Goal: Task Accomplishment & Management: Complete application form

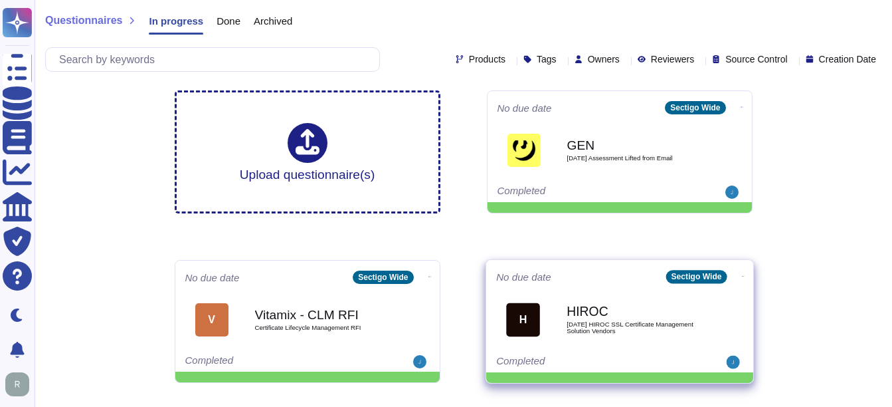
click at [650, 318] on div "HIROC 2025 09 05 HIROC SSL Certificate Management Solution Vendors" at bounding box center [634, 319] width 134 height 54
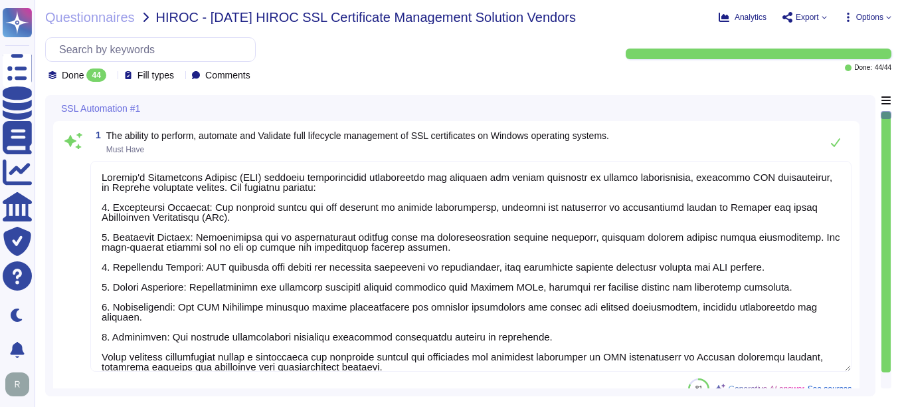
type textarea "Sectigo's Certificate Manager (SCM) provides comprehensive capabilities for man…"
type textarea "Sectigo Certificate Manager (SCM) provides comprehensive capabilities for manag…"
click at [94, 13] on span "Questionnaires" at bounding box center [90, 17] width 90 height 13
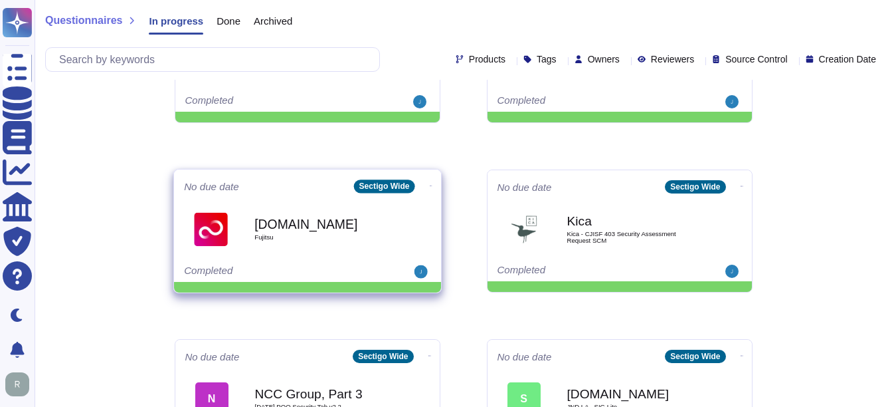
scroll to position [266, 0]
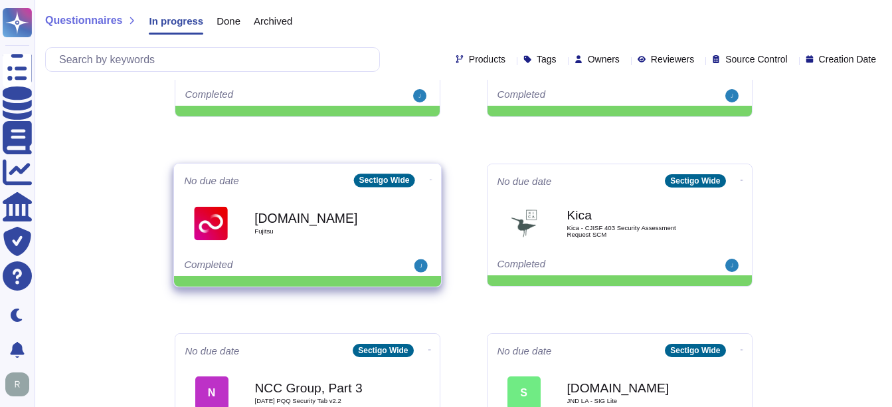
click at [242, 225] on span "Fujitsu.com Fujitsu" at bounding box center [307, 223] width 247 height 54
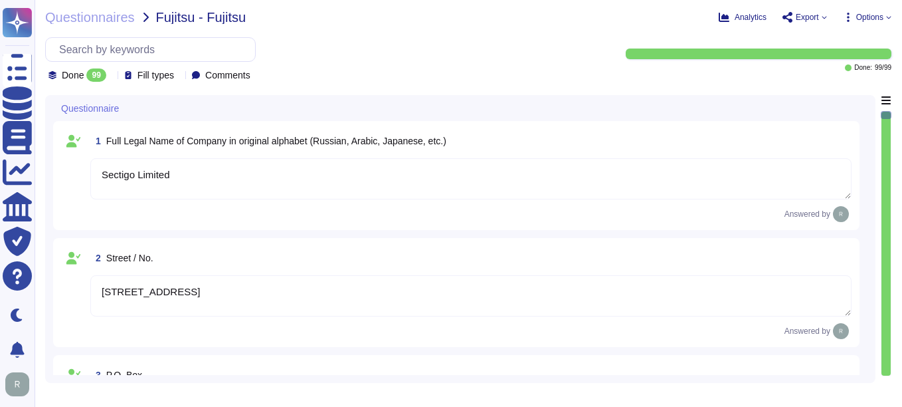
type textarea "Sectigo Limited"
type textarea "[STREET_ADDRESS]"
type textarea "You can find contact information in the link: [URL][DOMAIN_NAME]"
type textarea "The postal code is 85260 and the city is [GEOGRAPHIC_DATA], [GEOGRAPHIC_DATA]."
type textarea "Sectigo is incorporated in the [GEOGRAPHIC_DATA], with global offices and subsi…"
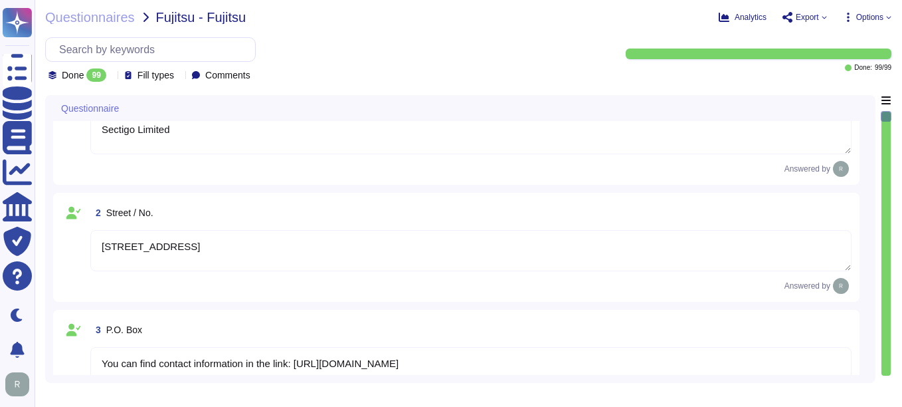
type textarea "The Company was established in [DATE]."
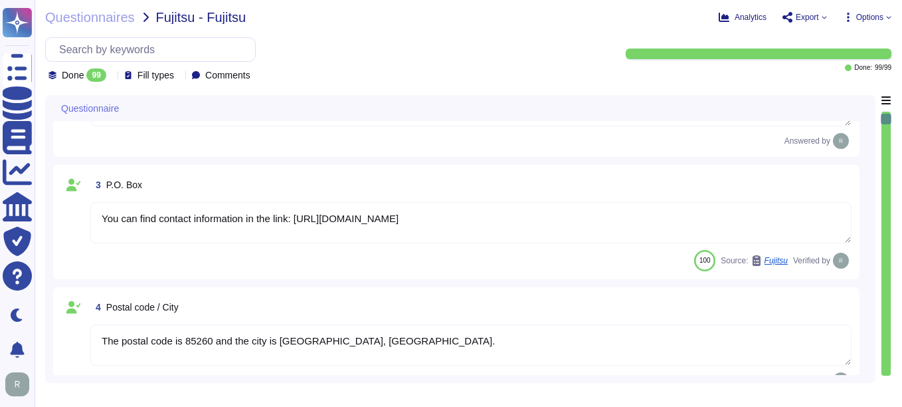
type textarea "The DUN & [PERSON_NAME] (D&B) Number for Sectigo is 220567130."
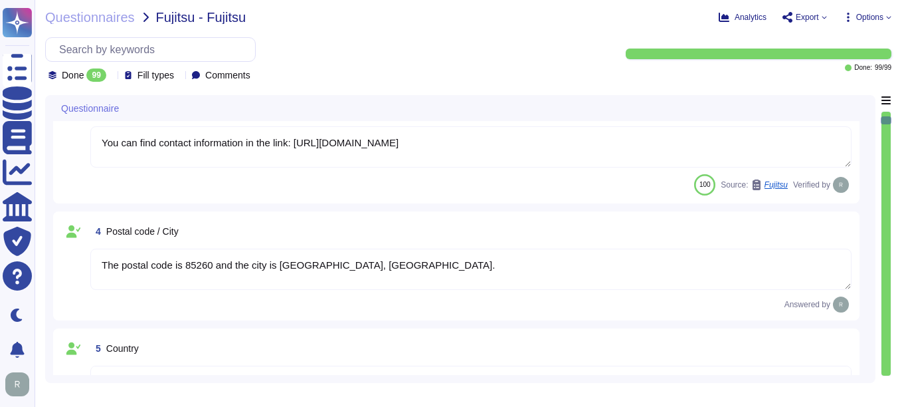
type textarea "Sectigo is a privately held company."
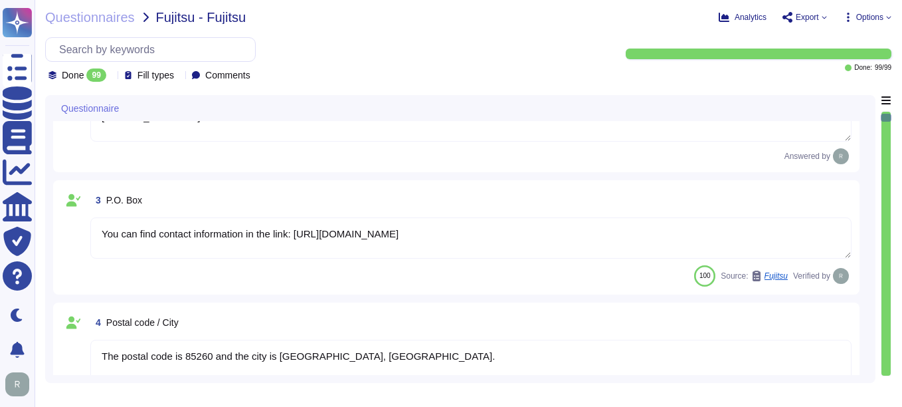
scroll to position [133, 0]
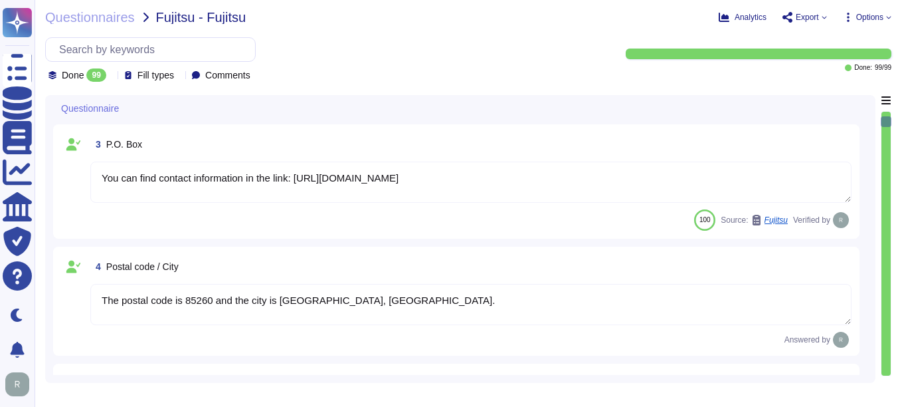
type textarea "The DUN & [PERSON_NAME] (D&B) Number for Sectigo is 220567130."
type textarea "Sectigo is a privately held company."
type textarea "Sectigo LTD"
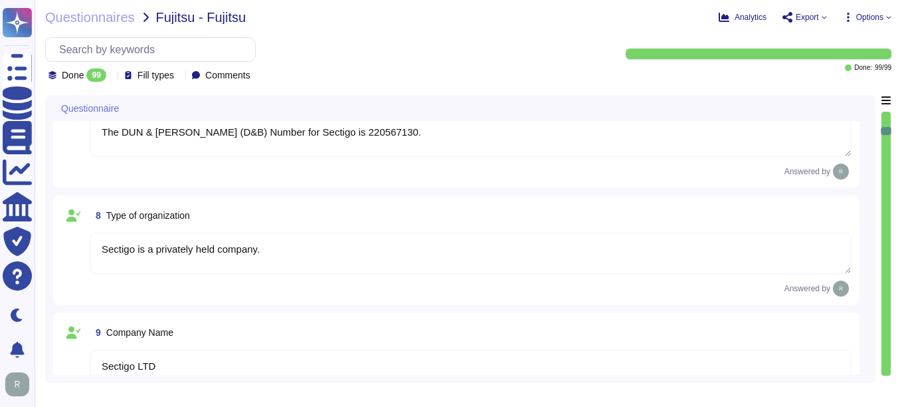
type textarea "[STREET_ADDRESS]"
type textarea "You can find contact information in the link: [URL][DOMAIN_NAME]"
type textarea "The postal code is 85260 and the city is [GEOGRAPHIC_DATA], [GEOGRAPHIC_DATA]."
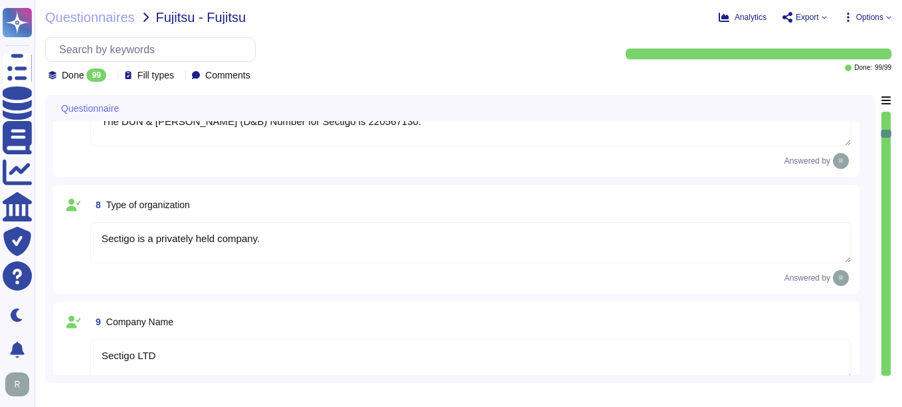
type textarea "Sectigo is incorporated in the [GEOGRAPHIC_DATA], with global offices and subsi…"
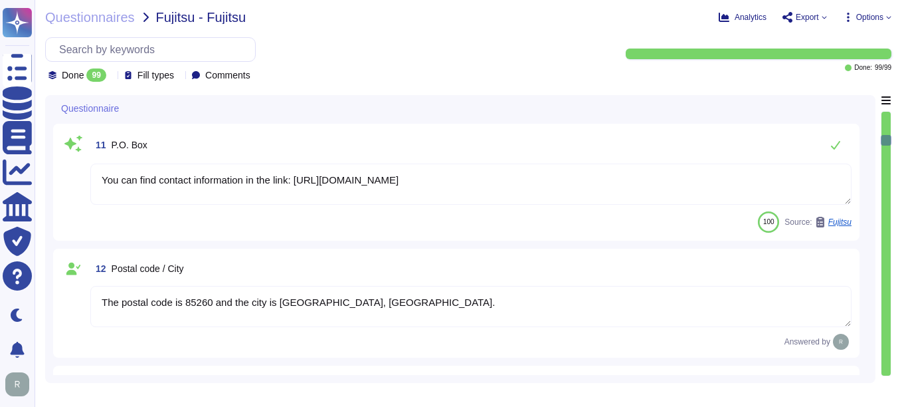
type textarea "[DOMAIN_NAME]"
type textarea "Chief Compliance Officer"
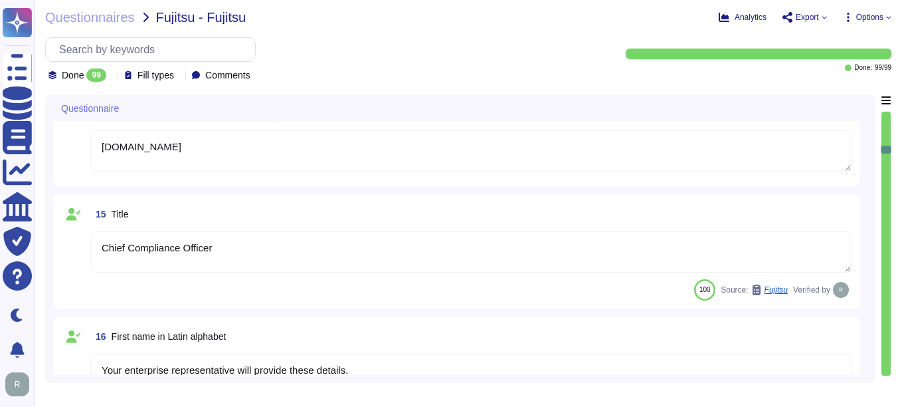
type textarea "Your enterprise representative will provide these details."
type textarea "N/A. we are owned by a limited partnership and no individual person. Please Ref…"
type textarea "n/a we are owned by a limited partnership and no individual person. Please Refe…"
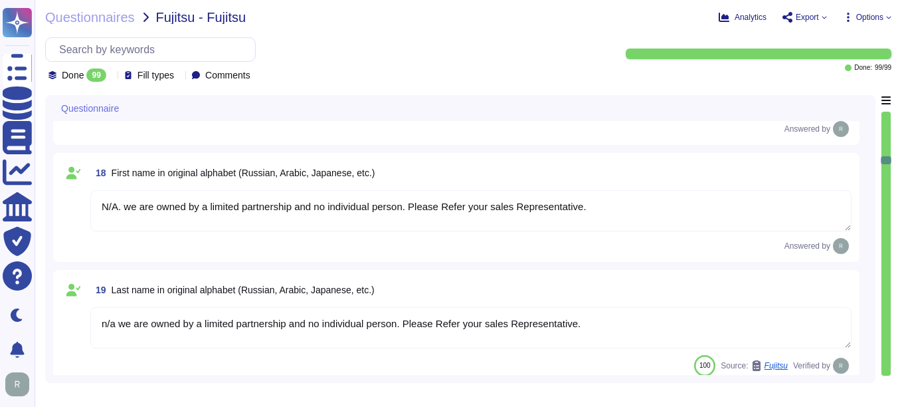
type textarea "The contact telephone number for Sectigo is [PHONE_NUMBER]."
type textarea "Chief Compliance Officer"
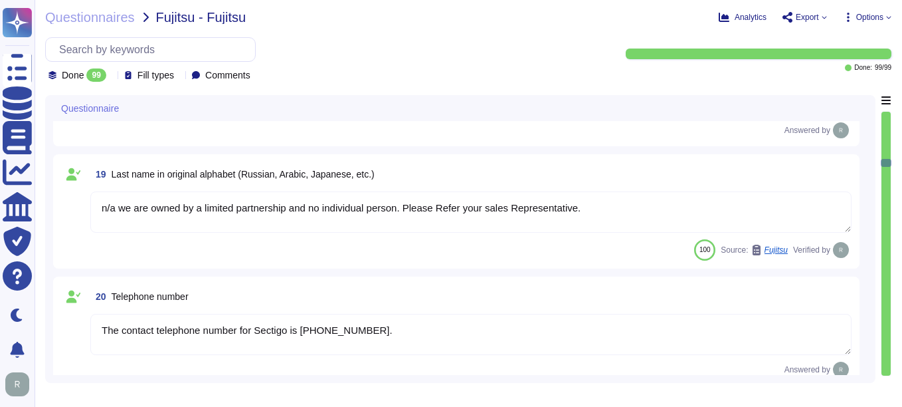
type textarea "Receivable"
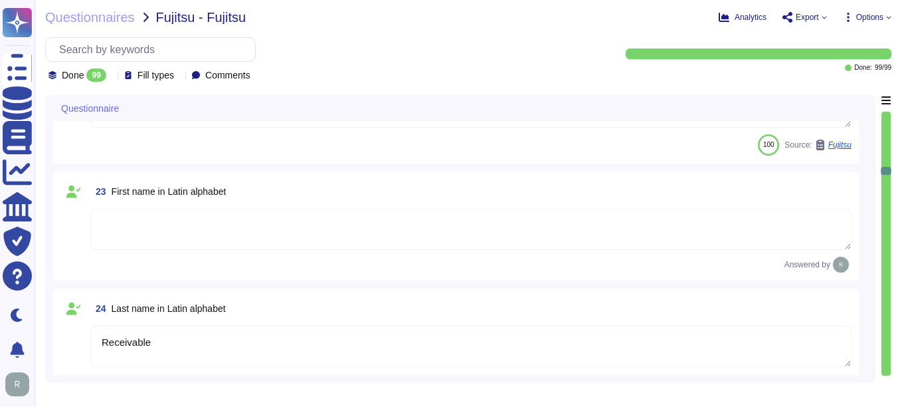
type textarea "n/a we are owned by a limited partnership and no individual person. Please Refe…"
type textarea "The contact telephone number for Sectigo is [PHONE_NUMBER]."
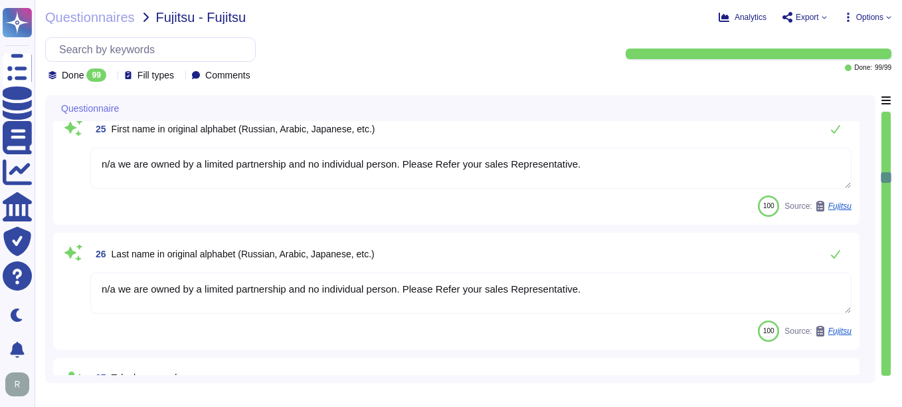
type textarea "Please contact your enterprise sales representative."
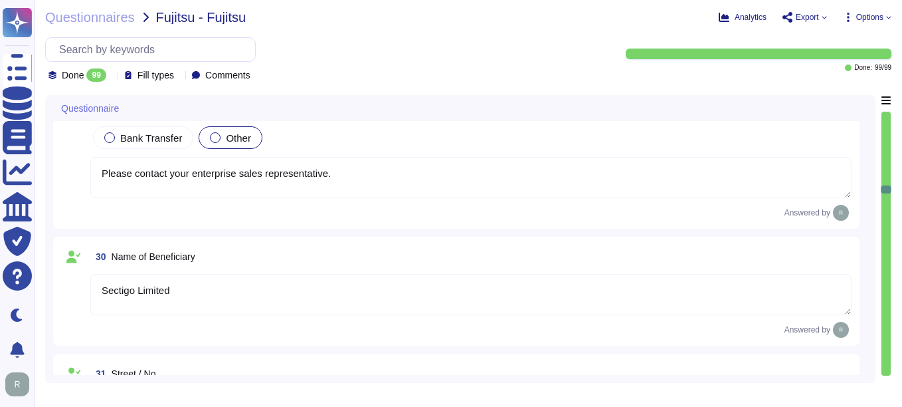
type textarea "Sectigo Limited"
type textarea "[STREET_ADDRESS]"
type textarea "You can find contact information in the link: [URL][DOMAIN_NAME]"
type textarea "The postal code is 85260 and the city is [GEOGRAPHIC_DATA], [GEOGRAPHIC_DATA]."
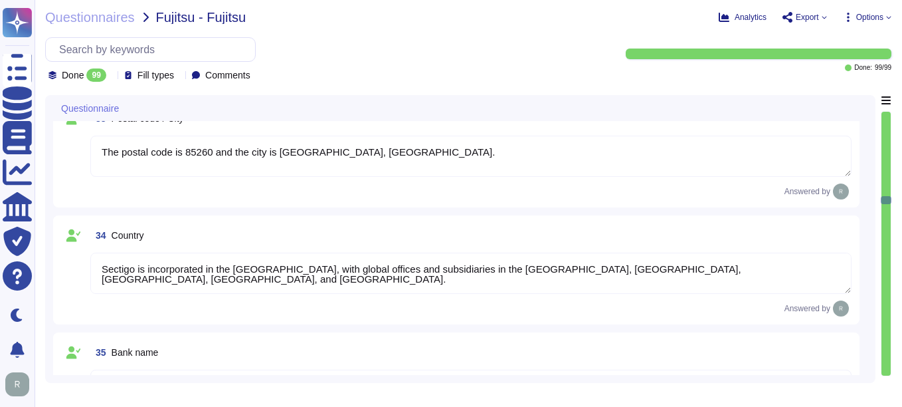
type textarea "Sectigo is incorporated in the [GEOGRAPHIC_DATA], with global offices and subsi…"
type textarea "Please contact your sales Representative"
type textarea "Sectigo is incorporated in the [GEOGRAPHIC_DATA], with global offices and subsi…"
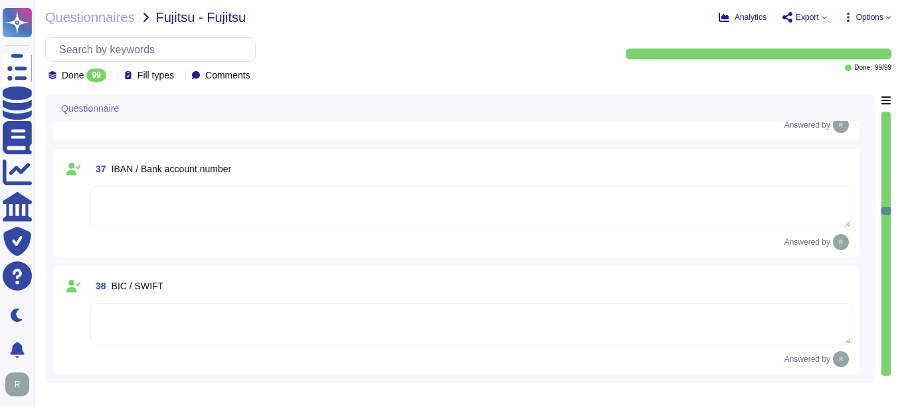
type textarea "Sectigo provides digital identity solutions, including Certificate Lifecycle Ma…"
type textarea "500+"
type textarea "Obligation not to disclose Sectigo's corporate proprietary information, both in…"
type textarea "We are a privately held entity and do no disclose this information"
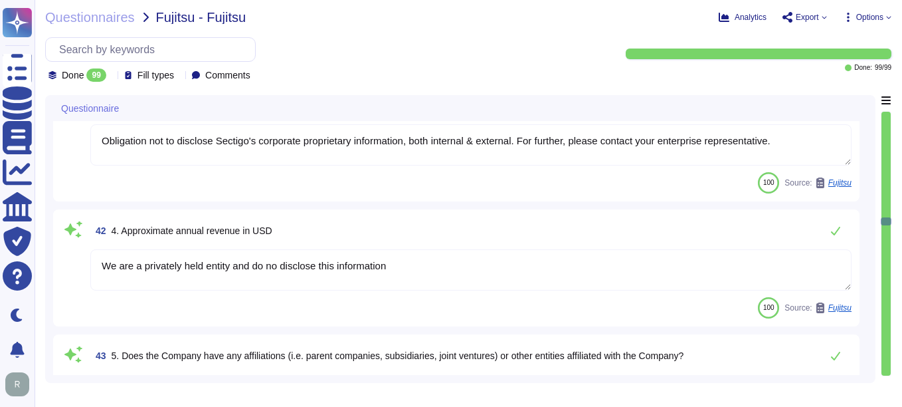
type textarea "Sectigo is incorporated in the [GEOGRAPHIC_DATA] and has subsidiaries located i…"
type textarea "We are privately held and do not share this infrormation."
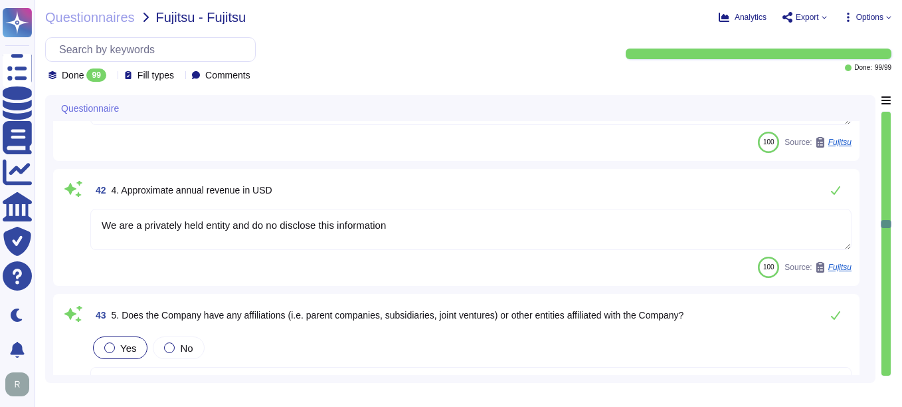
type textarea "Limited company incorporated in the [GEOGRAPHIC_DATA]"
type textarea "No specific professional licenses or permits are mentioned for providing servic…"
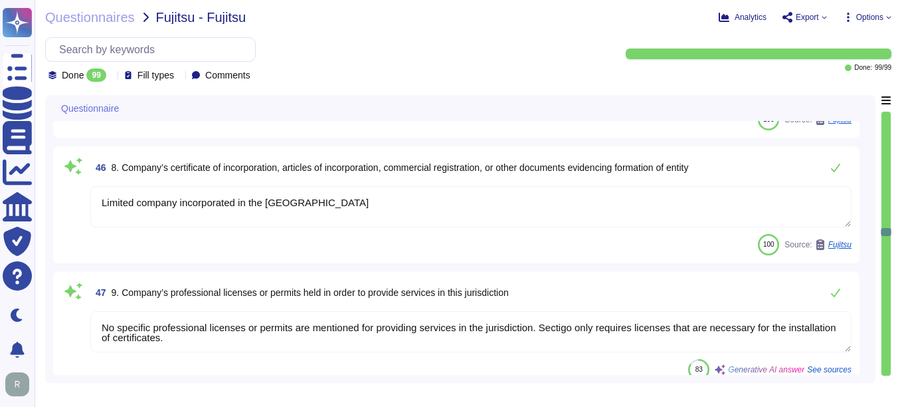
type textarea "Sectigo has been in business for more than 25 years."
type textarea "Sectigo provides digital identity solutions, including Certificate Lifecycle Ma…"
type textarea "No, Sectigo does not use subcontractors for this service, and third parties are…"
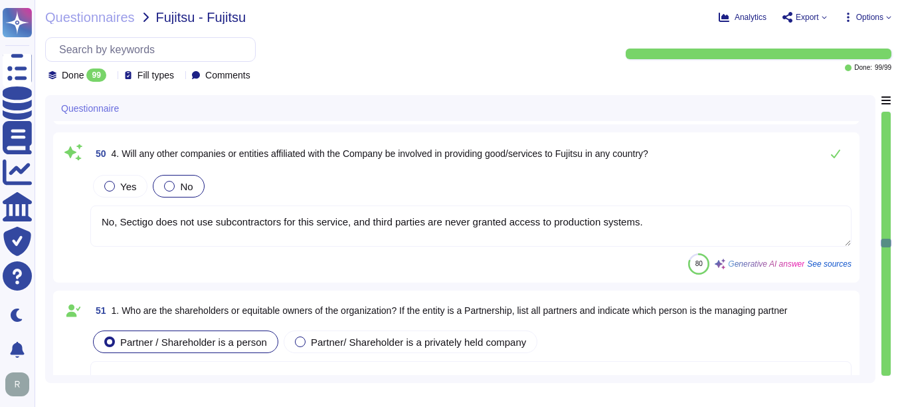
type textarea "Your enterprise representative will provide these details."
type textarea "n/a we are owned by a limited partnership and no individual person. Please Refe…"
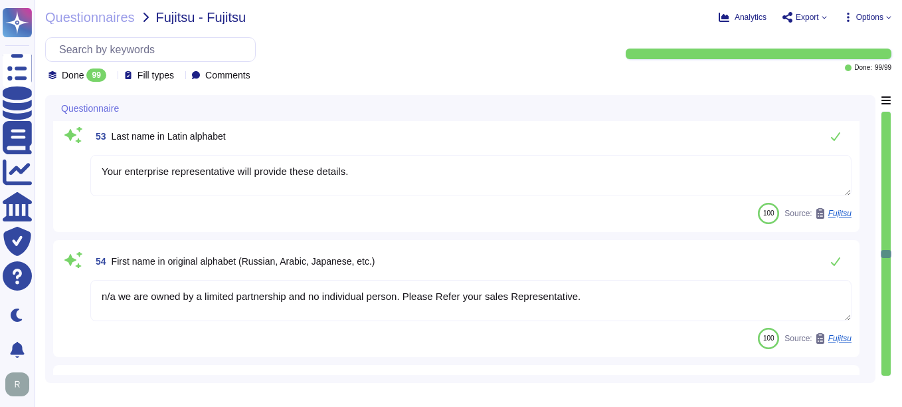
scroll to position [6113, 0]
type textarea "n/a we are owned by a limited partnership and no individual person. Please Refe…"
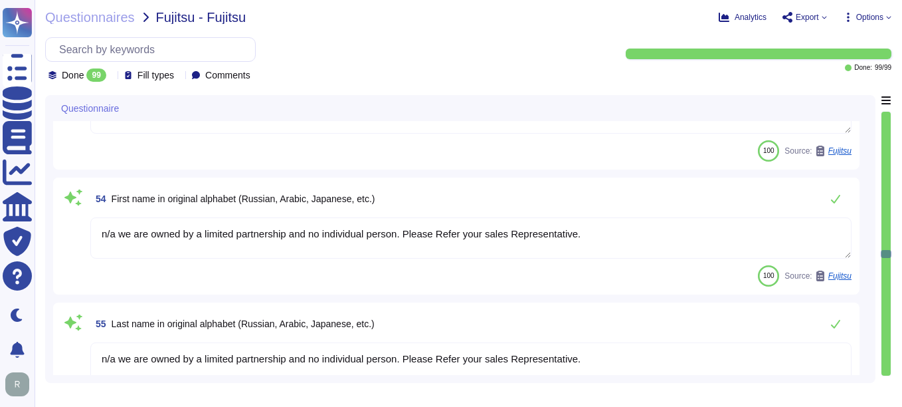
type textarea "We are a privately held entity and do not disclose this information"
type textarea "Sectigo is incorporated in the [GEOGRAPHIC_DATA]."
type textarea "1998"
click at [112, 76] on icon at bounding box center [112, 76] width 0 height 0
click at [472, 142] on div "100 Source: Fujitsu" at bounding box center [471, 150] width 762 height 21
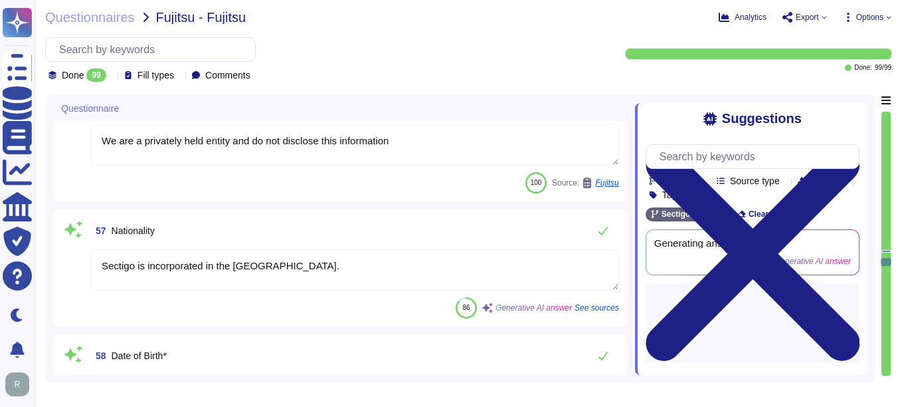
type textarea "1998"
type textarea "We are a privately held entity and do not disclose this information"
type textarea "The board is established by our private equity ownership. We do not have indepe…"
type textarea "Chief Compliance Officer"
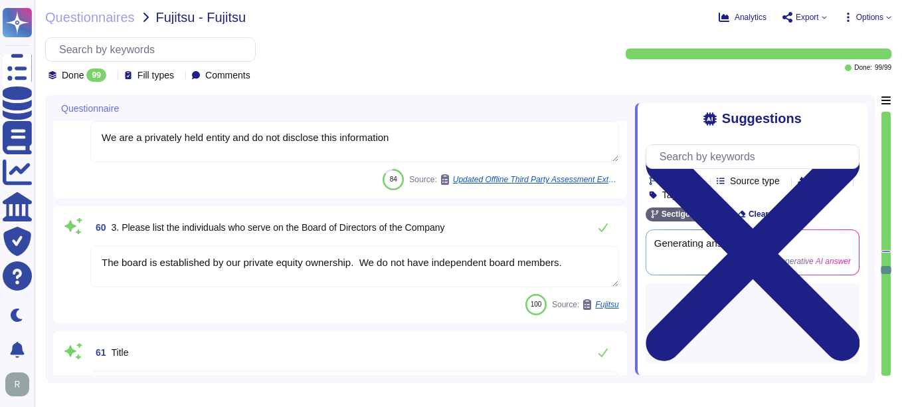
type textarea "Your enterprise representative will provide these details."
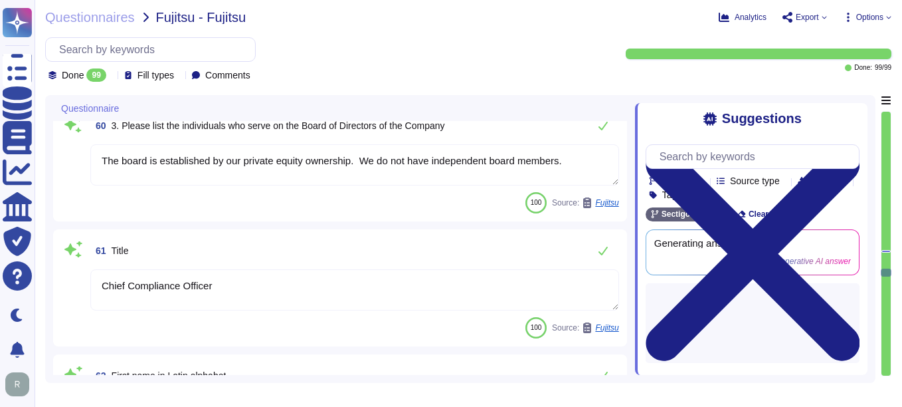
type textarea "n/a we are owned by a limited partnership and no individual person. Please Refe…"
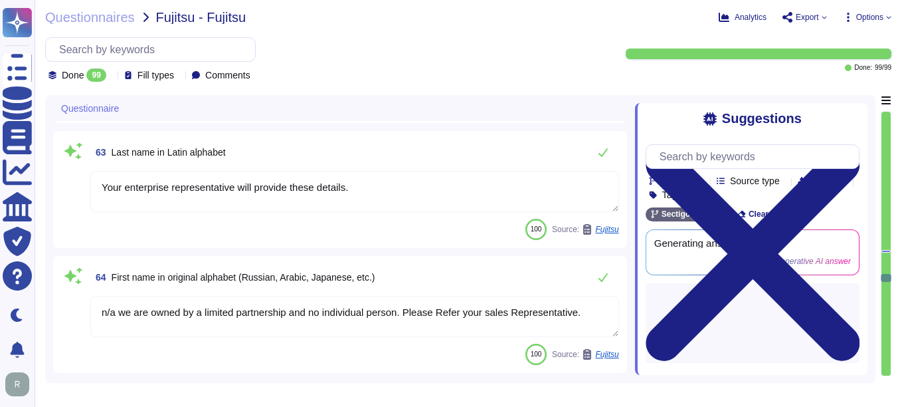
type textarea "We are a privately held entity and do not disclose this information"
type textarea "Sectigo is incorporated in the [GEOGRAPHIC_DATA]."
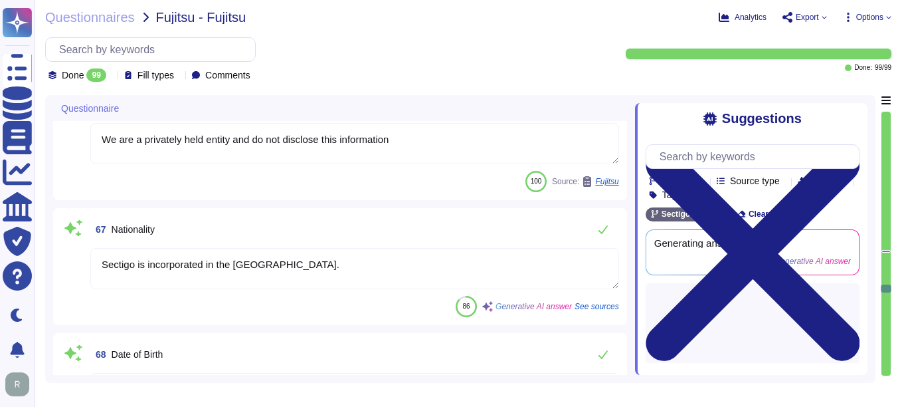
type textarea "1998"
type textarea "No."
type textarea "We are owned by a private equity firm."
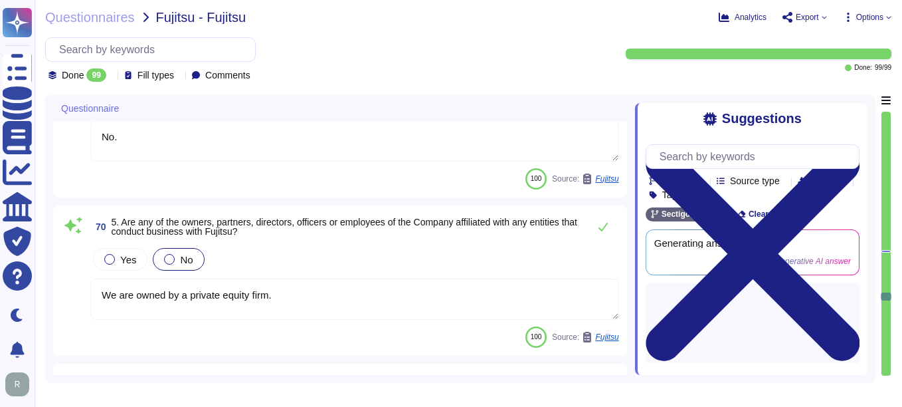
type textarea "Your enterprise representative will provide these details."
type textarea "Chief Compliance Officer"
type textarea "Your enterprise representative will provide these details."
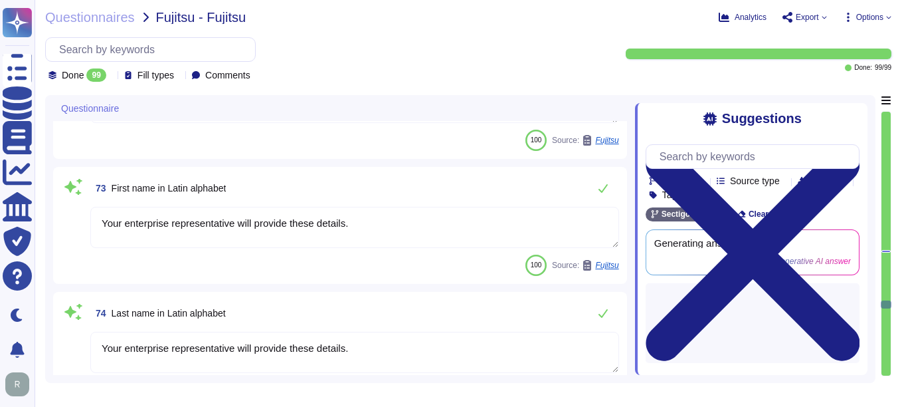
type textarea "n/a we are owned by a limited partnership and no individual person. Please Refe…"
type textarea "Sectigo is incorporated in the [GEOGRAPHIC_DATA]."
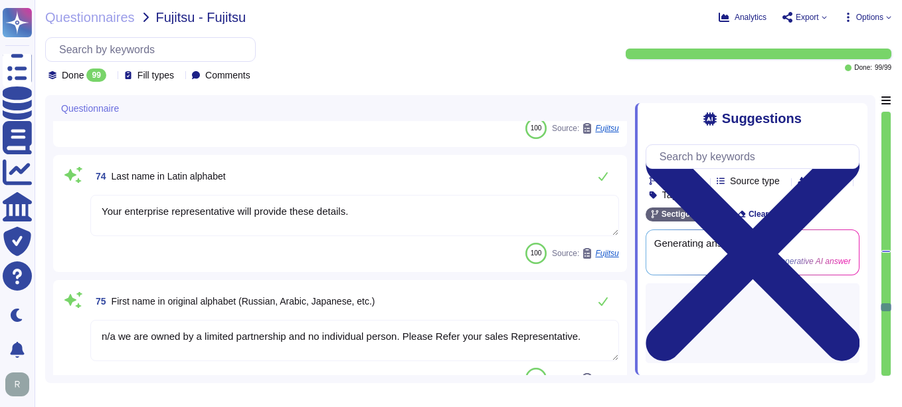
type textarea "We are owned by a private equity firm."
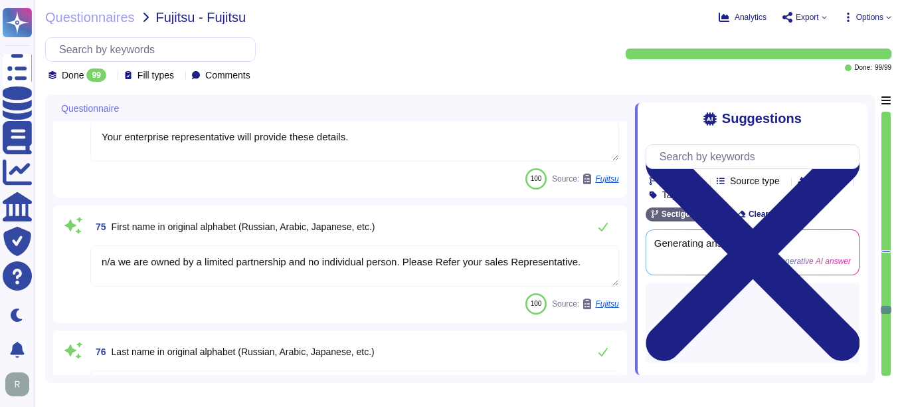
type textarea "No. Please contact our Enterprise Sales Manager."
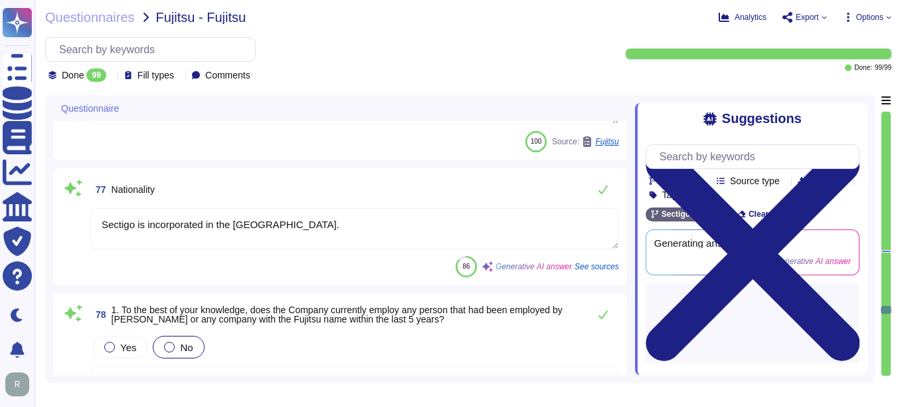
scroll to position [9170, 0]
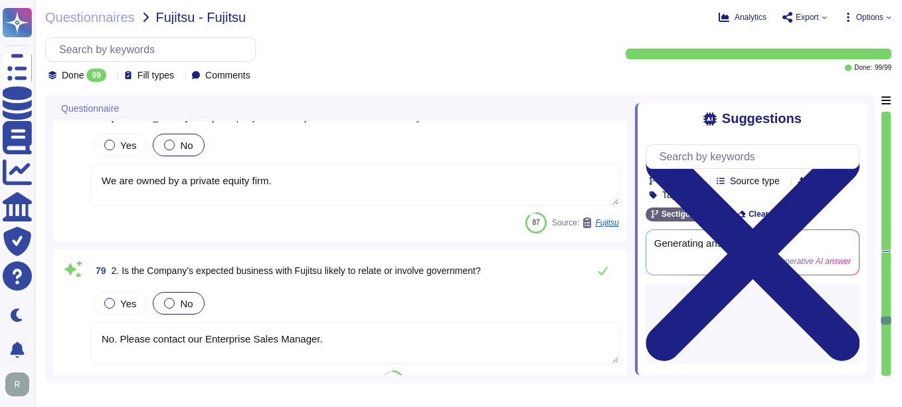
type textarea "No. Please contact our Enterprise Sales Manager."
type textarea "N/A. We are owned by a private equity firm."
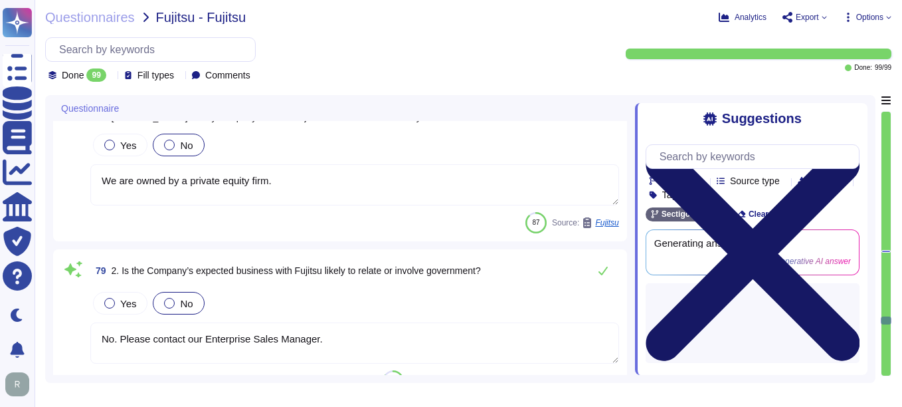
click at [851, 114] on icon at bounding box center [753, 254] width 214 height 286
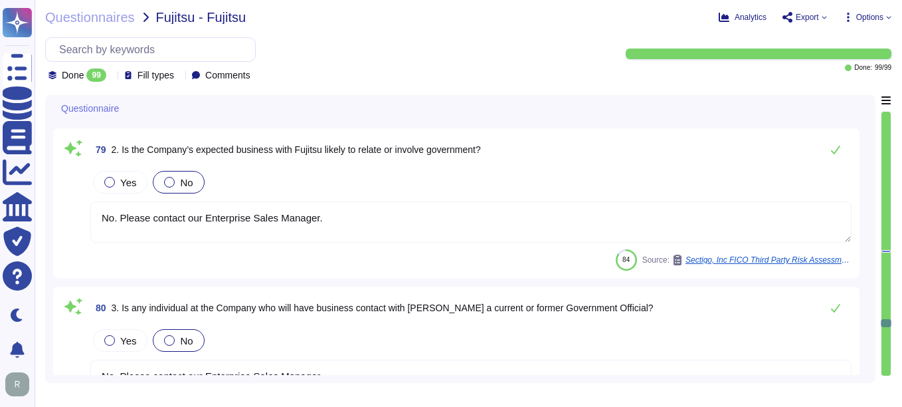
type textarea "Yes, the company has a compliance team that monitors non-compliance with inform…"
type textarea "Yes, we have a compliance program and a set of policies and procedures in place…"
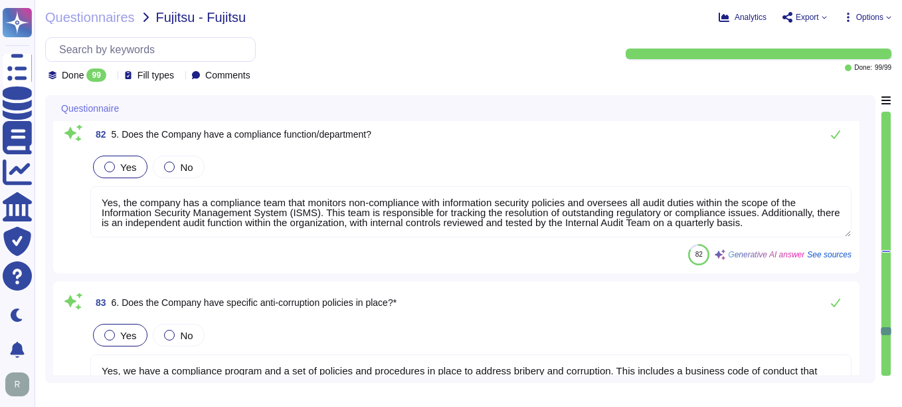
type textarea "Sectigo employees go through background checks, sign NDAs and acknowledge InfoS…"
type textarea "Sectigo's anti-corruption policies are communicated to employees through severa…"
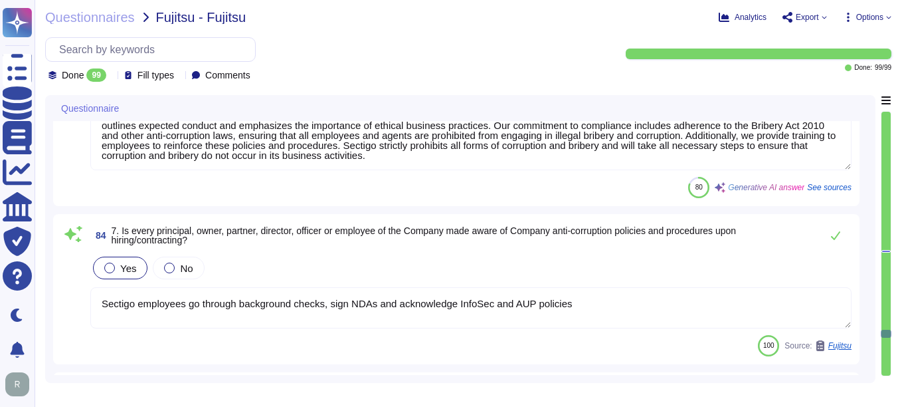
type textarea "Yes, Sectigo has a documented business code of conduct that includes responsibi…"
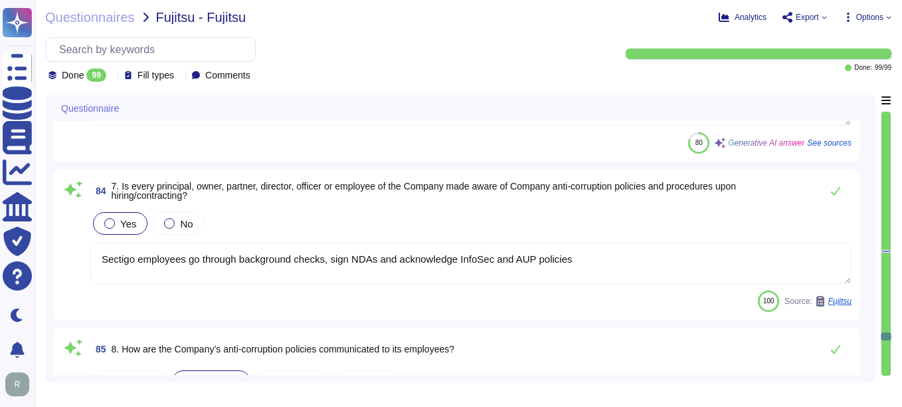
scroll to position [10300, 0]
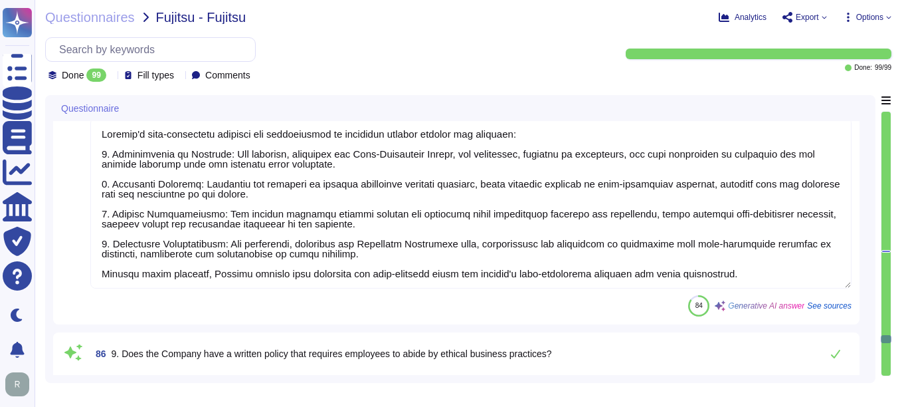
type textarea "Acceptable_Use_Policy.pdf"
type textarea "Yes, the Company requires all third parties to adhere to the applicable Anti-Co…"
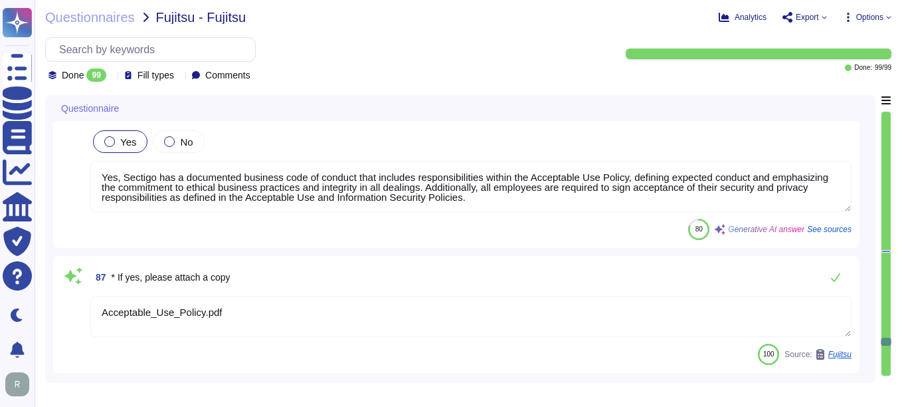
type textarea "No, we do not use subcontractors for this service. All development work is inte…"
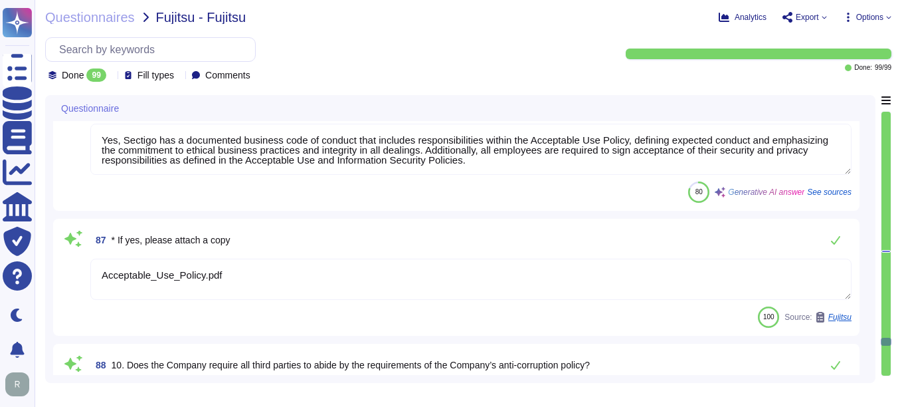
type textarea "We are privately held and do not share this infrormation."
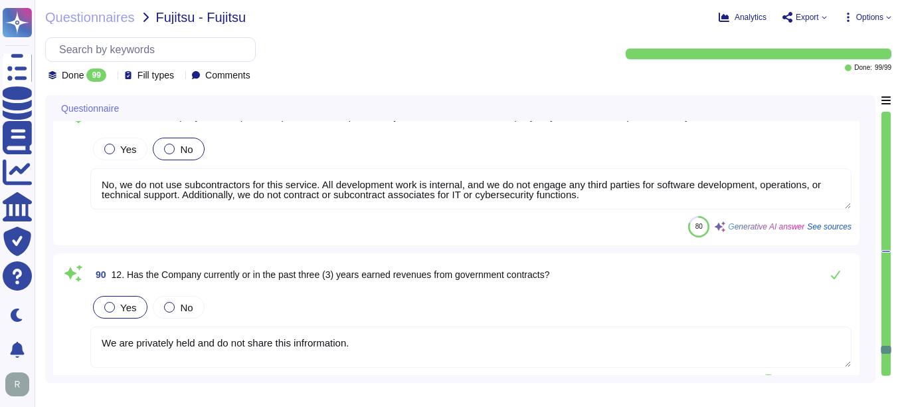
type textarea "On very rare circumstances, a government official, or private person, may attem…"
type textarea "No, neither the Company nor any of its Principals or Affiliates has ever been c…"
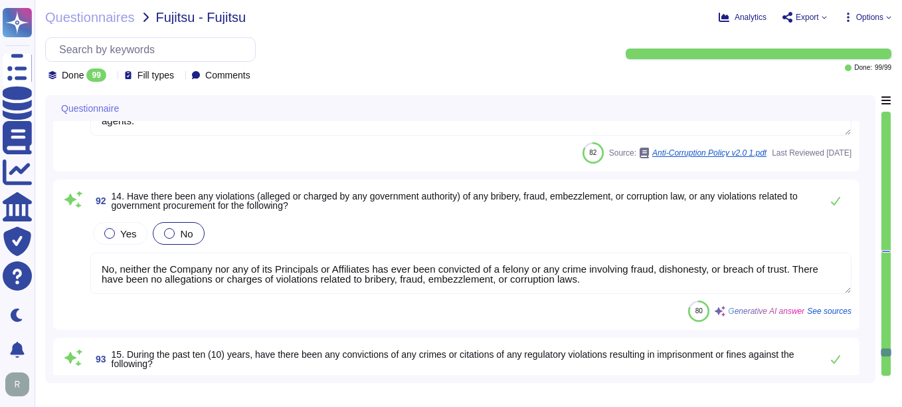
type textarea "No, neither the Company nor any of its Principals or Affiliates has ever been c…"
type textarea "Deal points can be discussed with the enterprise sales representative."
type textarea "The results of the most recent vulnerability assessment or penetration test are…"
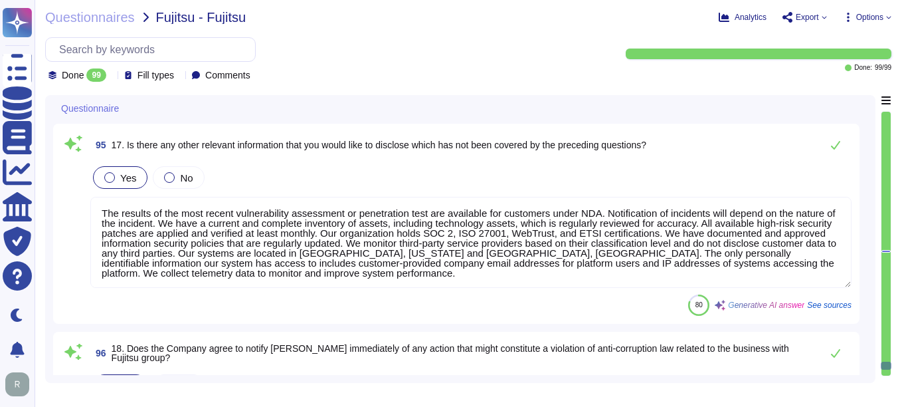
type textarea "Online and email from our Status IO application provides immediate notification…"
type textarea "Sectigo Limited"
type textarea "Your enterprise representative will provide these details."
type textarea "- Enterprise Sales Manager - Enterprise Regional Sales Manager, Strategic Accou…"
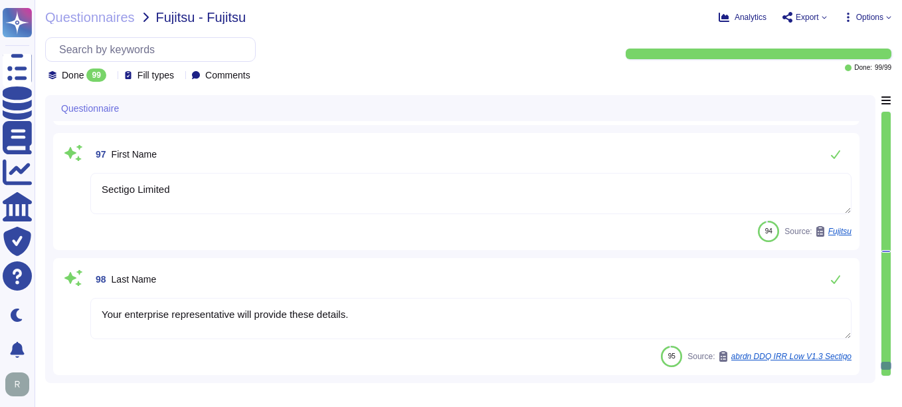
scroll to position [12327, 0]
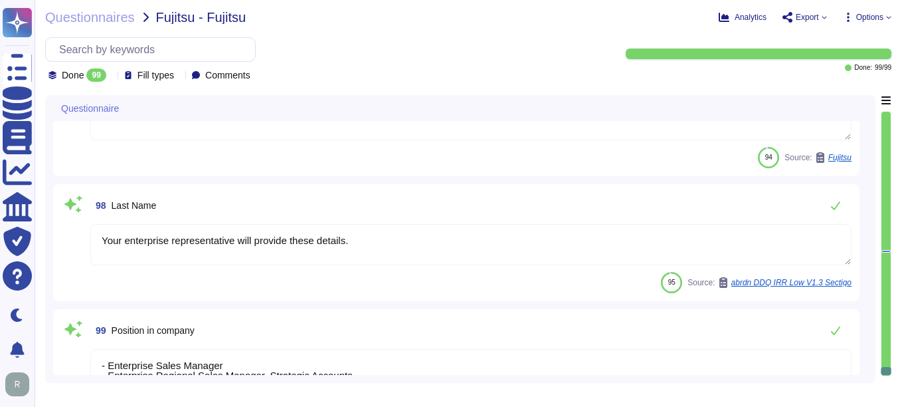
type textarea "The results of the most recent vulnerability assessment or penetration test are…"
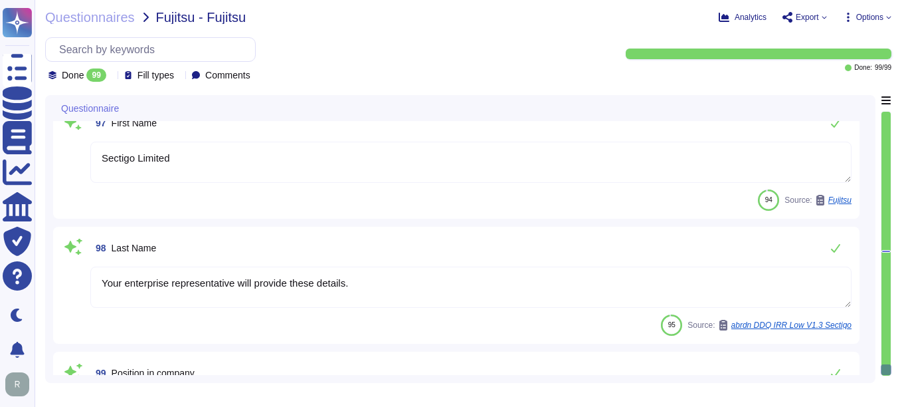
scroll to position [12177, 0]
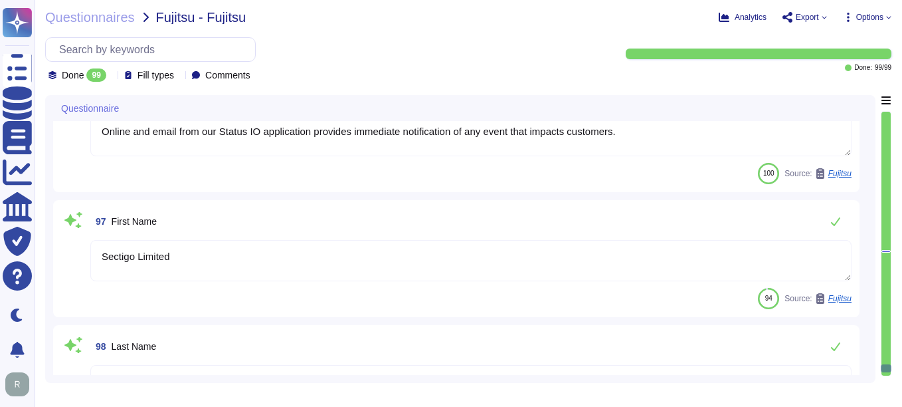
type textarea "Deal points can be discussed with the enterprise sales representative."
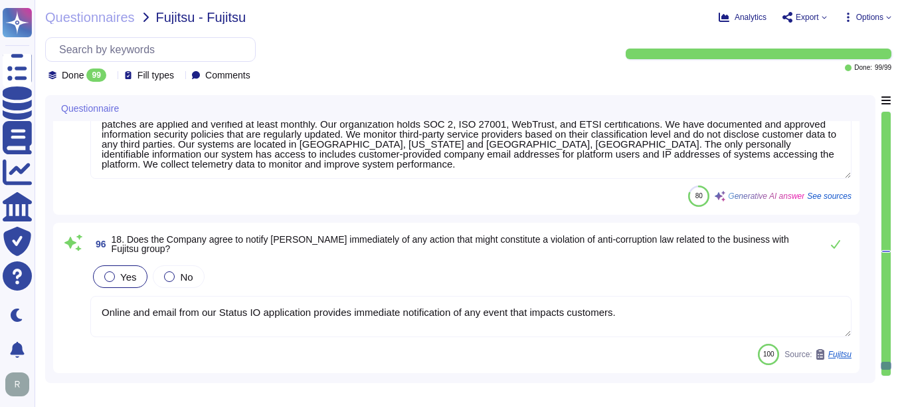
scroll to position [11911, 0]
type textarea "No, neither the Company nor any of its Principals or Affiliates has ever been c…"
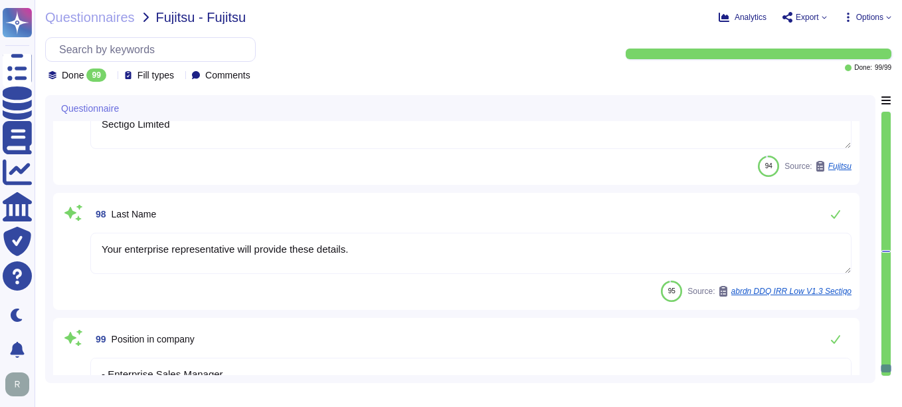
scroll to position [12327, 0]
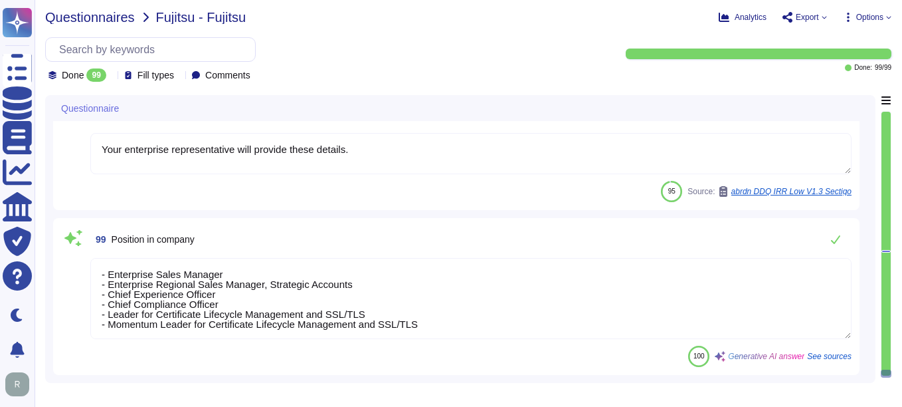
click at [72, 19] on span "Questionnaires" at bounding box center [90, 17] width 90 height 13
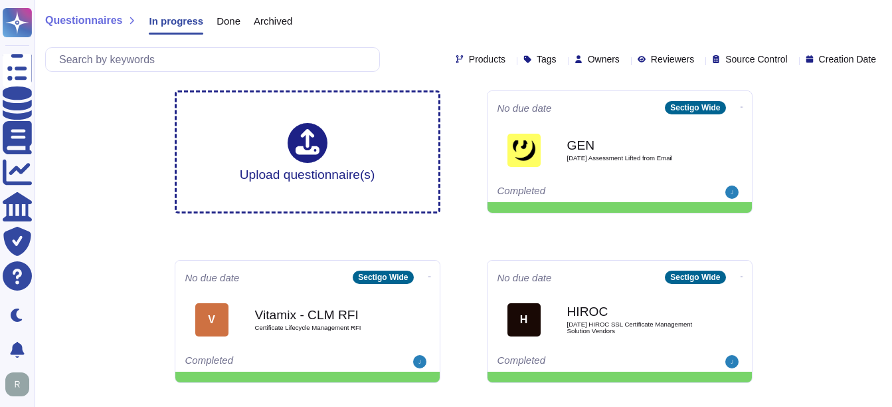
click at [222, 16] on span "Done" at bounding box center [229, 21] width 24 height 10
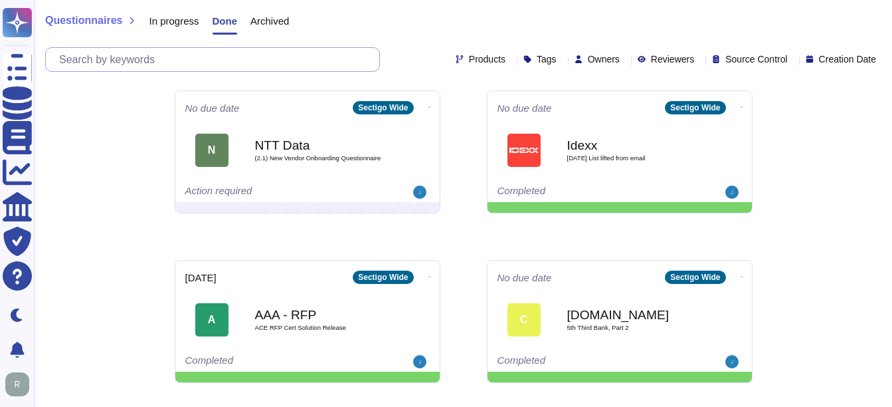
click at [162, 60] on input "text" at bounding box center [215, 59] width 327 height 23
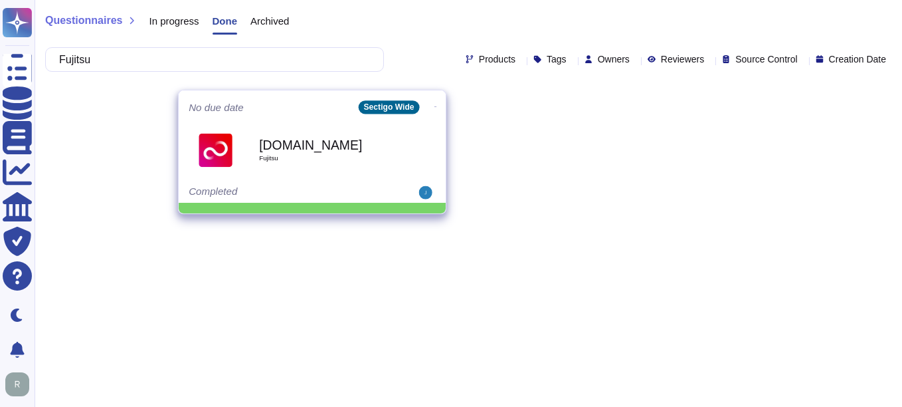
type input "Fujitsu"
click at [262, 155] on span "Fujitsu" at bounding box center [326, 158] width 134 height 7
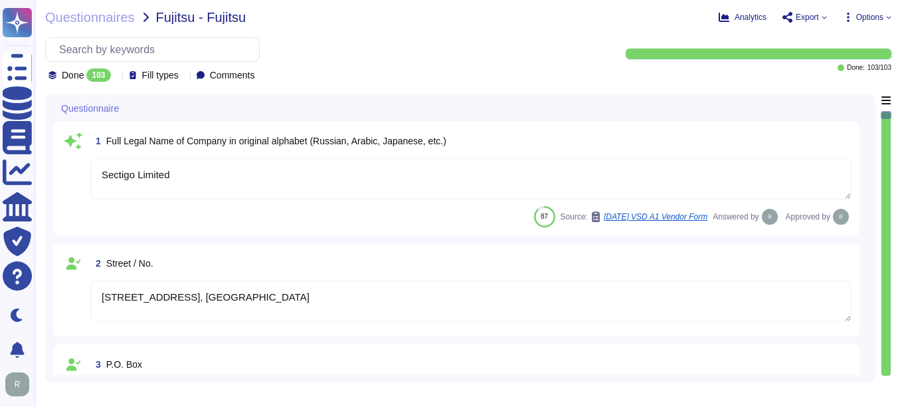
type textarea "Sectigo Limited"
type textarea "Unit 7, Campus Road, Lister Hills Science Park"
type textarea "You can find contact information in the link: [URL][DOMAIN_NAME]"
type textarea "The postal code is 85260 and the city is [GEOGRAPHIC_DATA], [GEOGRAPHIC_DATA]."
type textarea "Sectigo is incorporated in the [GEOGRAPHIC_DATA], with global offices and subsi…"
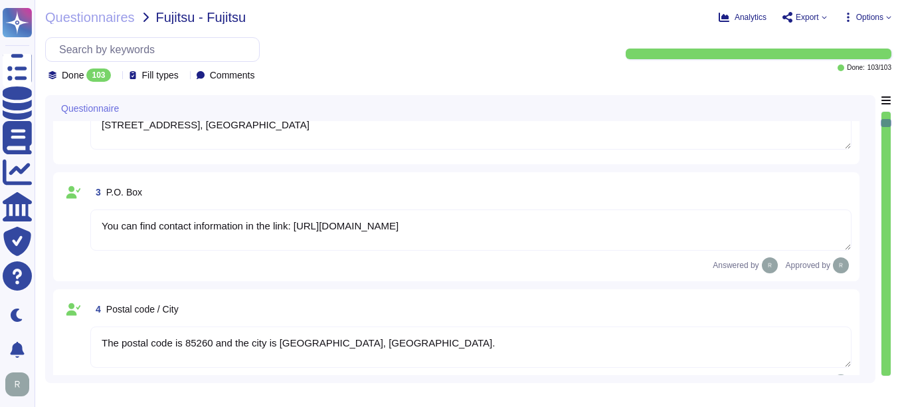
type textarea "The Company was established in [DATE]."
type textarea "The DUN & [PERSON_NAME] (D&B) Number for Sectigo is 220567130."
type textarea "Sectigo is a privately held company."
type textarea "Sectigo LTD"
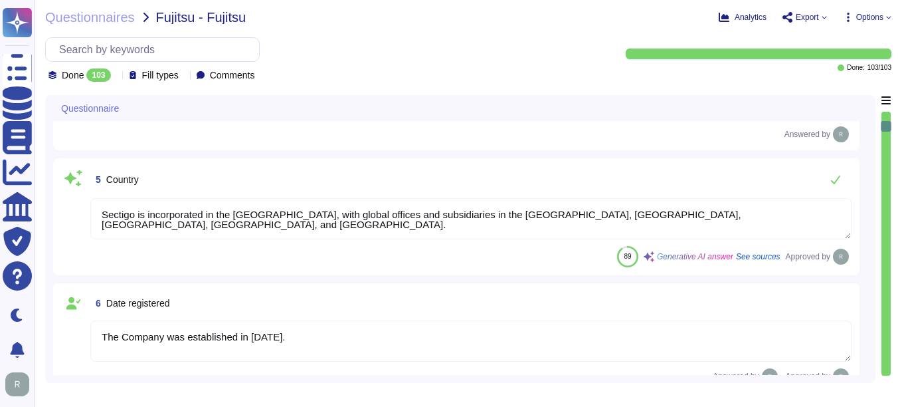
type textarea "[STREET_ADDRESS]"
type textarea "You can find contact information in the link: [URL][DOMAIN_NAME]"
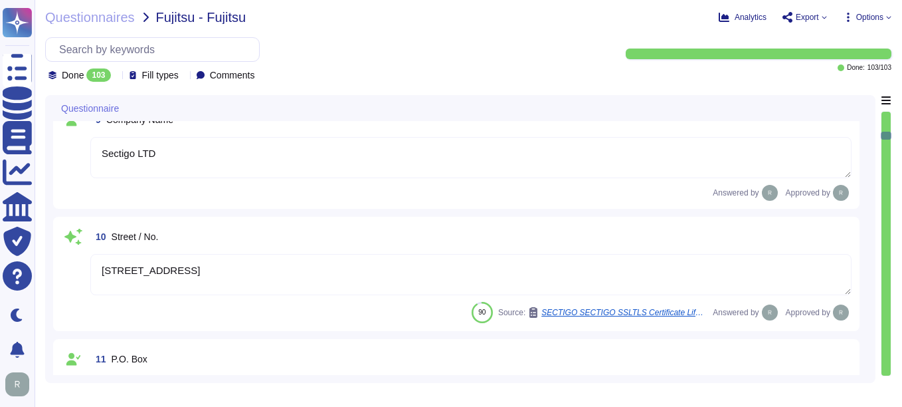
type textarea "The postal code is 85260 and the city is [GEOGRAPHIC_DATA], [GEOGRAPHIC_DATA]."
type textarea "Sectigo is incorporated in the [GEOGRAPHIC_DATA], with global offices and subsi…"
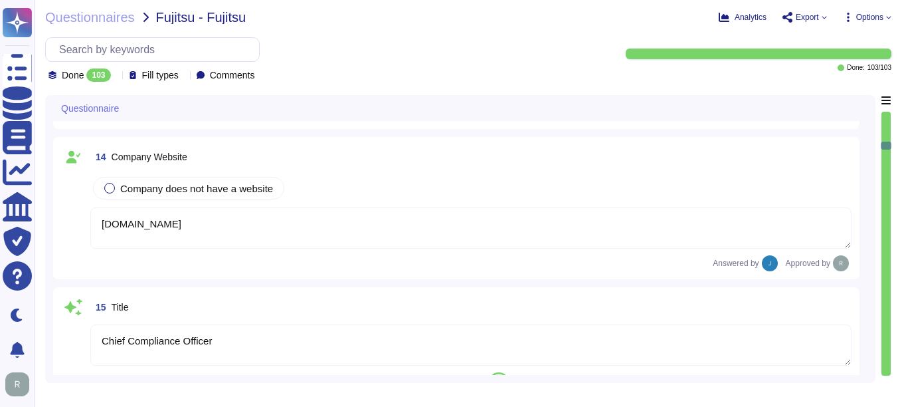
type textarea "[DOMAIN_NAME]"
type textarea "Chief Compliance Officer"
type textarea "Your enterprise representative will provide these details."
type textarea "n/a we are owned by a limited partnership and no individual person. Please Refe…"
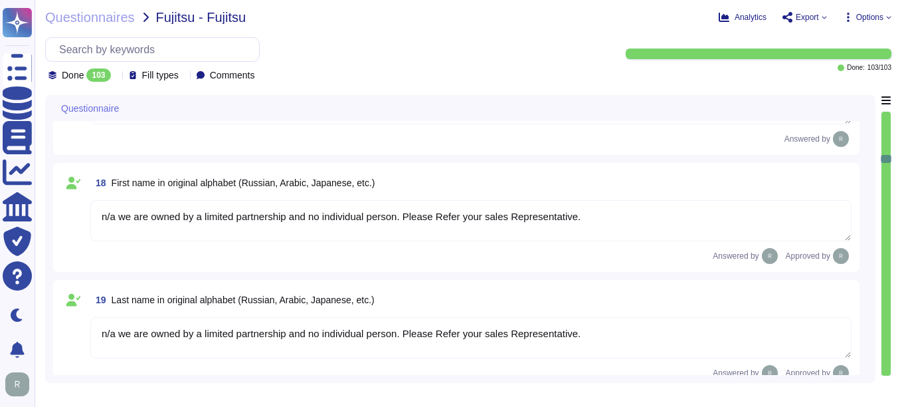
type textarea "n/a we are owned by a limited partnership and no individual person. Please Refe…"
type textarea "254"
type textarea "Please contact your sales Representative."
type textarea "[STREET_ADDRESS]"
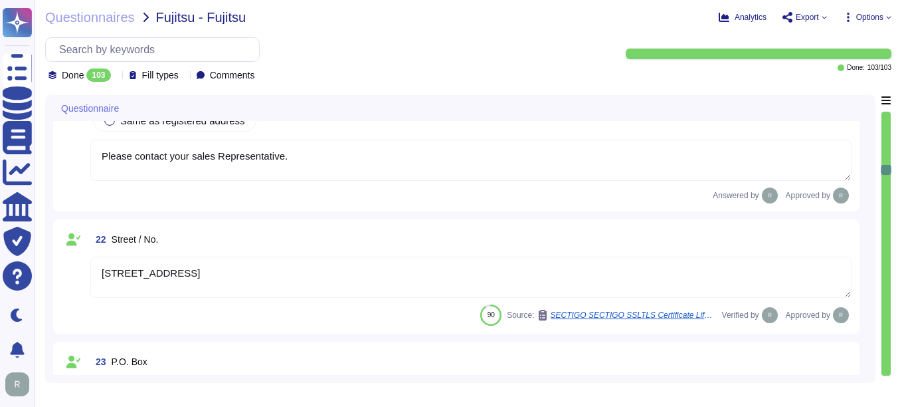
type textarea "You can find contact information in the link: [URL][DOMAIN_NAME]"
type textarea "The postal code is 85260 and the city is [GEOGRAPHIC_DATA], [GEOGRAPHIC_DATA]."
type textarea "Sectigo is incorporated in the [GEOGRAPHIC_DATA], with global offices and subsi…"
type textarea "Chief Compliance Officer"
type textarea "Your enterprise representative will provide these details."
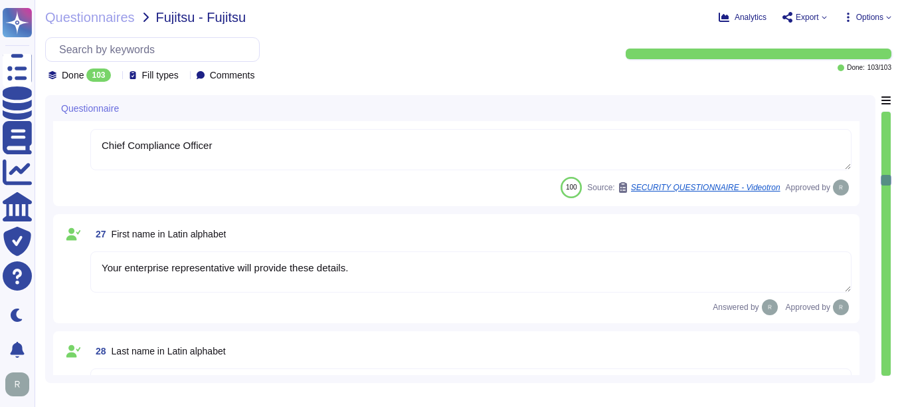
type textarea "Your enterprise representative will provide these details."
type textarea "n/a we are owned by a limited partnership and no individual person. Please Refe…"
type textarea "The contact telephone number for Sectigo is [PHONE_NUMBER]."
type textarea "Your enterprise representative will provide these details."
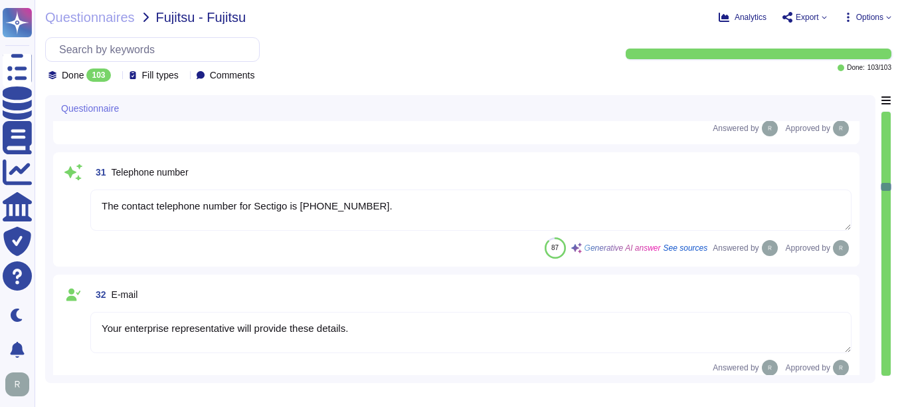
type textarea "Please contact your enterprise sales representative."
type textarea "Sectigo Limited"
type textarea "[STREET_ADDRESS]"
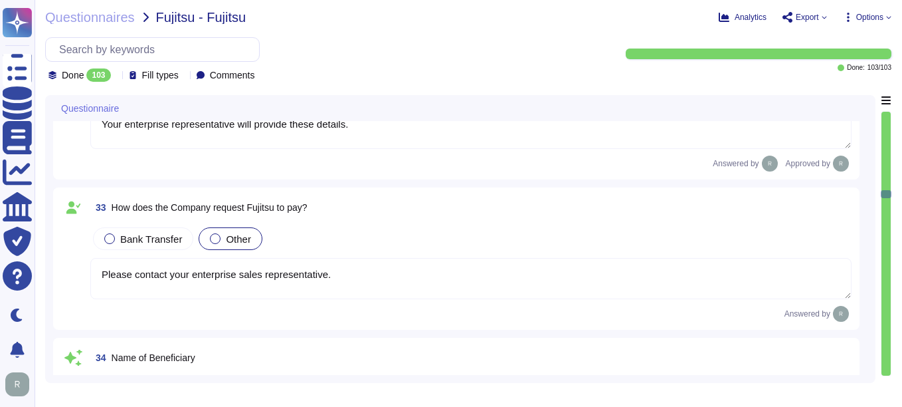
type textarea "You can find contact information in the link: [URL][DOMAIN_NAME]"
type textarea "The postal code is 85260 and the city is [GEOGRAPHIC_DATA], [GEOGRAPHIC_DATA]."
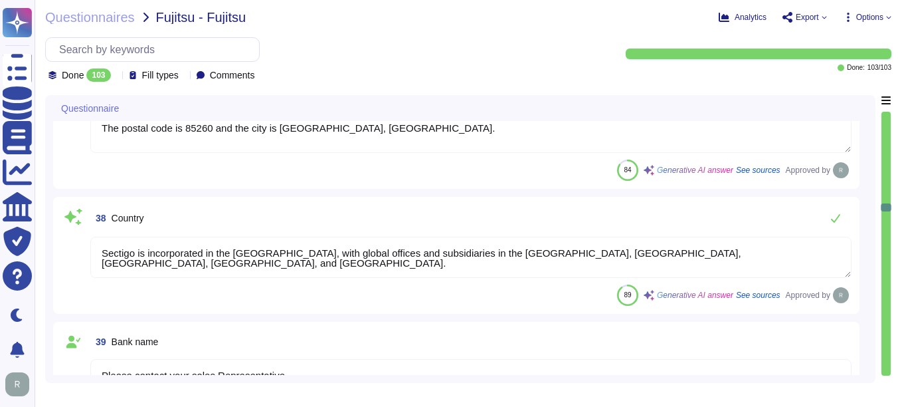
type textarea "Sectigo is incorporated in the [GEOGRAPHIC_DATA], with global offices and subsi…"
type textarea "Please contact your sales Representative"
type textarea "Sectigo is incorporated in the [GEOGRAPHIC_DATA], with global offices and subsi…"
type textarea "Please contact your sales Representative"
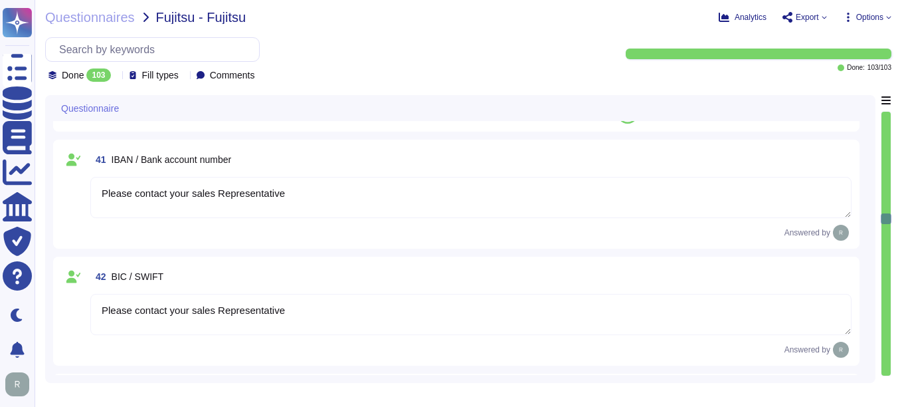
type textarea "Sectigo provides digital identity solutions, including Certificate Lifecycle Ma…"
type textarea "500+"
type textarea "Obligation not to disclose Sectigo's corporate proprietary information, both in…"
type textarea "We are a privately held entity and do no disclose this information"
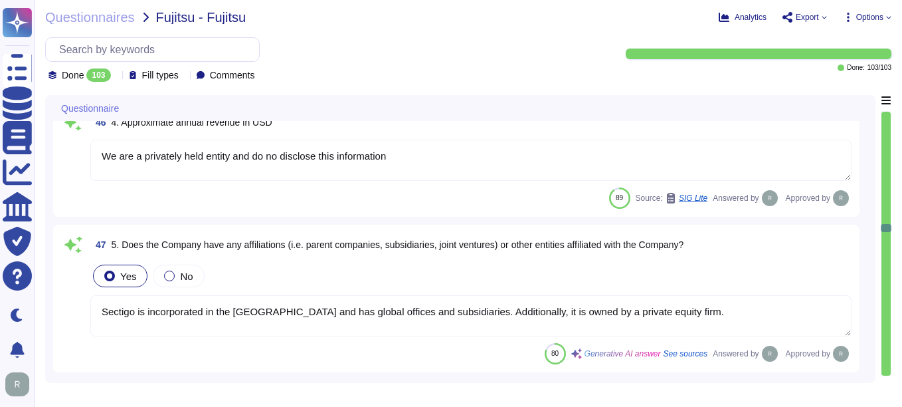
type textarea "Sectigo is incorporated in the United Kingdom and has global offices and subsid…"
type textarea "We are privately held and do not share this infrormation."
type textarea "Limited company incorporated in the [GEOGRAPHIC_DATA]"
type textarea "Sectigo only requires licenses that are necessary for the installation of certi…"
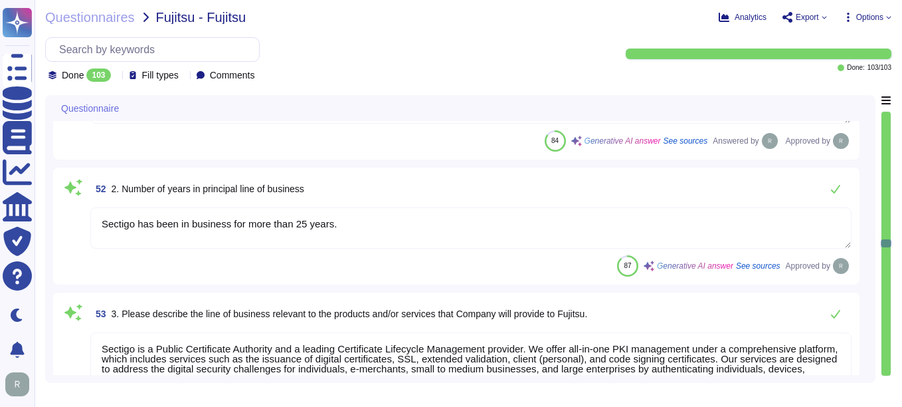
type textarea "Sectigo has been in business for more than 25 years."
type textarea "Sectigo is a Public Certificate Authority and a leading Certificate Lifecycle M…"
type textarea "No"
type textarea "We are a privately owned company."
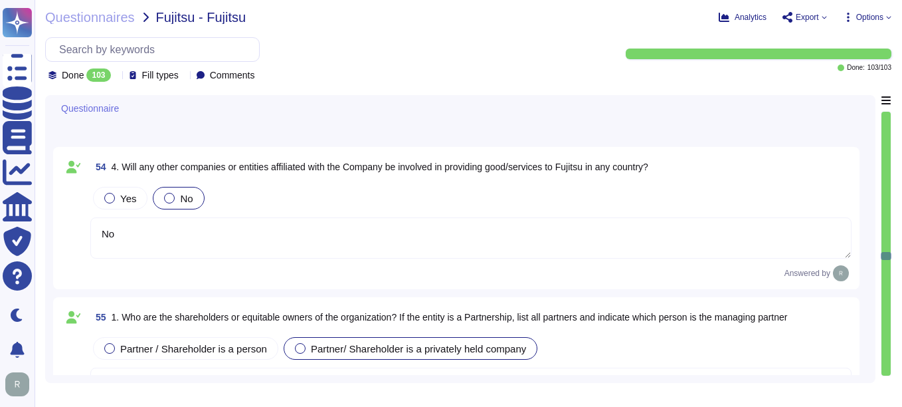
type textarea "Your enterprise representative will provide these details."
type textarea "n/a we are owned by a limited partnership and no individual person. Please Refe…"
type textarea "We are a privately held entity and do not disclose this information"
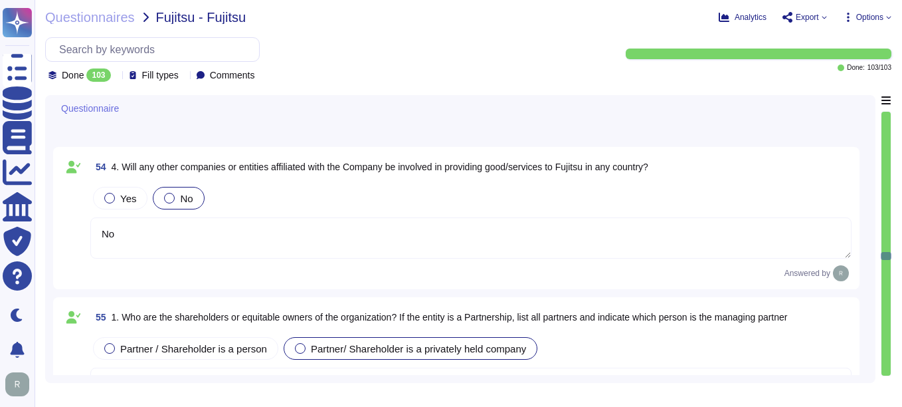
type textarea "Sectigo is incorporated in the [GEOGRAPHIC_DATA]."
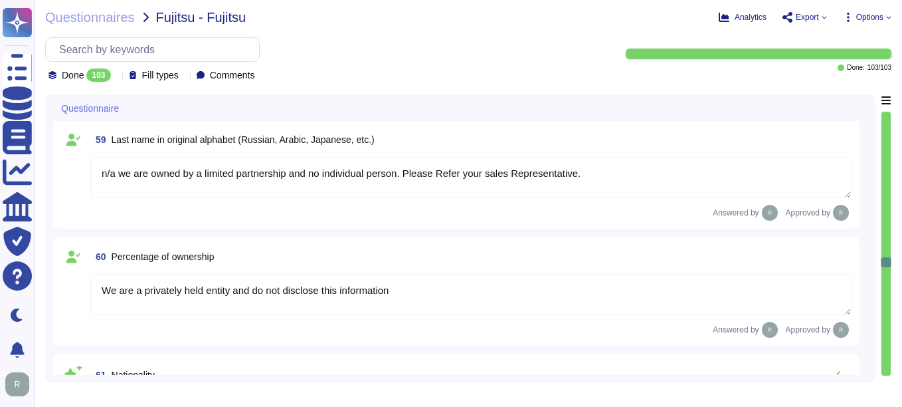
type textarea "The Company was established in [DATE]."
type textarea "No"
type textarea "The board is established by our private equity ownership. We do not have indepe…"
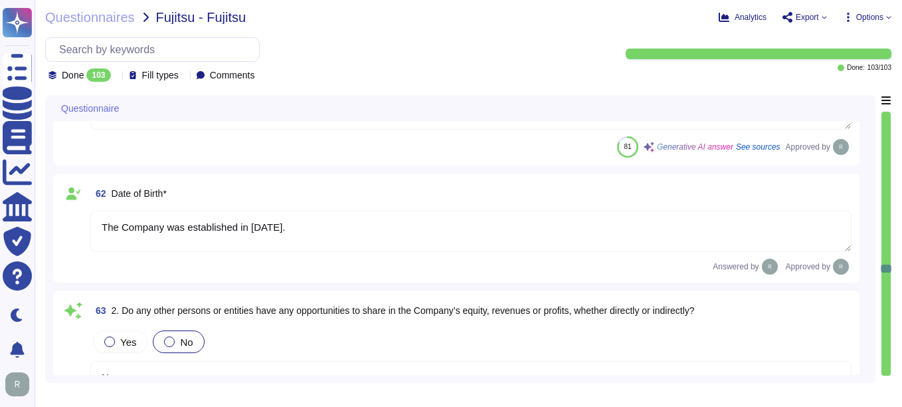
type textarea "Chief Compliance Officer"
type textarea "Your enterprise representative will provide these details."
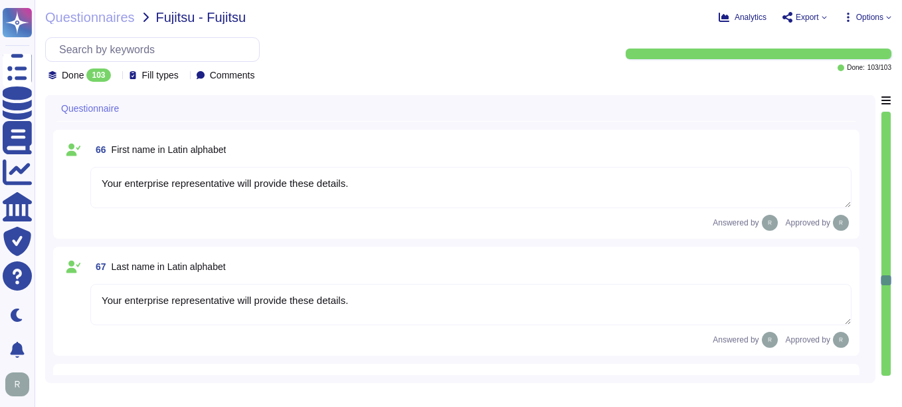
type textarea "Your enterprise representative will provide these details."
type textarea "n/a we are owned by a limited partnership and no individual person. Please Refe…"
type textarea "We are a privately held entity and do not disclose this information"
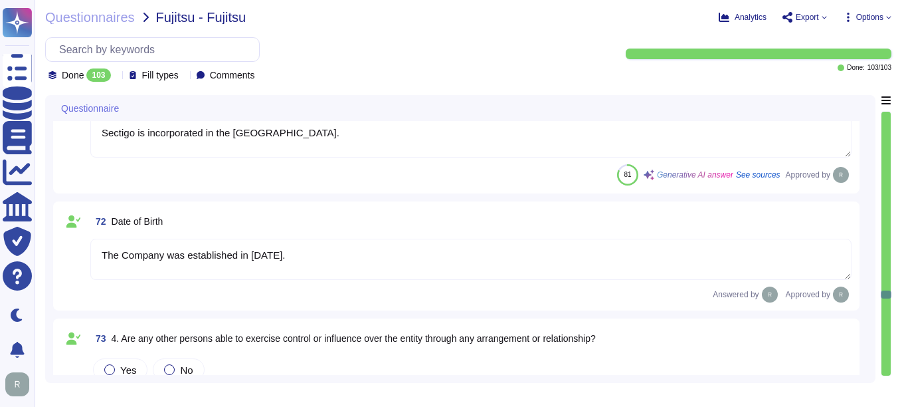
type textarea "Sectigo is incorporated in the [GEOGRAPHIC_DATA]."
type textarea "The Company was established in [DATE]."
type textarea "No."
type textarea "We are owned by a private equity firm."
type textarea "Your enterprise representative will provide these details."
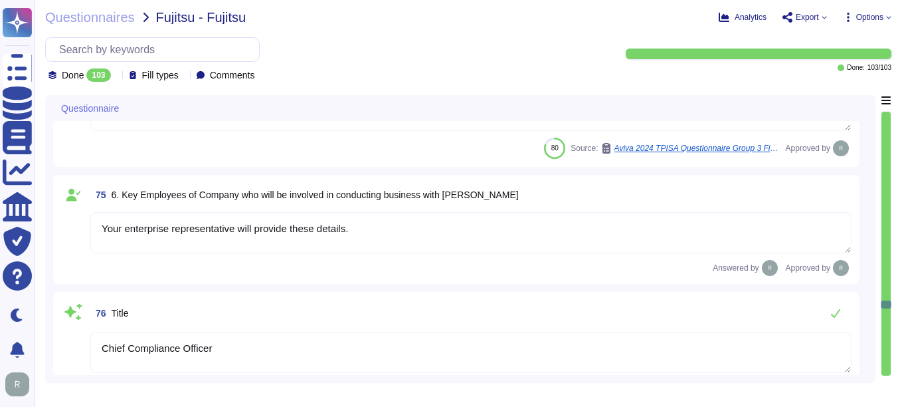
type textarea "Chief Compliance Officer"
type textarea "Your enterprise representative will provide these details."
type textarea "n/a we are owned by a limited partnership and no individual person. Please Refe…"
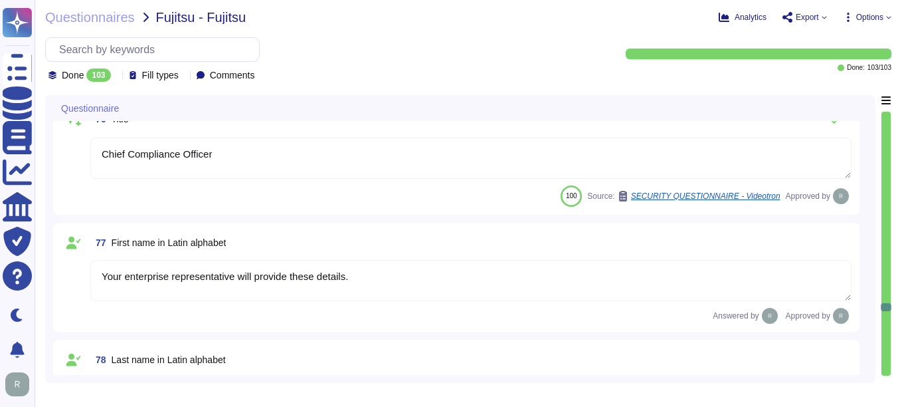
type textarea "Sectigo is incorporated in the [GEOGRAPHIC_DATA]."
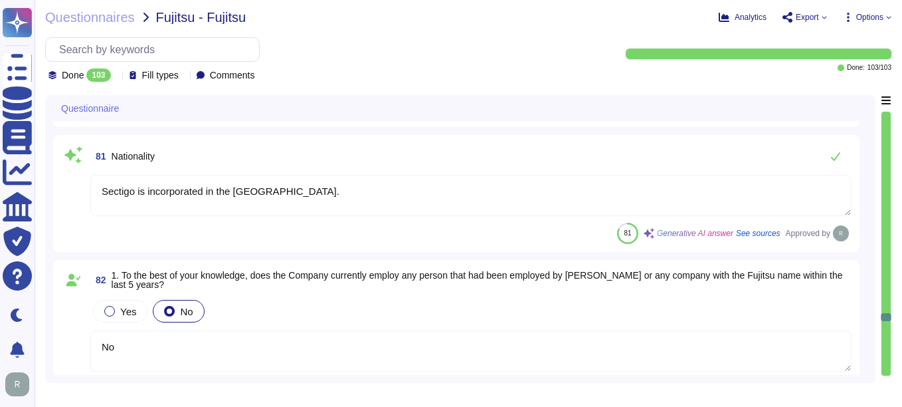
type textarea "No"
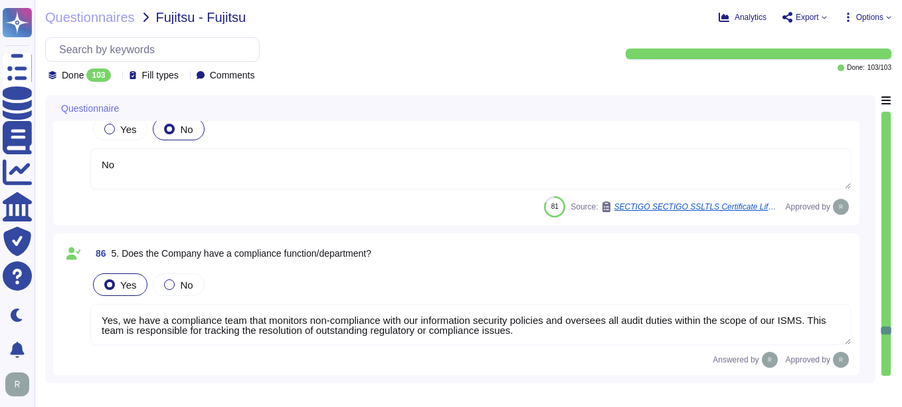
type textarea "No"
type textarea "Yes, we have a compliance team that monitors non-compliance with our informatio…"
type textarea "Yes"
type textarea "Sectigo employees go through background checks, sign NDAs and acknowledge InfoS…"
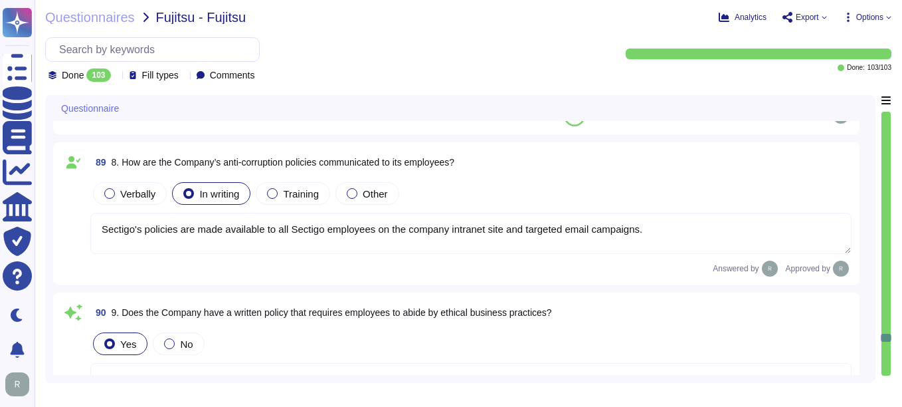
type textarea "Sectigo's policies are made available to all Sectigo employees on the company i…"
type textarea "Yes, Sectigo has documented responsibilities within the Acceptable Use Policy t…"
type textarea "Acceptable_Use_Policy.pdf"
type textarea "Yes"
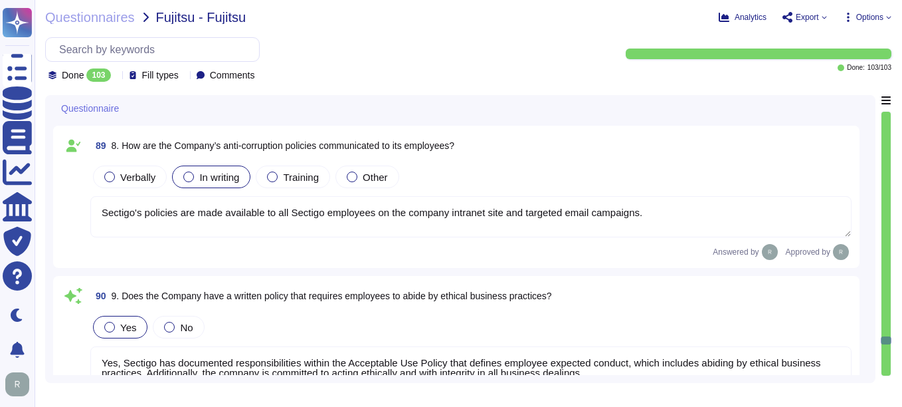
type textarea "No, we do not use subcontractors for this service."
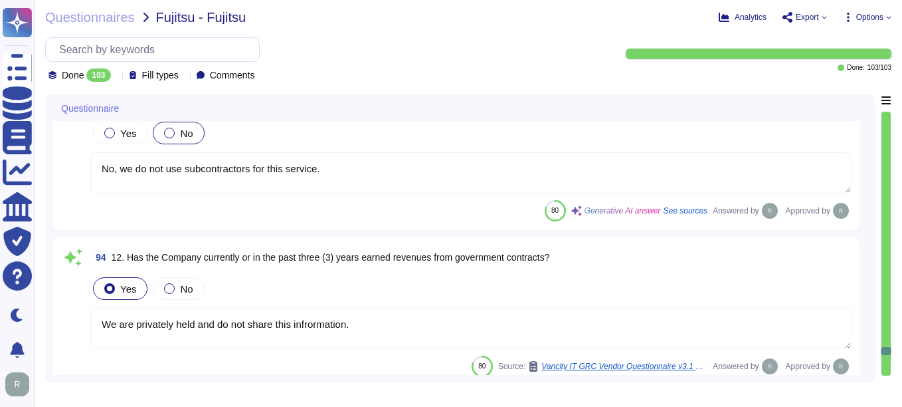
type textarea "We are privately held and do not share this infrormation."
type textarea "No"
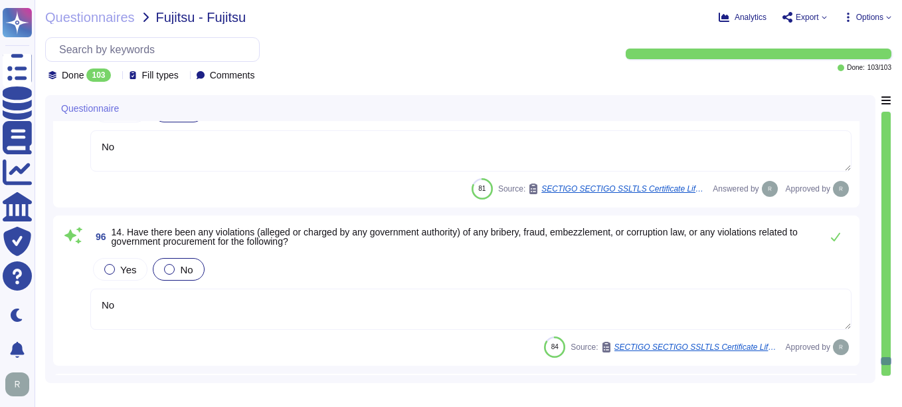
type textarea "No, neither the Company nor any of its Principals or Affiliates has ever been c…"
type textarea "Deal points can be discussed with the enterprise sales representative."
type textarea "None"
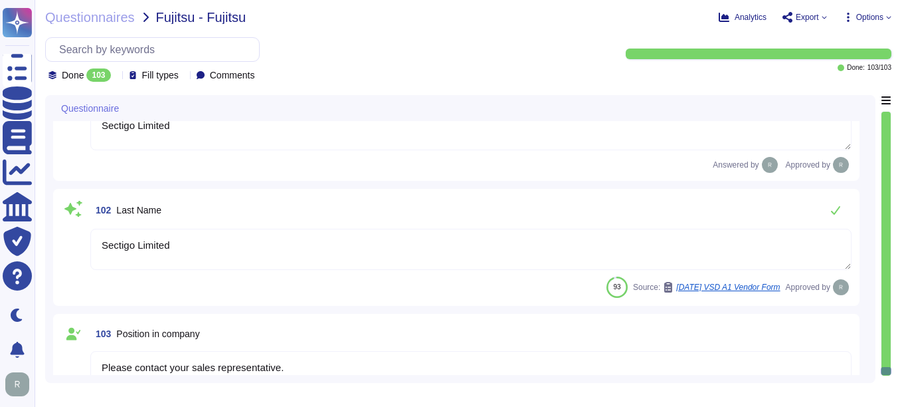
scroll to position [12256, 0]
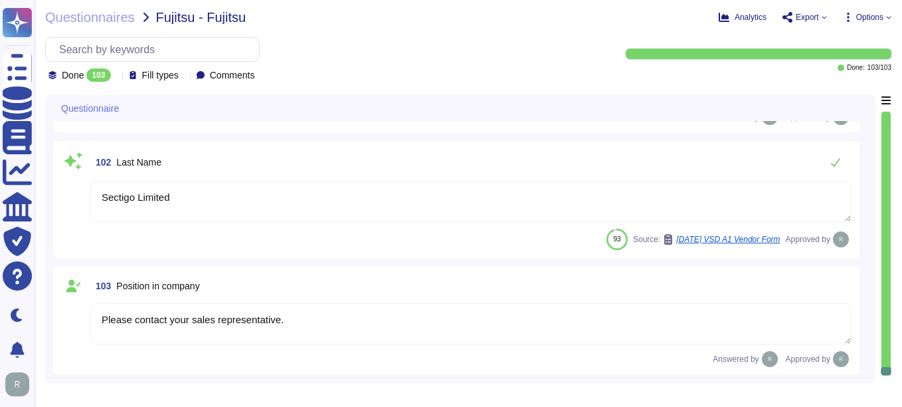
drag, startPoint x: 886, startPoint y: 370, endPoint x: 886, endPoint y: 111, distance: 259.2
click at [886, 111] on div at bounding box center [886, 243] width 11 height 265
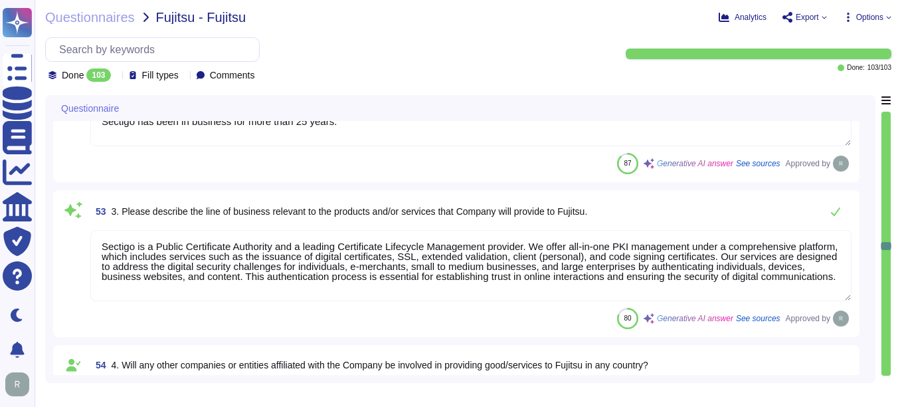
scroll to position [5914, 0]
drag, startPoint x: 100, startPoint y: 243, endPoint x: 187, endPoint y: 283, distance: 96.0
click at [187, 283] on textarea "Sectigo is a Public Certificate Authority and a leading Certificate Lifecycle M…" at bounding box center [471, 264] width 762 height 71
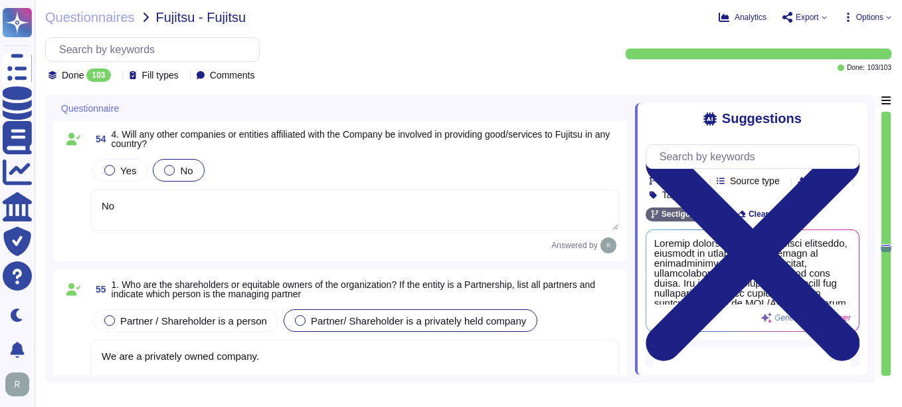
scroll to position [6180, 0]
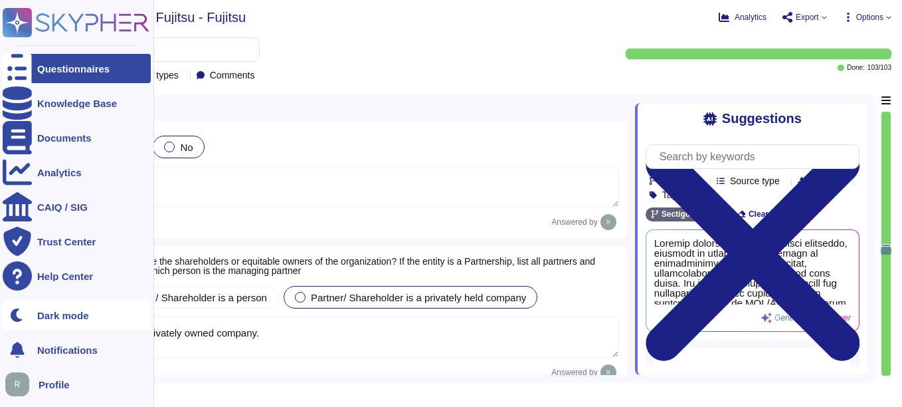
drag, startPoint x: 261, startPoint y: 334, endPoint x: 3, endPoint y: 310, distance: 259.0
click at [3, 310] on div "Questionnaires Knowledge Base Documents Analytics CAIQ / SIG Trust Center Help …" at bounding box center [451, 203] width 902 height 407
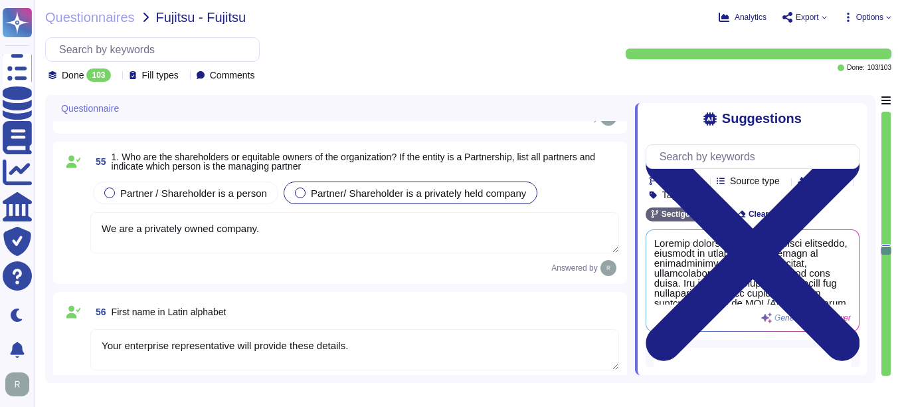
scroll to position [6313, 0]
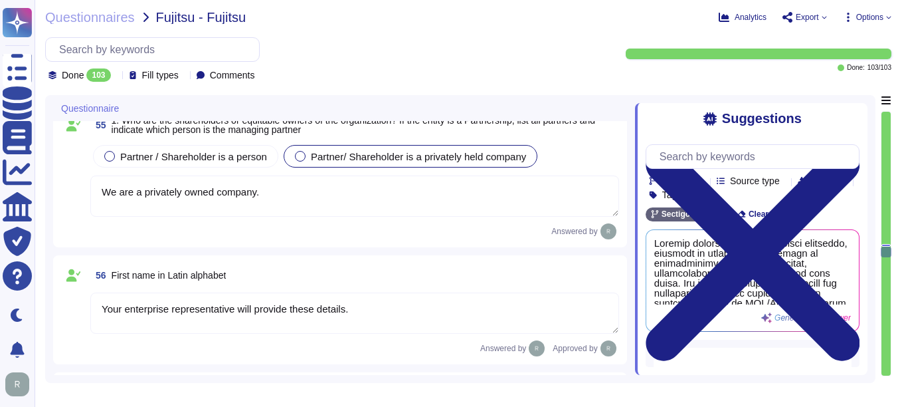
drag, startPoint x: 359, startPoint y: 308, endPoint x: 57, endPoint y: 288, distance: 303.0
click at [57, 288] on div "56 First name in Latin alphabet Your enterprise representative will provide the…" at bounding box center [340, 309] width 574 height 109
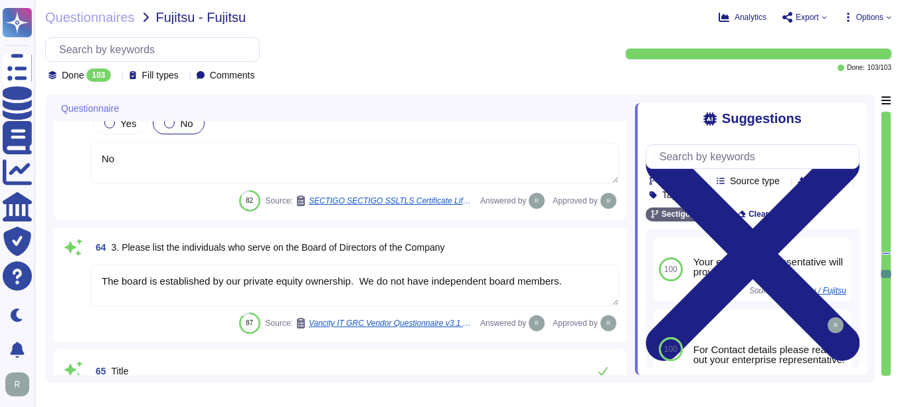
scroll to position [7310, 0]
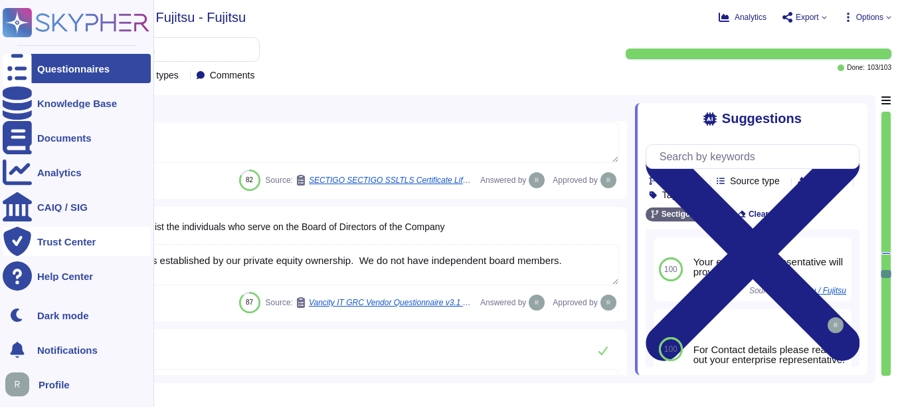
drag, startPoint x: 563, startPoint y: 260, endPoint x: 34, endPoint y: 243, distance: 529.2
click at [34, 243] on div "Questionnaires Knowledge Base Documents Analytics CAIQ / SIG Trust Center Help …" at bounding box center [451, 203] width 902 height 407
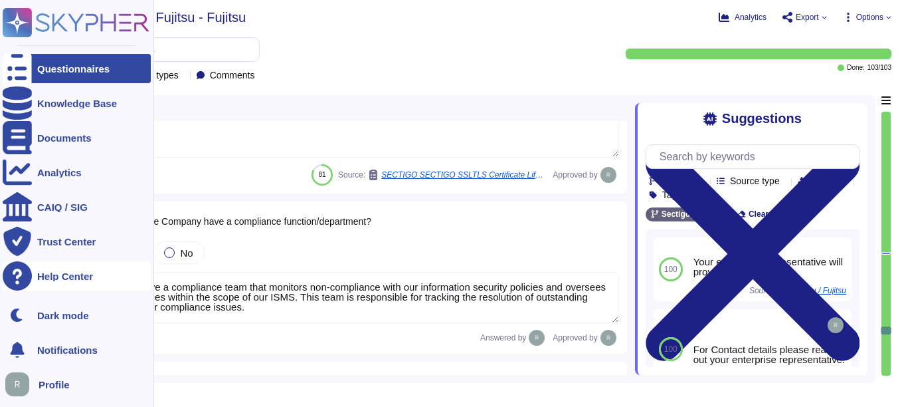
scroll to position [0, 0]
drag, startPoint x: 307, startPoint y: 315, endPoint x: 31, endPoint y: 280, distance: 278.0
click at [31, 280] on div "Questionnaires Knowledge Base Documents Analytics CAIQ / SIG Trust Center Help …" at bounding box center [451, 203] width 902 height 407
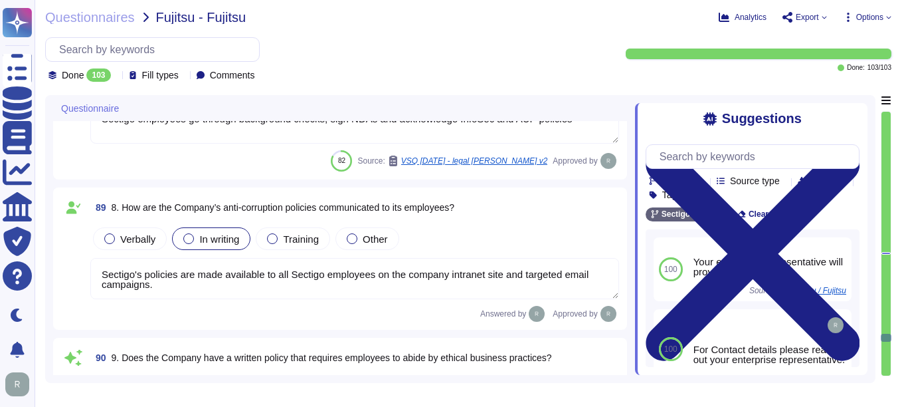
scroll to position [10433, 0]
drag, startPoint x: 99, startPoint y: 268, endPoint x: 157, endPoint y: 284, distance: 60.6
click at [157, 284] on textarea "Sectigo's policies are made available to all Sectigo employees on the company i…" at bounding box center [354, 277] width 529 height 41
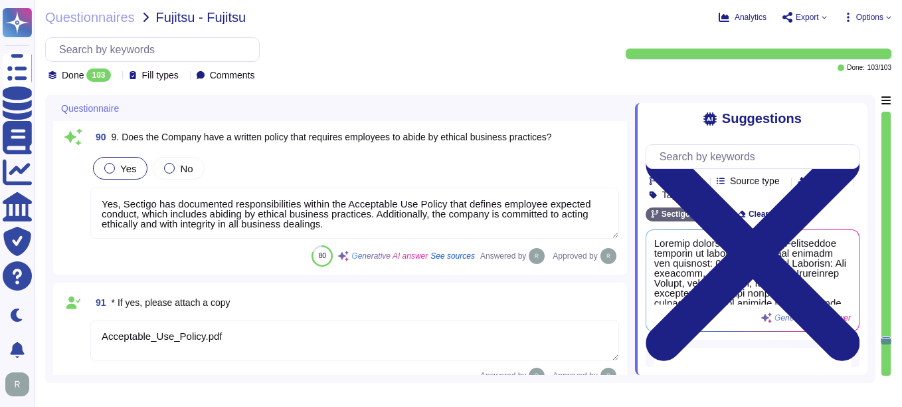
scroll to position [1, 0]
drag, startPoint x: 102, startPoint y: 201, endPoint x: 340, endPoint y: 228, distance: 239.4
click at [340, 228] on textarea "Yes, Sectigo has documented responsibilities within the Acceptable Use Policy t…" at bounding box center [354, 212] width 529 height 51
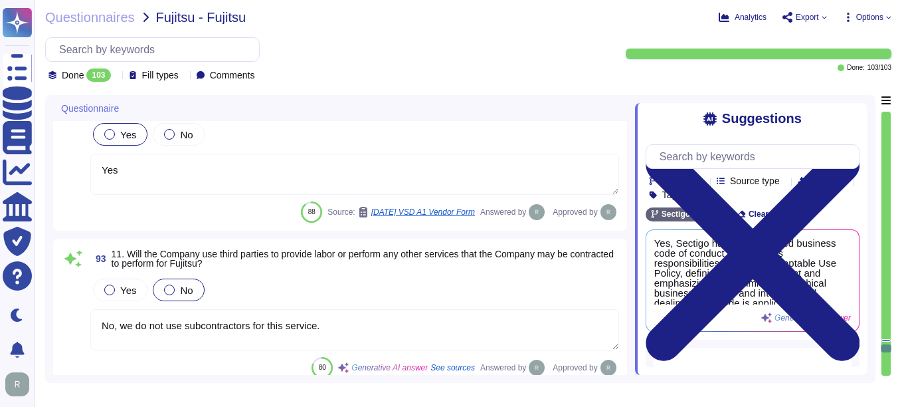
scroll to position [11031, 0]
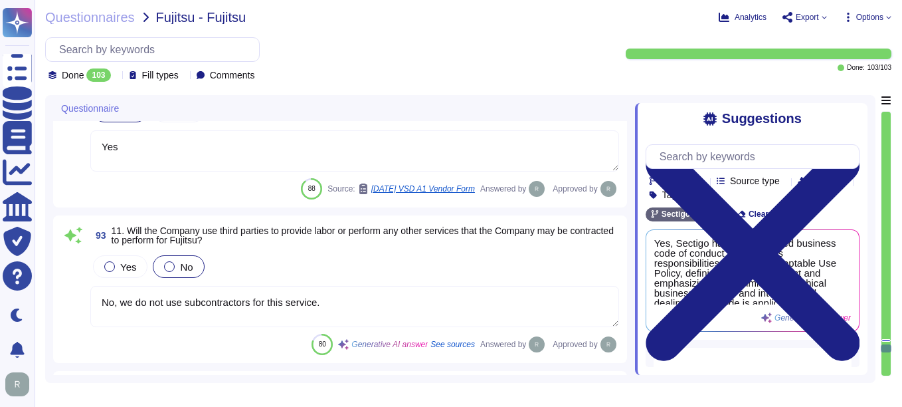
drag, startPoint x: 332, startPoint y: 308, endPoint x: 83, endPoint y: 303, distance: 248.6
click at [83, 303] on div "93 11. Will the Company use third parties to provide labor or perform any other…" at bounding box center [340, 289] width 558 height 132
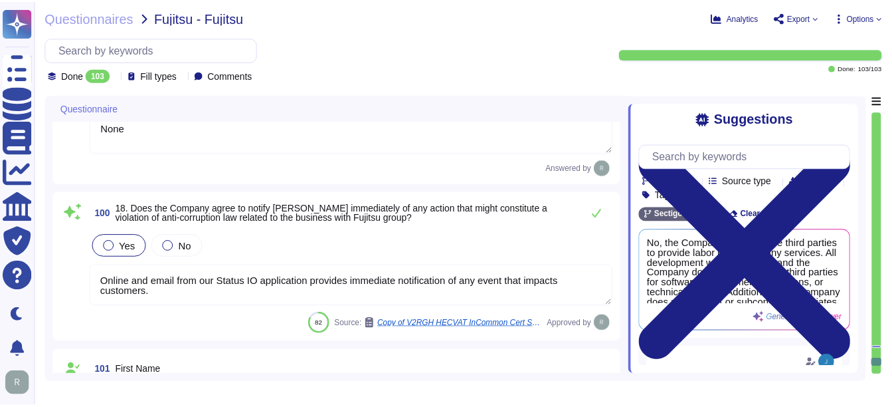
scroll to position [12094, 0]
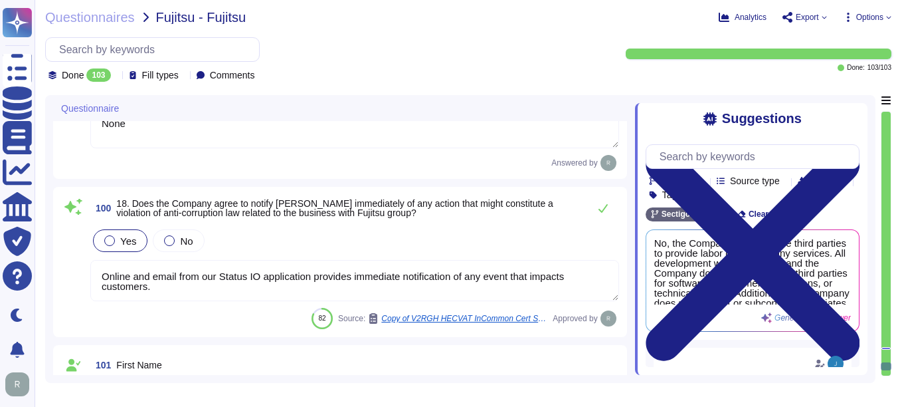
click at [71, 9] on div "Questionnaires Fujitsu - Fujitsu Analytics Export Options Done 103 Fill types C…" at bounding box center [469, 203] width 868 height 407
click at [72, 13] on span "Questionnaires" at bounding box center [90, 17] width 90 height 13
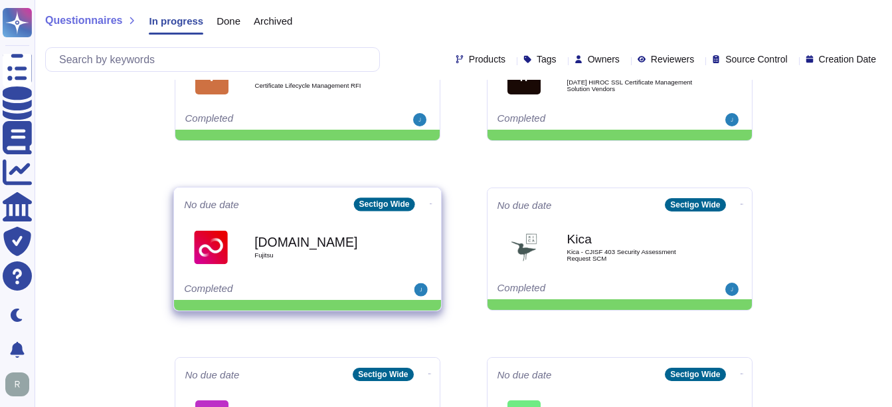
scroll to position [266, 0]
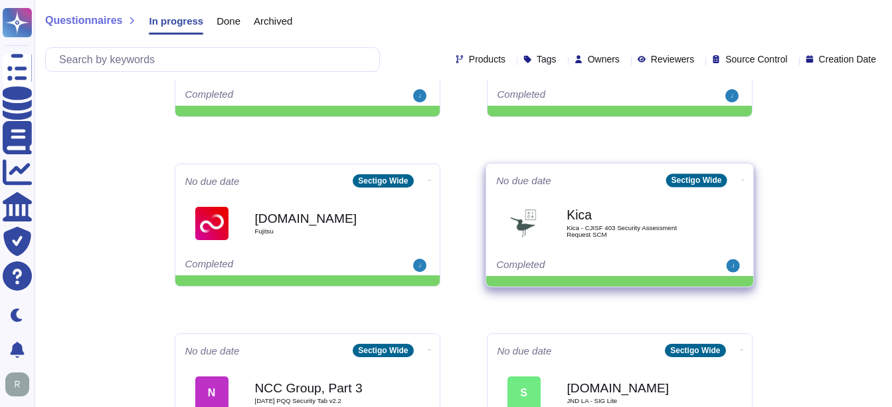
click at [583, 232] on span "Kica - CJISF 403 Security Assessment Request SCM" at bounding box center [634, 231] width 134 height 13
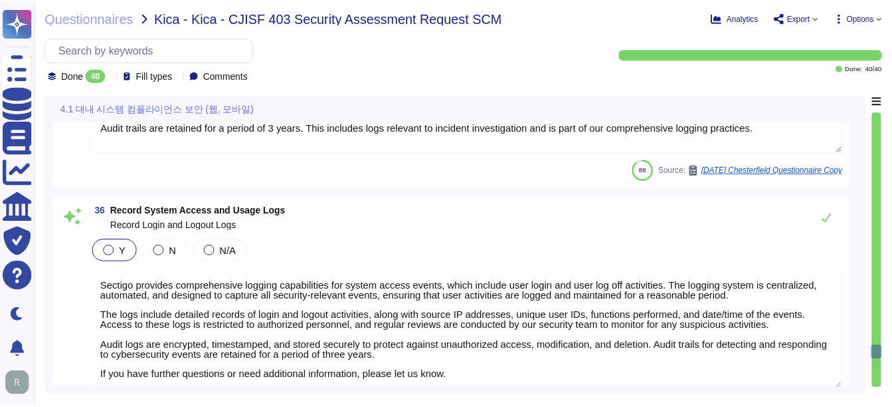
scroll to position [5696, 0]
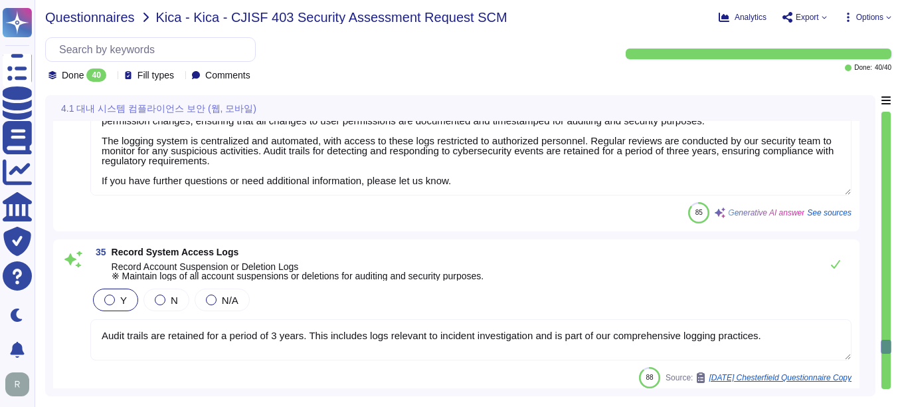
click at [120, 21] on span "Questionnaires" at bounding box center [90, 17] width 90 height 13
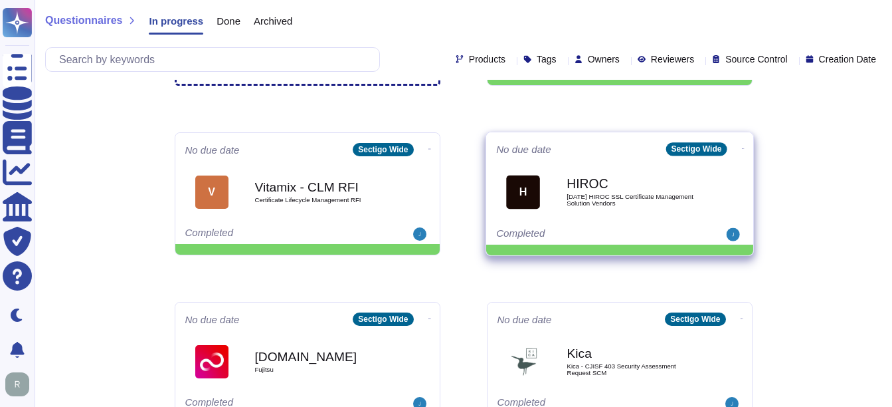
scroll to position [133, 0]
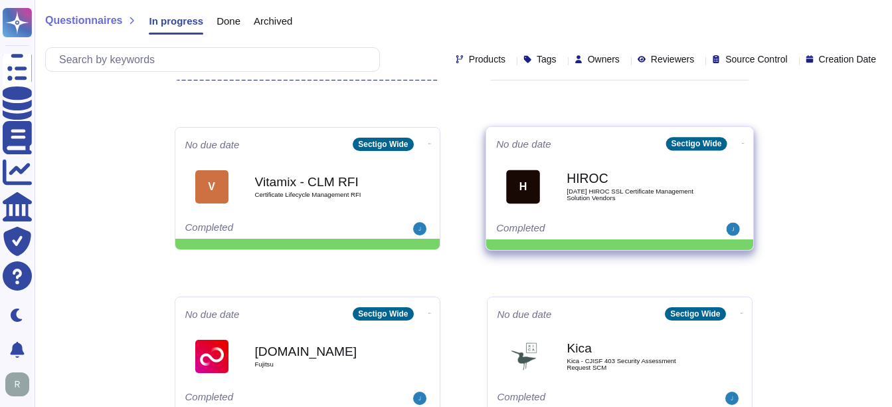
click at [631, 184] on b "HIROC" at bounding box center [634, 178] width 134 height 13
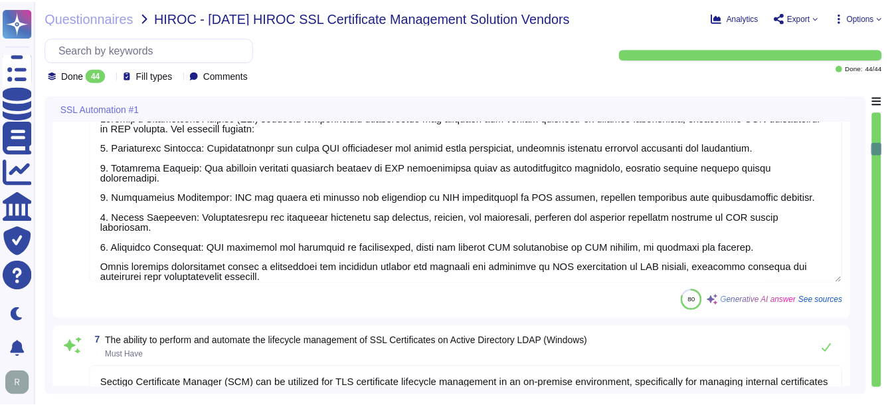
scroll to position [1462, 0]
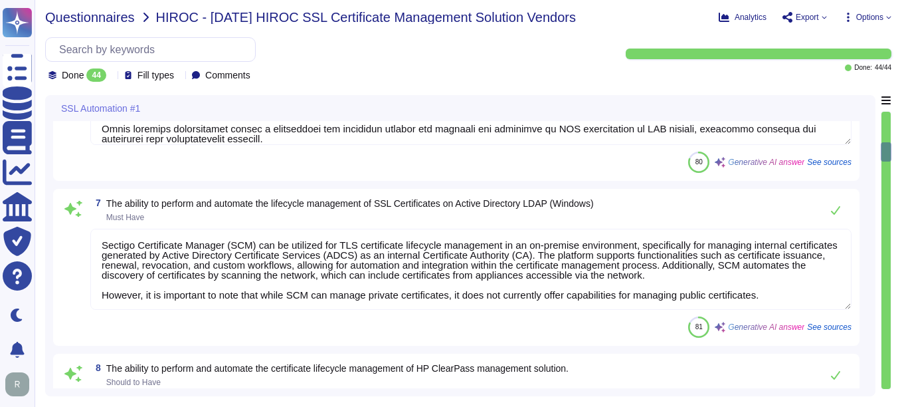
click at [88, 16] on span "Questionnaires" at bounding box center [90, 17] width 90 height 13
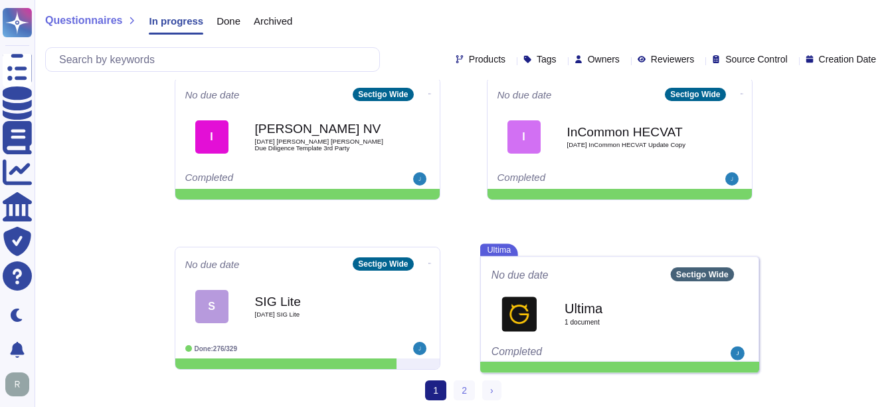
scroll to position [695, 0]
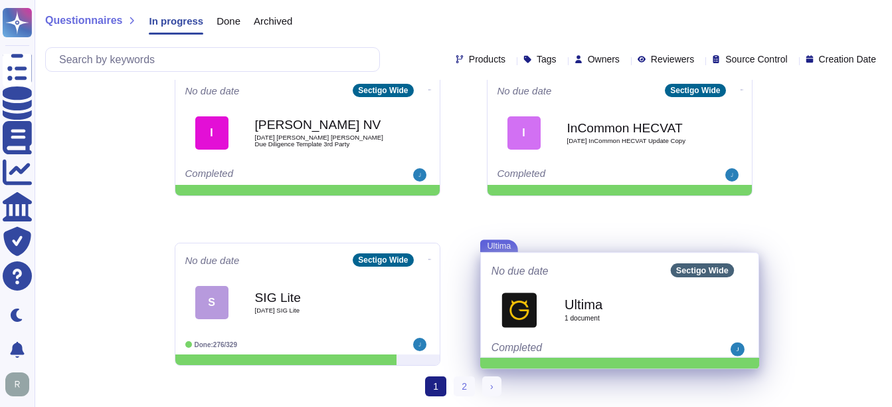
click at [591, 328] on div "Ultima 1 document" at bounding box center [635, 310] width 140 height 56
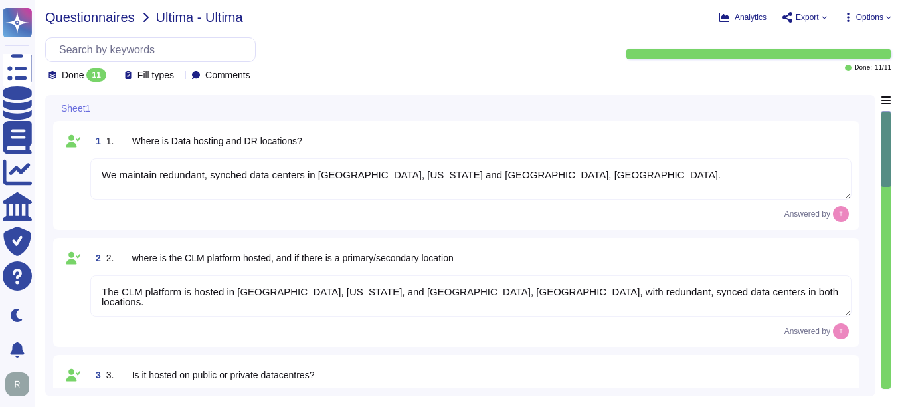
click at [109, 11] on span "Questionnaires" at bounding box center [90, 17] width 90 height 13
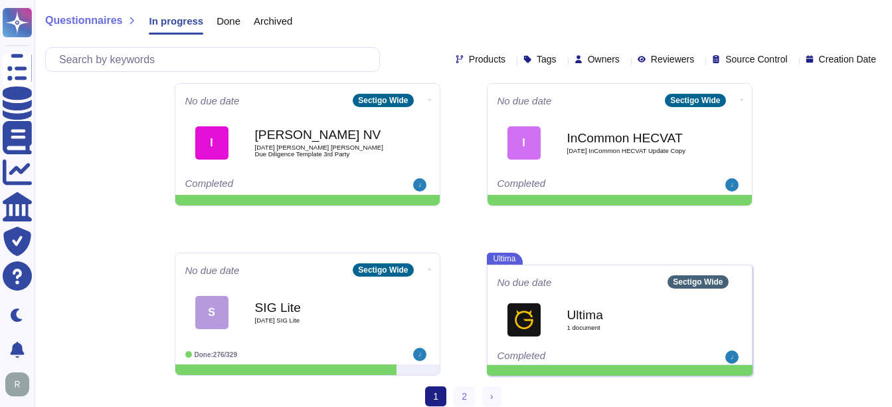
scroll to position [695, 0]
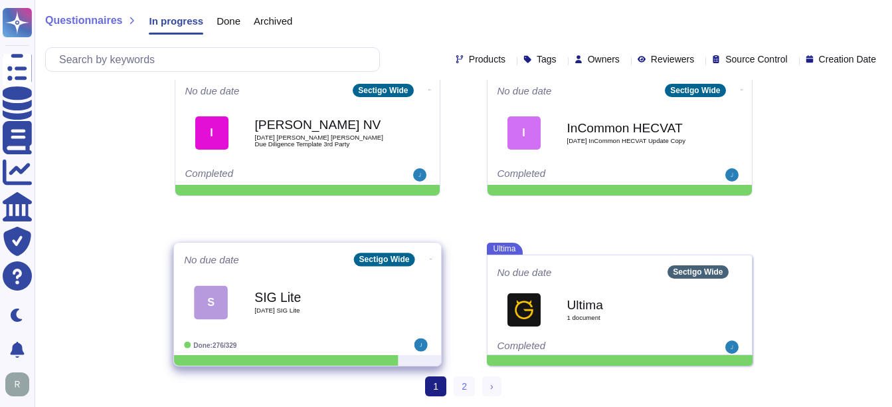
click at [273, 309] on span "[DATE] SIG Lite" at bounding box center [322, 310] width 134 height 7
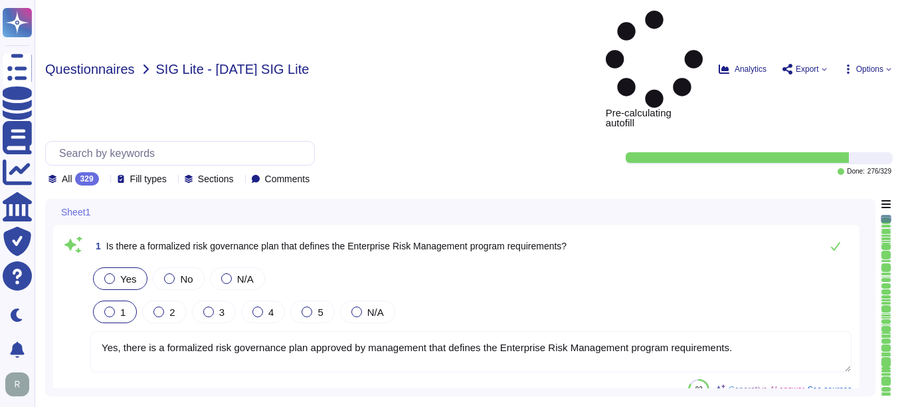
click at [92, 62] on span "Questionnaires" at bounding box center [90, 68] width 90 height 13
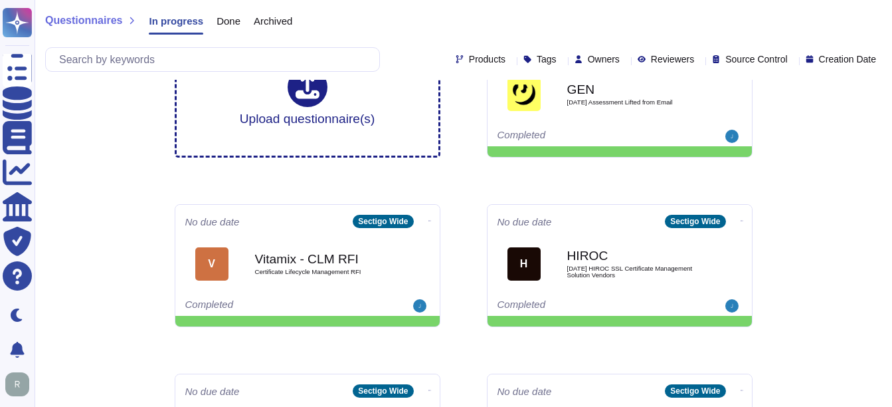
scroll to position [133, 0]
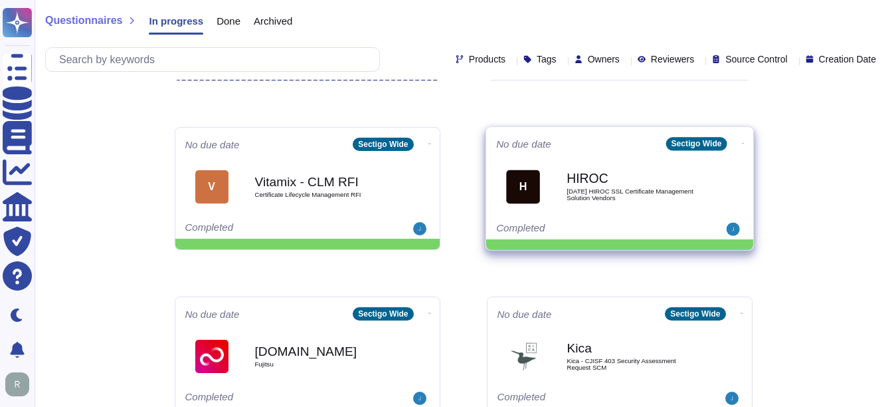
click at [631, 205] on div "HIROC 2025 09 05 HIROC SSL Certificate Management Solution Vendors" at bounding box center [634, 186] width 134 height 54
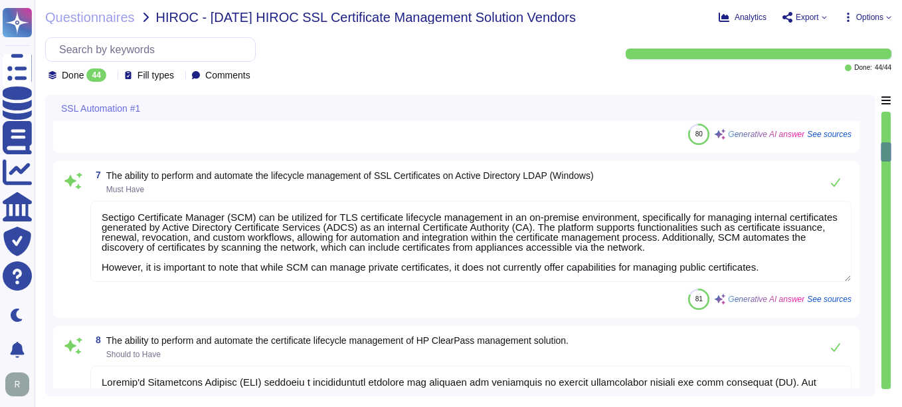
scroll to position [1728, 0]
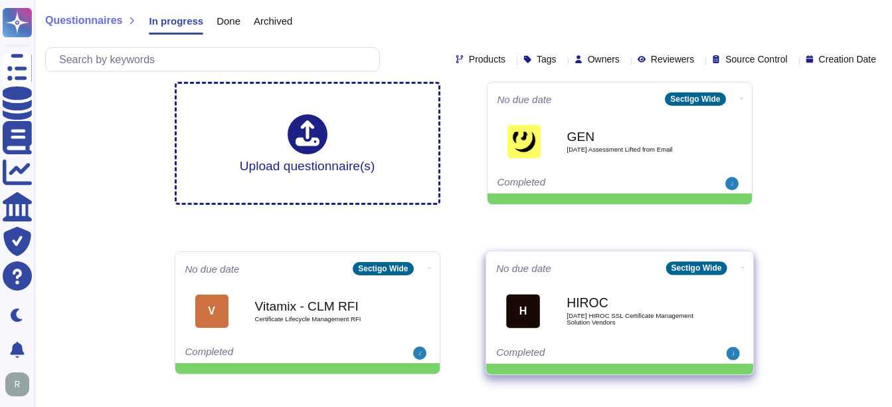
scroll to position [133, 0]
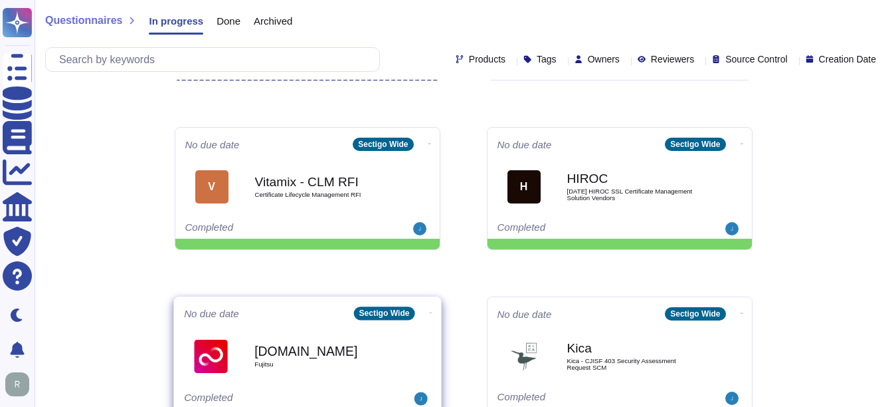
click at [340, 365] on span "Fujitsu" at bounding box center [322, 364] width 134 height 7
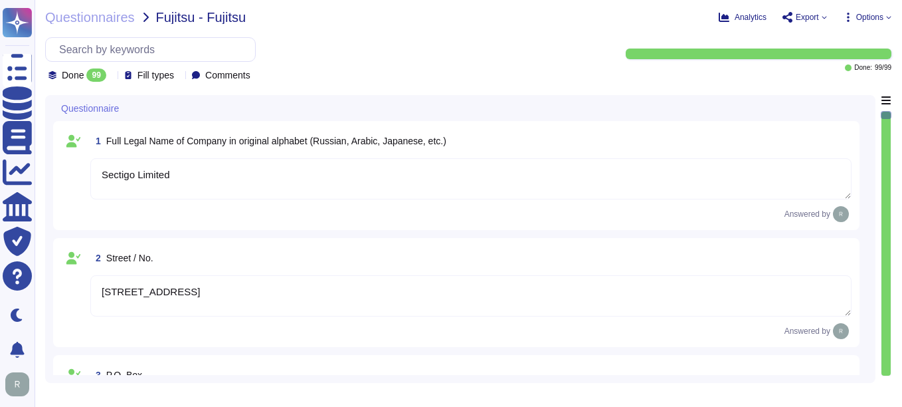
type textarea "Sectigo Limited"
type textarea "[STREET_ADDRESS]"
type textarea "You can find contact information in the link: [URL][DOMAIN_NAME]"
type textarea "The postal code is 85260 and the city is [GEOGRAPHIC_DATA], [GEOGRAPHIC_DATA]."
type textarea "Sectigo is incorporated in the [GEOGRAPHIC_DATA], with global offices and subsi…"
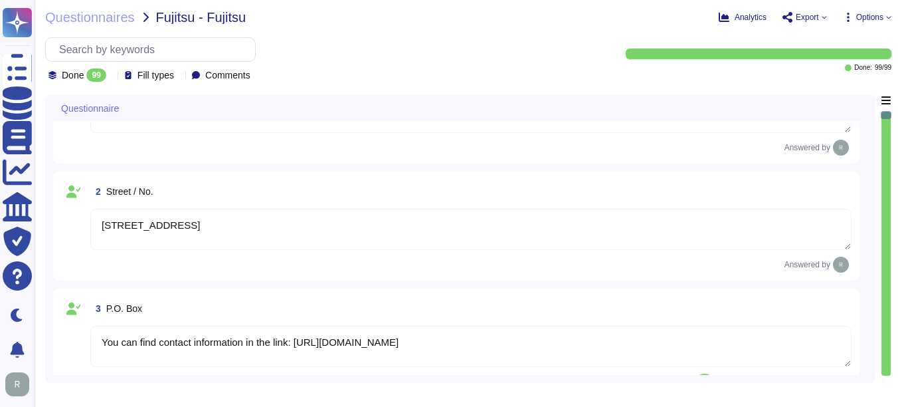
type textarea "The Company was established in [DATE]."
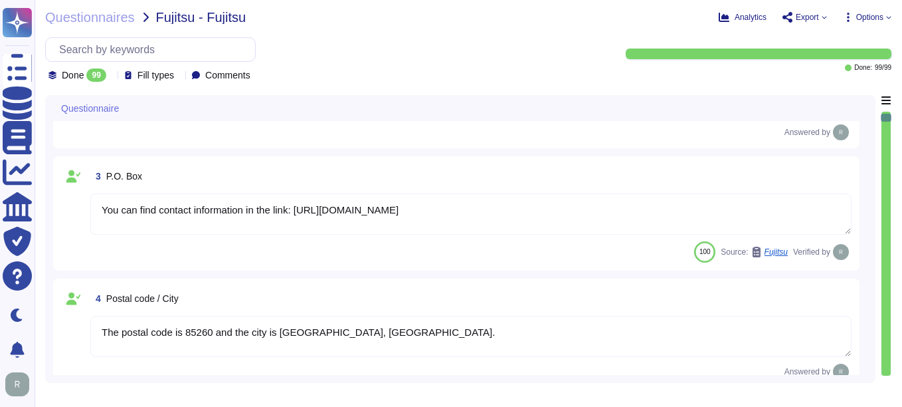
type textarea "The DUN & [PERSON_NAME] (D&B) Number for Sectigo is 220567130."
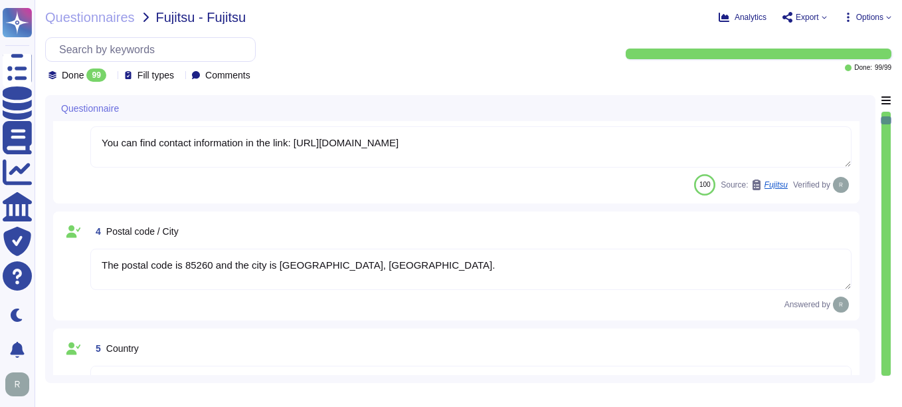
type textarea "Sectigo is a privately held company."
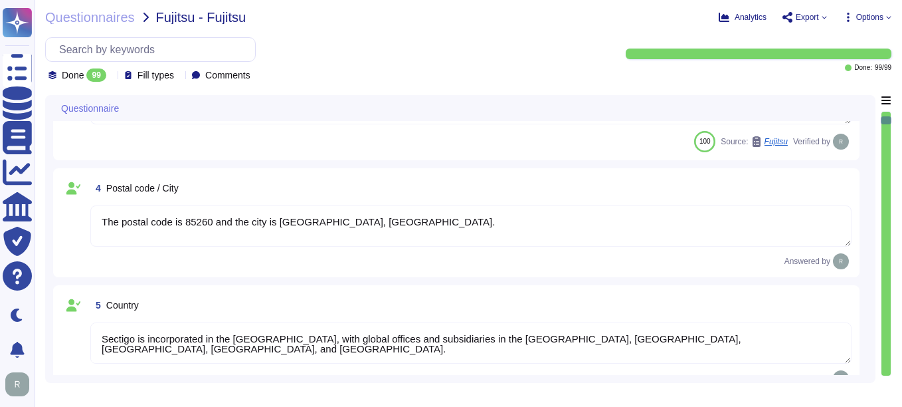
scroll to position [332, 0]
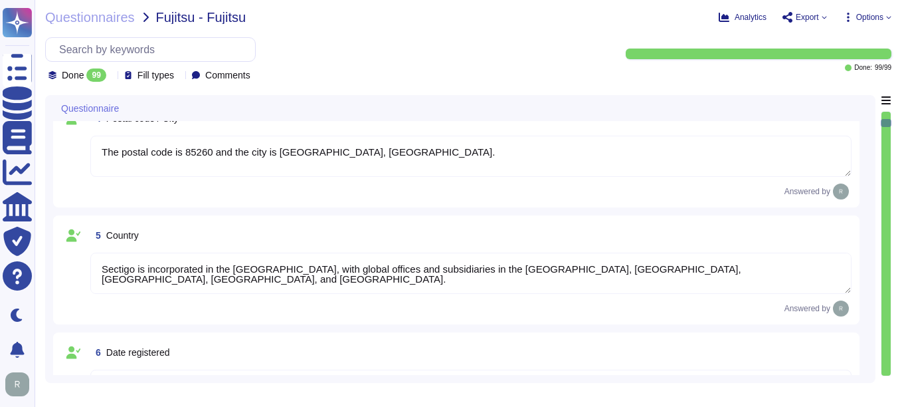
type textarea "Sectigo LTD"
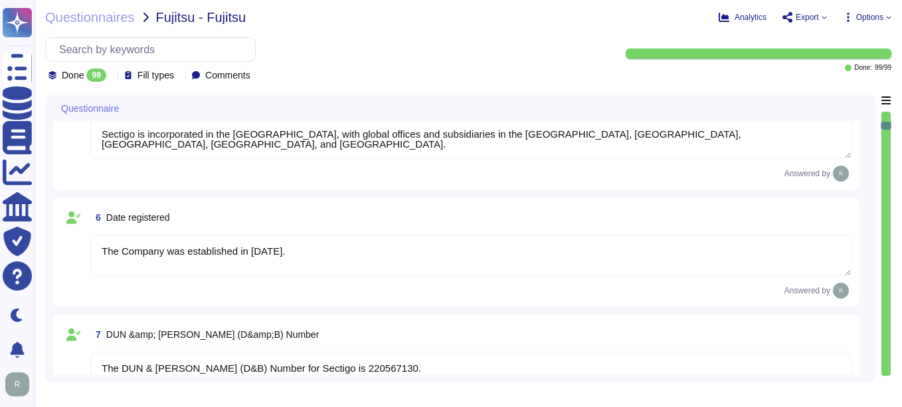
type textarea "[STREET_ADDRESS]"
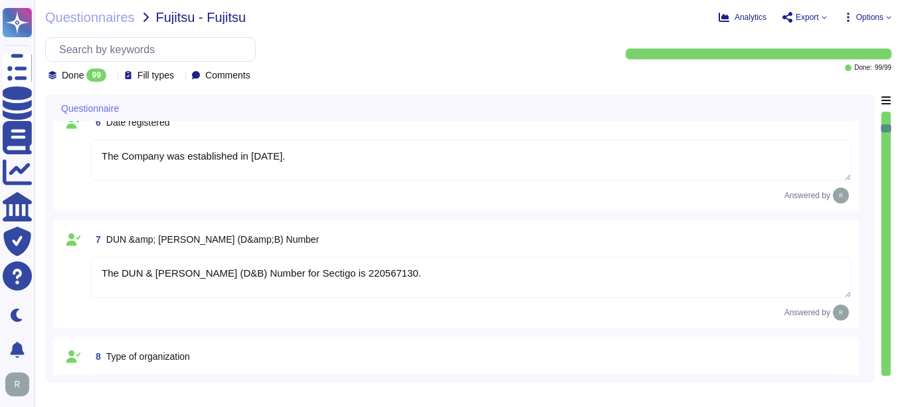
type textarea "You can find contact information in the link: [URL][DOMAIN_NAME]"
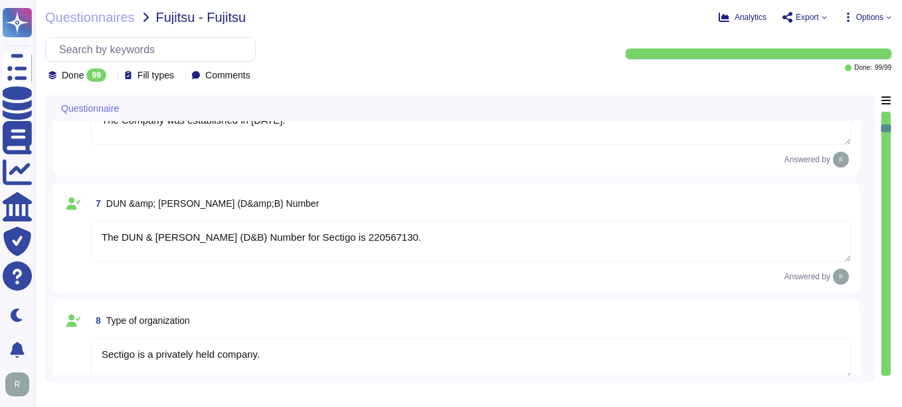
scroll to position [665, 0]
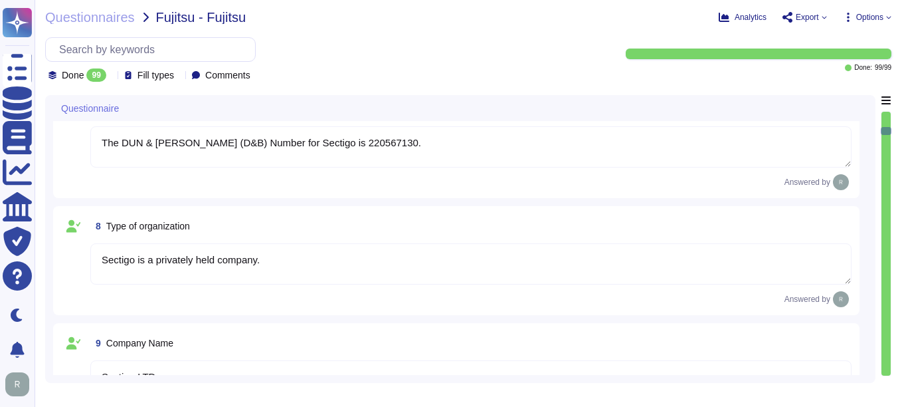
type textarea "The postal code is 85260 and the city is [GEOGRAPHIC_DATA], [GEOGRAPHIC_DATA]."
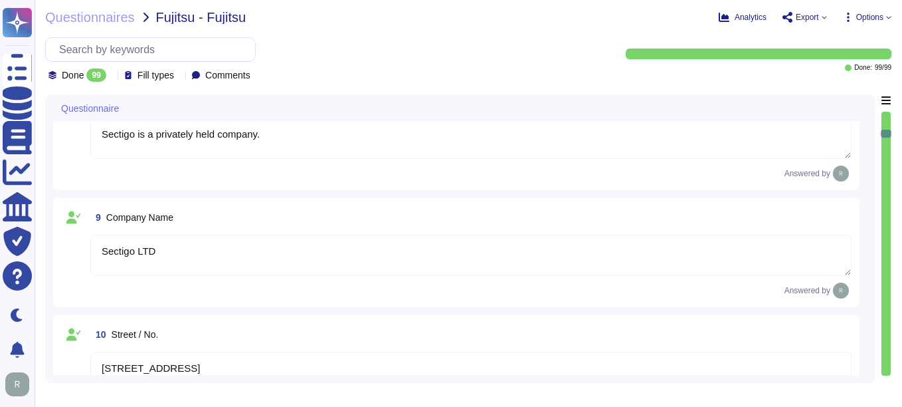
type textarea "Sectigo is incorporated in the [GEOGRAPHIC_DATA], with global offices and subsi…"
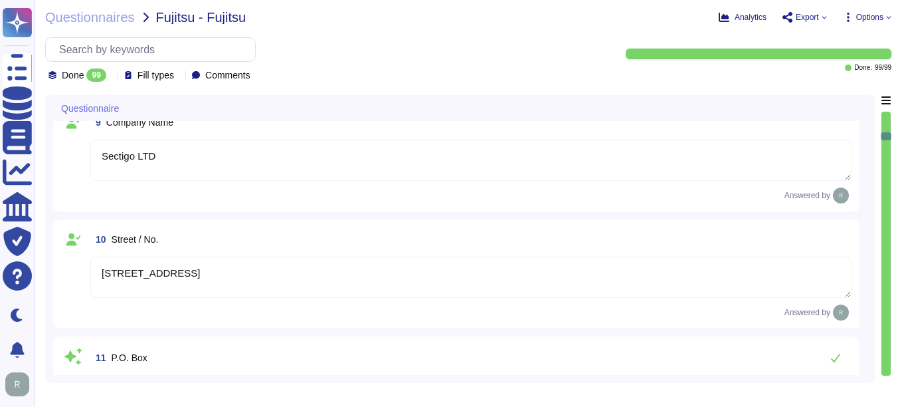
type textarea "[DOMAIN_NAME]"
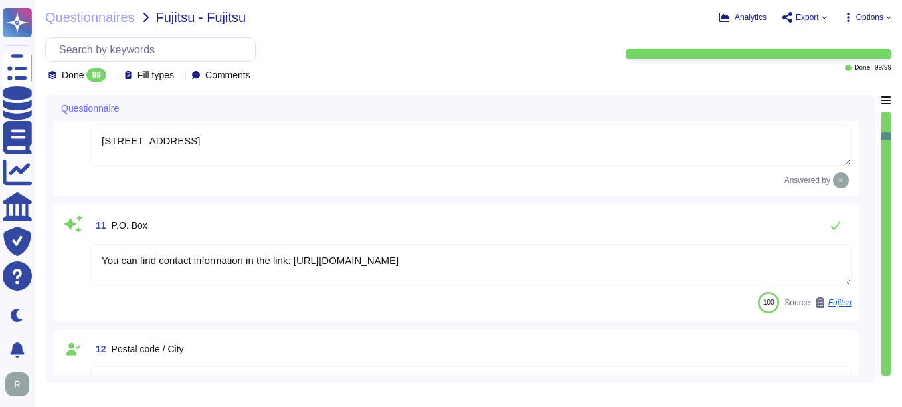
scroll to position [1063, 0]
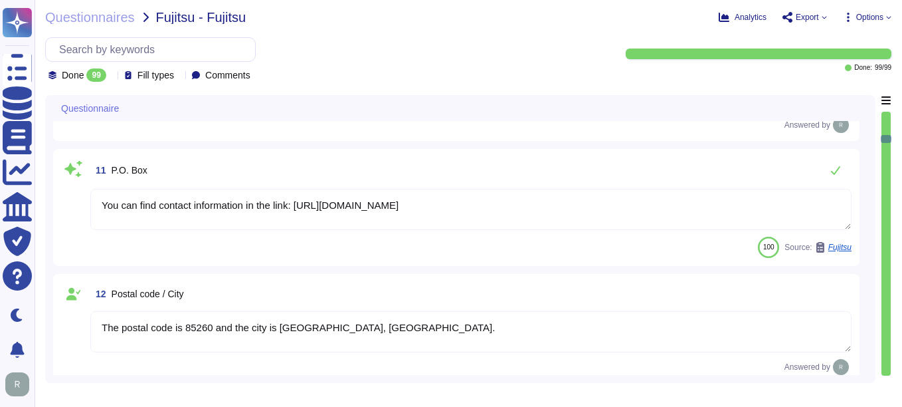
type textarea "Chief Compliance Officer"
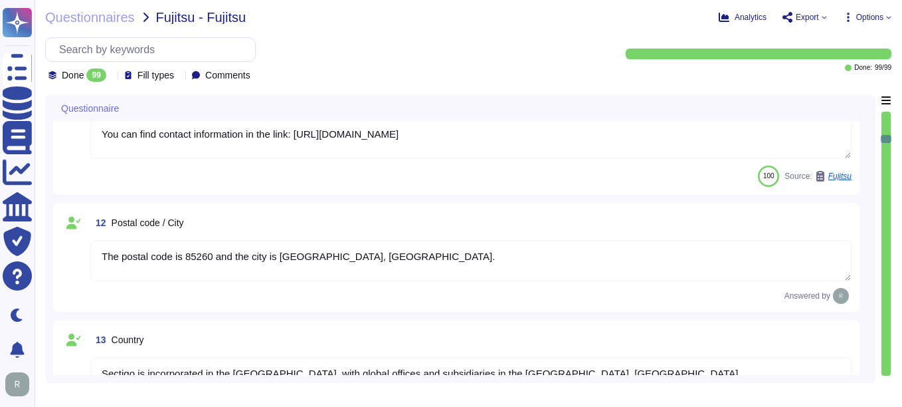
scroll to position [1196, 0]
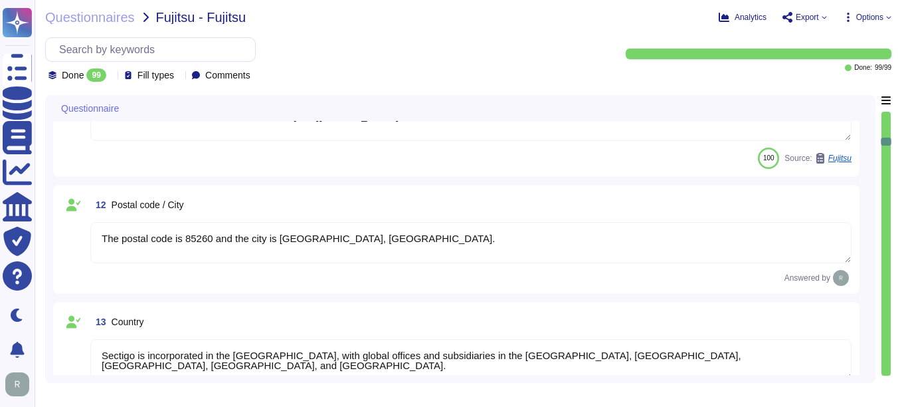
type textarea "Your enterprise representative will provide these details."
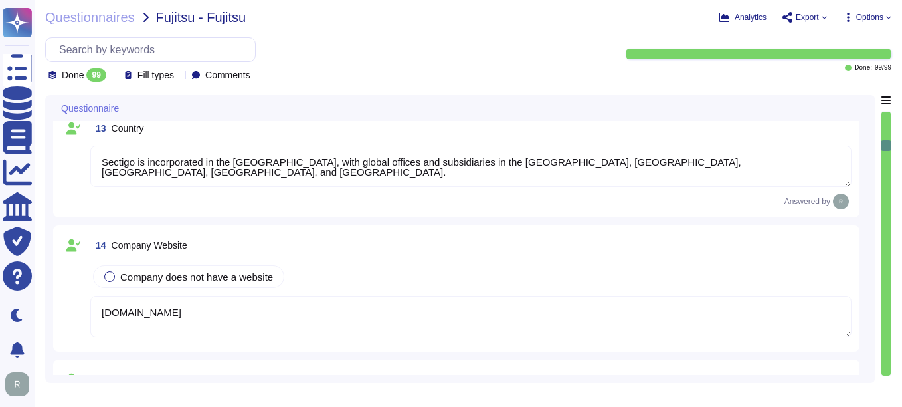
type textarea "Your enterprise representative will provide these details."
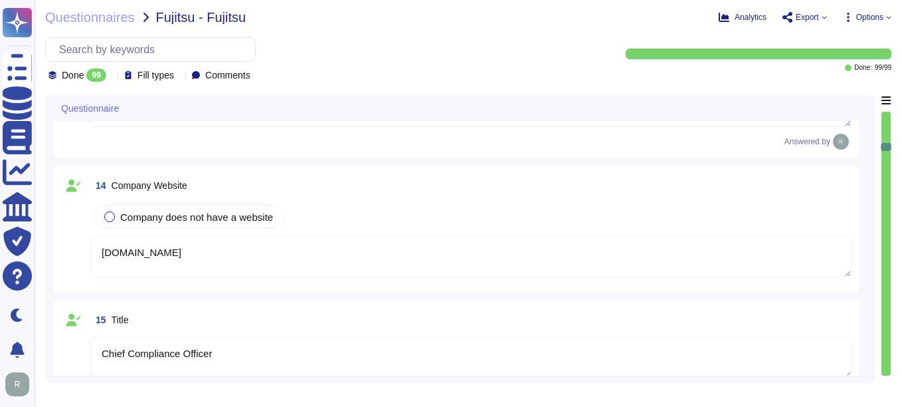
type textarea "N/A. we are owned by a limited partnership and no individual person. Please Ref…"
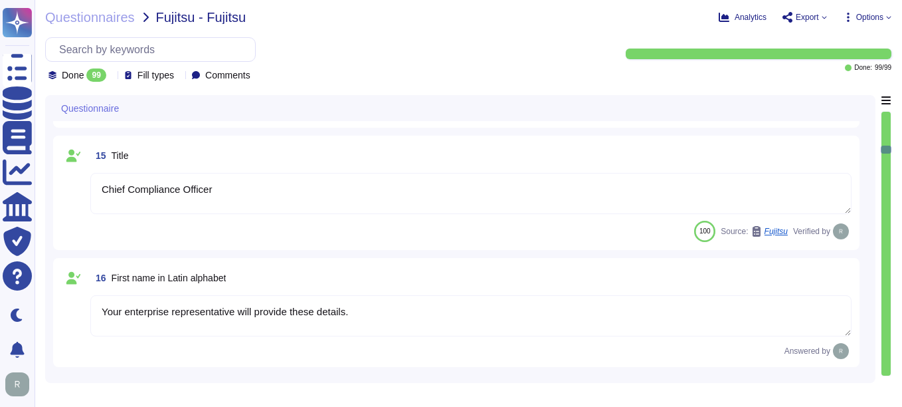
scroll to position [1595, 0]
type textarea "n/a we are owned by a limited partnership and no individual person. Please Refe…"
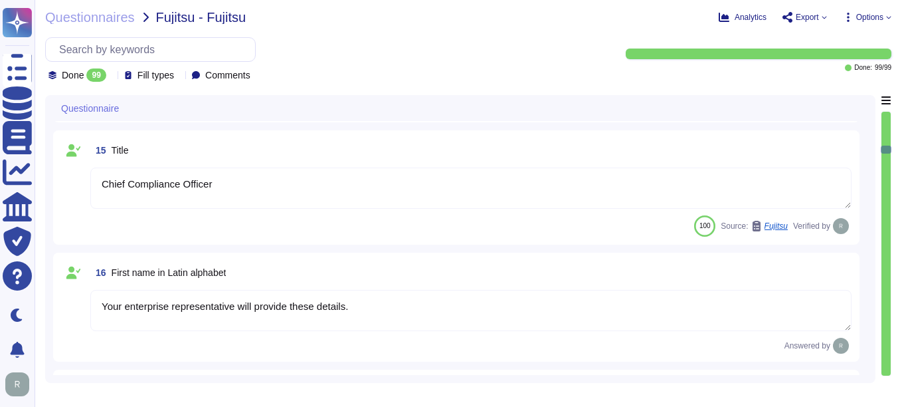
drag, startPoint x: 235, startPoint y: 190, endPoint x: 82, endPoint y: 186, distance: 152.2
click at [82, 186] on div "15 Title Chief Compliance Officer 100 Source: Fujitsu Verified by" at bounding box center [456, 187] width 791 height 98
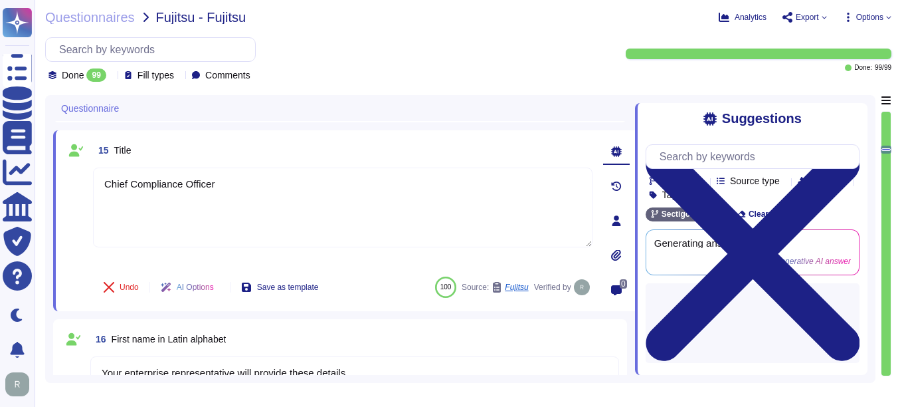
type textarea "n/a we are owned by a limited partnership and no individual person. Please Refe…"
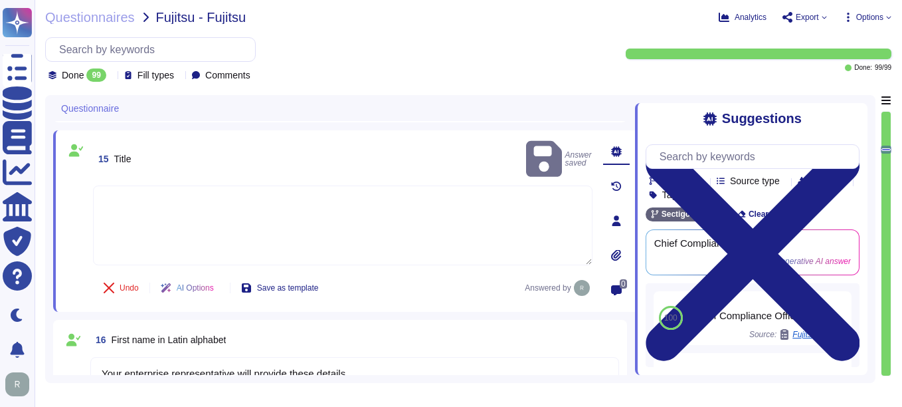
click at [122, 193] on textarea at bounding box center [343, 225] width 500 height 80
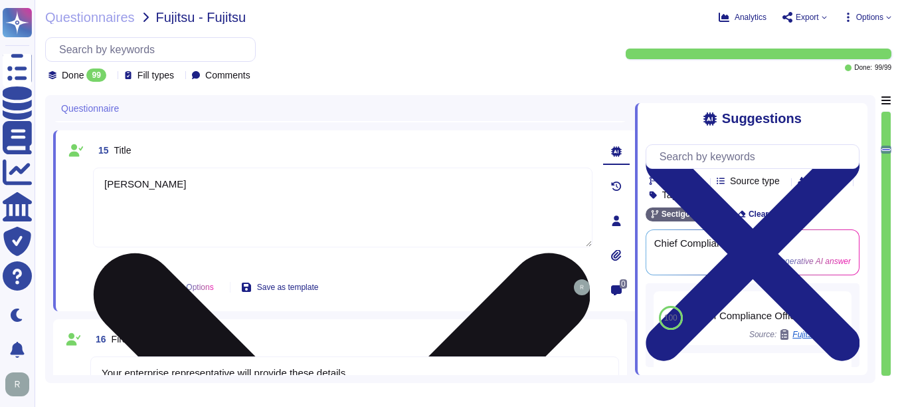
click at [142, 187] on textarea "[PERSON_NAME]" at bounding box center [343, 207] width 500 height 80
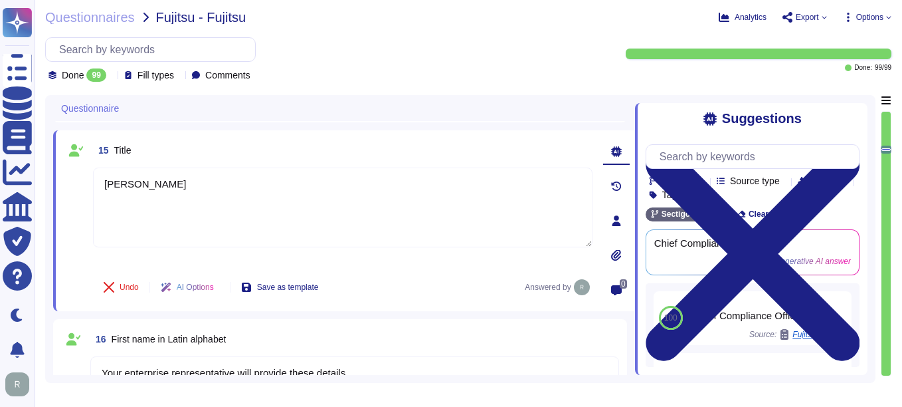
type textarea "[PERSON_NAME]"
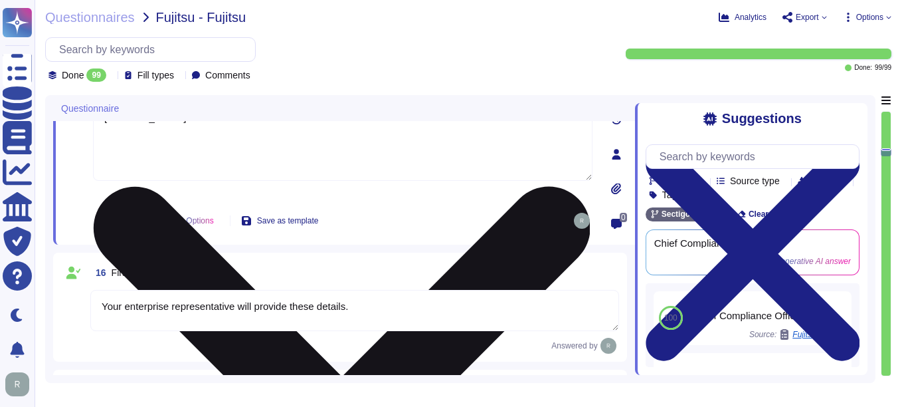
scroll to position [1728, 0]
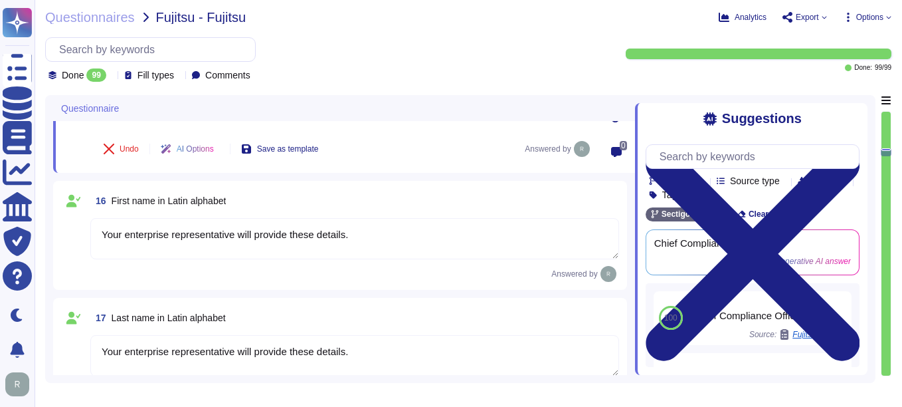
type textarea "The contact telephone number for Sectigo is [PHONE_NUMBER]."
drag, startPoint x: 371, startPoint y: 239, endPoint x: 70, endPoint y: 257, distance: 300.9
click at [70, 257] on div "16 First name in Latin alphabet Your enterprise representative will provide the…" at bounding box center [340, 235] width 558 height 93
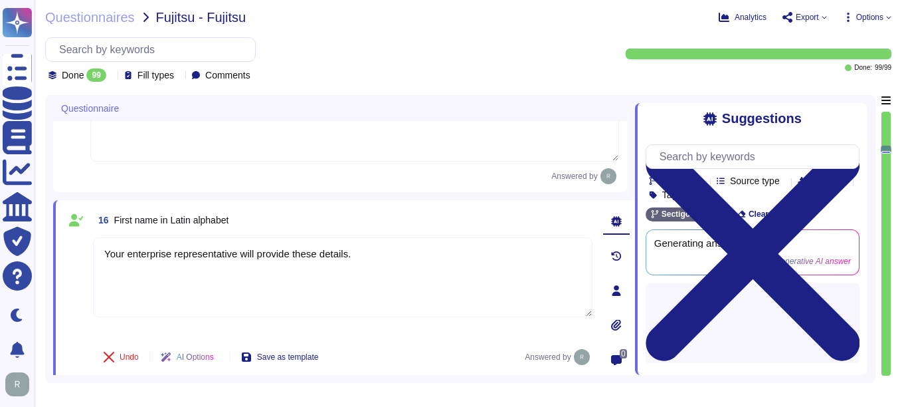
type textarea "The postal code is 85260 and the city is [GEOGRAPHIC_DATA], [GEOGRAPHIC_DATA]."
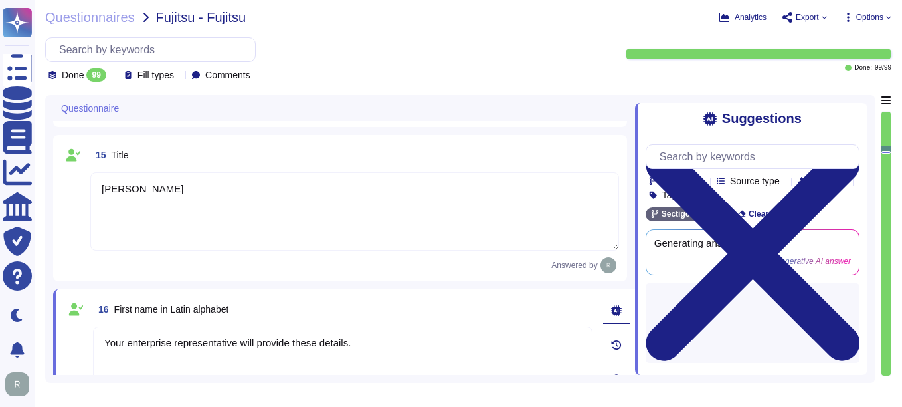
scroll to position [1595, 0]
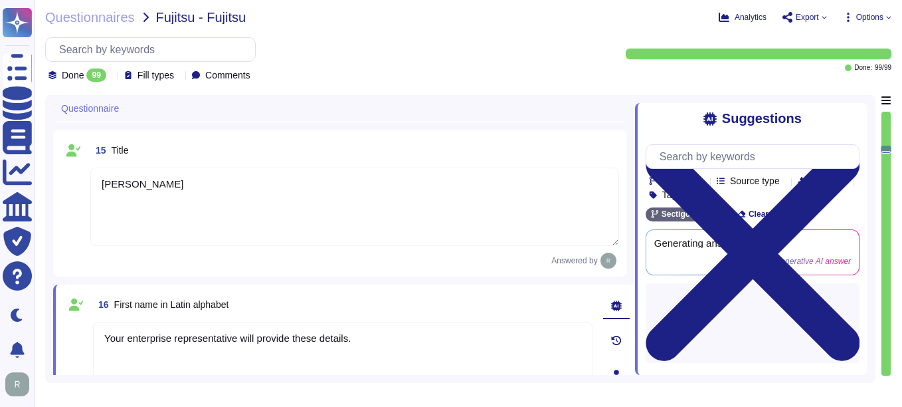
drag, startPoint x: 172, startPoint y: 194, endPoint x: 78, endPoint y: 194, distance: 94.4
click at [78, 194] on div "15 Title [PERSON_NAME] Answered by" at bounding box center [340, 203] width 558 height 130
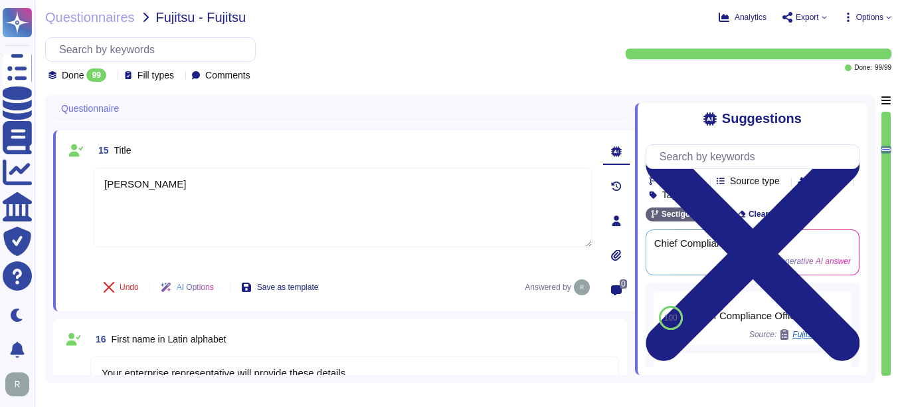
type textarea "n/a we are owned by a limited partnership and no individual person. Please Refe…"
paste textarea "Your enterprise representative will provide these details."
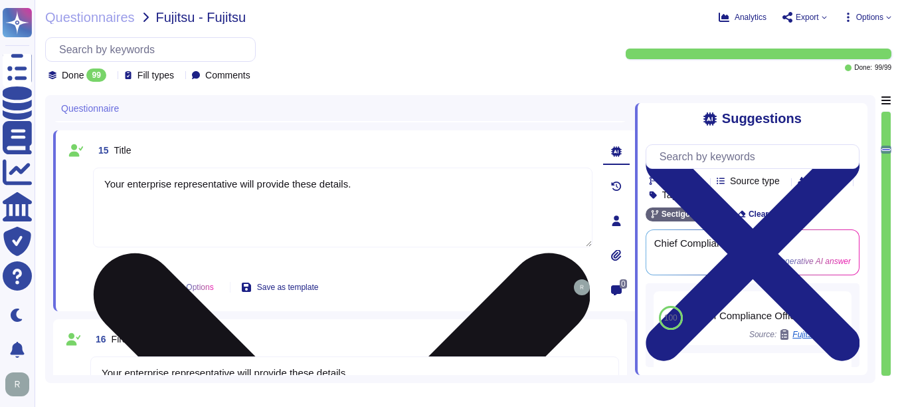
click at [104, 190] on textarea "Your enterprise representative will provide these details." at bounding box center [343, 207] width 500 height 80
drag, startPoint x: 399, startPoint y: 187, endPoint x: 544, endPoint y: 197, distance: 145.8
click at [544, 197] on textarea "For Contact details please reach out Your enterprise representative will provid…" at bounding box center [343, 207] width 500 height 80
click at [271, 186] on textarea "For Contact details please reach out Your enterprise representative." at bounding box center [343, 207] width 500 height 80
type textarea "For Contact details please reach out your enterprise representative."
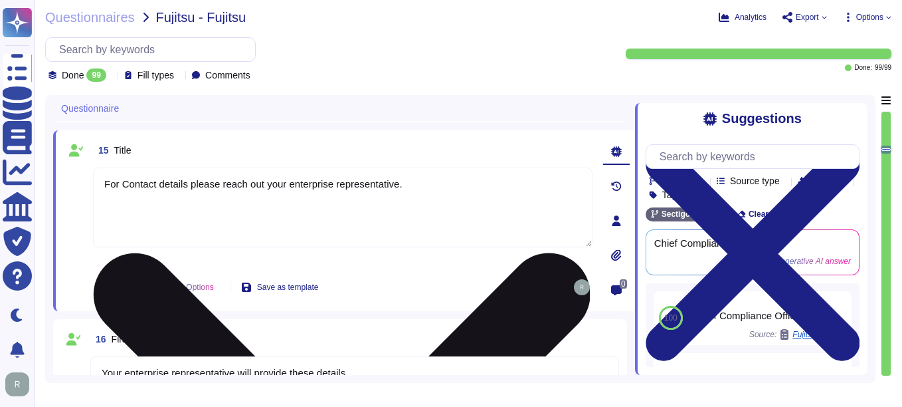
drag, startPoint x: 426, startPoint y: 193, endPoint x: 94, endPoint y: 191, distance: 332.3
click at [94, 191] on textarea "For Contact details please reach out your enterprise representative." at bounding box center [343, 207] width 500 height 80
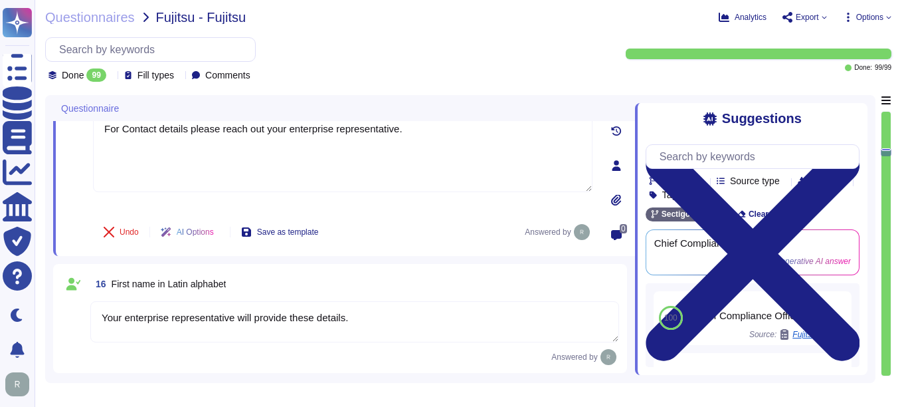
type textarea "The contact telephone number for Sectigo is [PHONE_NUMBER]."
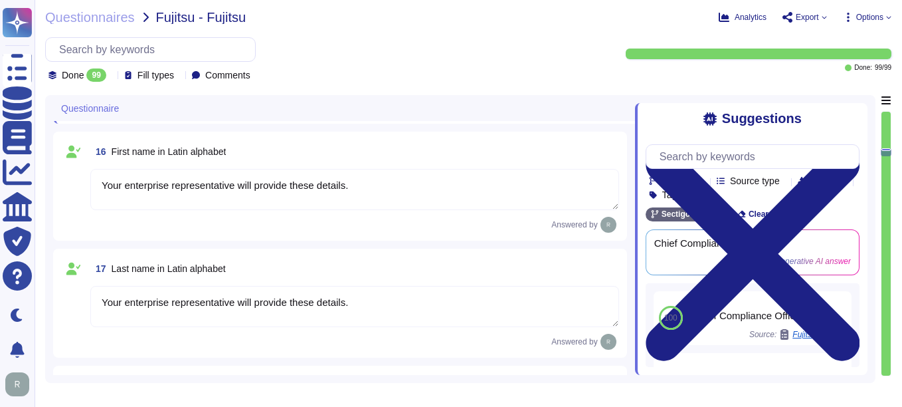
scroll to position [1794, 0]
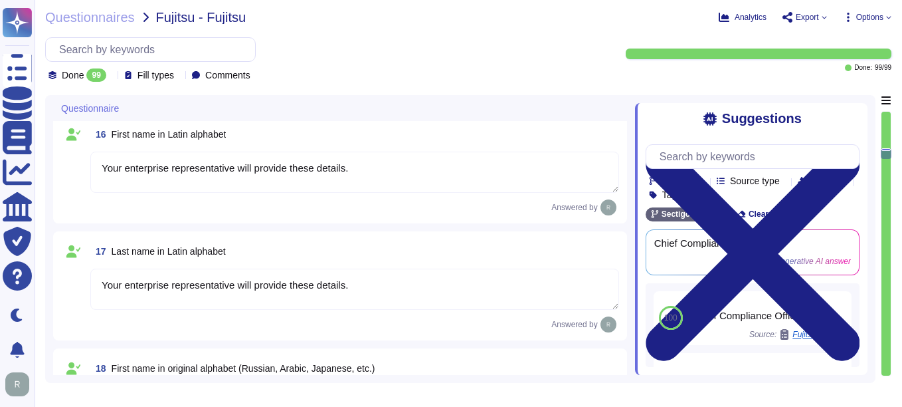
type textarea "For Contact details please reach out your enterprise representative."
drag, startPoint x: 350, startPoint y: 173, endPoint x: 76, endPoint y: 172, distance: 273.1
click at [76, 172] on div "16 First name in Latin alphabet Your enterprise representative will provide the…" at bounding box center [340, 168] width 558 height 93
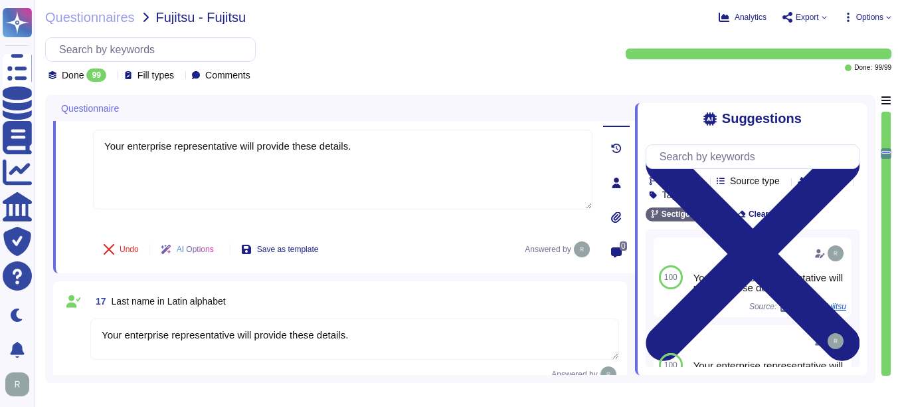
type textarea "The contact telephone number for Sectigo is [PHONE_NUMBER]."
paste textarea "For Contact details please reach out your enterprise representative"
type textarea "For Contact details please reach out your enterprise representative."
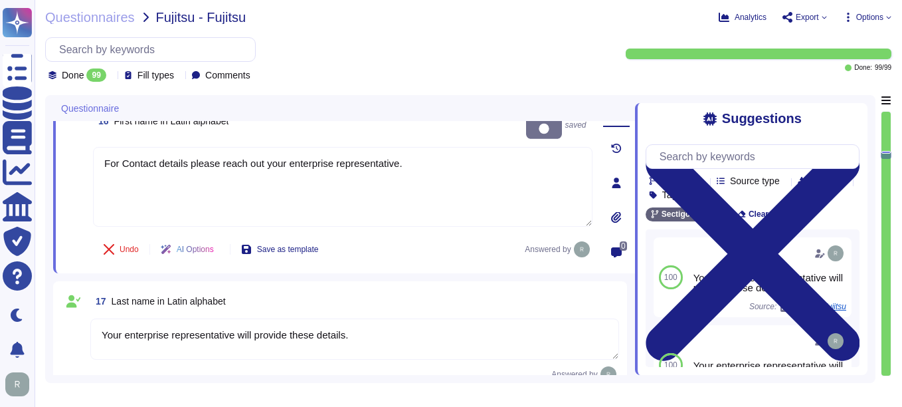
drag, startPoint x: 356, startPoint y: 321, endPoint x: 103, endPoint y: 316, distance: 252.6
click at [103, 318] on textarea "Your enterprise representative will provide these details." at bounding box center [354, 338] width 529 height 41
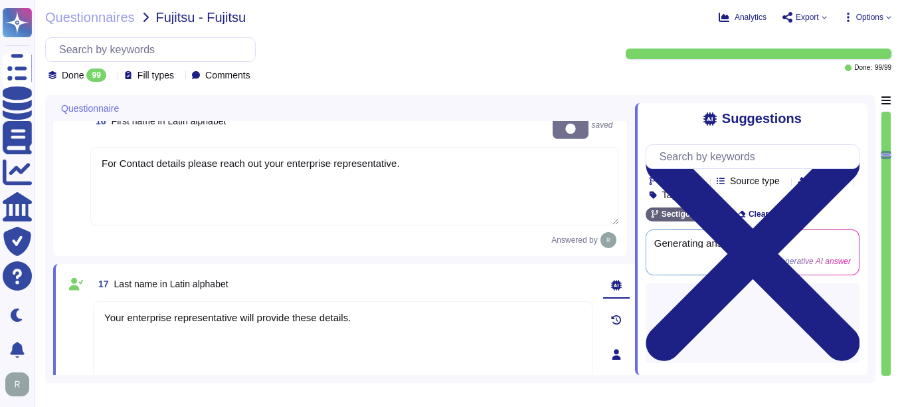
paste textarea "For Contact details please reach out your enterprise representative"
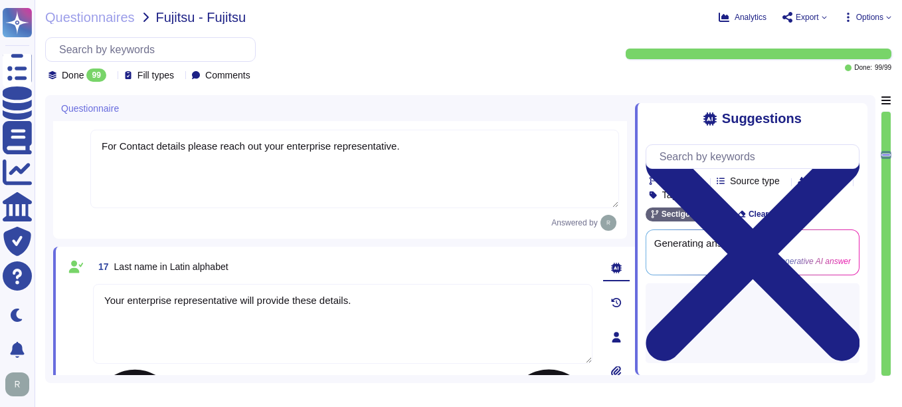
type textarea "For Contact details please reach out your enterprise representative."
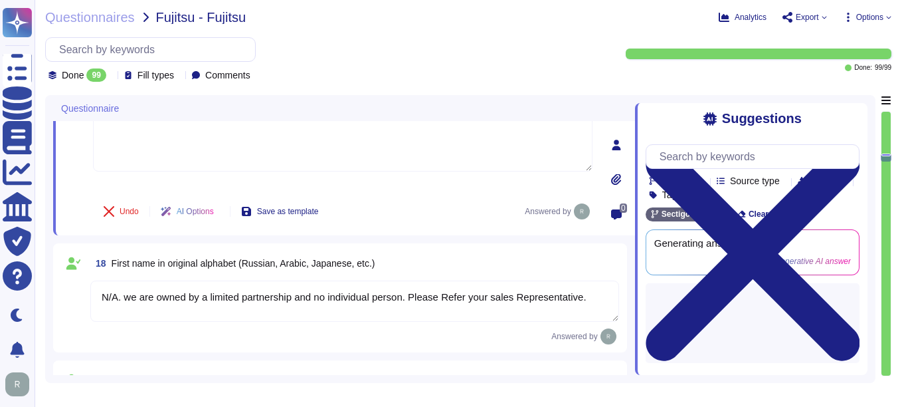
type textarea "Chief Compliance Officer"
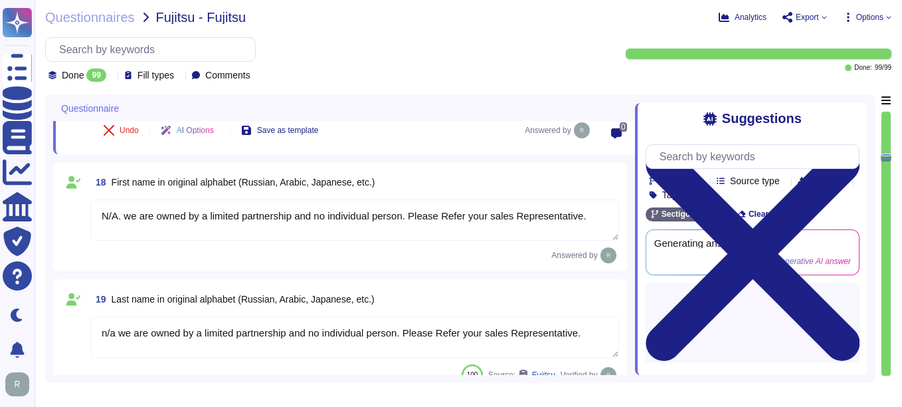
scroll to position [2060, 0]
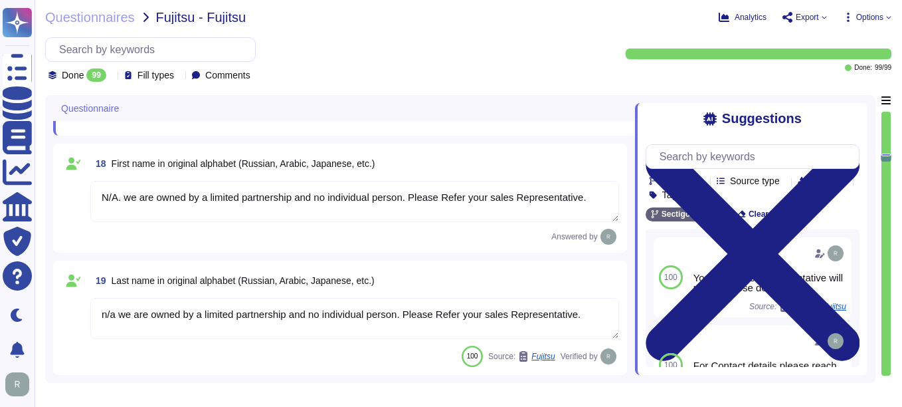
type textarea "For Contact details please reach out your enterprise representative."
drag, startPoint x: 593, startPoint y: 201, endPoint x: 77, endPoint y: 206, distance: 516.3
click at [77, 206] on div "18 First name in original alphabet (Russian, Arabic, Japanese, etc.) N/A. we ar…" at bounding box center [340, 198] width 558 height 93
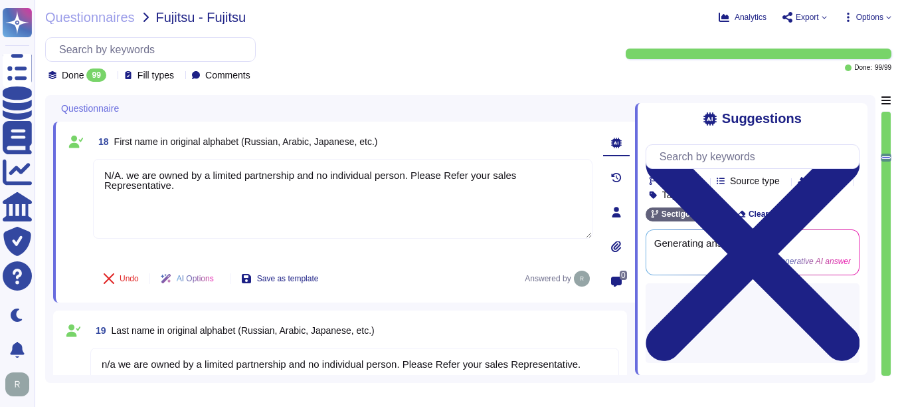
type textarea "Chief Compliance Officer"
paste textarea "For Contact details please reach out your enterprise r"
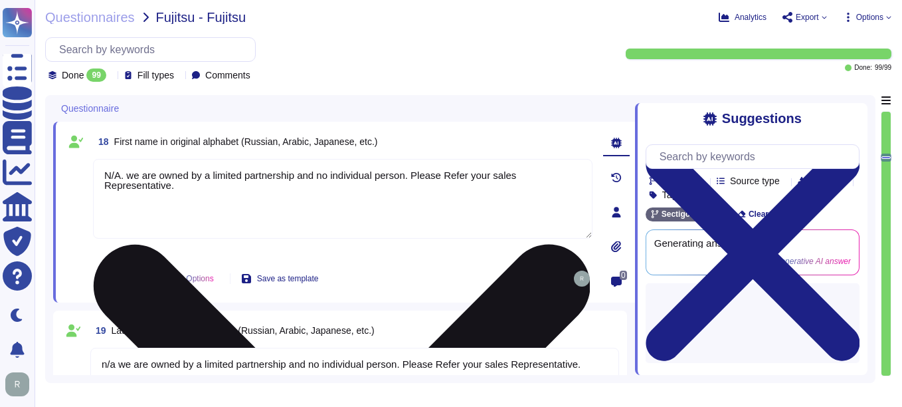
type textarea "For Contact details please reach out your enterprise representative."
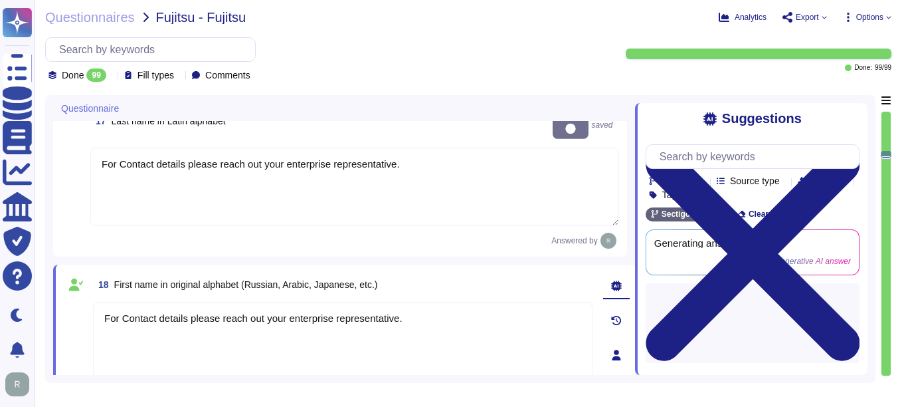
type textarea "[DOMAIN_NAME]"
type textarea "For Contact details please reach out your enterprise representative."
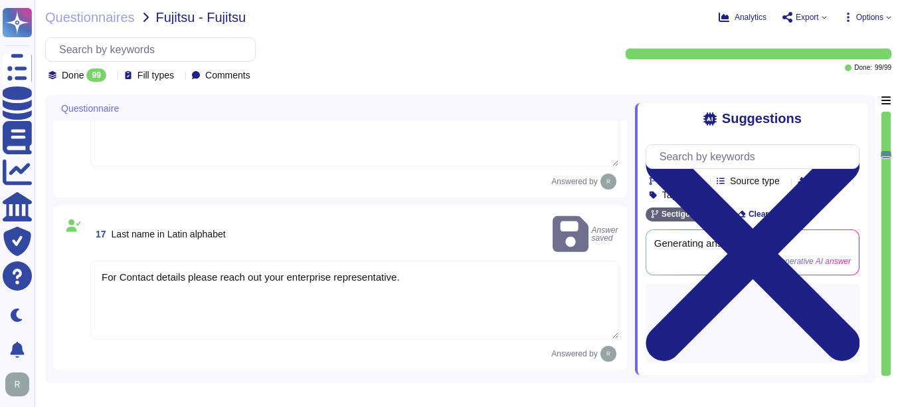
type textarea "For Contact details please reach out your enterprise representative."
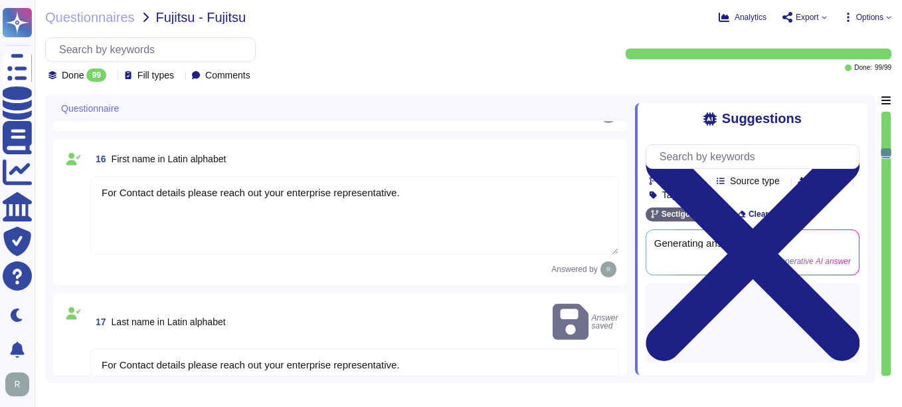
type textarea "Sectigo is incorporated in the [GEOGRAPHIC_DATA], with global offices and subsi…"
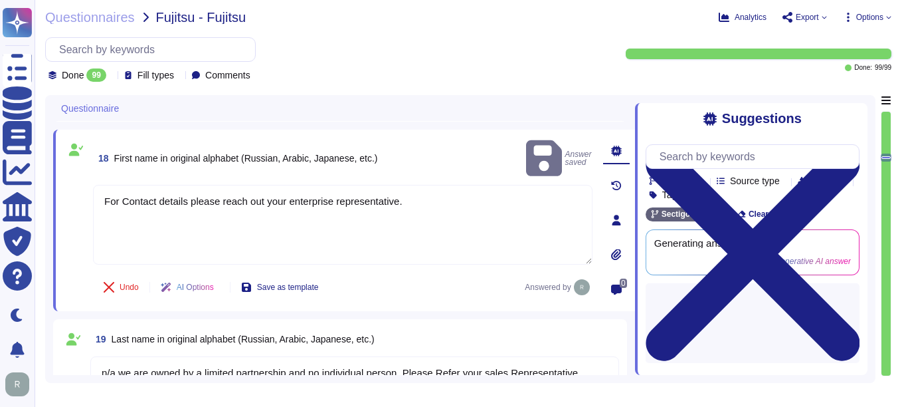
type textarea "The contact telephone number for Sectigo is [PHONE_NUMBER]."
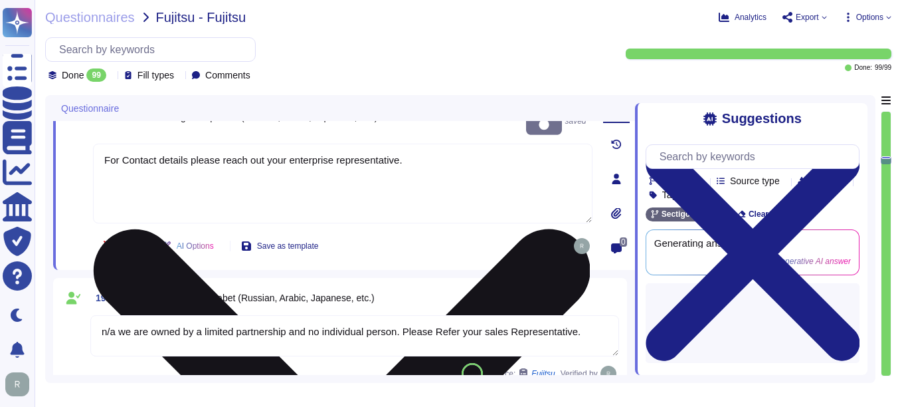
type textarea "Chief Compliance Officer"
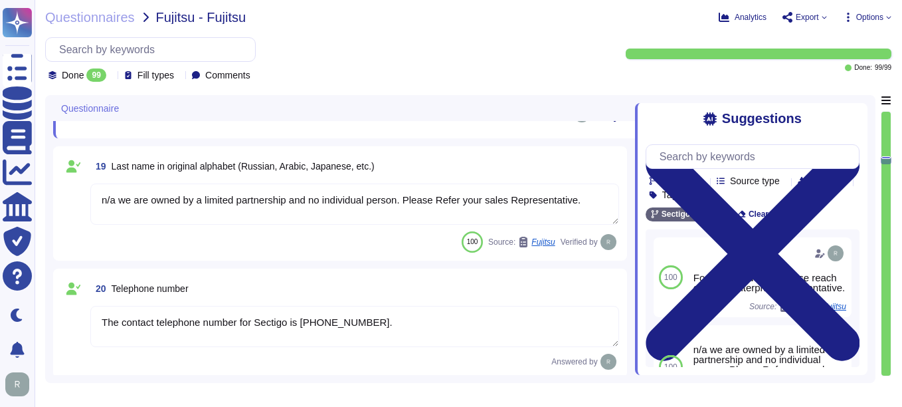
scroll to position [2202, 0]
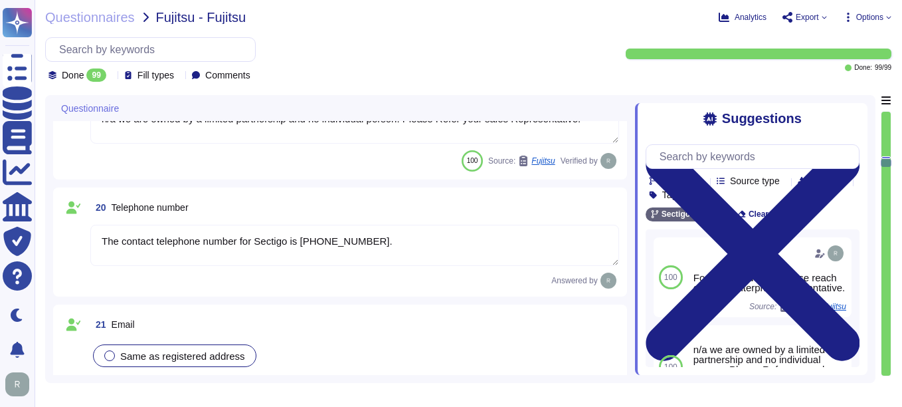
type textarea "Receivable"
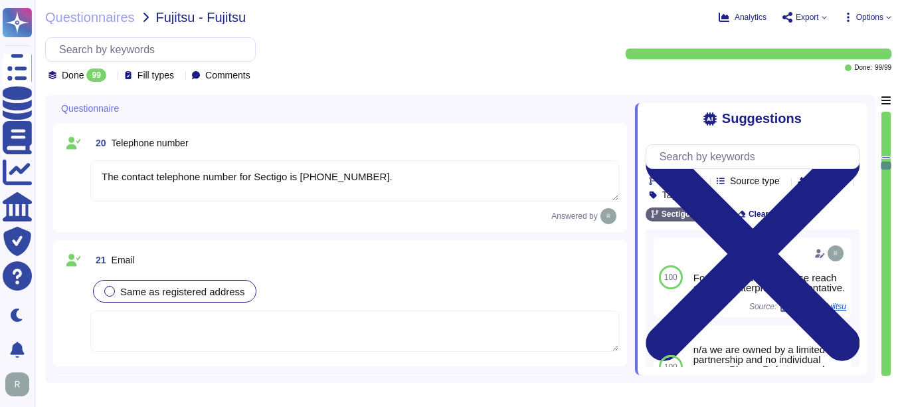
scroll to position [2334, 0]
type textarea "n/a we are owned by a limited partnership and no individual person. Please Refe…"
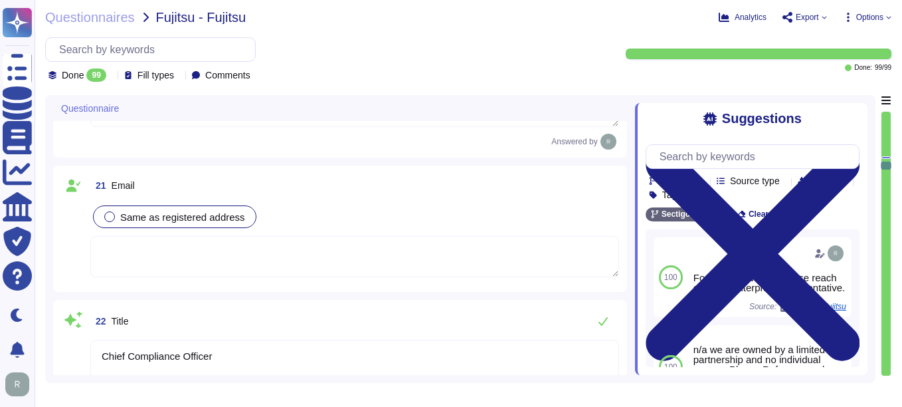
scroll to position [2401, 0]
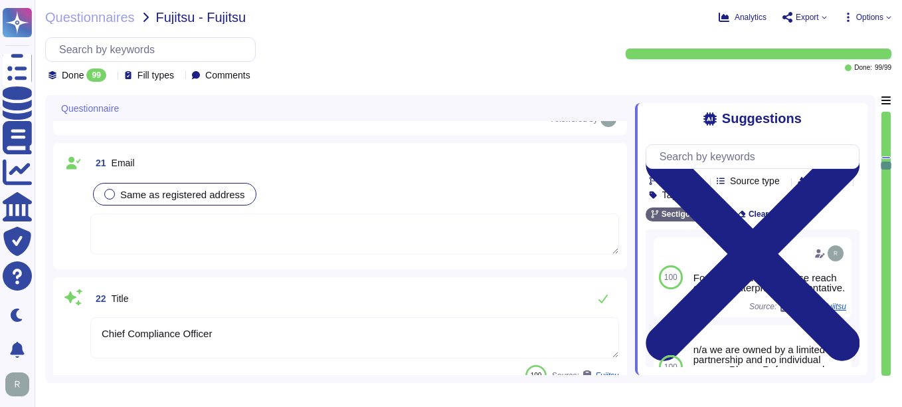
click at [150, 232] on textarea at bounding box center [354, 233] width 529 height 41
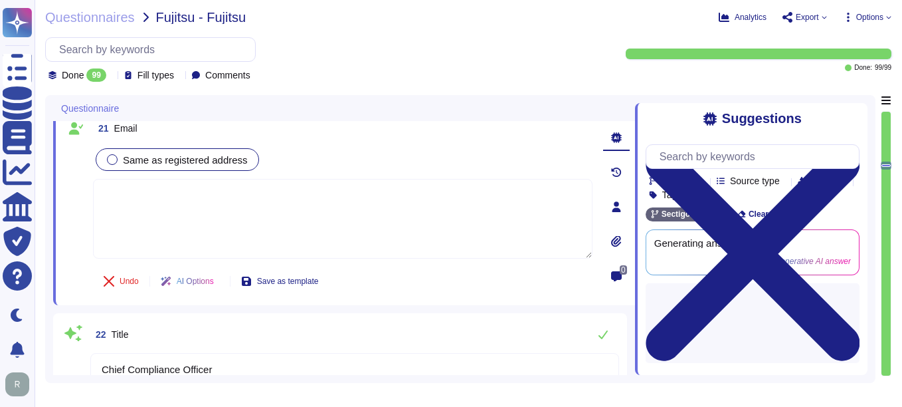
type textarea "n/a we are owned by a limited partnership and no individual person. Please Refe…"
paste textarea "For Contact details please reach out your enterprise representative."
type textarea "For Contact details please reach out your enterprise representative."
click at [112, 165] on div at bounding box center [112, 159] width 11 height 11
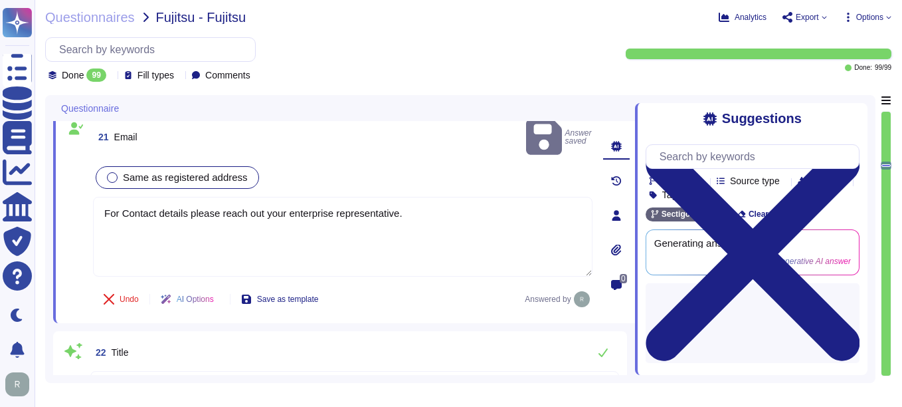
click at [113, 172] on div at bounding box center [112, 177] width 11 height 11
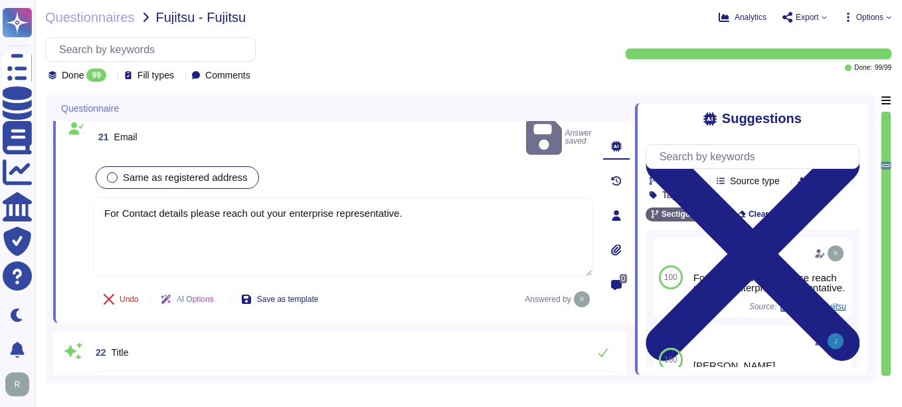
click at [415, 283] on div "Undo AI Options Save as template Answered by" at bounding box center [343, 299] width 500 height 32
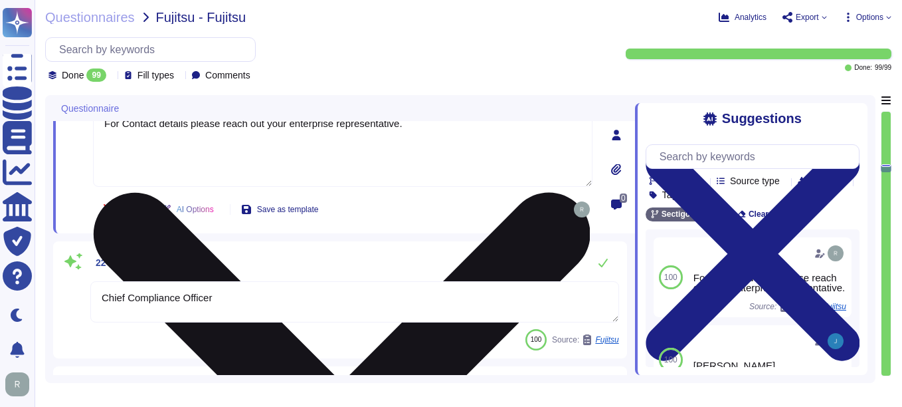
type textarea "n/a we are owned by a limited partnership and no individual person. Please Refe…"
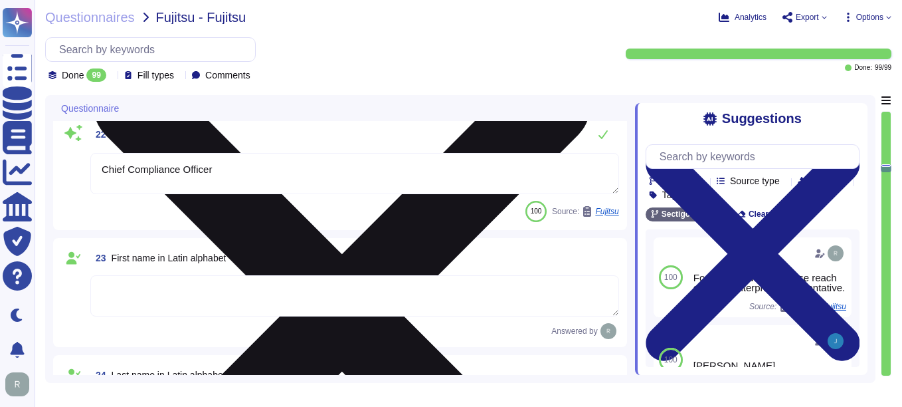
scroll to position [2600, 0]
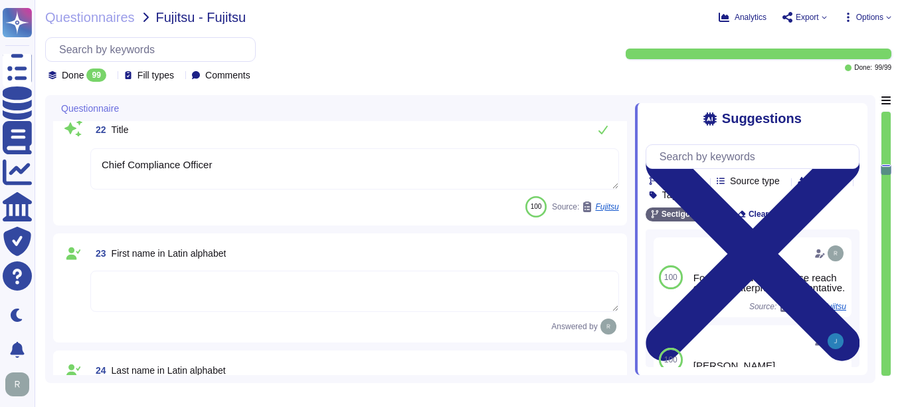
drag, startPoint x: 223, startPoint y: 171, endPoint x: 92, endPoint y: 161, distance: 131.3
click at [92, 163] on textarea "Chief Compliance Officer" at bounding box center [354, 168] width 529 height 41
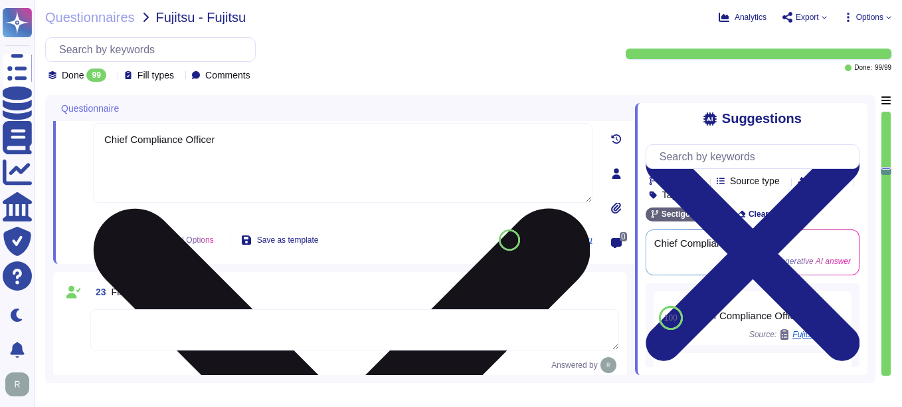
type textarea "n/a we are owned by a limited partnership and no individual person. Please Refe…"
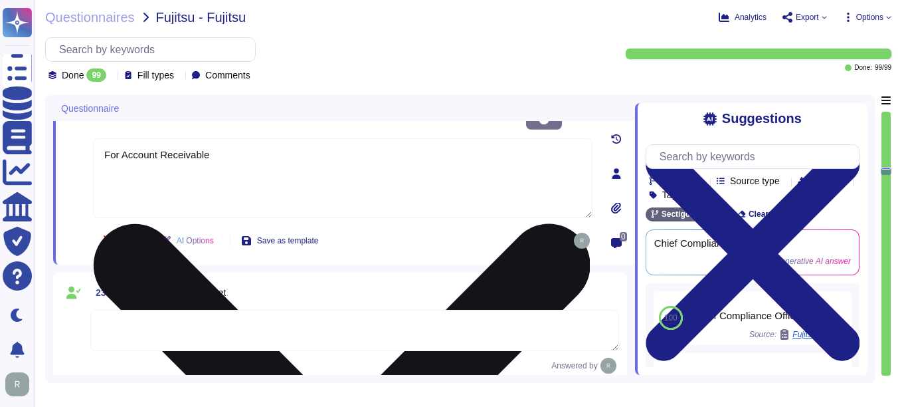
click at [217, 142] on textarea "For Account Receivable" at bounding box center [343, 178] width 500 height 80
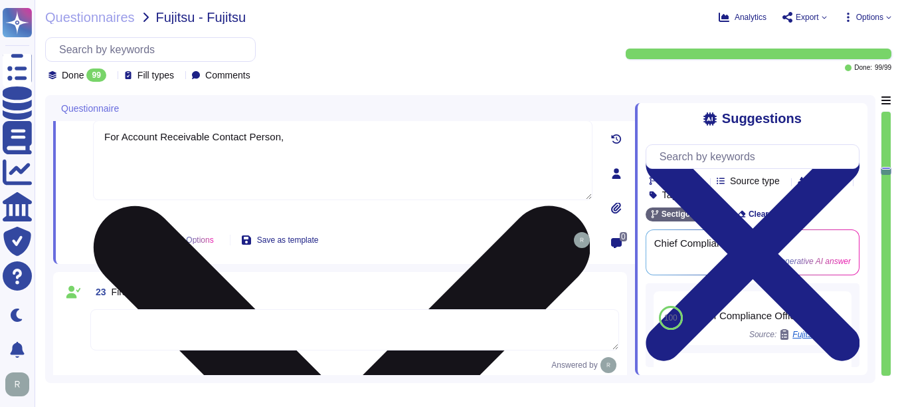
type textarea "For Account Receivable Contact Person,"
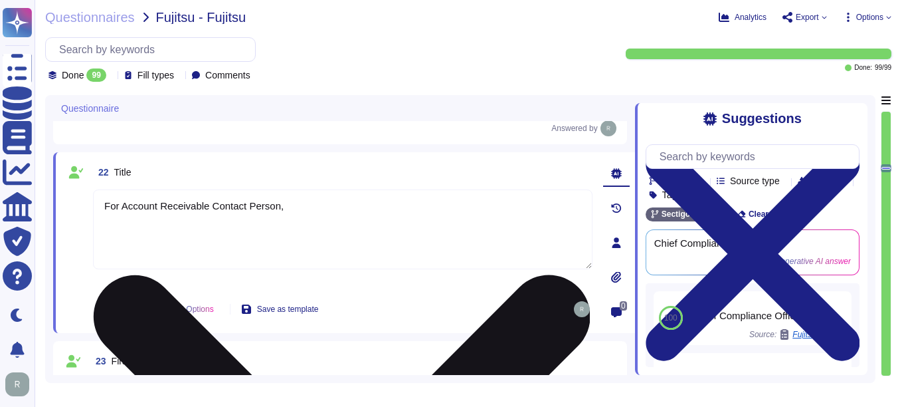
type textarea "n/a we are owned by a limited partnership and no individual person. Please Refe…"
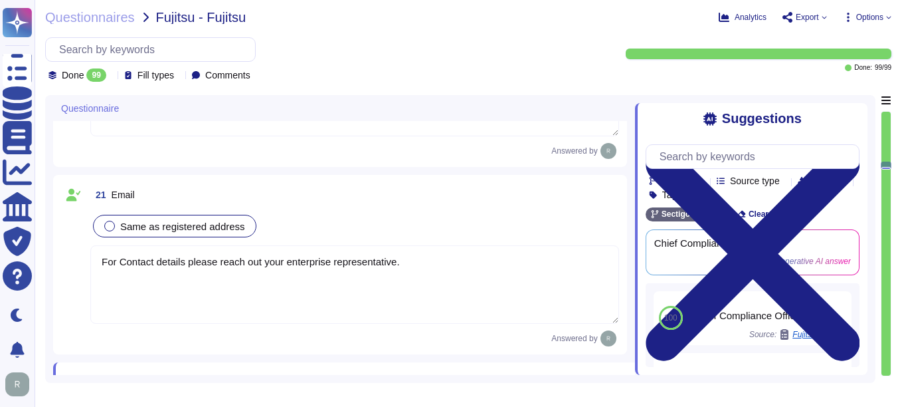
type textarea "For Contact details please reach out your enterprise representative."
type textarea "For Account Receivable Contact Person,"
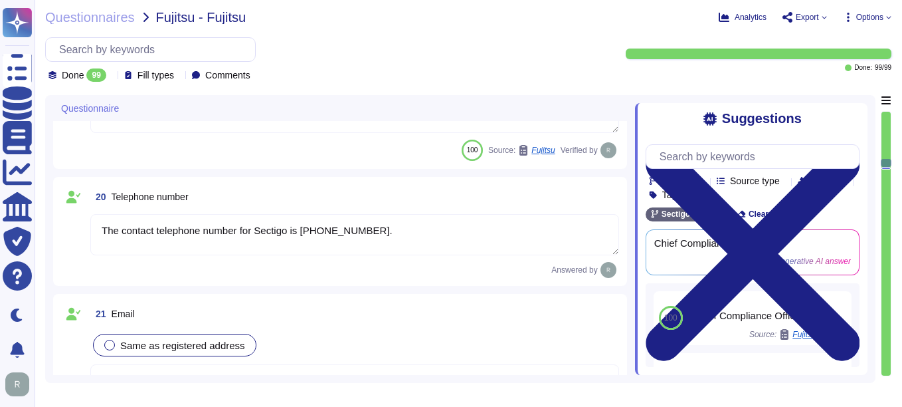
type textarea "For Contact details please reach out your enterprise representative."
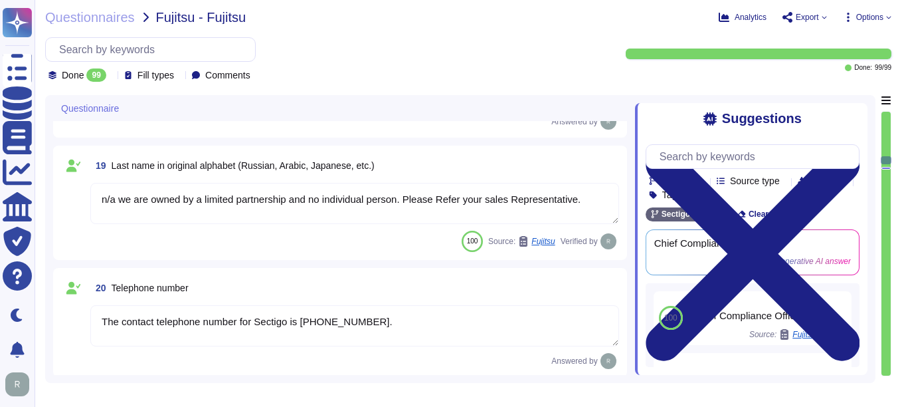
type textarea "For Contact details please reach out your enterprise representative."
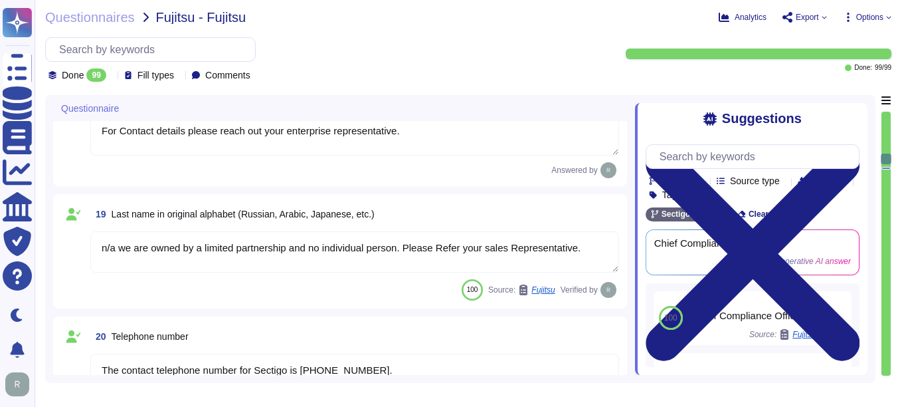
type textarea "For Contact details please reach out your enterprise representative."
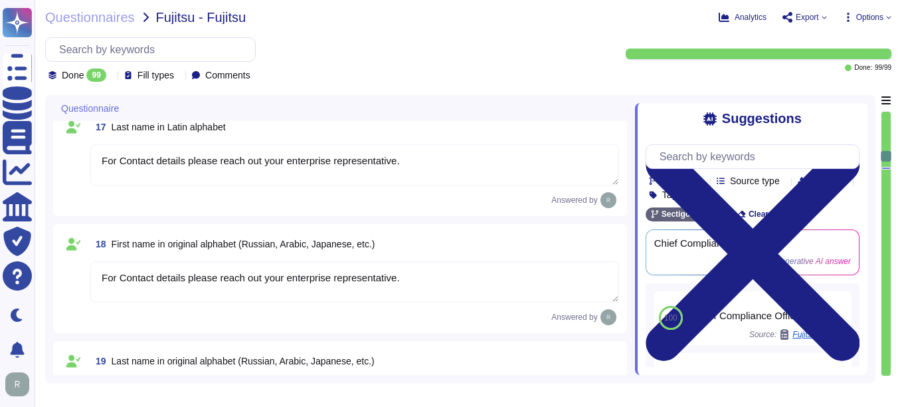
scroll to position [1824, 0]
type textarea "[DOMAIN_NAME]"
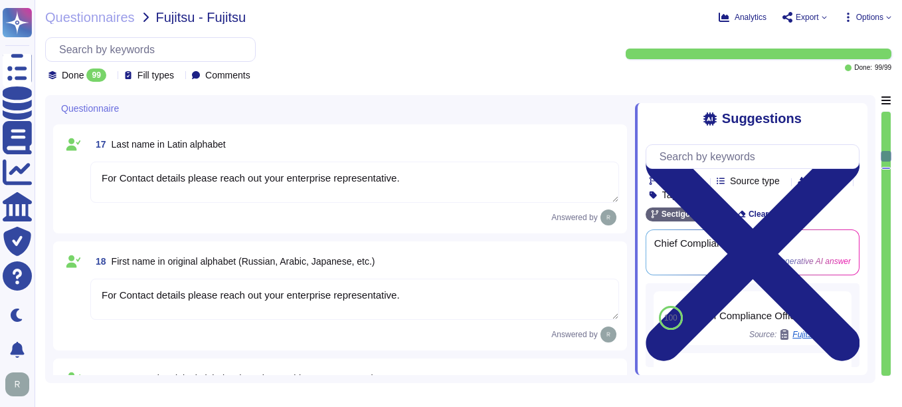
drag, startPoint x: 188, startPoint y: 302, endPoint x: 418, endPoint y: 311, distance: 230.1
click at [418, 311] on textarea "For Contact details please reach out your enterprise representative." at bounding box center [354, 298] width 529 height 41
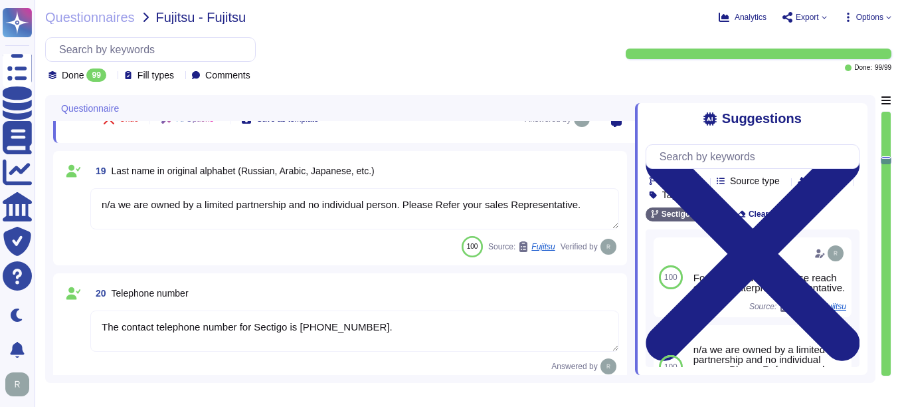
type textarea "For Account Receivable Contact Person,"
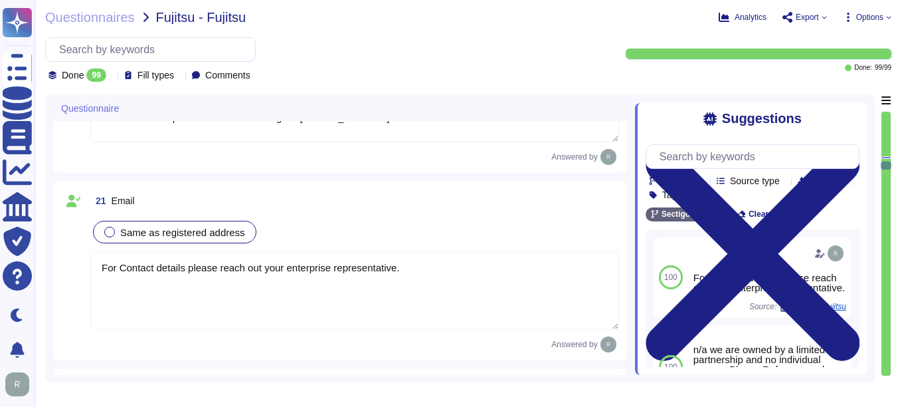
type textarea "Receivable"
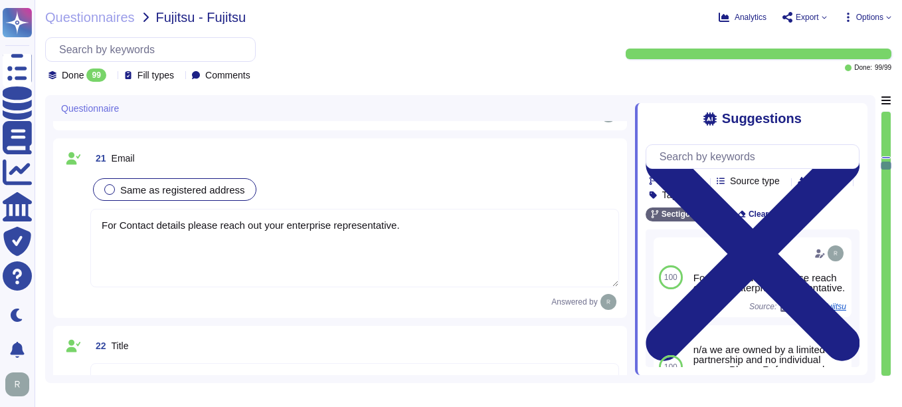
type textarea "n/a we are owned by a limited partnership and no individual person. Please Refe…"
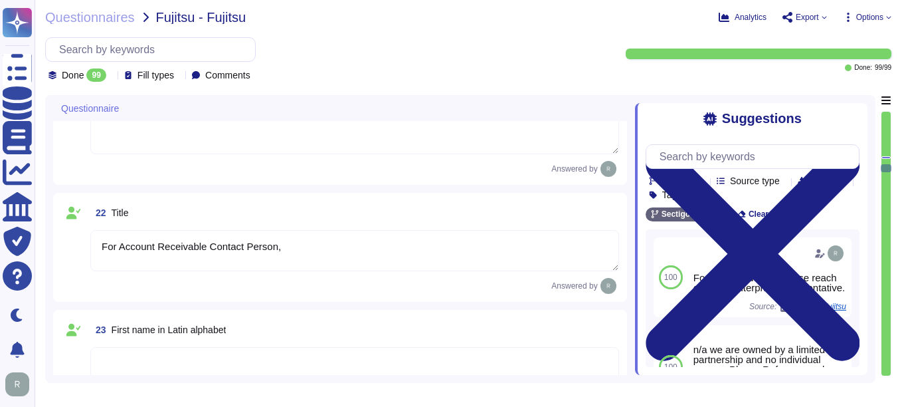
type textarea "n/a we are owned by a limited partnership and no individual person. Please Refe…"
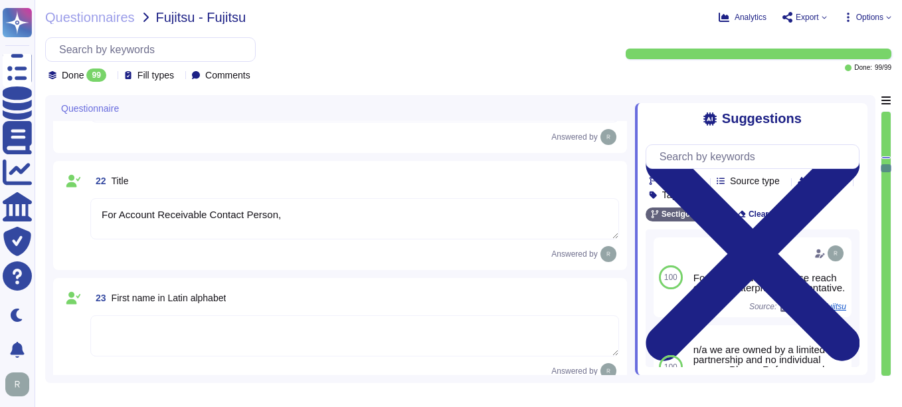
scroll to position [2489, 0]
click at [288, 217] on textarea "For Account Receivable Contact Person," at bounding box center [354, 217] width 529 height 41
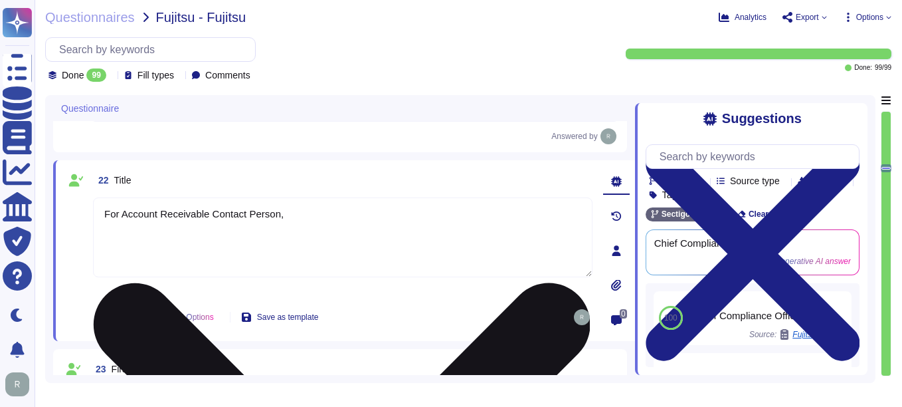
paste textarea "please reach out your enterprise representative."
type textarea "For Account Receivable Contact Person, please reach out your enterprise represe…"
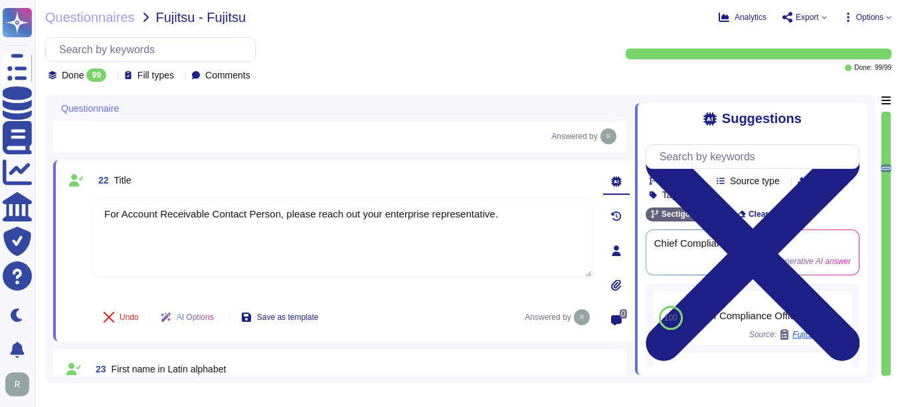
drag, startPoint x: 506, startPoint y: 221, endPoint x: 63, endPoint y: 213, distance: 442.6
click at [63, 213] on div "22 Title For Account Receivable Contact Person, please reach out your enterpris…" at bounding box center [344, 250] width 582 height 181
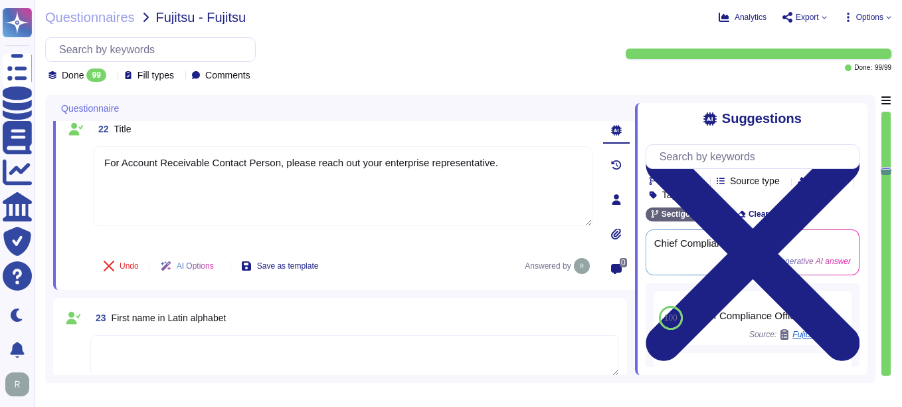
type textarea "n/a we are owned by a limited partnership and no individual person. Please Refe…"
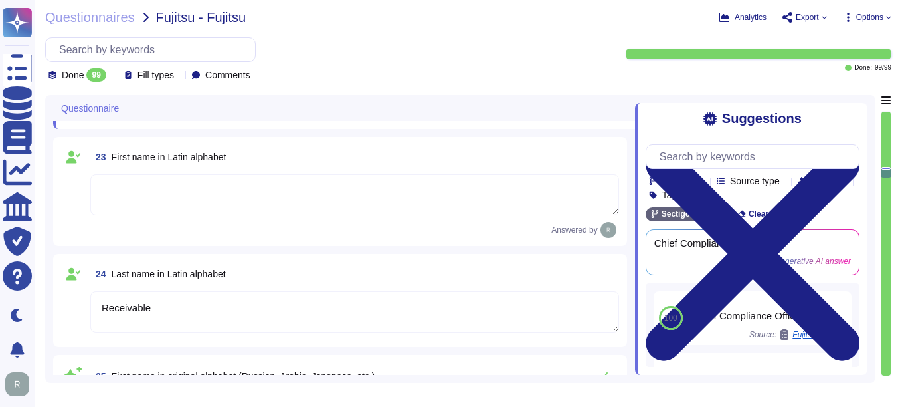
scroll to position [2688, 0]
type textarea "The contact telephone number for Sectigo is [PHONE_NUMBER]."
type textarea "For Account Receivable Contact Person, please reach out your enterprise represe…"
click at [113, 187] on textarea at bounding box center [354, 193] width 529 height 41
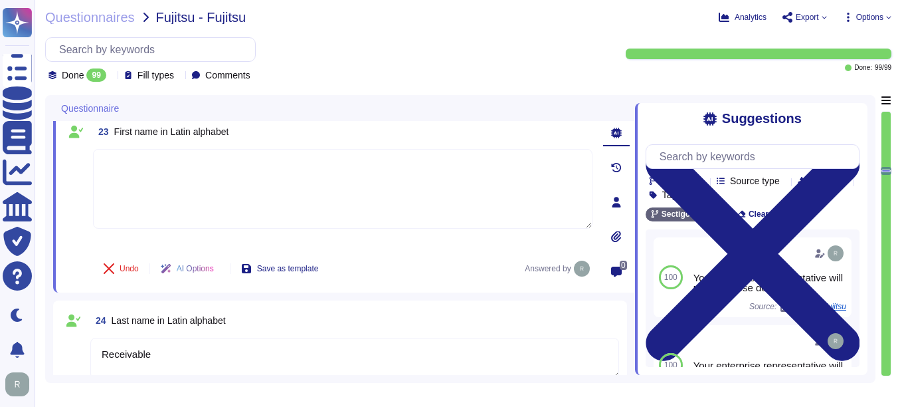
type textarea "The contact telephone number for Sectigo is [PHONE_NUMBER]."
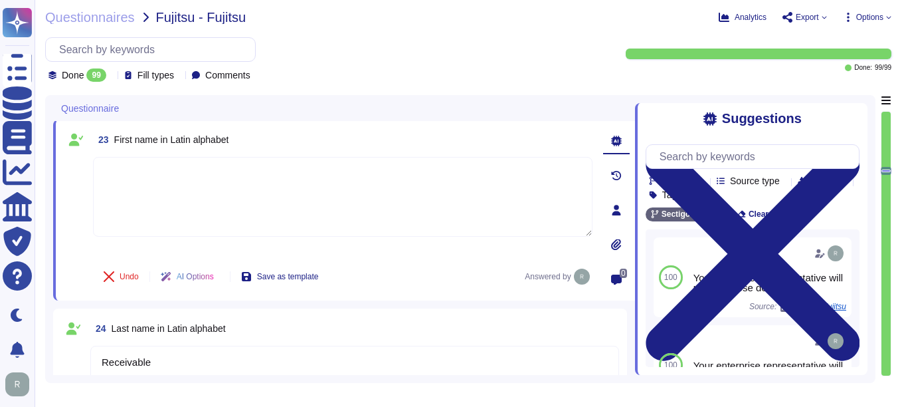
paste textarea "For Account Receivable Contact Person, please reach out your enterprise represe…"
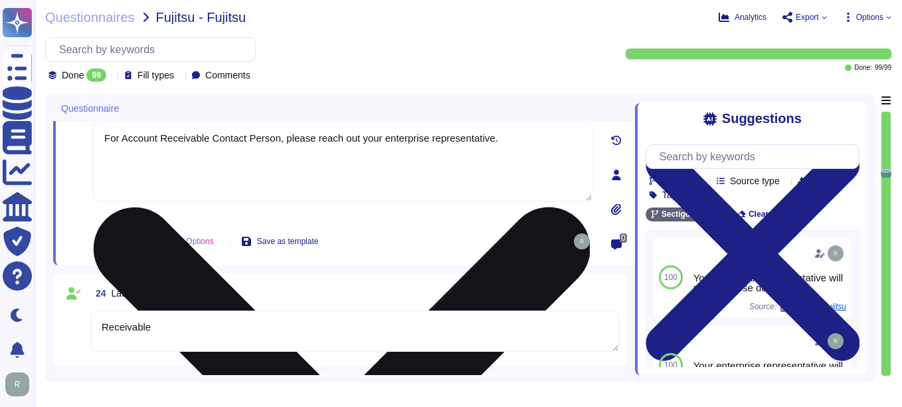
scroll to position [2754, 0]
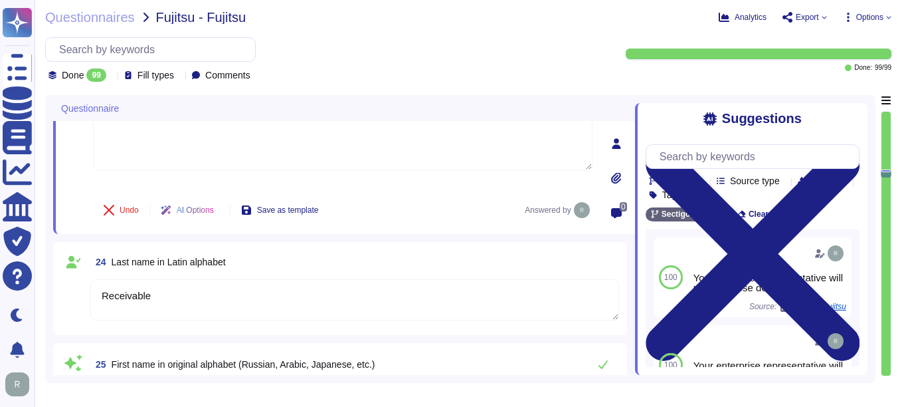
type textarea "For Account Receivable Contact Person, please reach out your enterprise represe…"
drag, startPoint x: 157, startPoint y: 282, endPoint x: 73, endPoint y: 270, distance: 84.6
click at [73, 270] on div "24 Last name in Latin alphabet Receivable" at bounding box center [340, 288] width 558 height 77
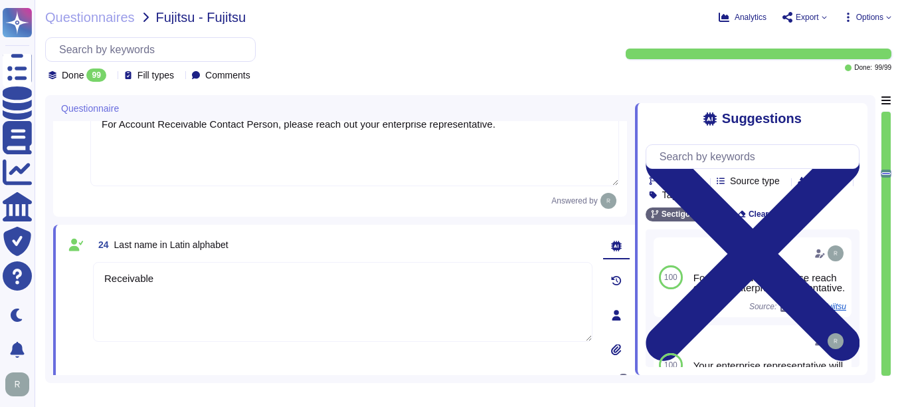
type textarea "The contact telephone number for Sectigo is [PHONE_NUMBER]."
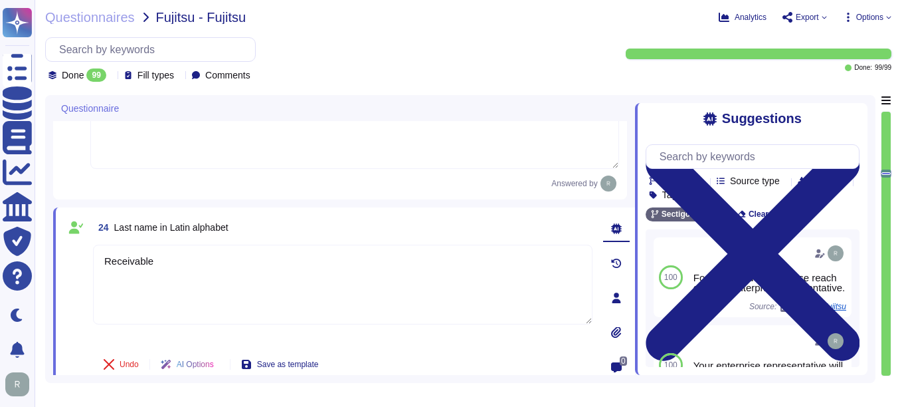
paste textarea "For Account Receivable Contact Person, please reach out your enterprise represe…"
type textarea "For Account Receivable Contact Person, please reach out your enterprise represe…"
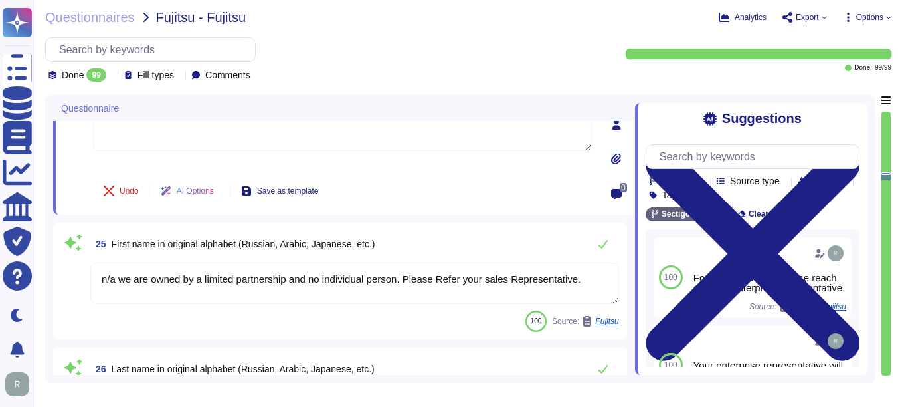
scroll to position [2954, 0]
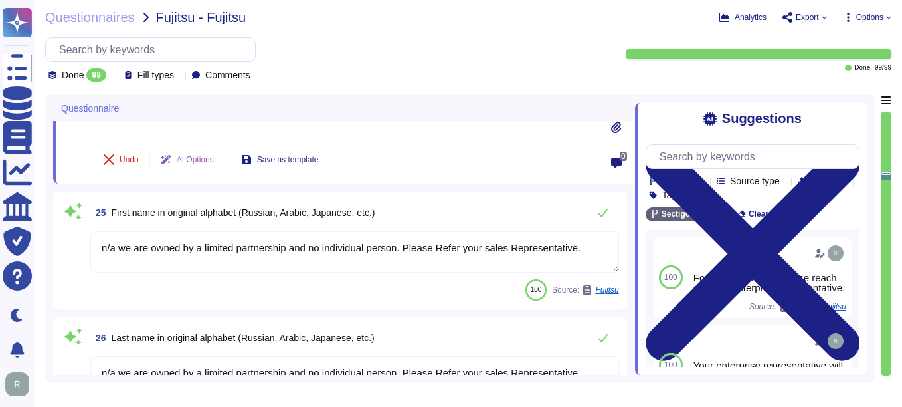
type textarea "Please contact your enterprise sales representative."
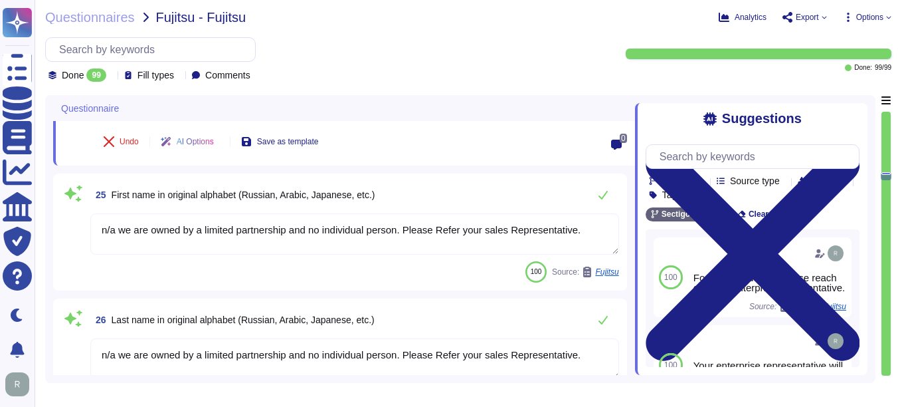
type textarea "For Account Receivable Contact Person, please reach out your enterprise represe…"
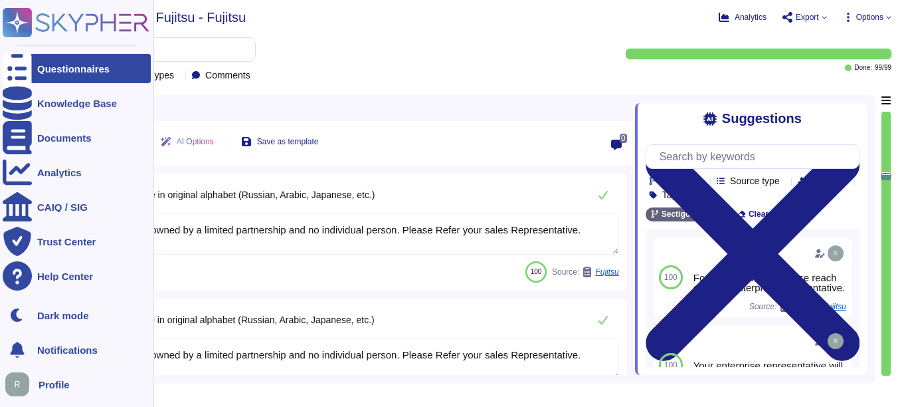
drag, startPoint x: 583, startPoint y: 233, endPoint x: 15, endPoint y: 221, distance: 568.3
click at [15, 221] on div "Questionnaires Knowledge Base Documents Analytics CAIQ / SIG Trust Center Help …" at bounding box center [451, 203] width 902 height 407
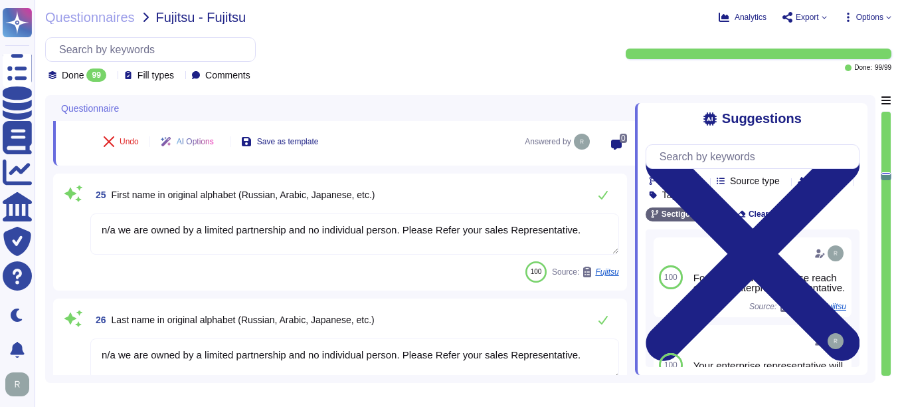
type textarea "For Account Receivable Contact Person, please reach out your enterprise represe…"
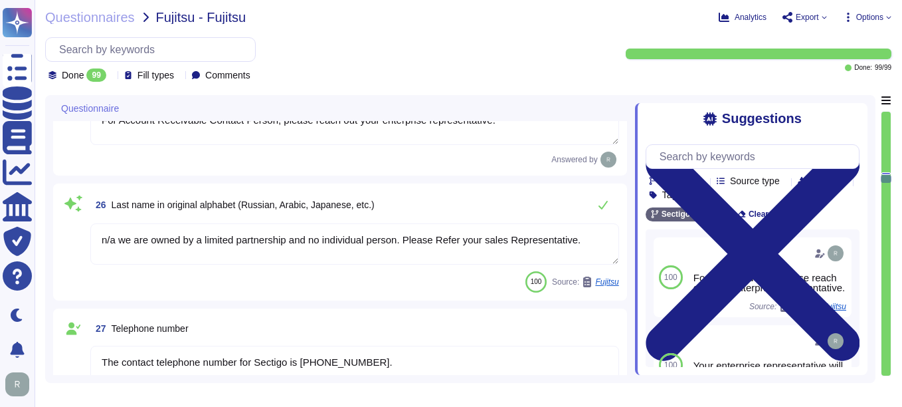
scroll to position [3087, 0]
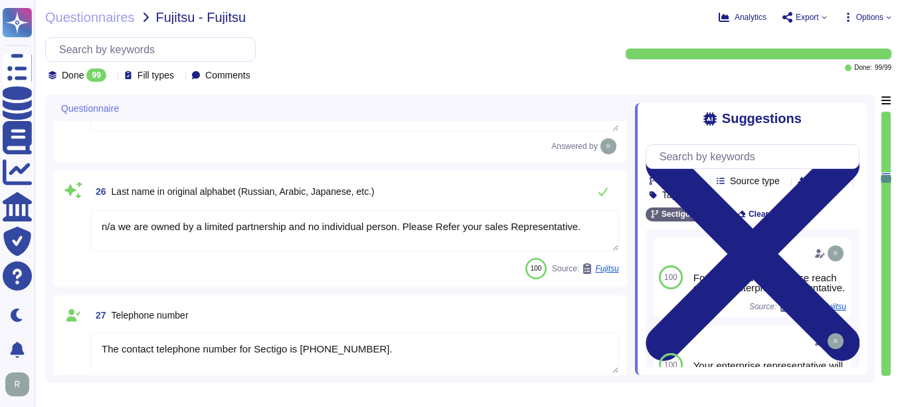
type textarea "Sectigo Limited"
drag, startPoint x: 588, startPoint y: 215, endPoint x: 86, endPoint y: 205, distance: 502.5
click at [86, 205] on div "26 Last name in original alphabet (Russian, Arabic, Japanese, etc.) n/a we are …" at bounding box center [340, 228] width 558 height 101
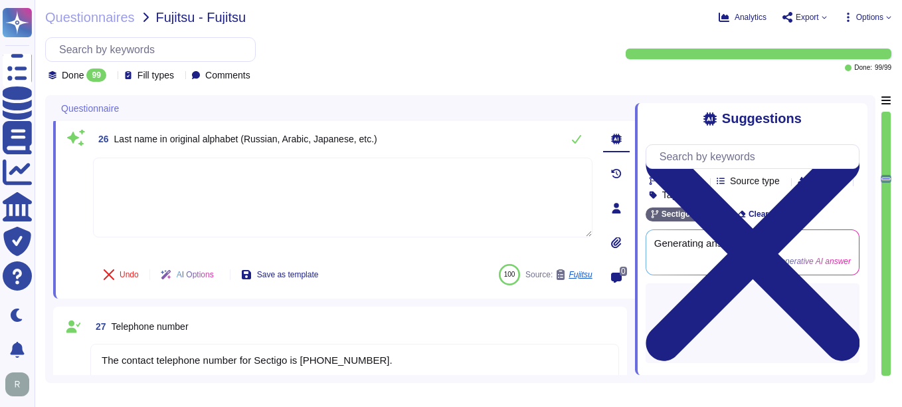
paste textarea "For Account Receivable Contact Person, please reach out your enterprise represe…"
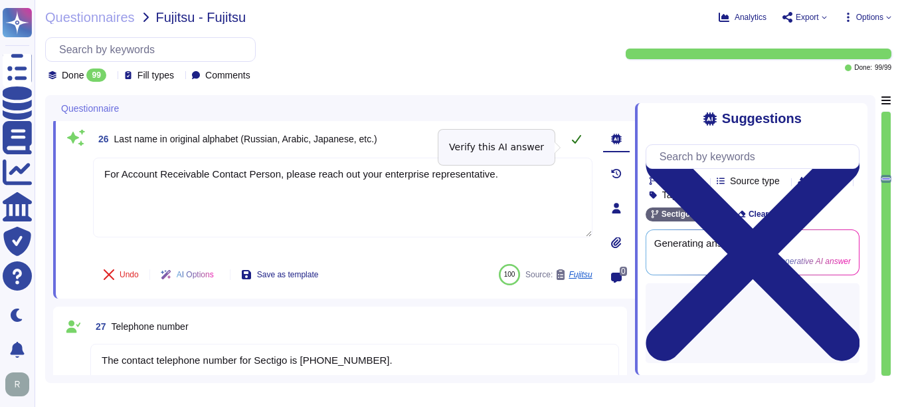
type textarea "For Account Receivable Contact Person, please reach out your enterprise represe…"
click at [577, 144] on icon at bounding box center [576, 139] width 11 height 11
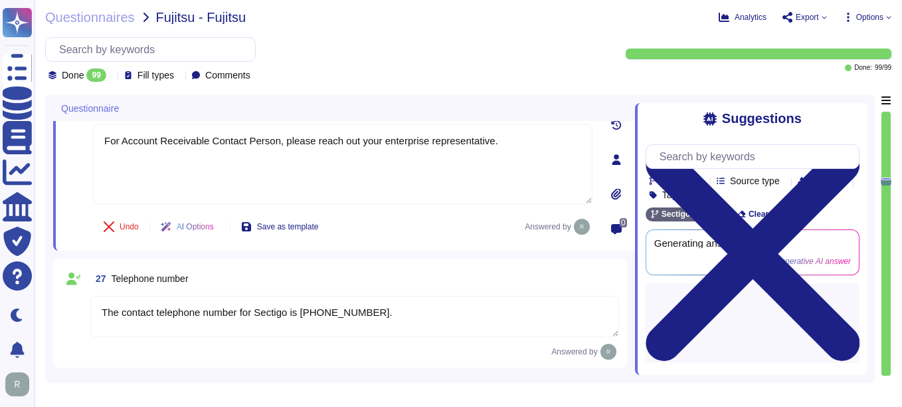
type textarea "Sectigo Limited"
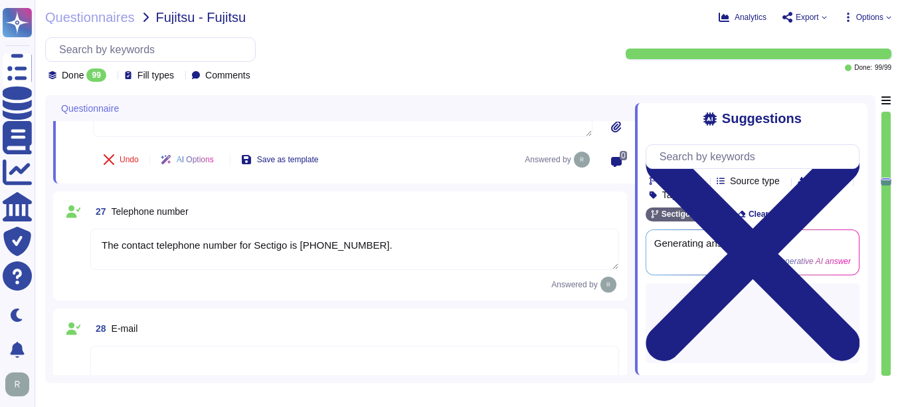
scroll to position [3220, 0]
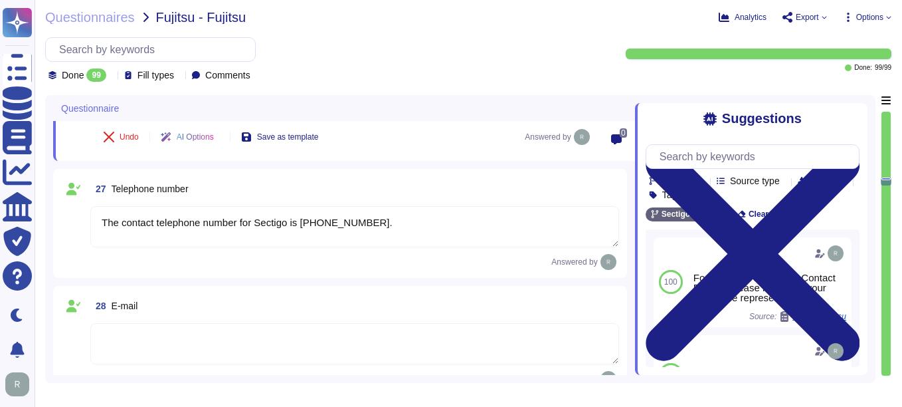
type textarea "[STREET_ADDRESS]"
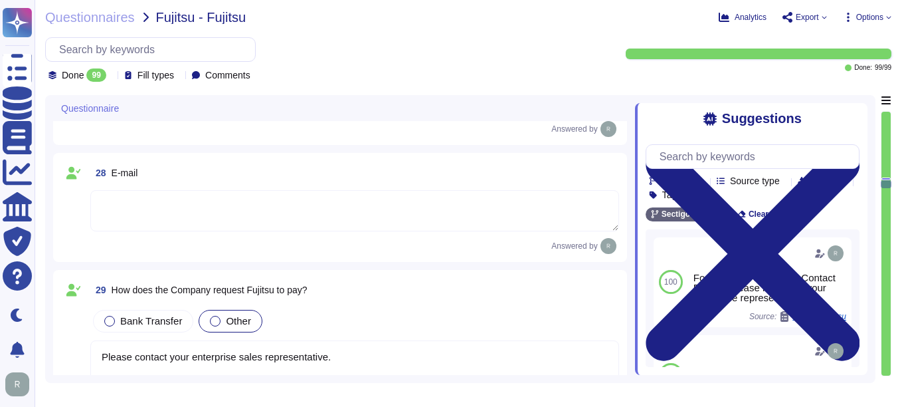
scroll to position [3352, 0]
type textarea "You can find contact information in the link: [URL][DOMAIN_NAME]"
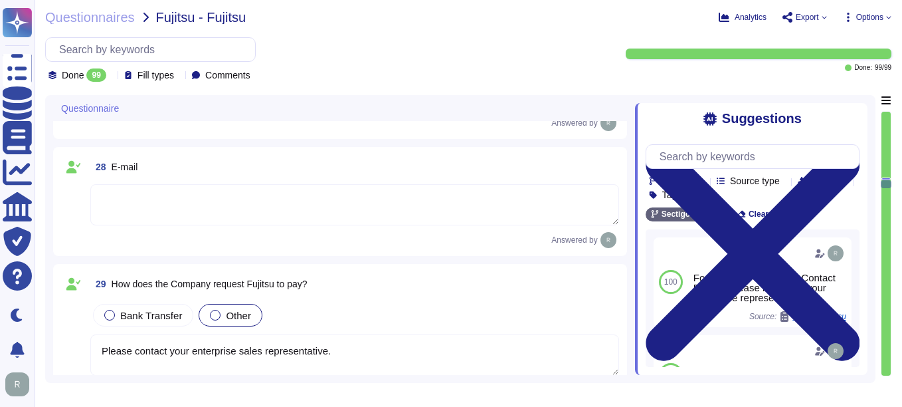
click at [144, 207] on textarea at bounding box center [354, 204] width 529 height 41
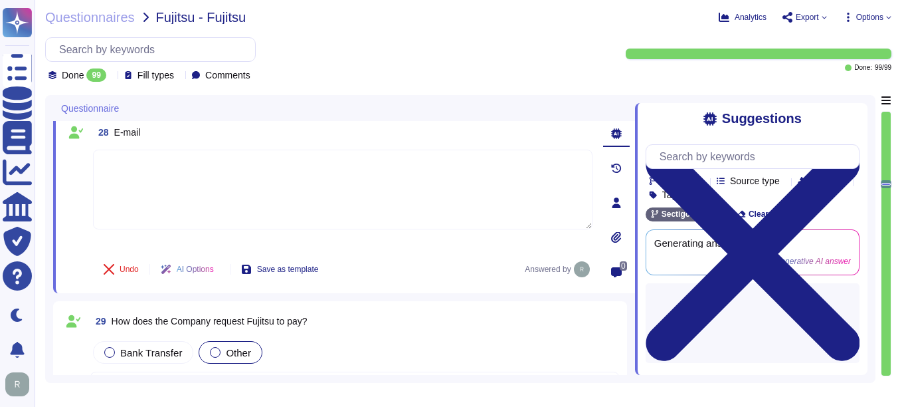
paste textarea "For Account Receivable Contact Person, please reach out your enterprise represe…"
type textarea "For Account Receivable Contact Person, please reach out your enterprise represe…"
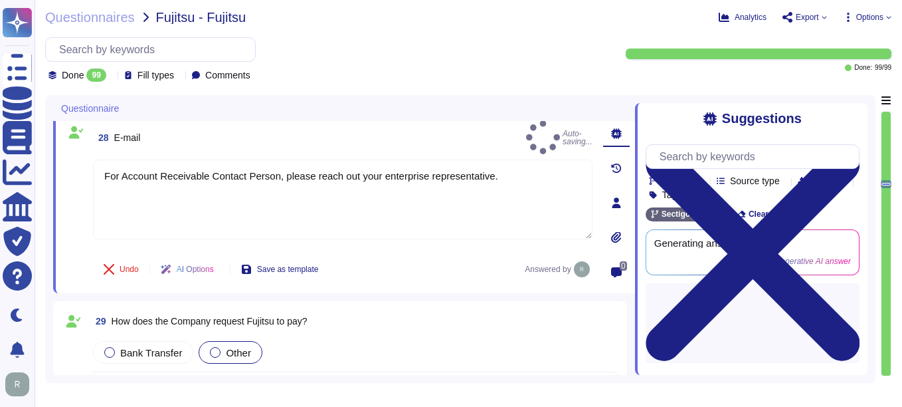
click at [402, 266] on div "Undo AI Options Save as template Answered by" at bounding box center [343, 269] width 500 height 32
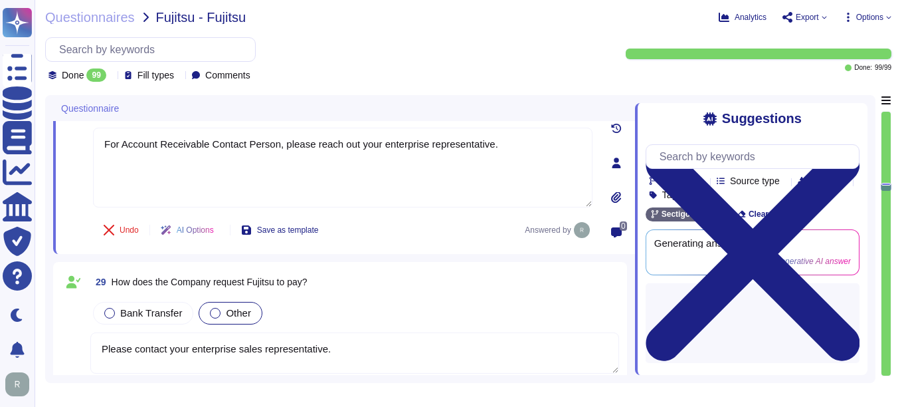
type textarea "You can find contact information in the link: [URL][DOMAIN_NAME]"
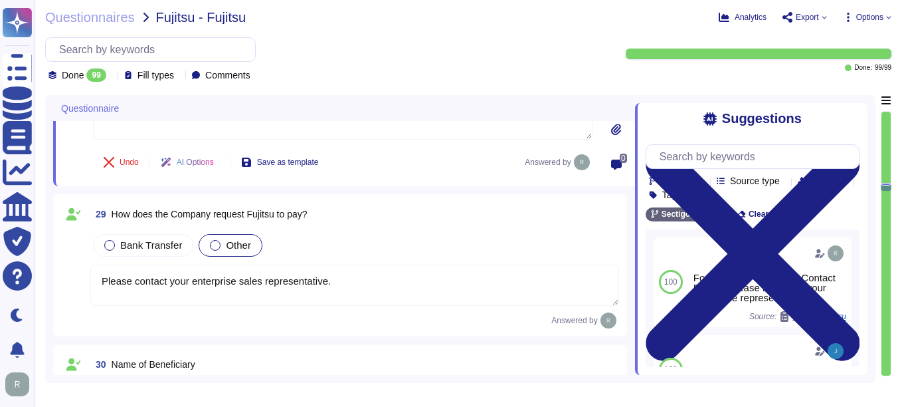
scroll to position [3485, 0]
type textarea "The postal code is 85260 and the city is [GEOGRAPHIC_DATA], [GEOGRAPHIC_DATA]."
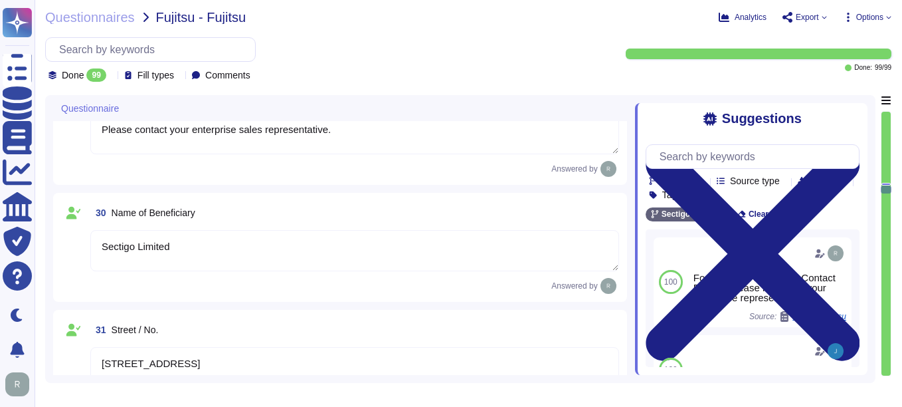
type textarea "Sectigo is incorporated in the [GEOGRAPHIC_DATA], with global offices and subsi…"
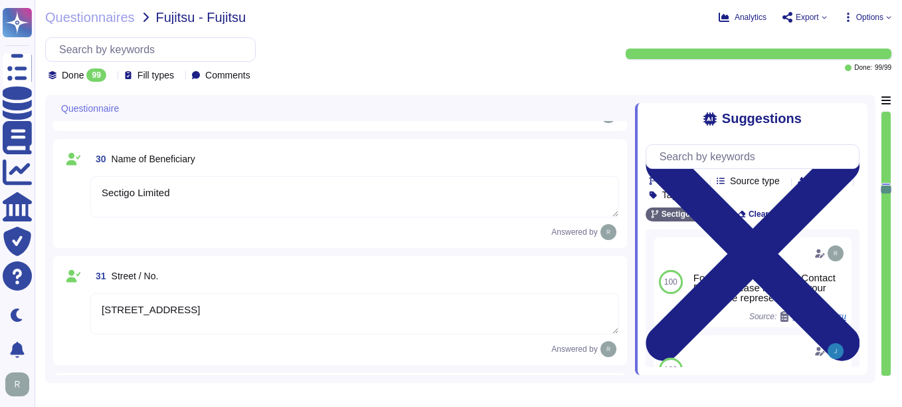
scroll to position [3685, 0]
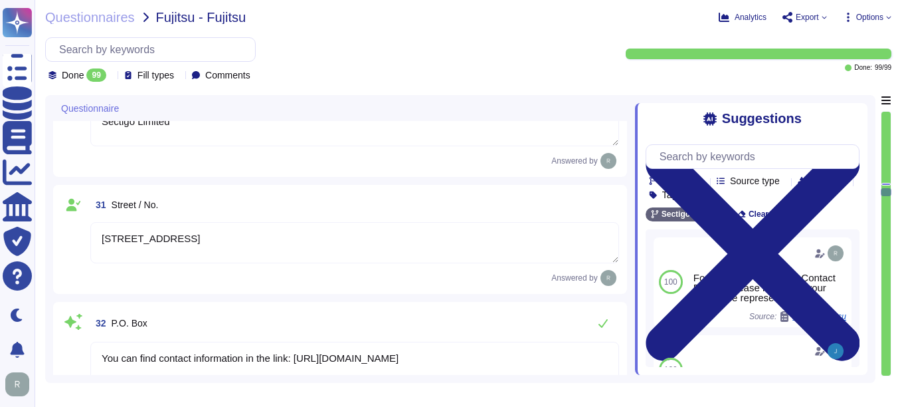
type textarea "Please contact your sales Representative"
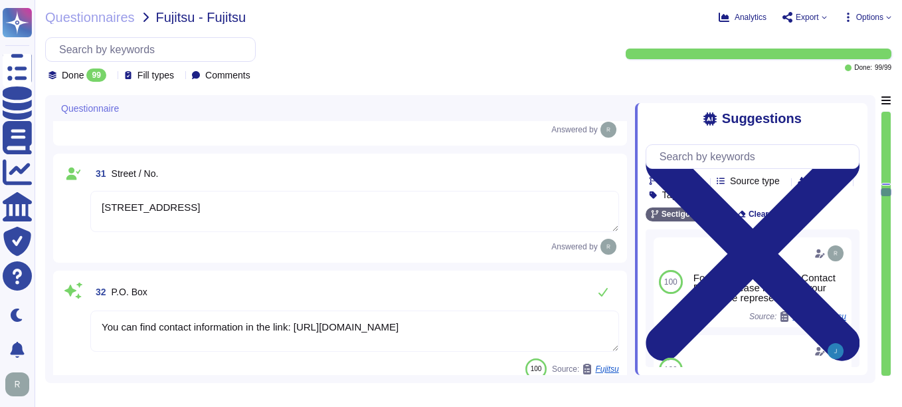
click at [388, 211] on textarea "[STREET_ADDRESS]" at bounding box center [354, 211] width 529 height 41
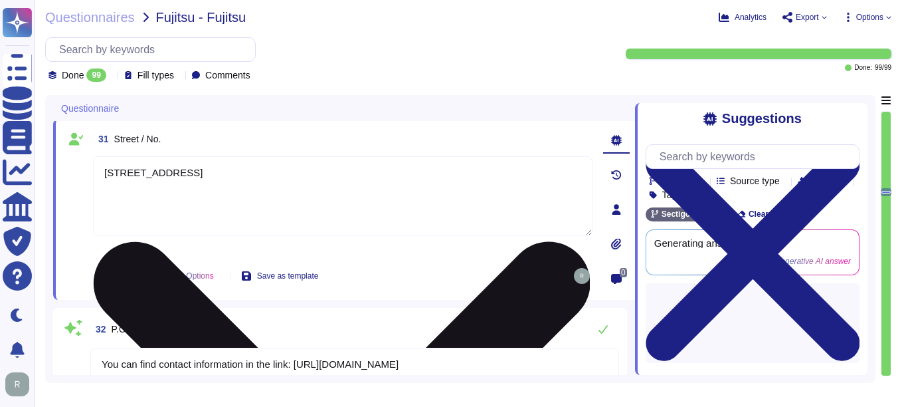
type textarea "Please contact your sales Representative"
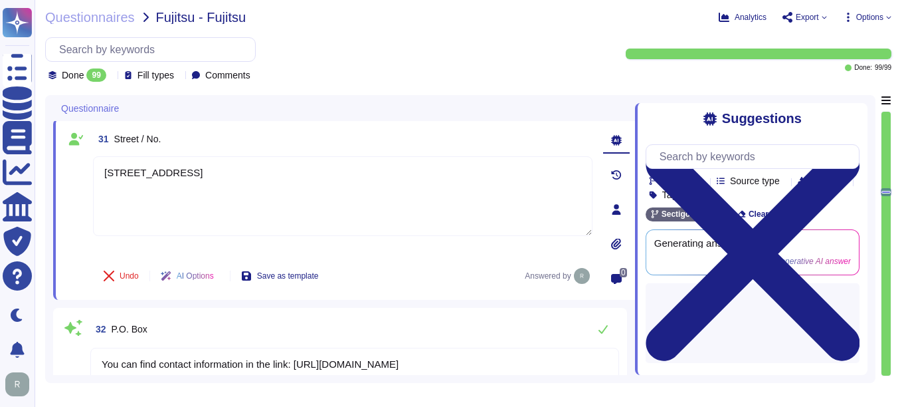
click at [438, 270] on div "Undo AI Options Save as template Answered by" at bounding box center [343, 276] width 500 height 32
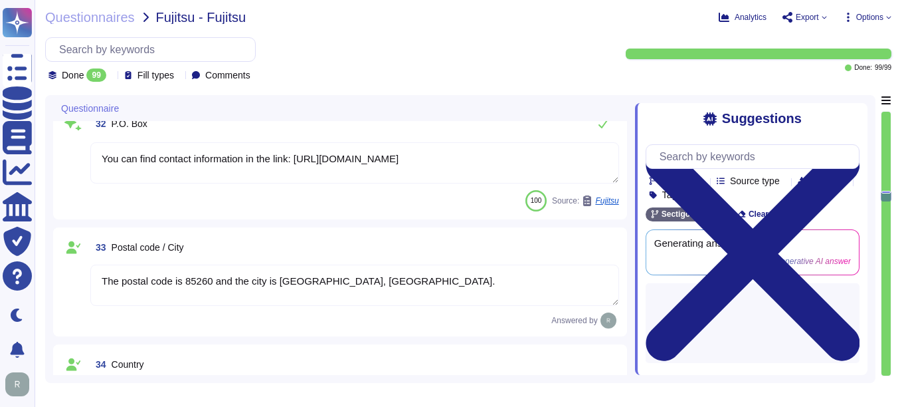
type textarea "Sectigo is incorporated in the [GEOGRAPHIC_DATA], with global offices and subsi…"
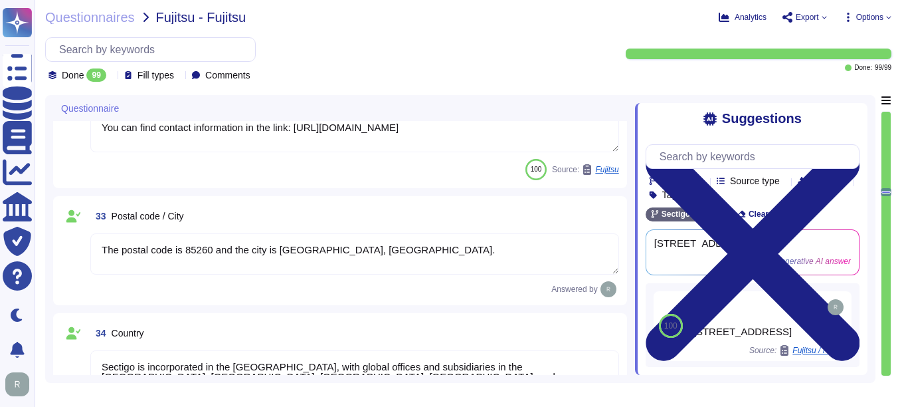
type textarea "For Account Receivable Contact Person, please reach out your enterprise represe…"
type textarea "Please contact your enterprise sales representative."
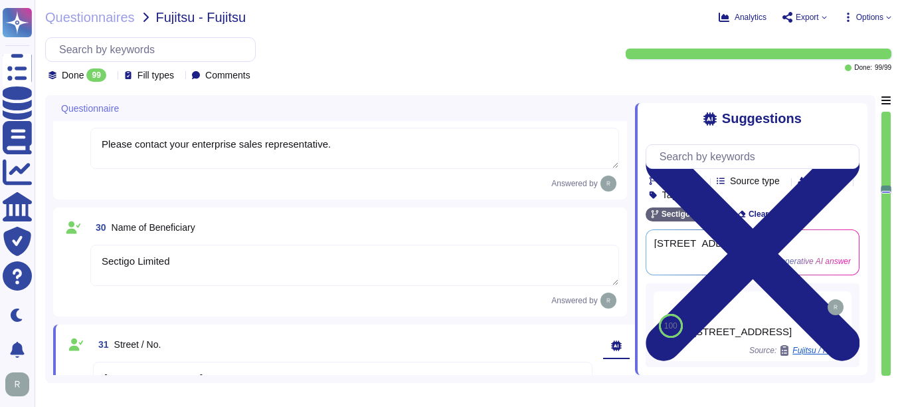
scroll to position [3507, 0]
type textarea "The contact telephone number for Sectigo is [PHONE_NUMBER]."
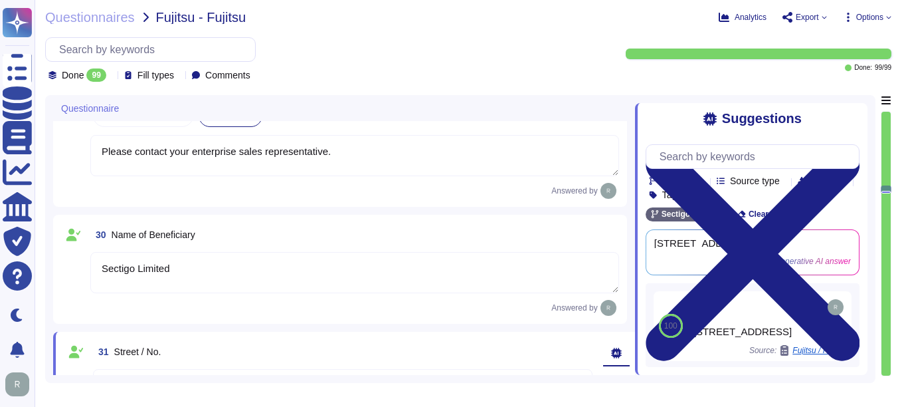
drag, startPoint x: 341, startPoint y: 153, endPoint x: 102, endPoint y: 154, distance: 238.6
click at [102, 154] on textarea "Please contact your enterprise sales representative." at bounding box center [354, 155] width 529 height 41
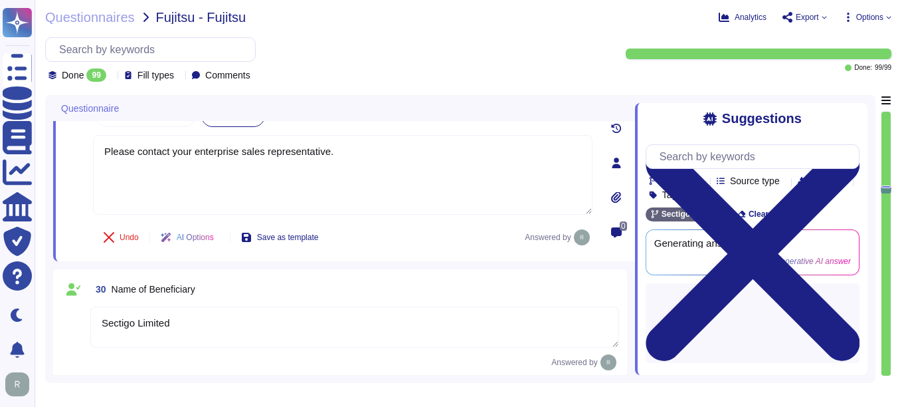
click at [416, 258] on div "29 How does the Company request [PERSON_NAME] to pay? Bank Transfer Other Pleas…" at bounding box center [344, 162] width 582 height 197
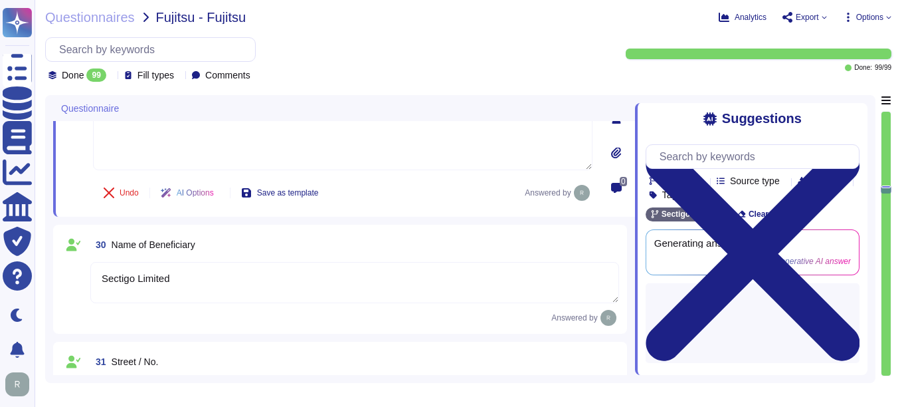
scroll to position [3573, 0]
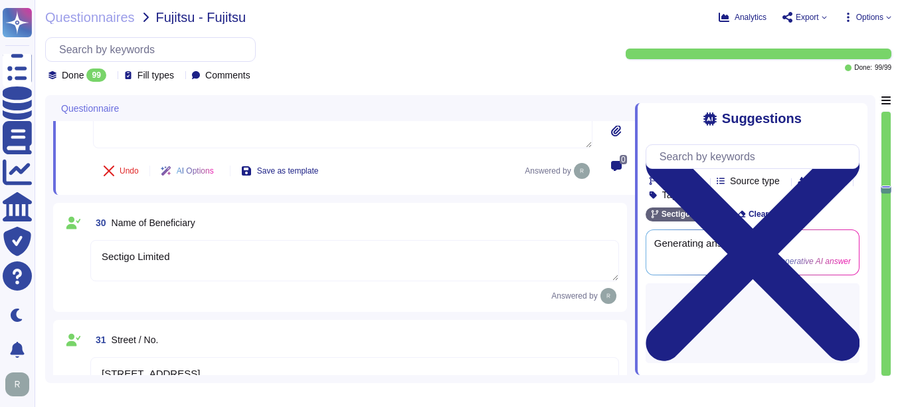
drag, startPoint x: 183, startPoint y: 257, endPoint x: 52, endPoint y: 255, distance: 130.9
click at [52, 255] on div "Questionnaire 27 Telephone number The contact telephone number for Sectigo is […" at bounding box center [460, 239] width 831 height 288
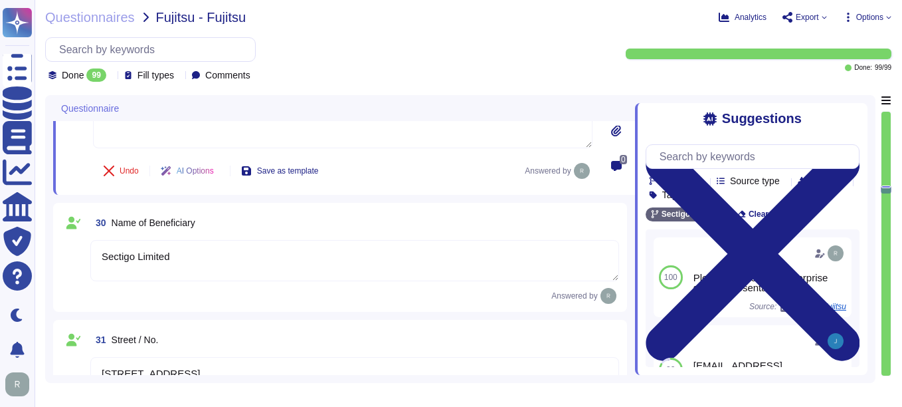
type textarea "Please contact your enterprise sales representative."
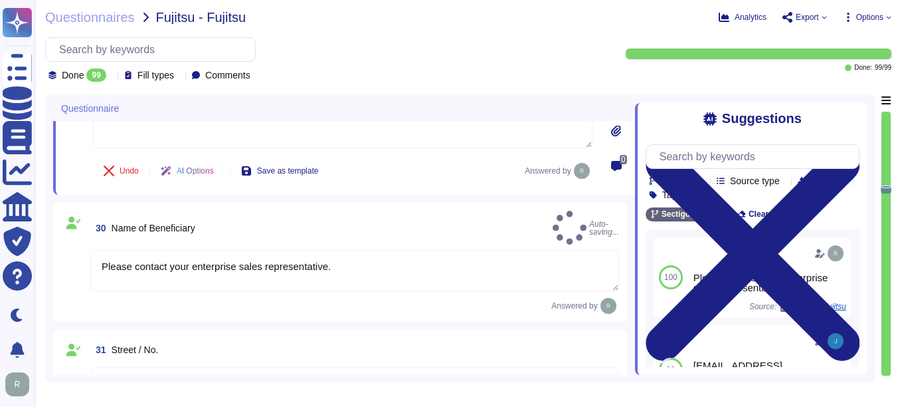
click at [356, 300] on div "Answered by" at bounding box center [354, 306] width 529 height 16
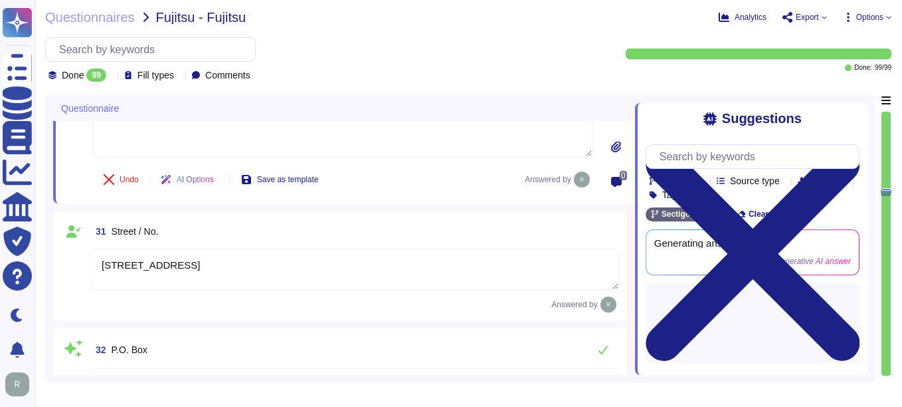
scroll to position [3706, 0]
type textarea "Please contact your sales Representative"
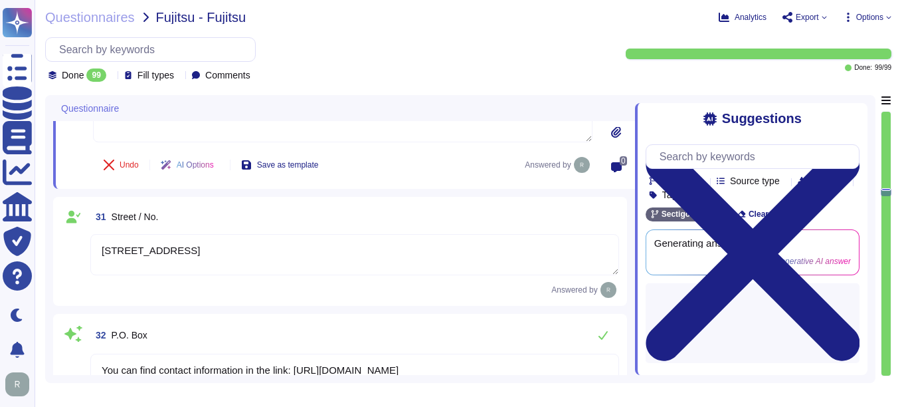
drag, startPoint x: 379, startPoint y: 253, endPoint x: 67, endPoint y: 251, distance: 312.3
click at [67, 251] on div "[STREET_ADDRESS] Answered by" at bounding box center [340, 251] width 558 height 93
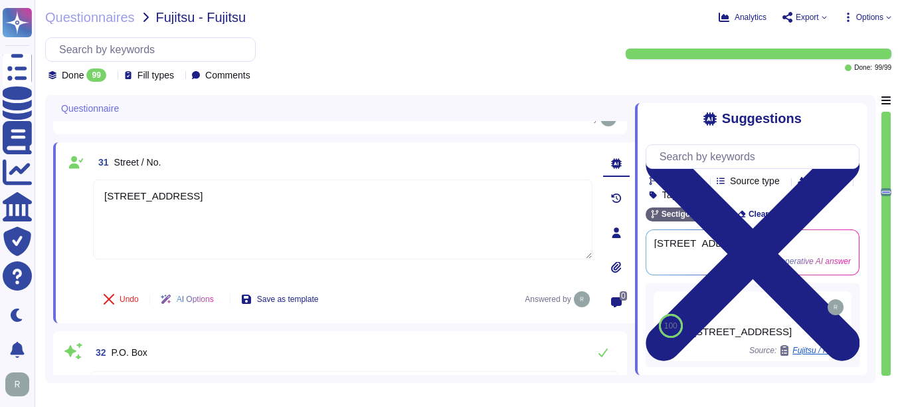
paste textarea "Please contact your enterprise sales representative."
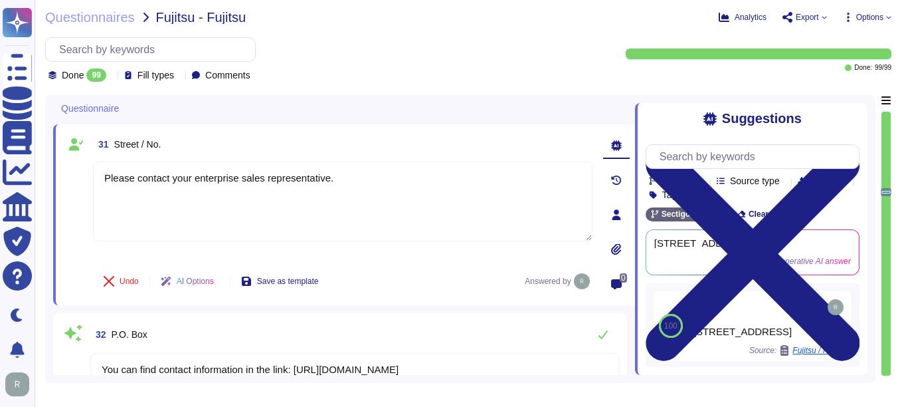
type textarea "Please contact your enterprise sales representative."
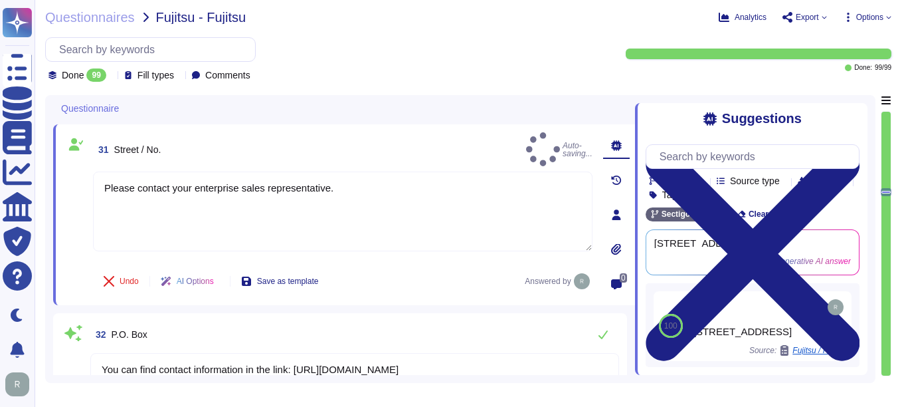
click at [393, 276] on div "Undo AI Options Save as template Answered by" at bounding box center [343, 281] width 500 height 32
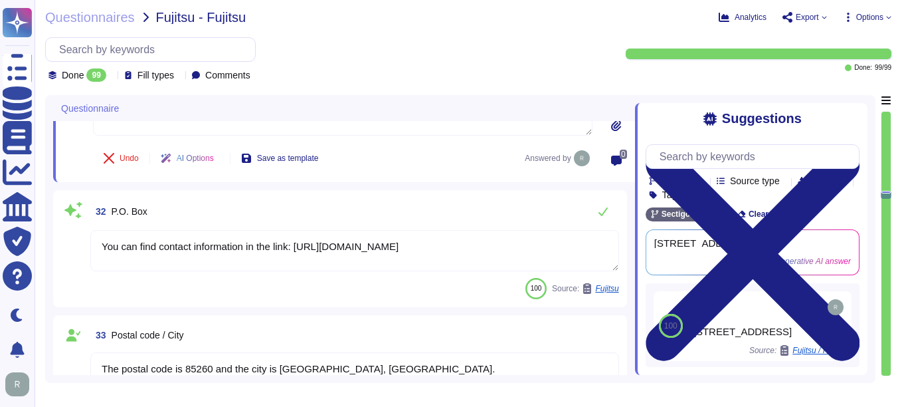
scroll to position [3839, 0]
type textarea "Sectigo is incorporated in the [GEOGRAPHIC_DATA], with global offices and subsi…"
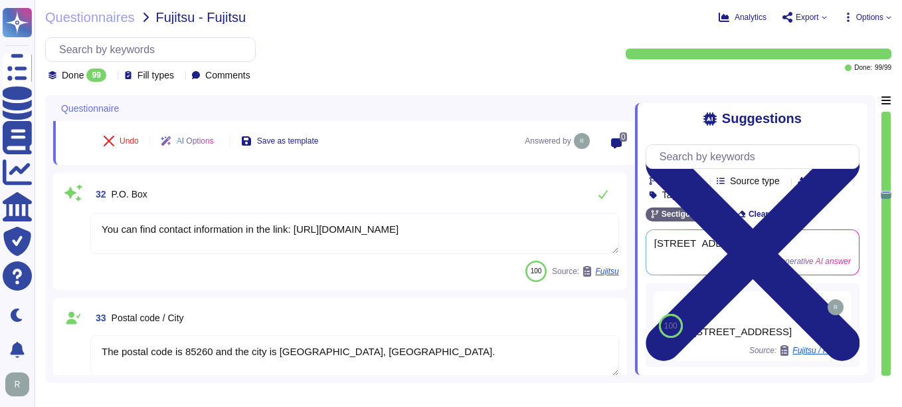
drag, startPoint x: 453, startPoint y: 231, endPoint x: -3, endPoint y: 231, distance: 455.2
click at [0, 231] on html "Questionnaires Knowledge Base Documents Analytics CAIQ / SIG Trust Center Help …" at bounding box center [451, 203] width 902 height 407
type textarea "Please contact your enterprise sales representative."
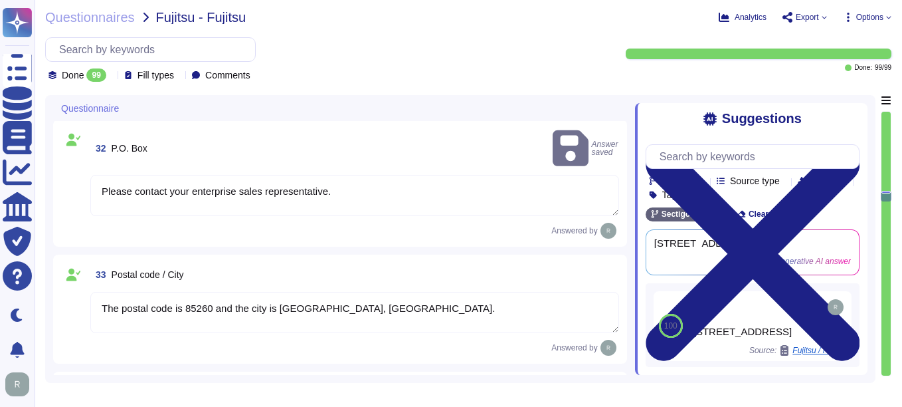
scroll to position [3905, 0]
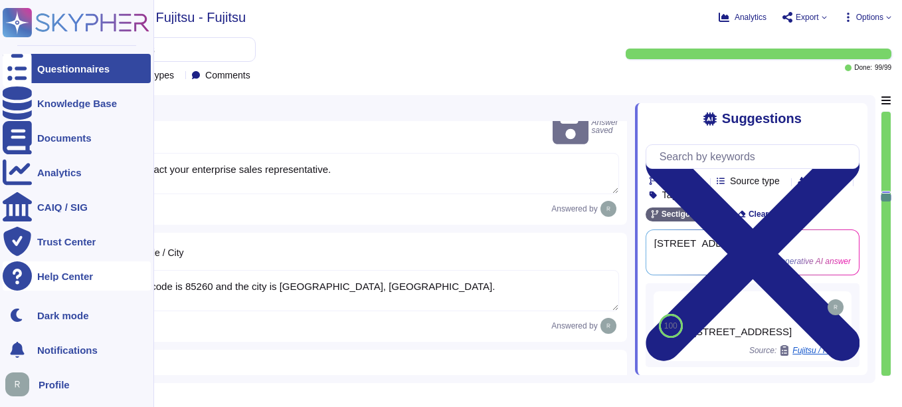
drag, startPoint x: 352, startPoint y: 277, endPoint x: 31, endPoint y: 269, distance: 321.1
click at [31, 269] on div "Questionnaires Knowledge Base Documents Analytics CAIQ / SIG Trust Center Help …" at bounding box center [451, 203] width 902 height 407
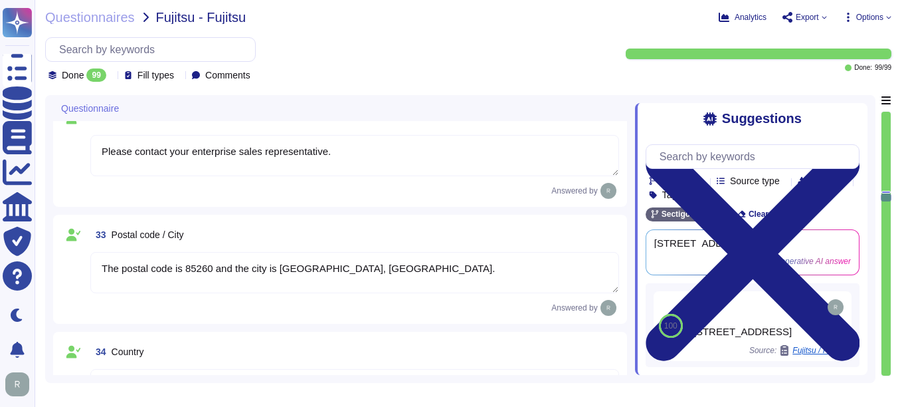
type textarea "Please contact your enterprise sales representative."
click at [386, 324] on div "33 Postal code / City The postal code is 85260 and the city is [GEOGRAPHIC_DATA…" at bounding box center [340, 269] width 574 height 109
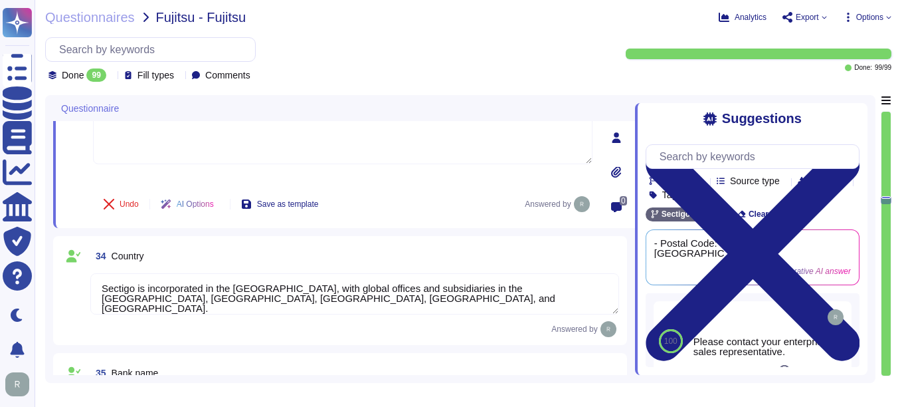
scroll to position [0, 0]
drag, startPoint x: 229, startPoint y: 308, endPoint x: 41, endPoint y: 290, distance: 189.6
click at [41, 290] on div "Questionnaires Fujitsu - Fujitsu Analytics Export Options Done 99 Fill types Co…" at bounding box center [469, 203] width 868 height 407
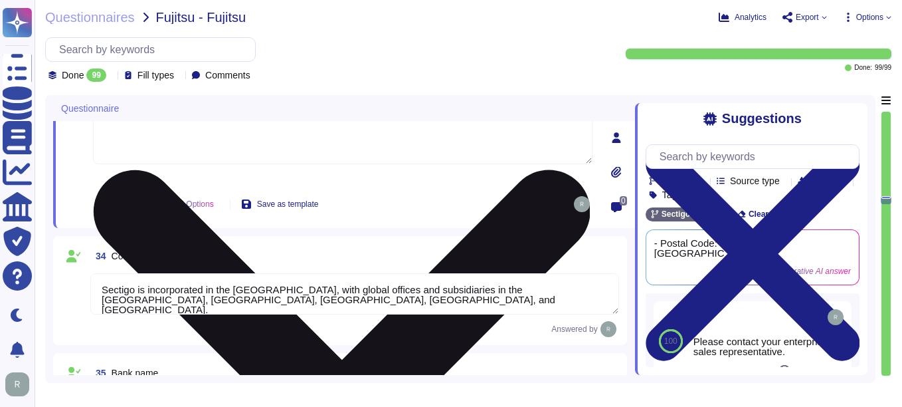
type textarea "Please contact your enterprise sales representative."
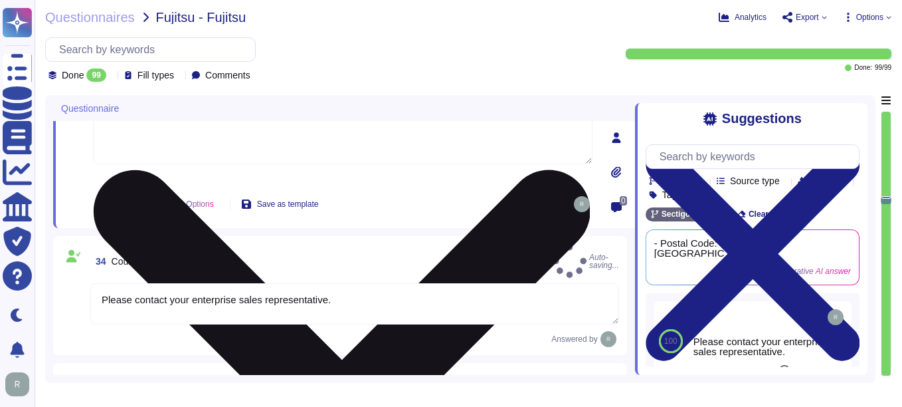
click at [421, 173] on div "Please contact your enterprise sales representative." at bounding box center [343, 133] width 500 height 98
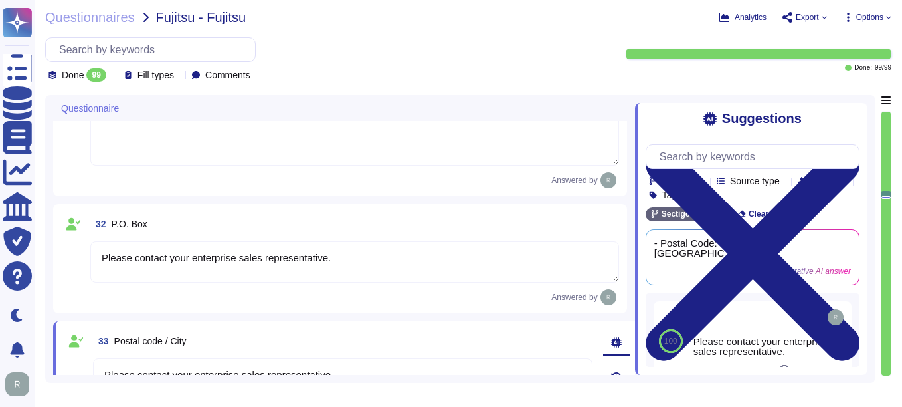
type textarea "Please contact your enterprise sales representative."
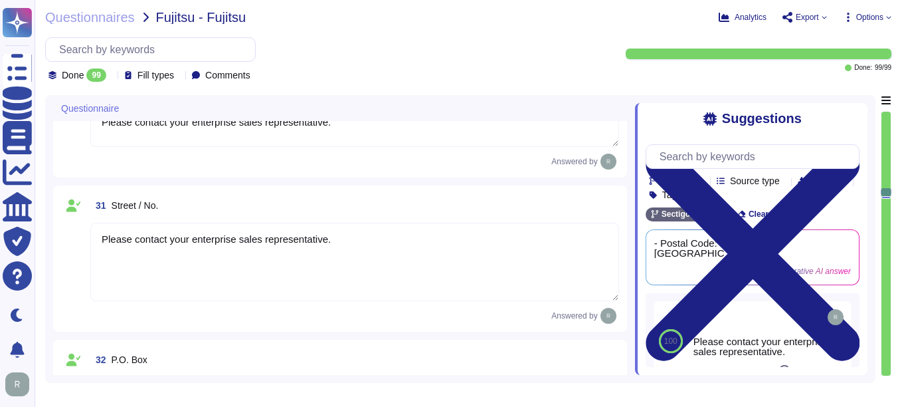
type textarea "For Account Receivable Contact Person, please reach out your enterprise represe…"
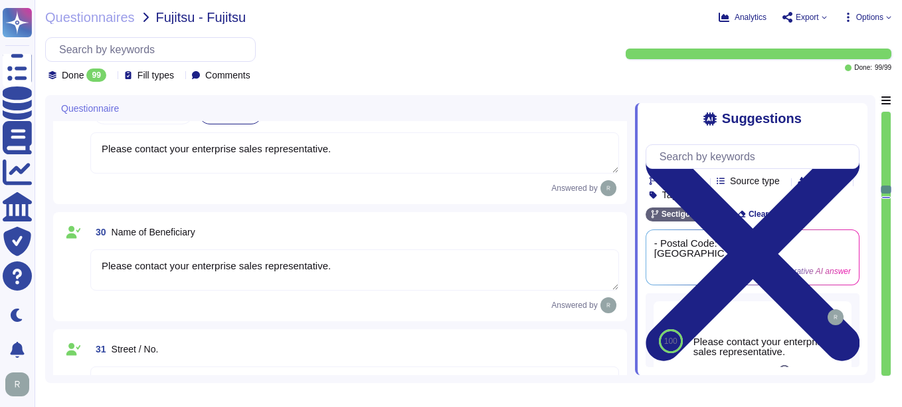
type textarea "The contact telephone number for Sectigo is [PHONE_NUMBER]."
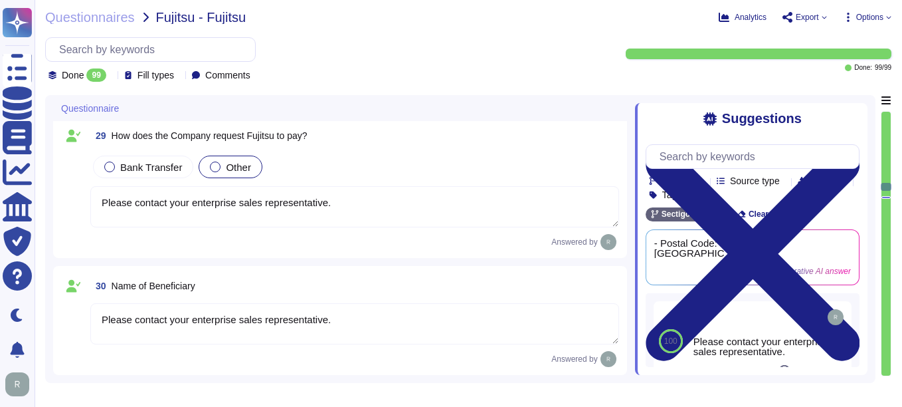
type textarea "For Account Receivable Contact Person, please reach out your enterprise represe…"
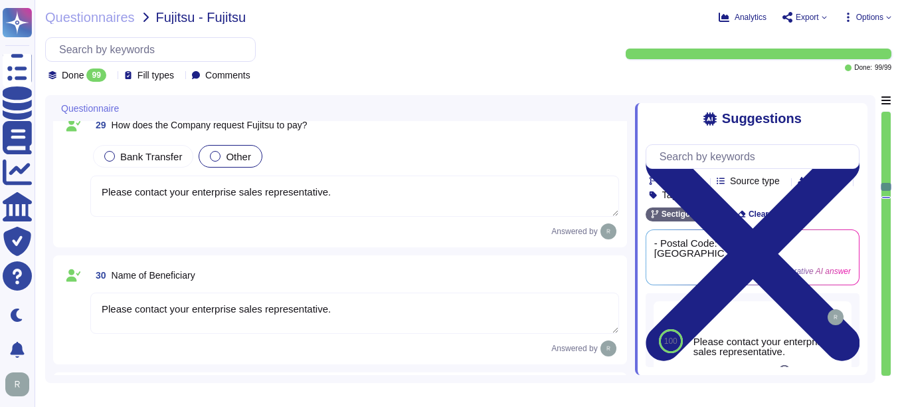
scroll to position [3467, 0]
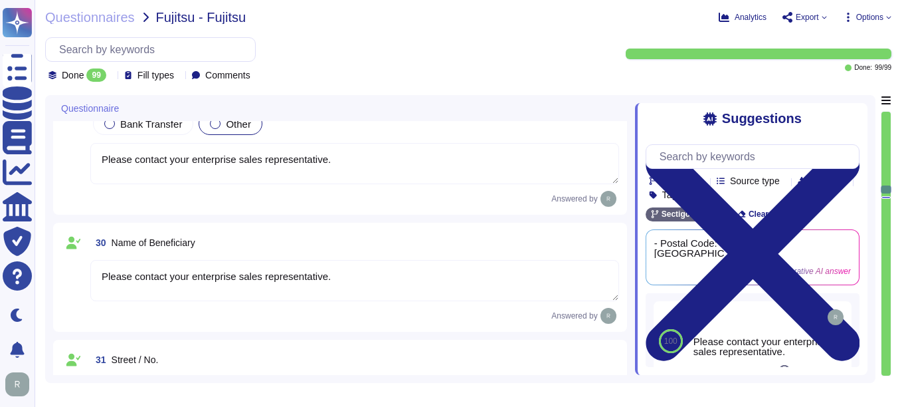
click at [98, 275] on textarea "Please contact your enterprise sales representative." at bounding box center [354, 280] width 529 height 41
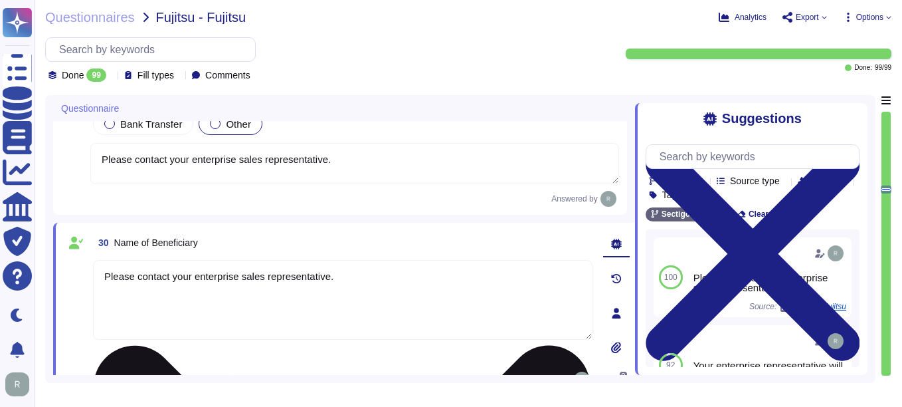
type textarea "Please contact your enterprise sales representative."
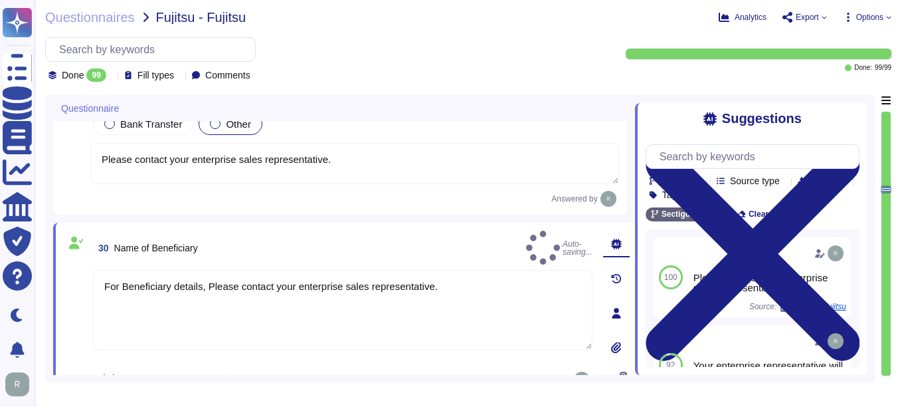
type textarea "For Beneficiary details, Please contact your enterprise sales representative."
click at [457, 360] on div "30 Name of Beneficiary Auto-saving... For Beneficiary details, Please contact y…" at bounding box center [328, 313] width 529 height 165
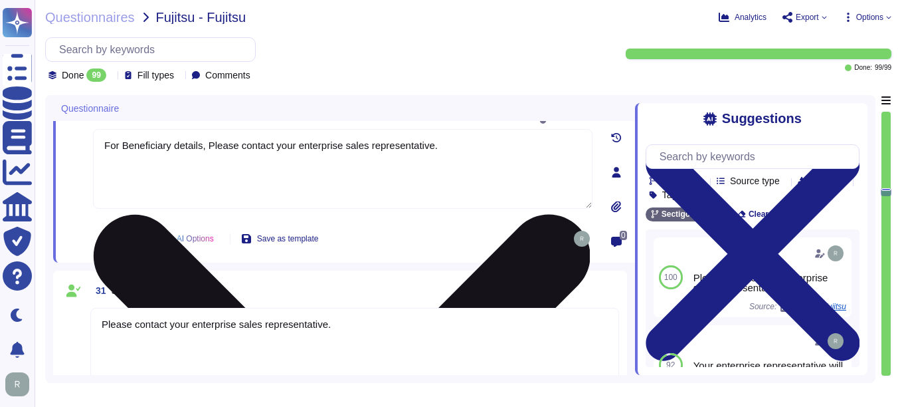
type textarea "Please contact your enterprise sales representative."
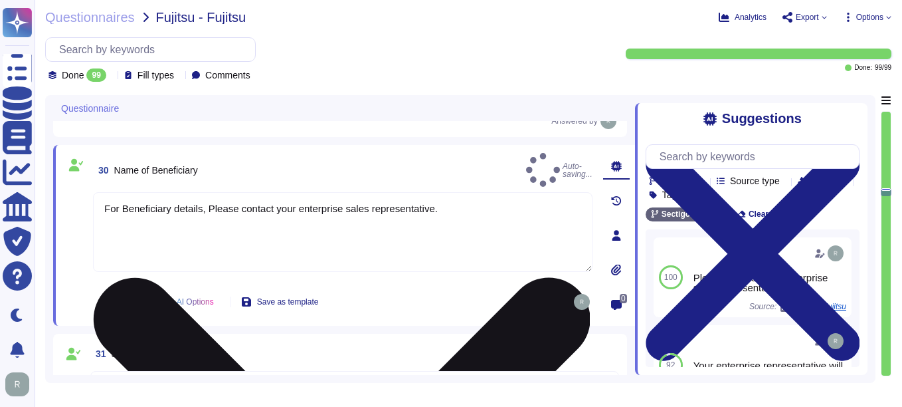
scroll to position [3533, 0]
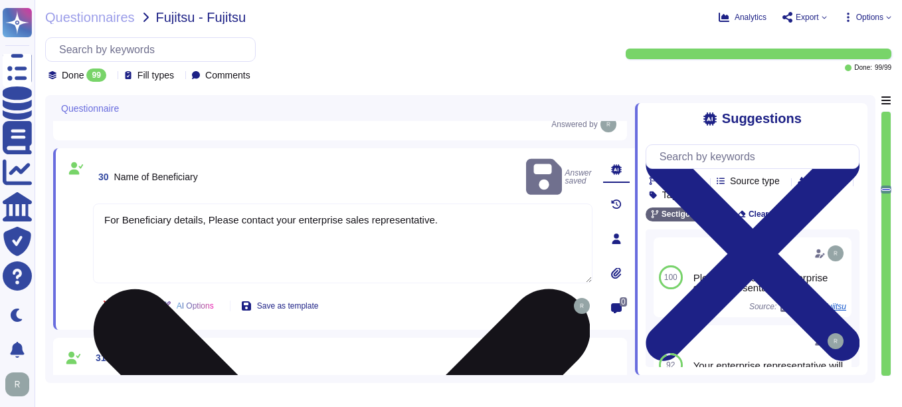
drag, startPoint x: 104, startPoint y: 198, endPoint x: 505, endPoint y: 228, distance: 402.5
click at [505, 228] on textarea "For Beneficiary details, Please contact your enterprise sales representative." at bounding box center [343, 243] width 500 height 80
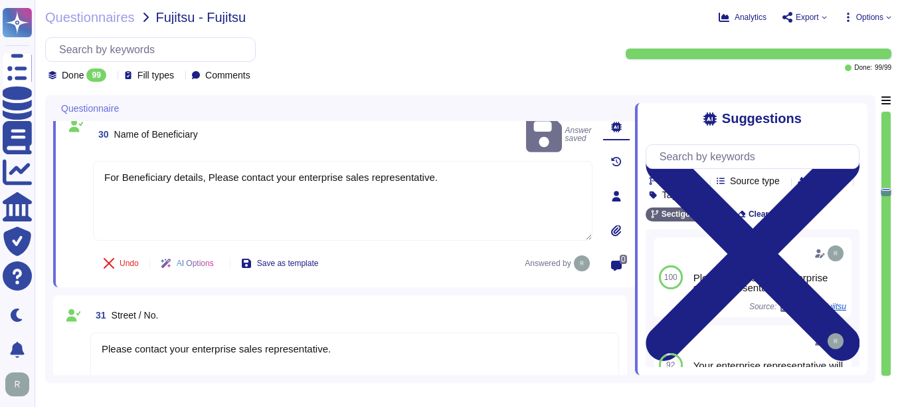
scroll to position [3600, 0]
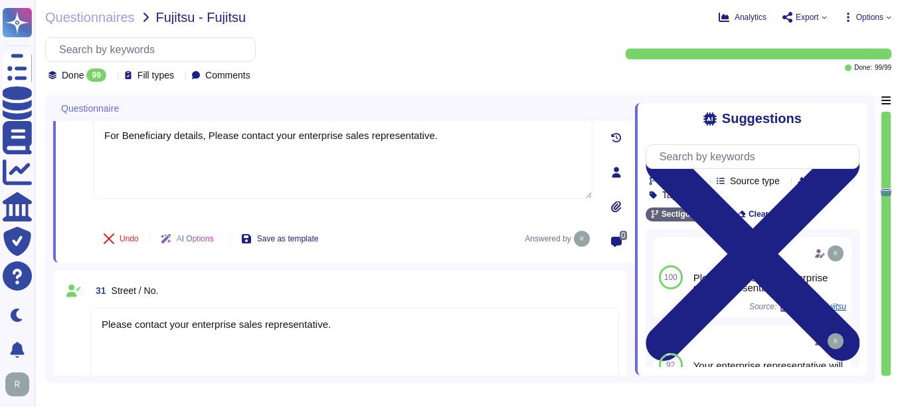
drag, startPoint x: 102, startPoint y: 328, endPoint x: 499, endPoint y: 352, distance: 398.1
click at [499, 352] on textarea "Please contact your enterprise sales representative." at bounding box center [354, 347] width 529 height 78
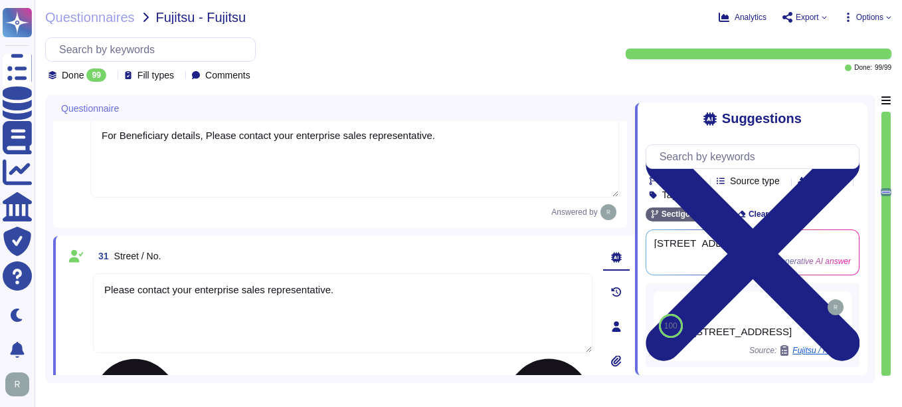
paste textarea "For Beneficiary details,"
type textarea "For Beneficiary details, Please contact your enterprise sales representative."
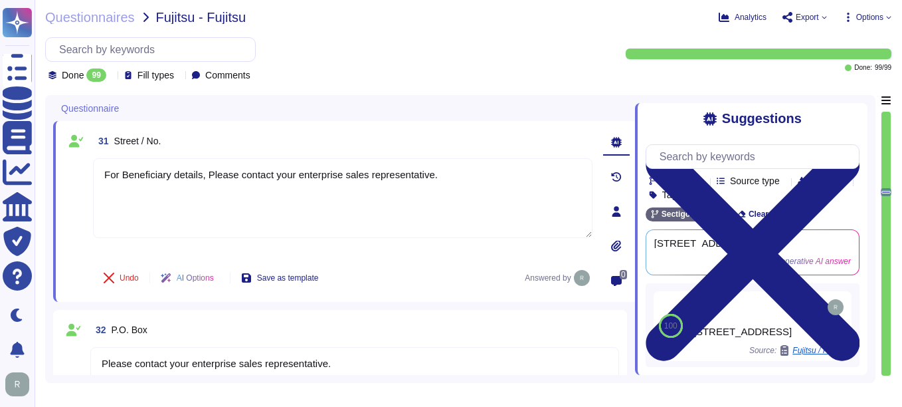
scroll to position [3733, 0]
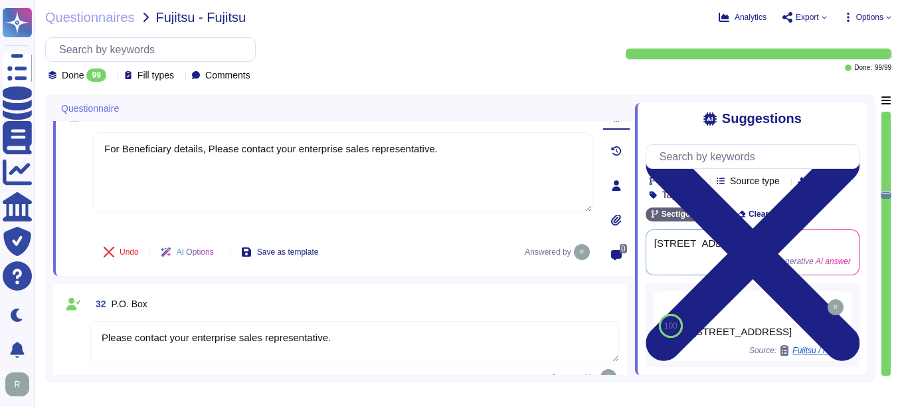
type textarea "Please contact your sales Representative"
type textarea "For Beneficiary details, Please contact your enterprise sales representative."
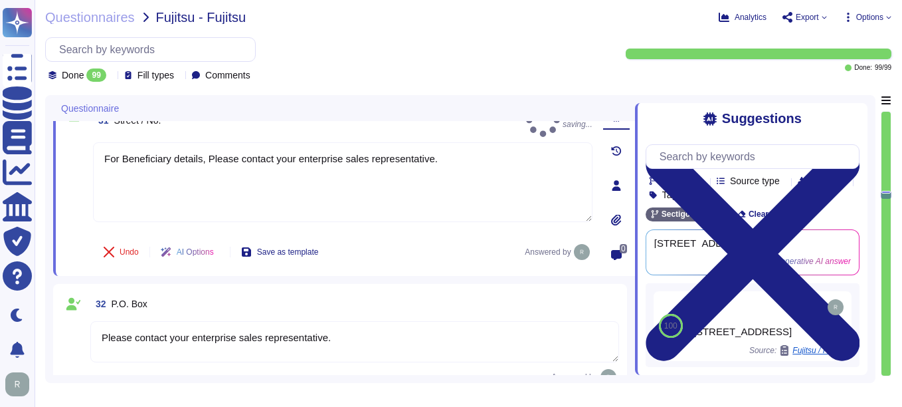
drag, startPoint x: 98, startPoint y: 338, endPoint x: 428, endPoint y: 340, distance: 330.3
click at [428, 340] on textarea "Please contact your enterprise sales representative." at bounding box center [354, 341] width 529 height 41
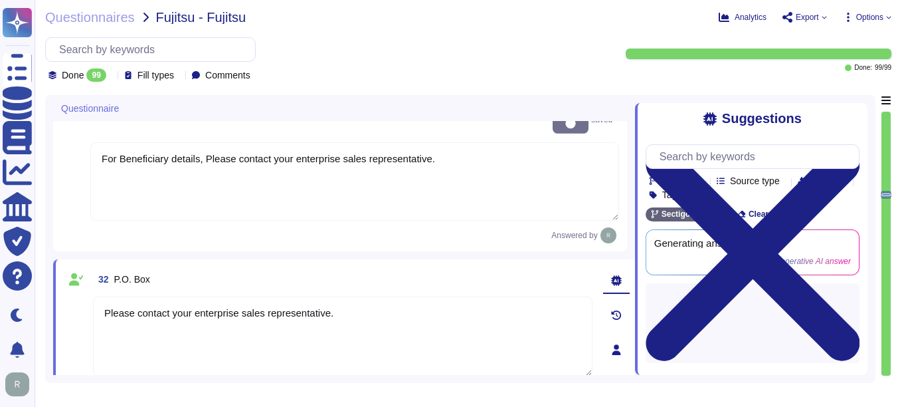
type textarea "Please contact your sales Representative"
paste textarea "For Beneficiary details,"
type textarea "For Beneficiary details, Please contact your enterprise sales representative."
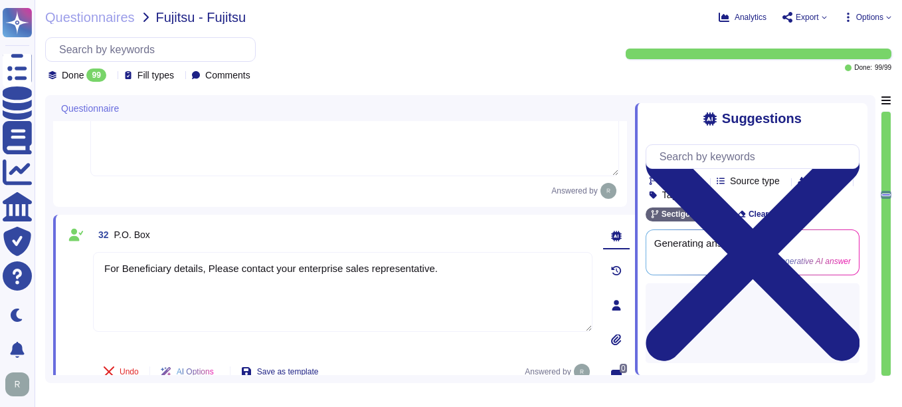
type textarea "Sectigo is incorporated in the [GEOGRAPHIC_DATA], with global offices and subsi…"
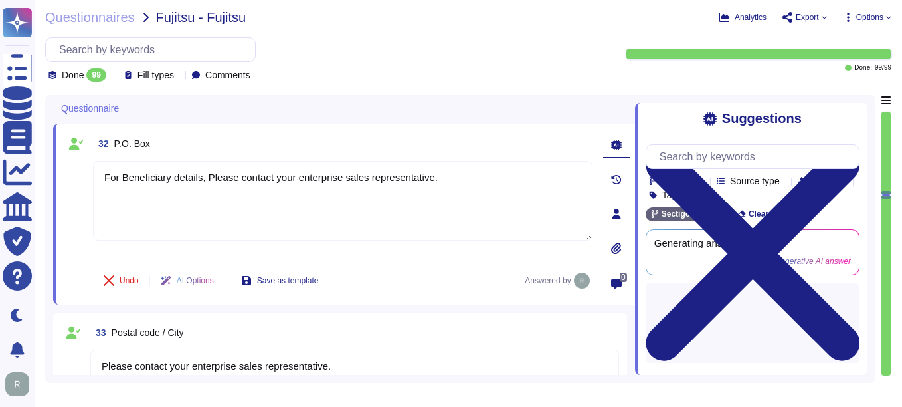
scroll to position [3865, 0]
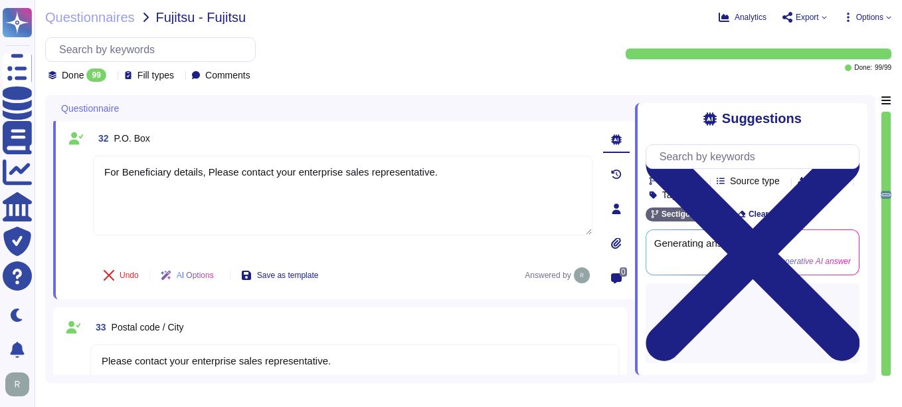
type textarea "For Beneficiary details, Please contact your enterprise sales representative."
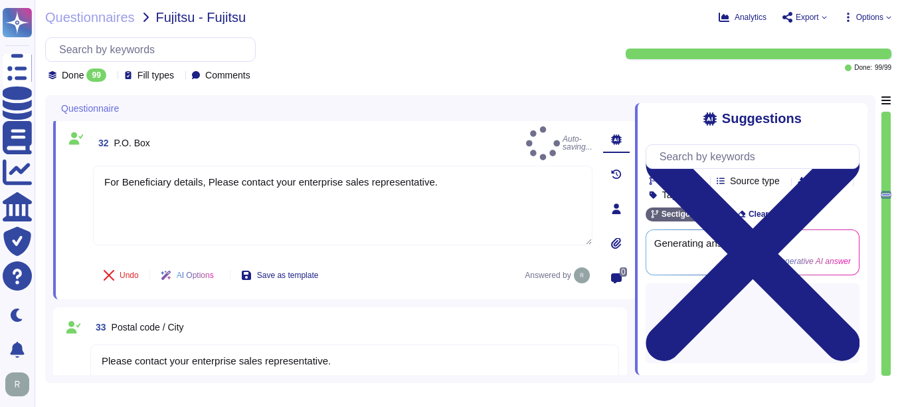
drag, startPoint x: 99, startPoint y: 344, endPoint x: 397, endPoint y: 317, distance: 299.6
click at [397, 317] on div "33 Postal code / City Please contact your enterprise sales representative. Answ…" at bounding box center [340, 361] width 558 height 93
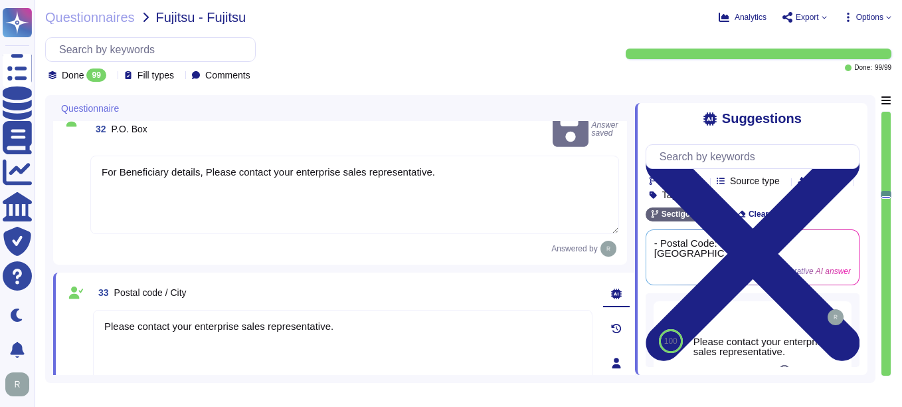
type textarea "Sectigo is incorporated in the [GEOGRAPHIC_DATA], with global offices and subsi…"
paste textarea "For Beneficiary details,"
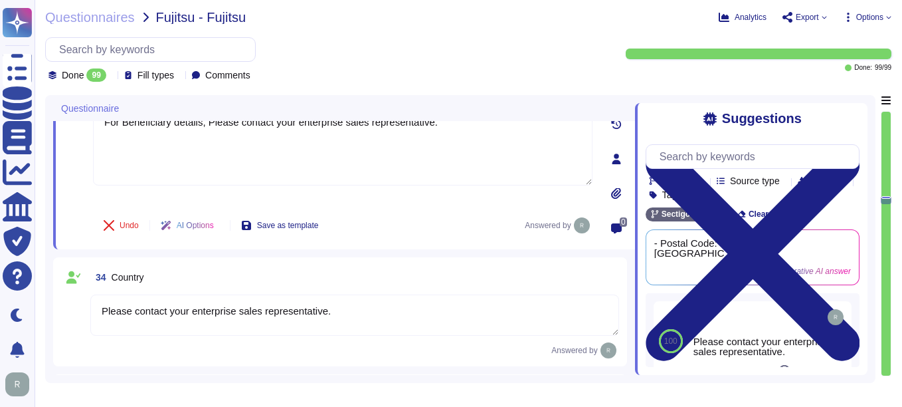
scroll to position [4131, 0]
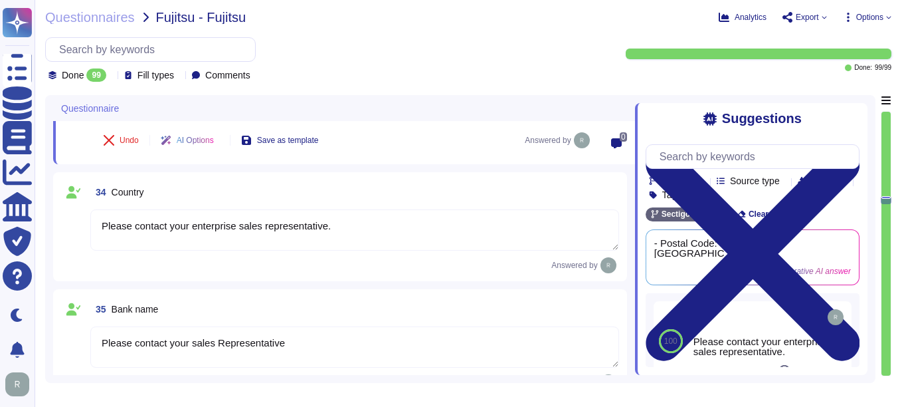
type textarea "For Beneficiary details, Please contact your enterprise sales representative."
drag, startPoint x: 102, startPoint y: 228, endPoint x: 564, endPoint y: 232, distance: 461.2
click at [564, 232] on textarea "Please contact your enterprise sales representative." at bounding box center [354, 229] width 529 height 41
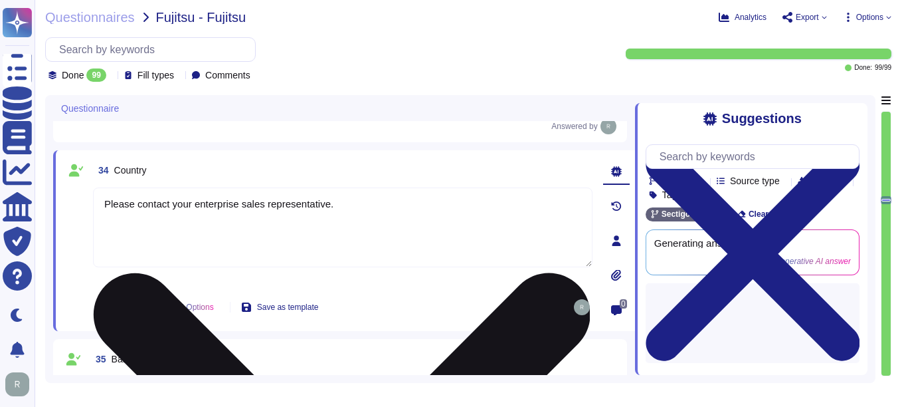
paste textarea "For Beneficiary details,"
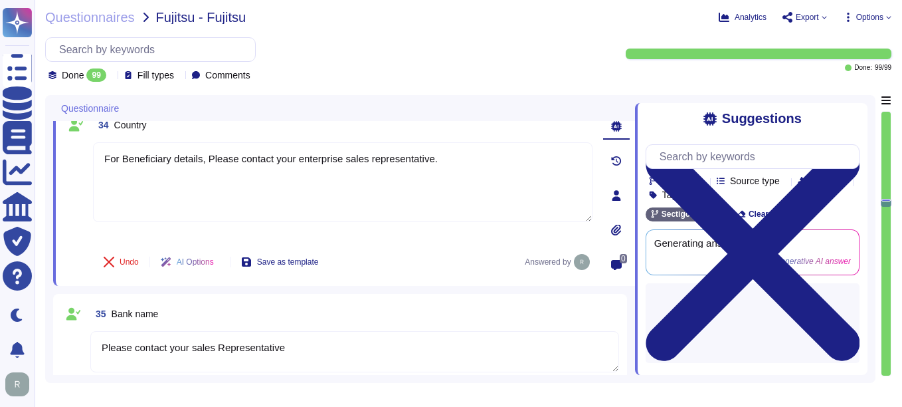
scroll to position [4198, 0]
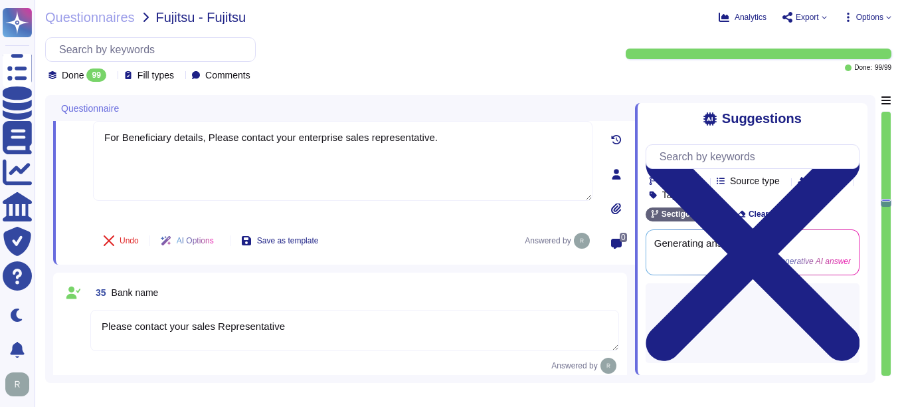
type textarea "For Beneficiary details, Please contact your enterprise sales representative."
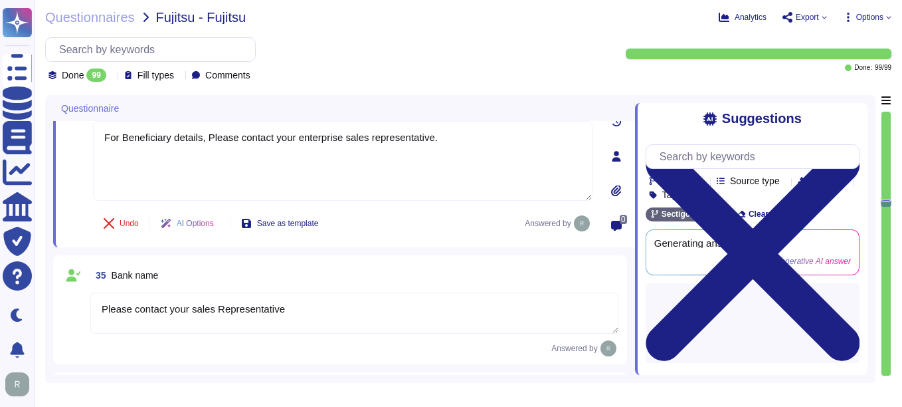
drag, startPoint x: 98, startPoint y: 310, endPoint x: 314, endPoint y: 306, distance: 216.0
click at [314, 306] on textarea "Please contact your sales Representative" at bounding box center [354, 312] width 529 height 41
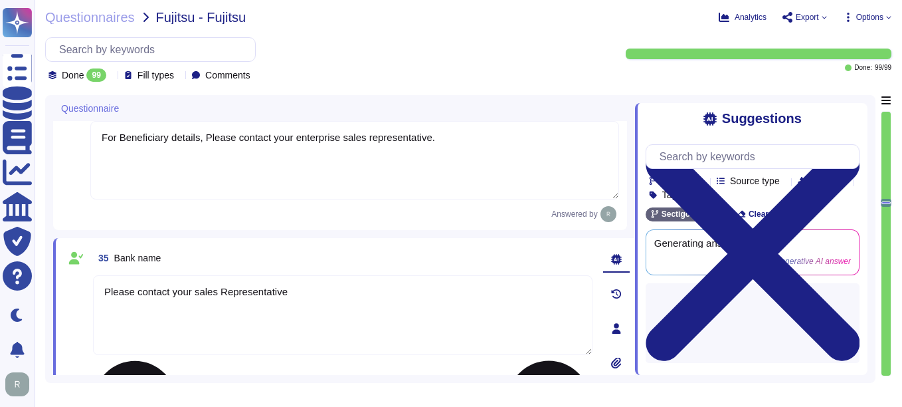
paste textarea "For Beneficiary details, Please contact your enterprise sales representative."
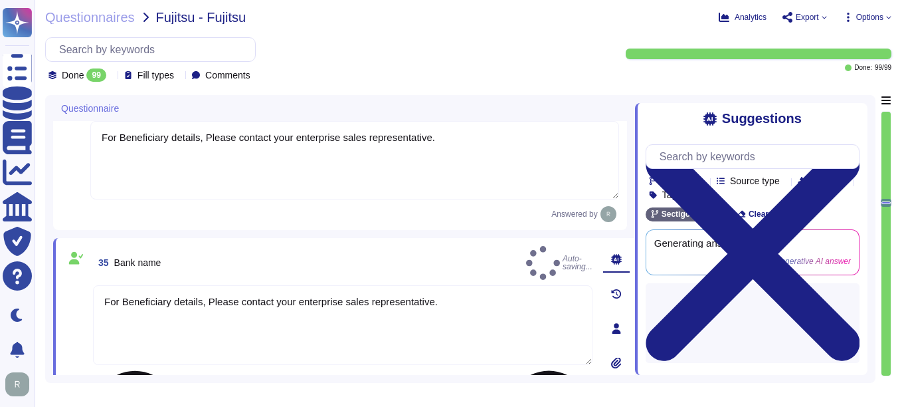
type textarea "For Beneficiary details, Please contact your enterprise sales representative."
click at [336, 352] on div "For Beneficiary details, Please contact your enterprise sales representative." at bounding box center [343, 329] width 500 height 88
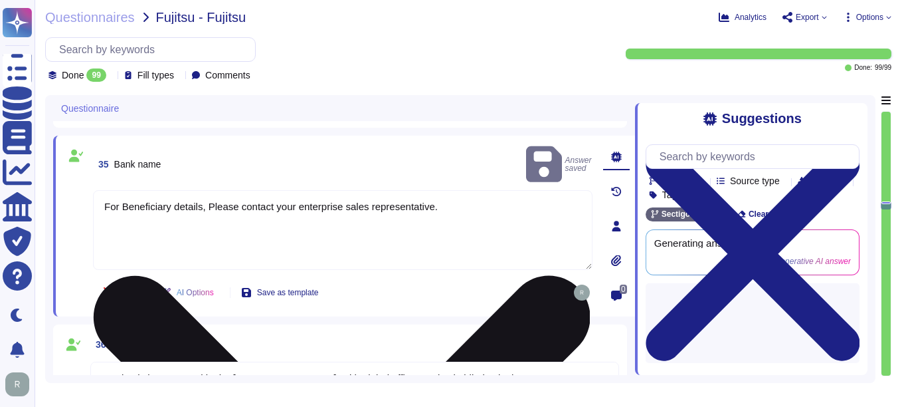
type textarea "Sectigo provides digital identity solutions, including Certificate Lifecycle Ma…"
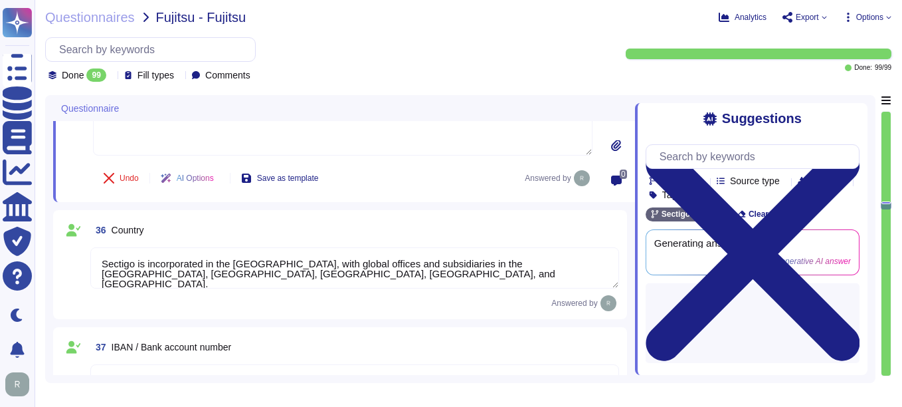
scroll to position [1, 0]
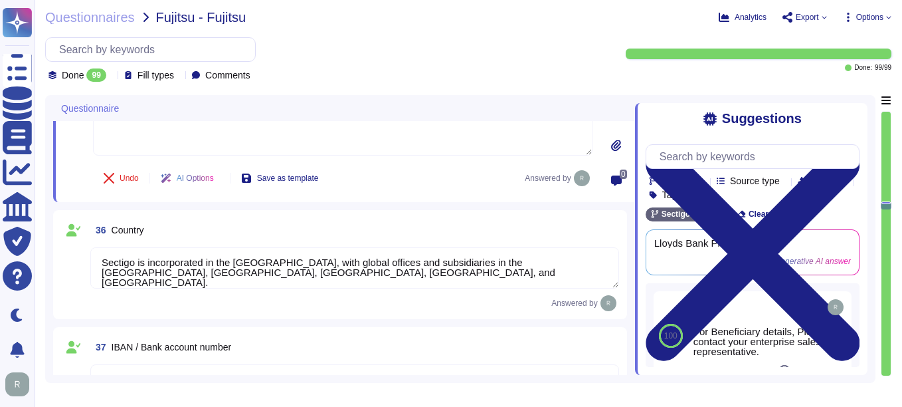
drag, startPoint x: 103, startPoint y: 261, endPoint x: 247, endPoint y: 279, distance: 145.3
click at [247, 279] on textarea "Sectigo is incorporated in the [GEOGRAPHIC_DATA], with global offices and subsi…" at bounding box center [354, 267] width 529 height 41
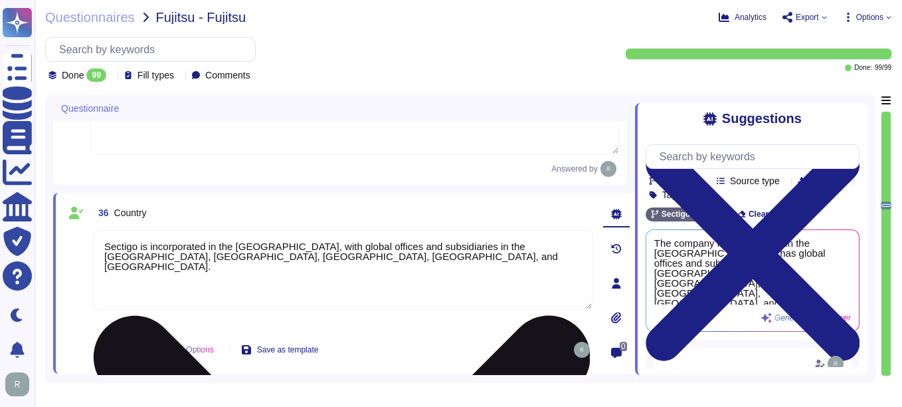
scroll to position [0, 0]
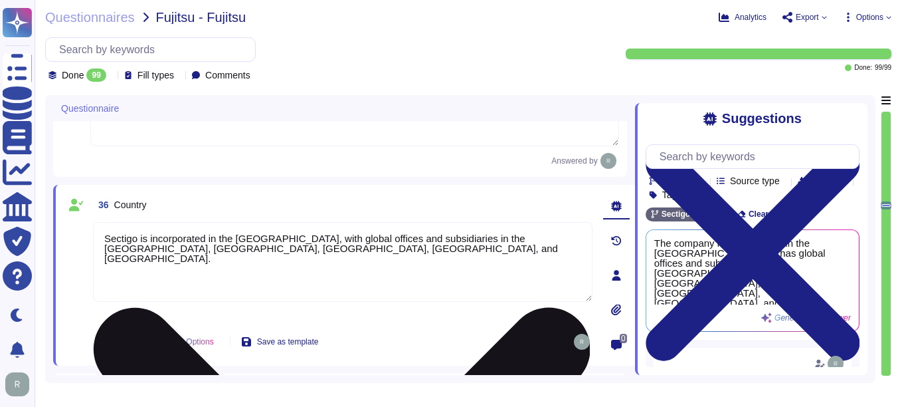
type textarea "Sectigo provides digital identity solutions, including Certificate Lifecycle Ma…"
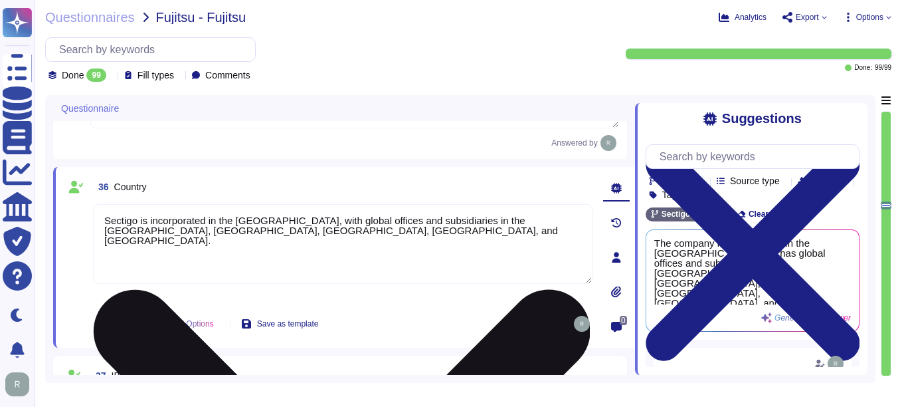
paste textarea "For Beneficiary details, Please contact your enterprise sales representativ"
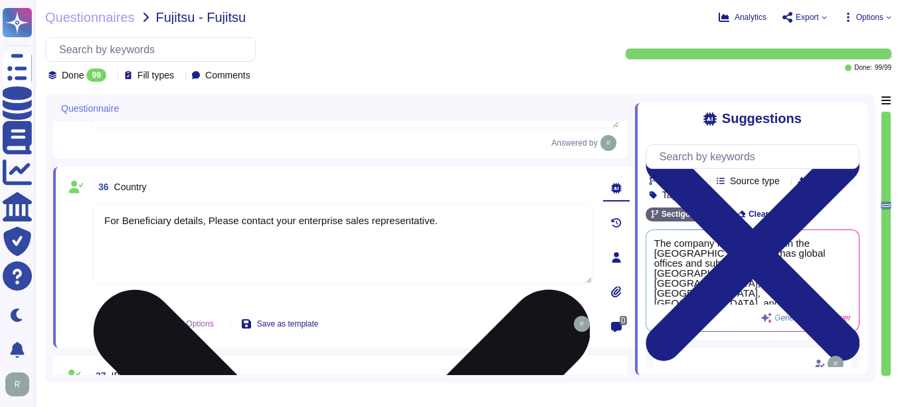
type textarea "For Beneficiary details, Please contact your enterprise sales representative."
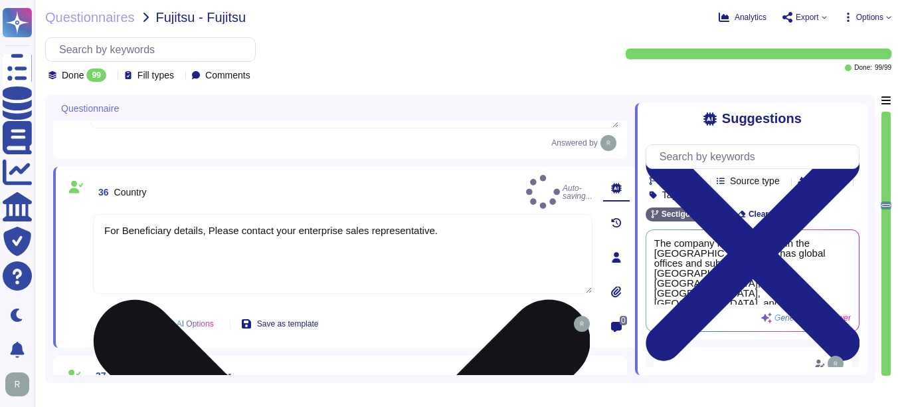
click at [454, 299] on div "For Beneficiary details, Please contact your enterprise sales representative." at bounding box center [343, 258] width 500 height 88
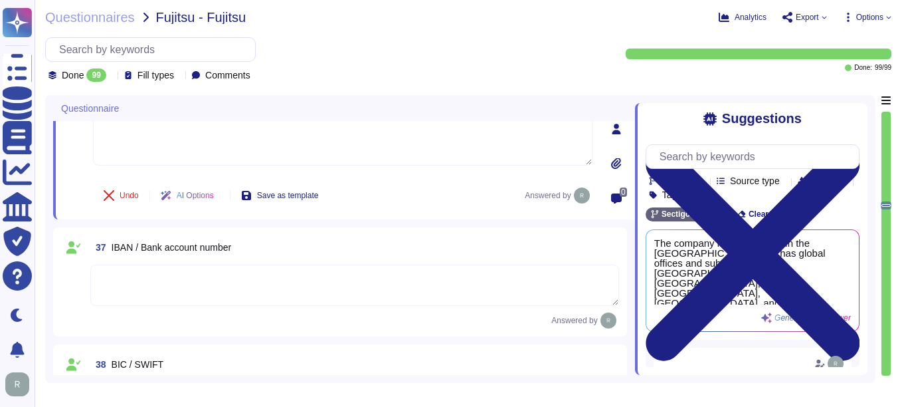
scroll to position [4530, 0]
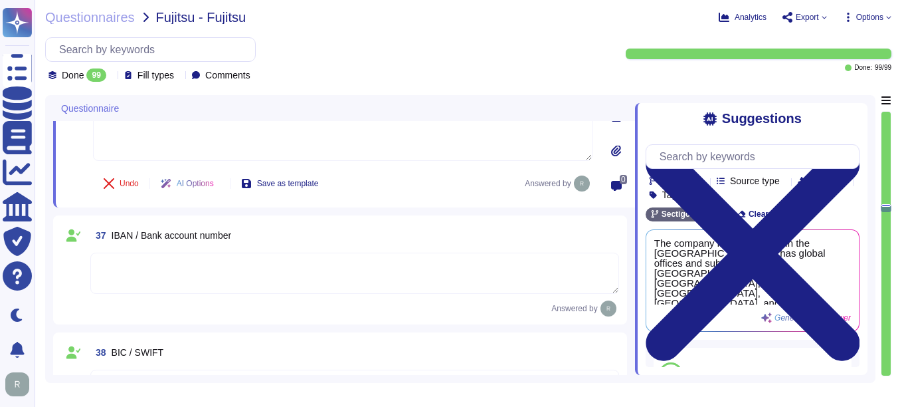
type textarea "500+"
click at [109, 257] on textarea at bounding box center [354, 272] width 529 height 41
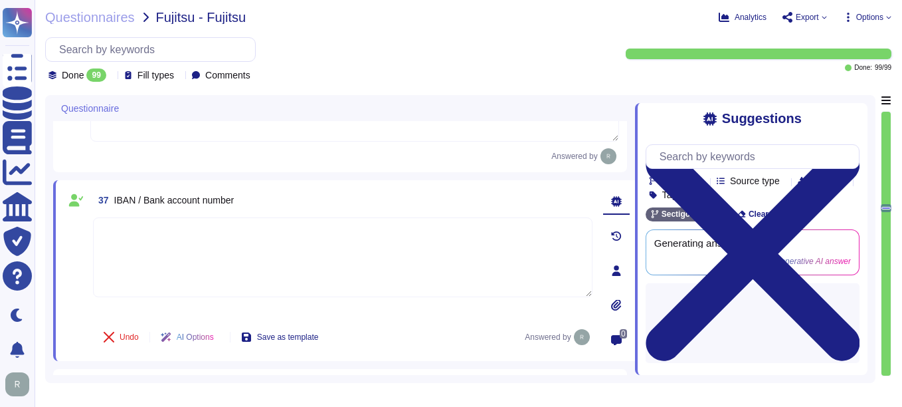
type textarea "500+"
paste textarea "For Beneficiary details, Please contact your enterprise sales representative."
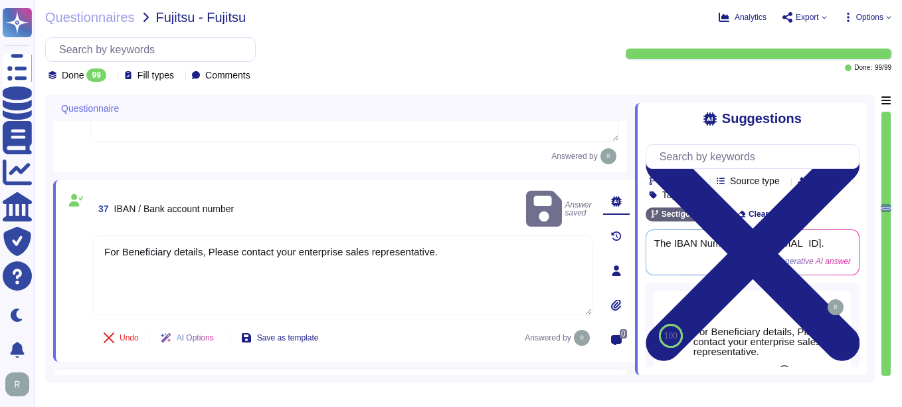
type textarea "For Beneficiary details, Please contact your enterprise sales representative."
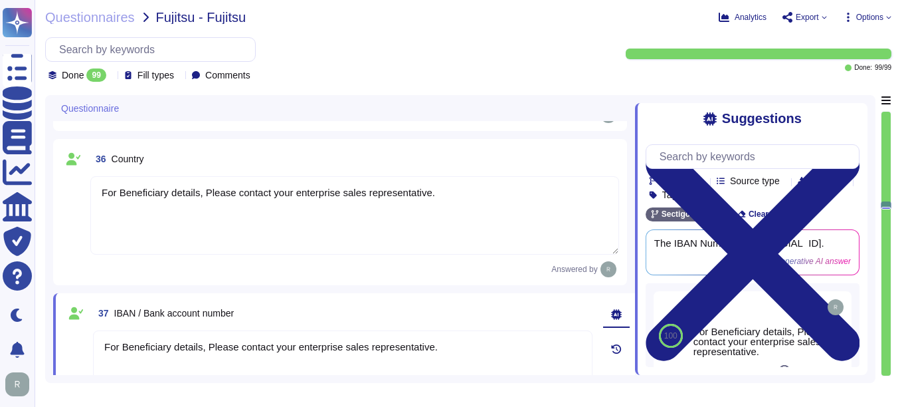
scroll to position [4397, 0]
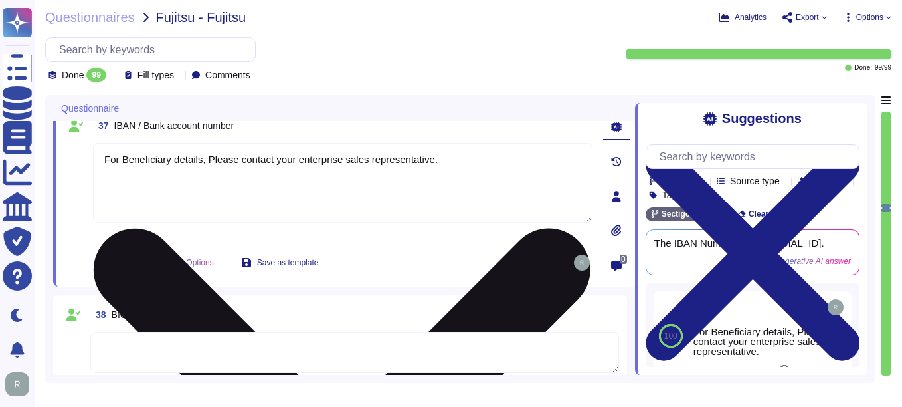
type textarea "Obligation not to disclose Sectigo's corporate proprietary information, both in…"
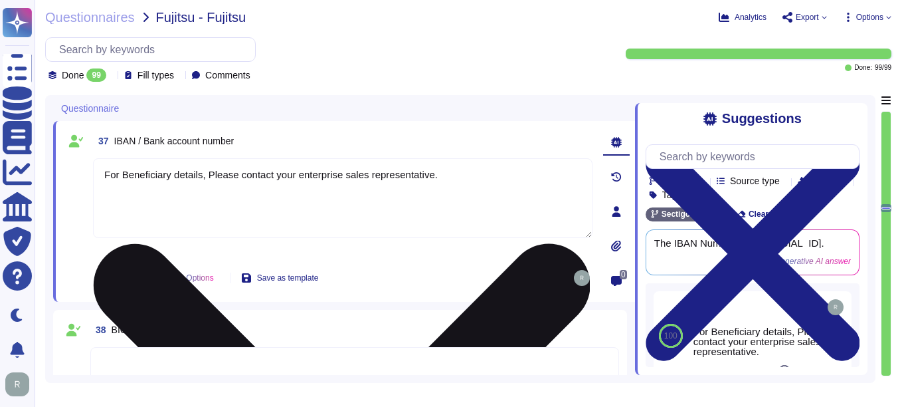
scroll to position [4493, 0]
type textarea "For Beneficiary details, Please contact your enterprise sales representative."
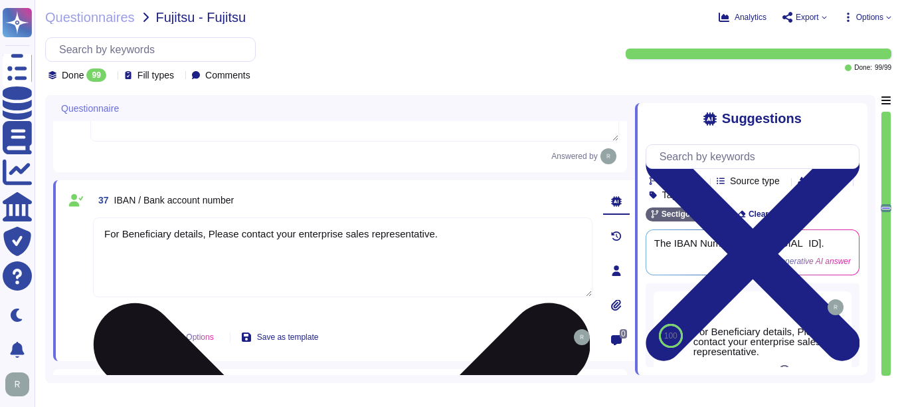
click at [201, 233] on textarea "For Beneficiary details, Please contact your enterprise sales representative." at bounding box center [343, 257] width 500 height 80
type textarea "For Bank Account Information, Please contact your enterprise sales representati…"
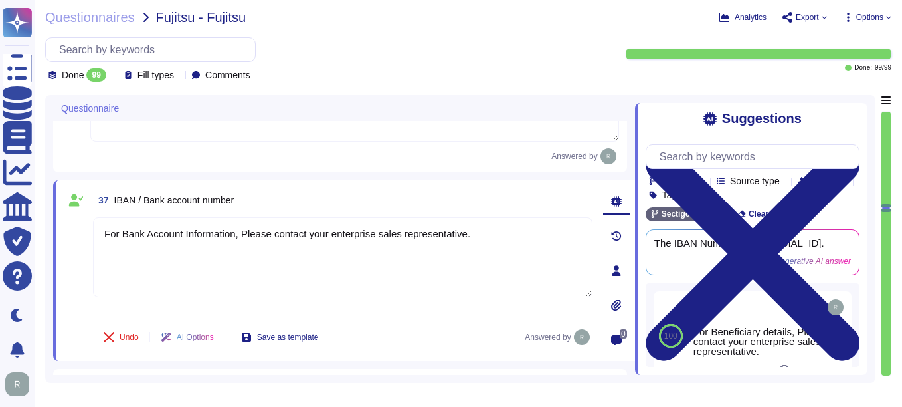
drag, startPoint x: 469, startPoint y: 233, endPoint x: 76, endPoint y: 261, distance: 393.8
click at [76, 261] on div "37 IBAN / Bank account number For Bank Account Information, Please contact your…" at bounding box center [328, 270] width 529 height 165
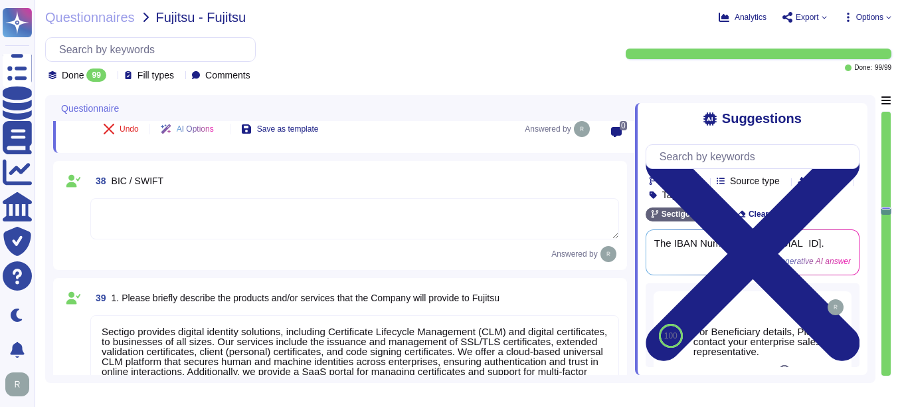
scroll to position [4692, 0]
type textarea "Obligation not to disclose Sectigo's corporate proprietary information, both in…"
type textarea "We are a privately held entity and do no disclose this information"
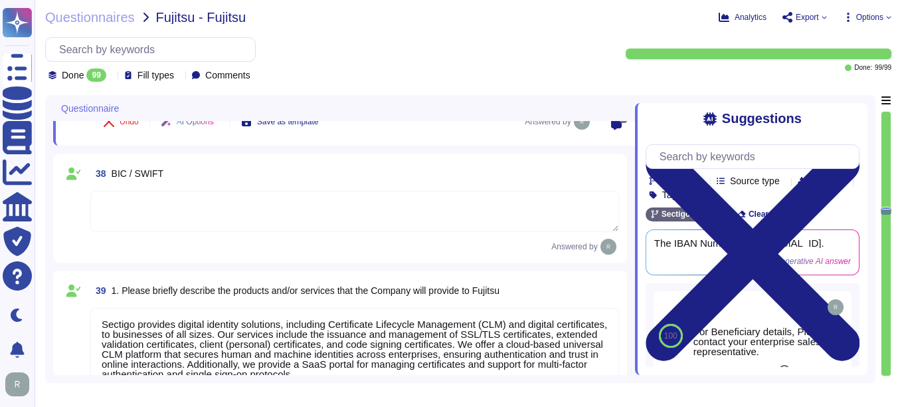
type textarea "For Bank Account Information, Please contact your enterprise sales representati…"
click at [165, 219] on textarea at bounding box center [354, 211] width 529 height 41
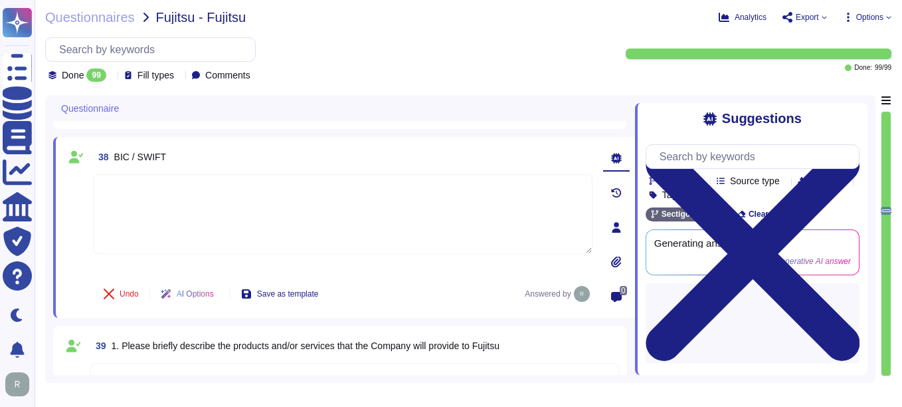
paste textarea "For Bank Account Information, Please contact your enterprise sales representati…"
type textarea "For Bank Account Information, Please contact your enterprise sales representati…"
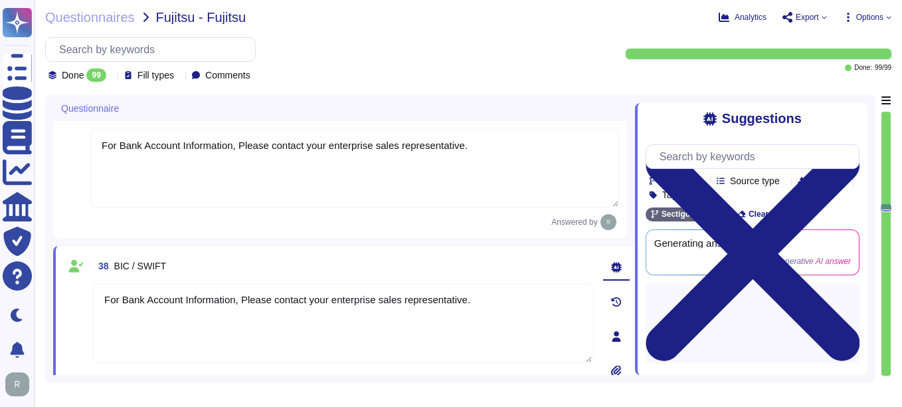
type textarea "For Beneficiary details, Please contact your enterprise sales representative."
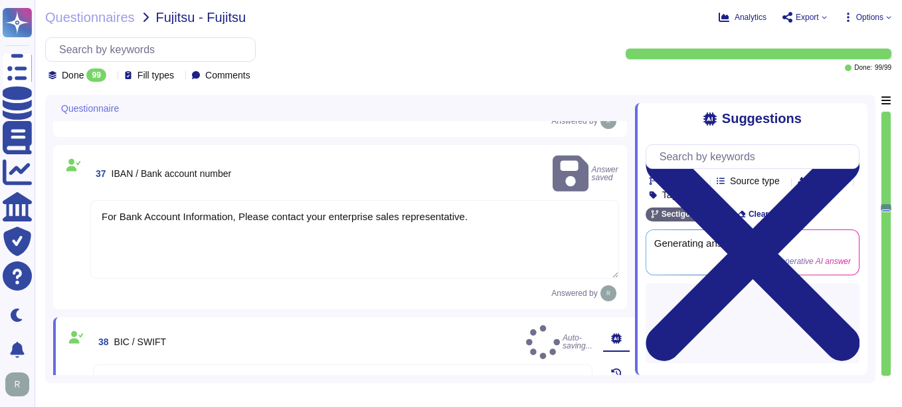
type textarea "For Bank Account Information, Please contact your enterprise sales representati…"
type textarea "For Beneficiary details, Please contact your enterprise sales representative."
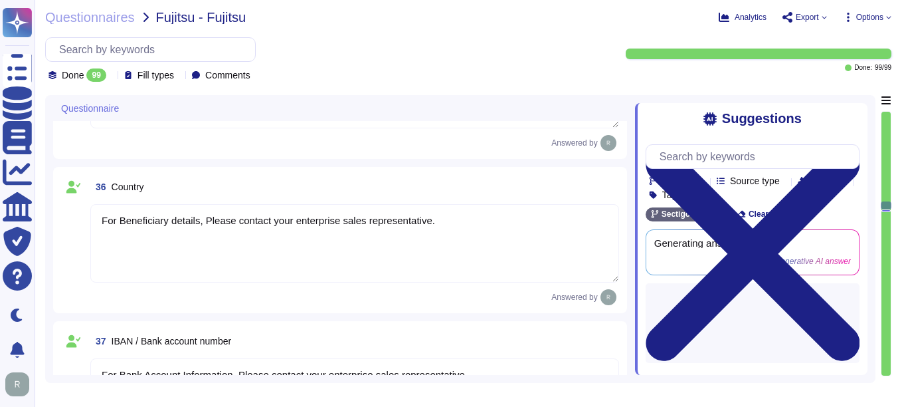
type textarea "For Beneficiary details, Please contact your enterprise sales representative."
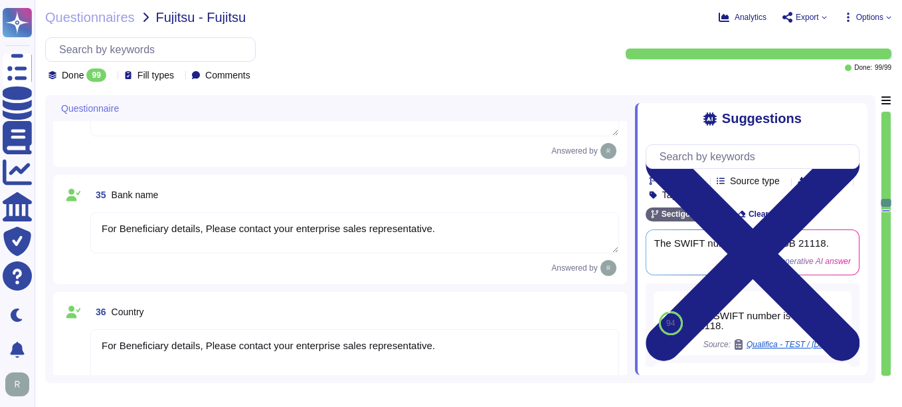
scroll to position [4115, 0]
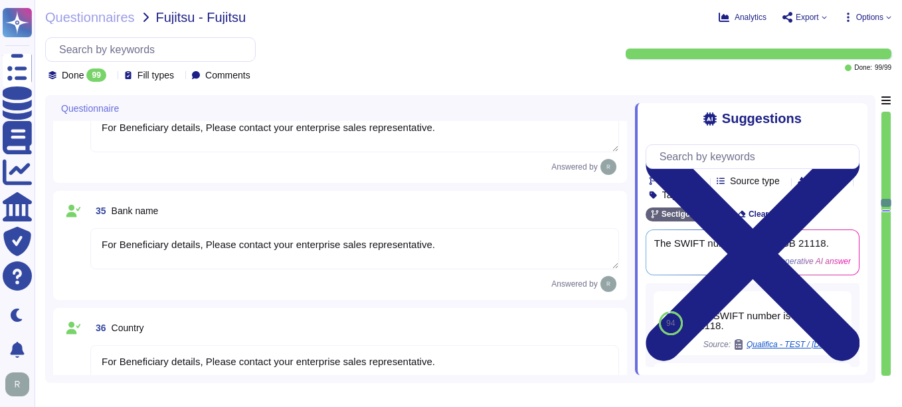
type textarea "For Beneficiary details, Please contact your enterprise sales representative."
drag, startPoint x: 431, startPoint y: 242, endPoint x: 86, endPoint y: 262, distance: 345.5
click at [86, 262] on div "35 Bank name For Beneficiary details, Please contact your enterprise sales repr…" at bounding box center [340, 245] width 558 height 93
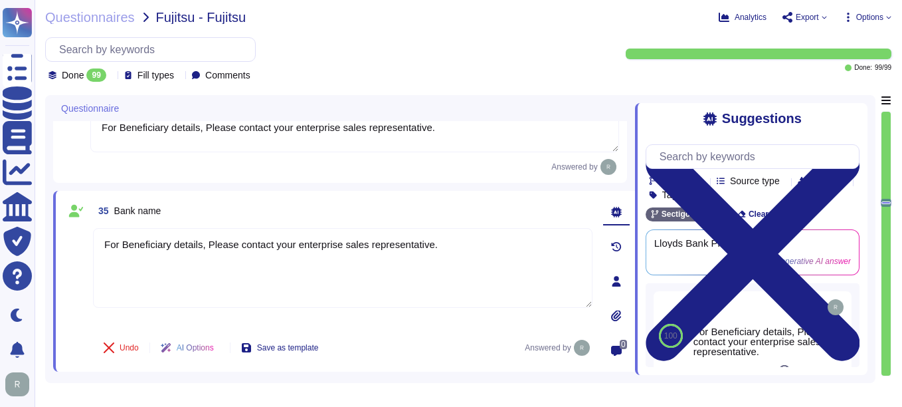
paste textarea "ank Account Information"
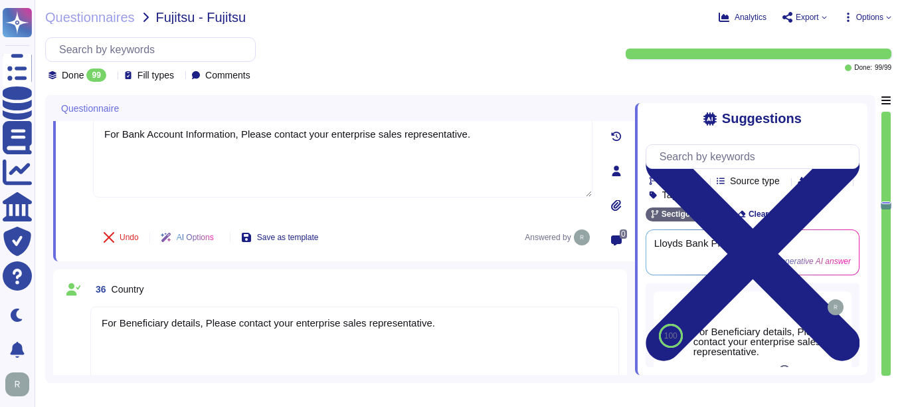
scroll to position [4248, 0]
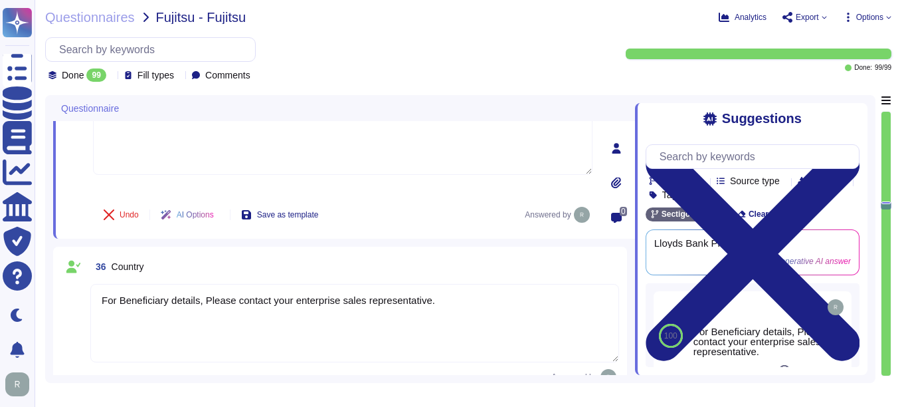
type textarea "For Bank Account Information, Please contact your enterprise sales representati…"
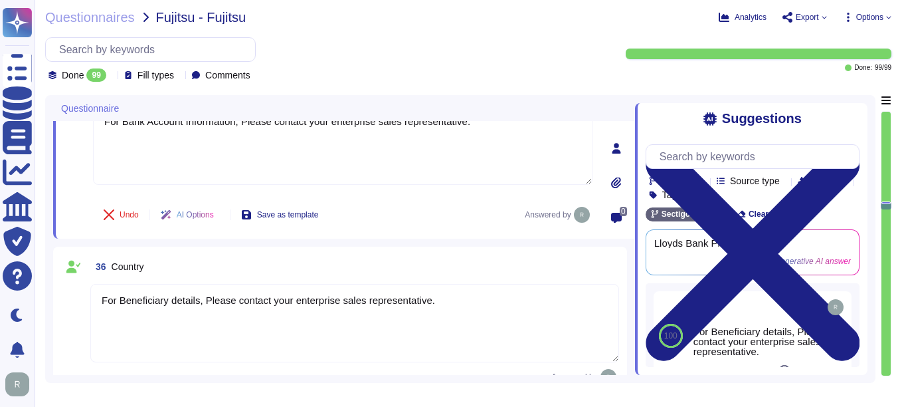
drag, startPoint x: 437, startPoint y: 300, endPoint x: 80, endPoint y: 302, distance: 357.5
click at [80, 302] on div "36 Country For Beneficiary details, Please contact your enterprise sales repres…" at bounding box center [340, 320] width 558 height 130
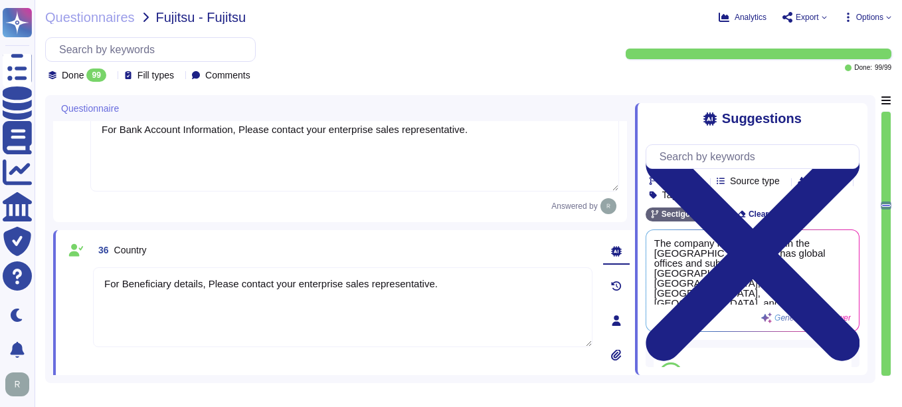
paste textarea "ank Account Information"
type textarea "For Bank Account Information, Please contact your enterprise sales representati…"
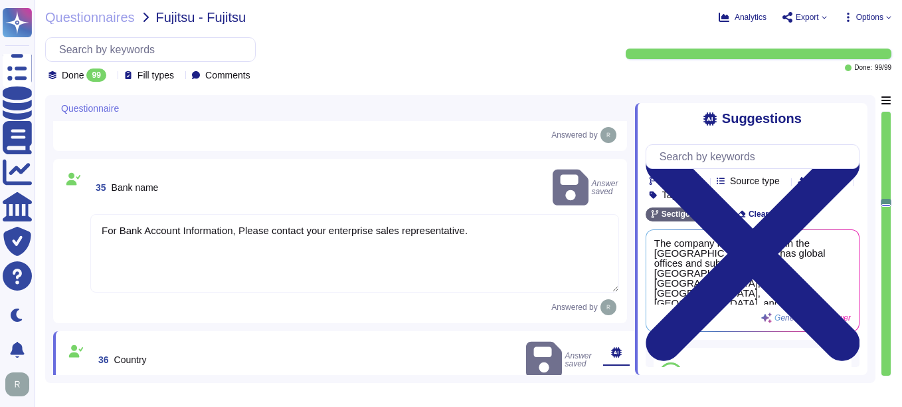
type textarea "For Beneficiary details, Please contact your enterprise sales representative."
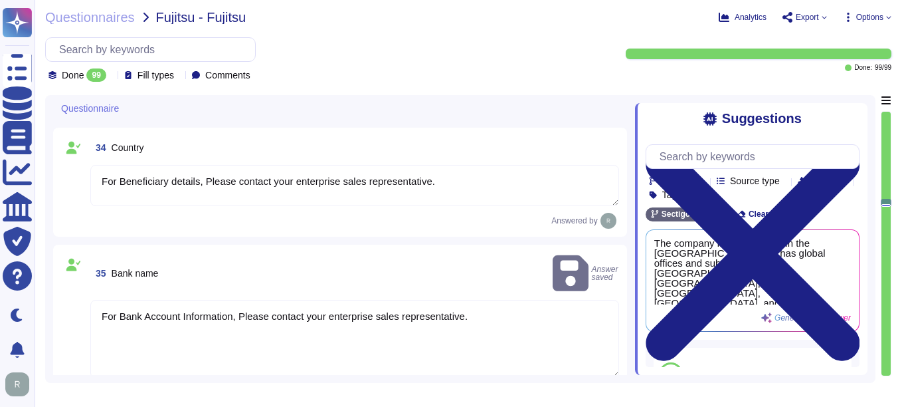
scroll to position [3836, 0]
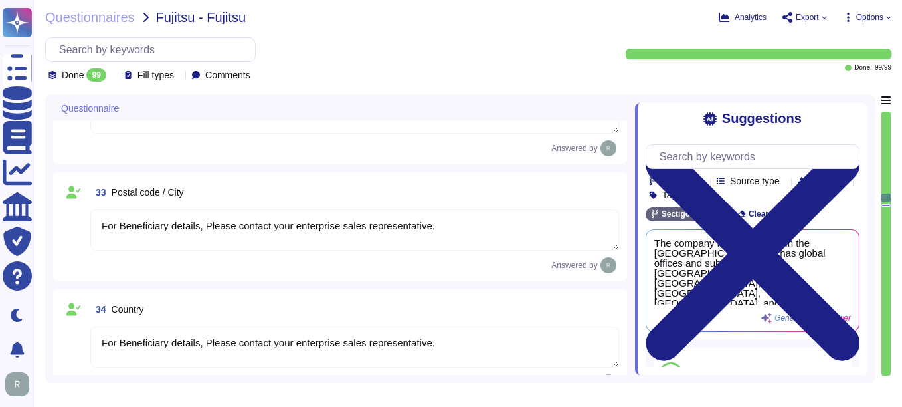
type textarea "For Beneficiary details, Please contact your enterprise sales representative."
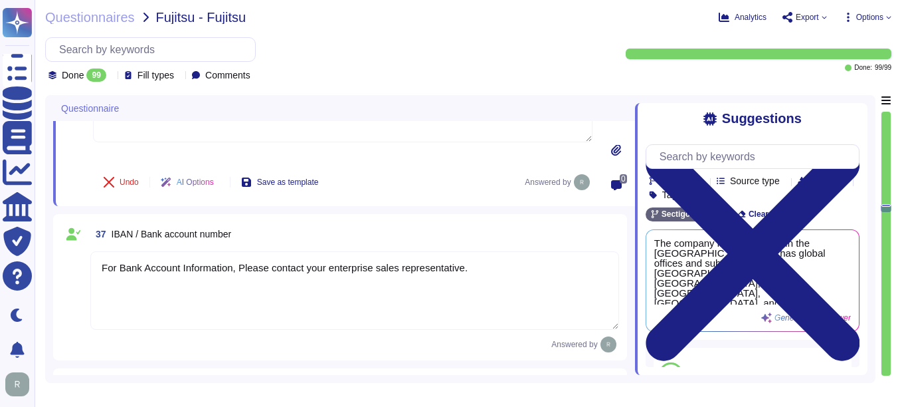
type textarea "For Bank Account Information, Please contact your enterprise sales representati…"
type textarea "Sectigo provides digital identity solutions, including Certificate Lifecycle Ma…"
type textarea "500+"
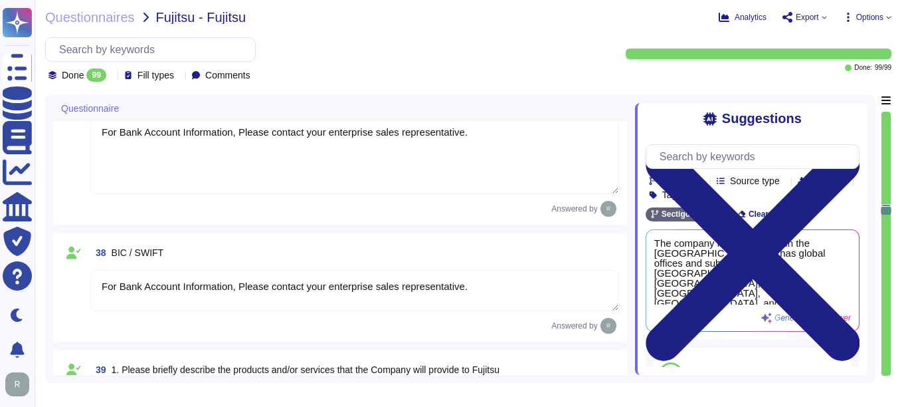
type textarea "Obligation not to disclose Sectigo's corporate proprietary information, both in…"
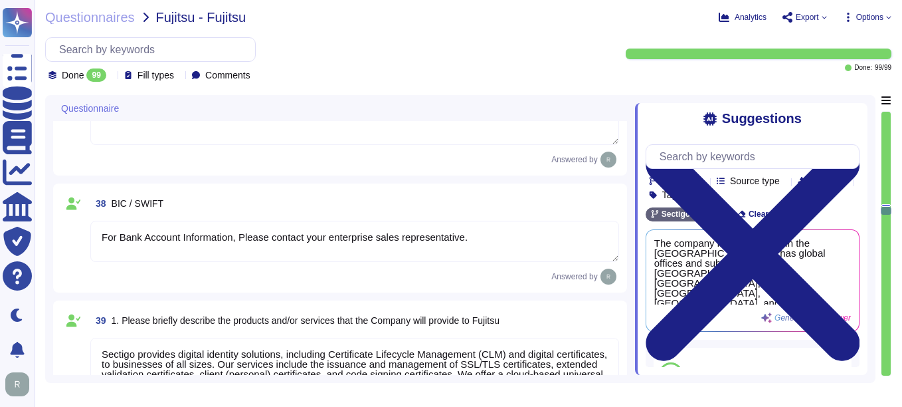
scroll to position [4539, 0]
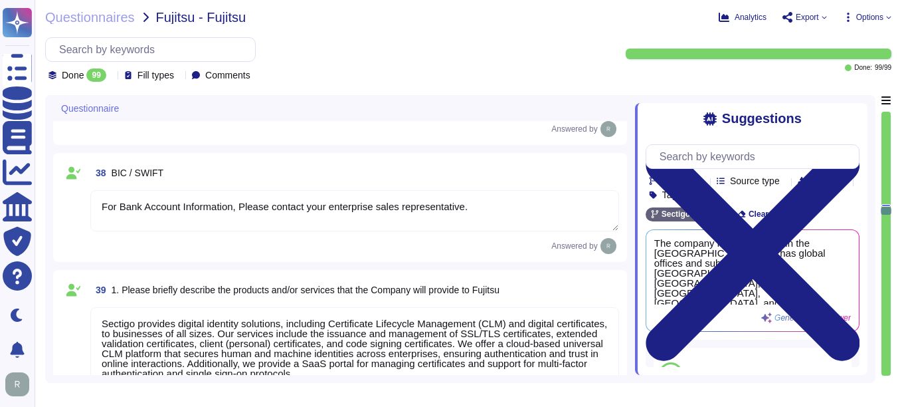
type textarea "We are a privately held entity and do no disclose this information"
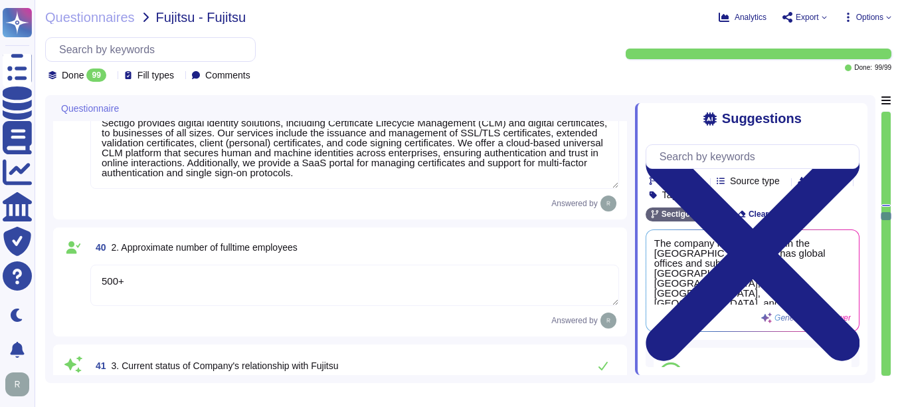
type textarea "Sectigo is incorporated in the [GEOGRAPHIC_DATA] and has subsidiaries located i…"
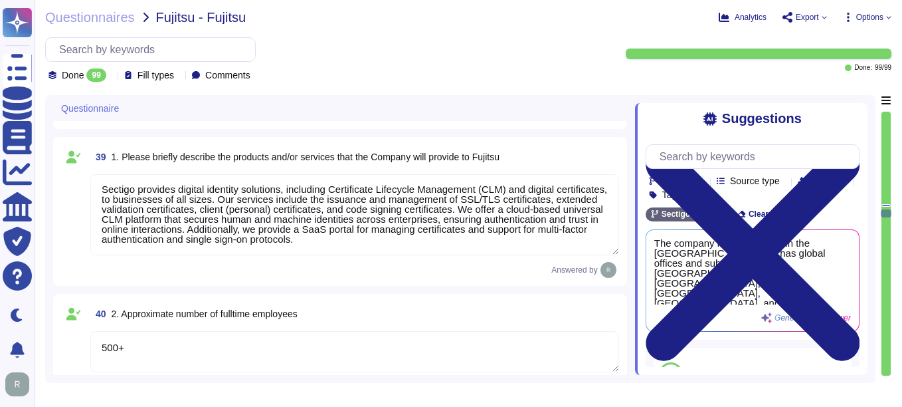
scroll to position [4738, 0]
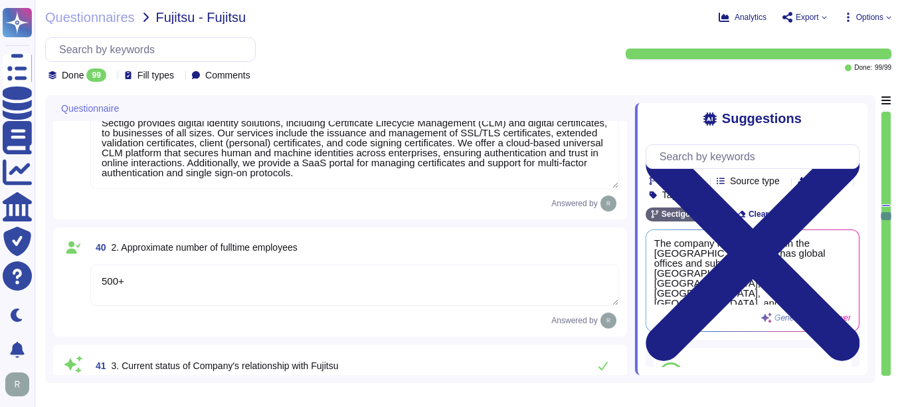
click at [129, 278] on textarea "500+" at bounding box center [354, 284] width 529 height 41
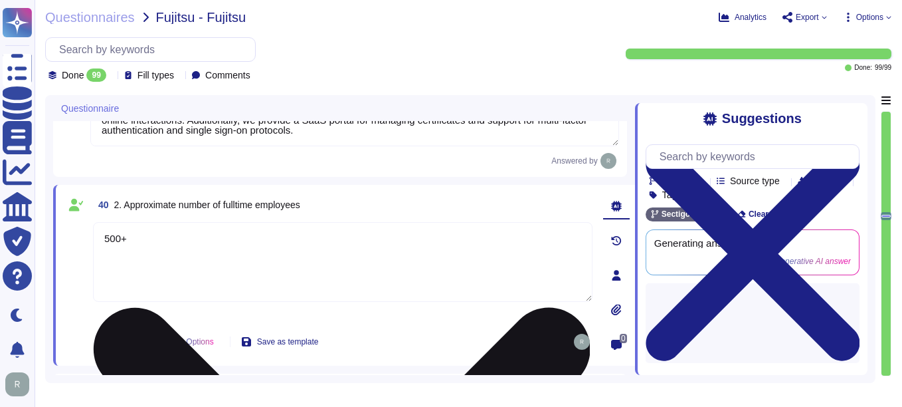
type textarea "Sectigo is incorporated in the [GEOGRAPHIC_DATA] and has subsidiaries located i…"
type textarea "5"
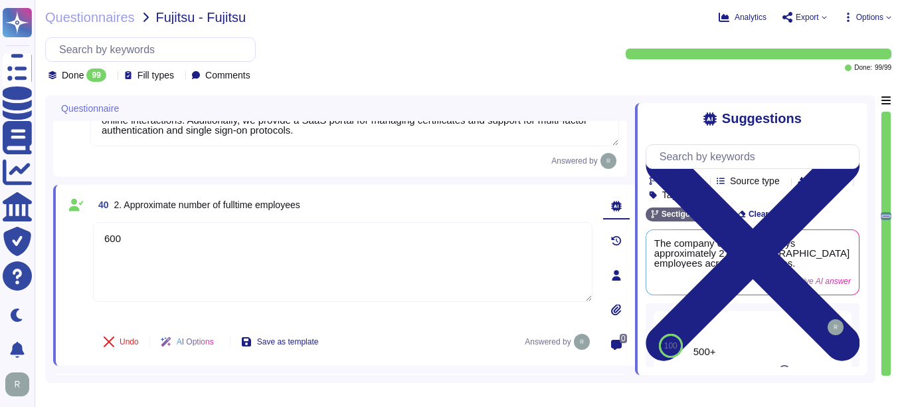
type textarea "600"
click at [399, 323] on div "40 2. Approximate number of fulltime employees 600 Undo AI Options Save as temp…" at bounding box center [328, 275] width 529 height 165
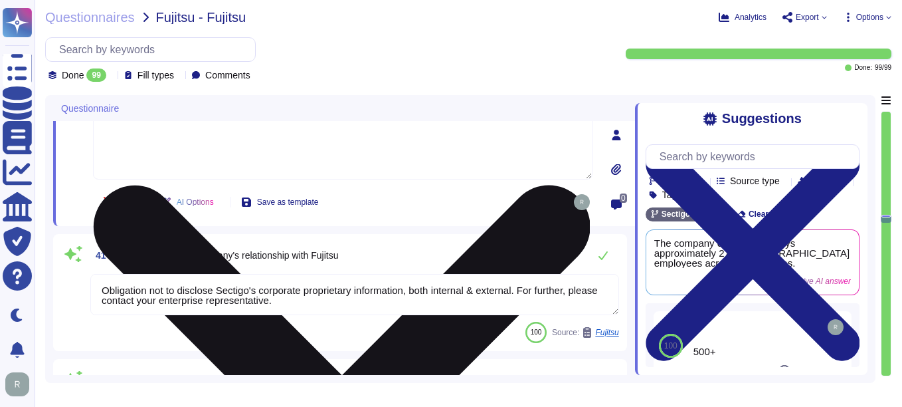
scroll to position [4871, 0]
type textarea "We are privately held and do not share this infrormation."
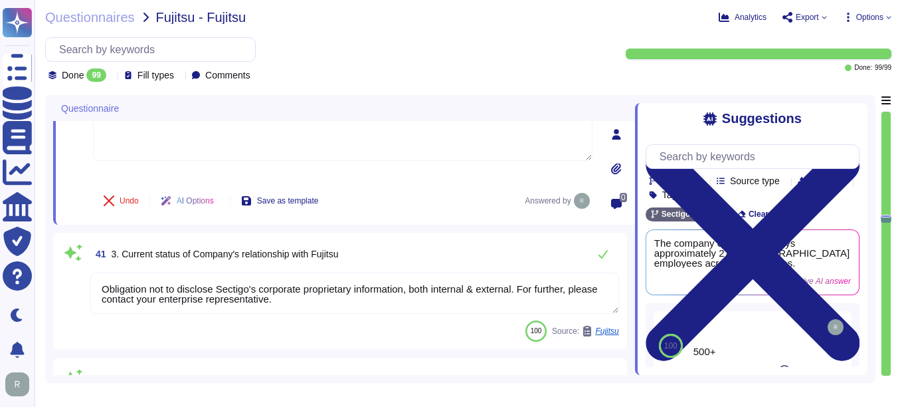
drag, startPoint x: 322, startPoint y: 306, endPoint x: 86, endPoint y: 281, distance: 236.6
click at [86, 281] on div "41 3. Current status of Company's relationship with Fujitsu Obligation not to d…" at bounding box center [340, 291] width 558 height 101
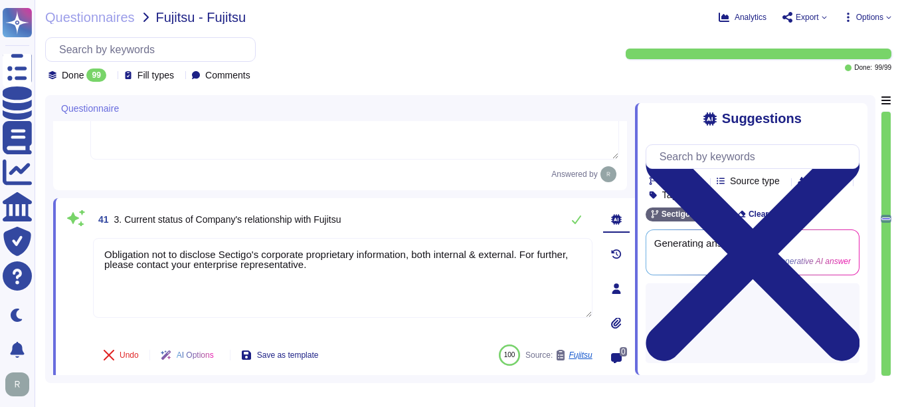
type textarea "We are privately held and do not share this infrormation."
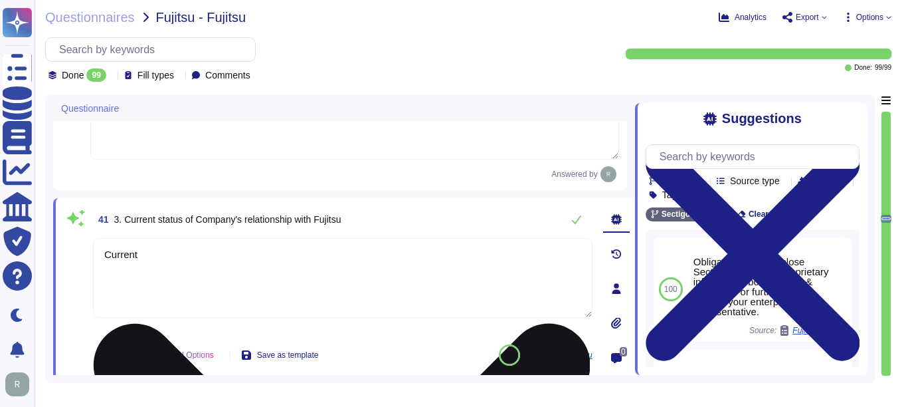
type textarea "Current"
click at [385, 327] on div "Current" at bounding box center [343, 286] width 500 height 96
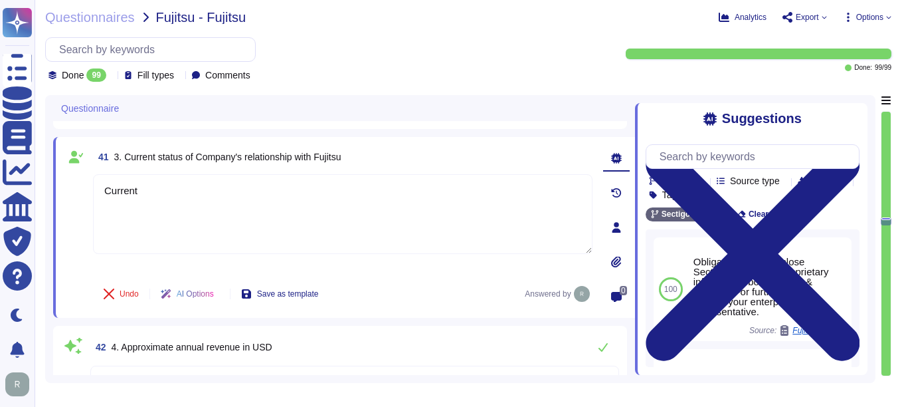
type textarea "We are privately held and do not share this infrormation."
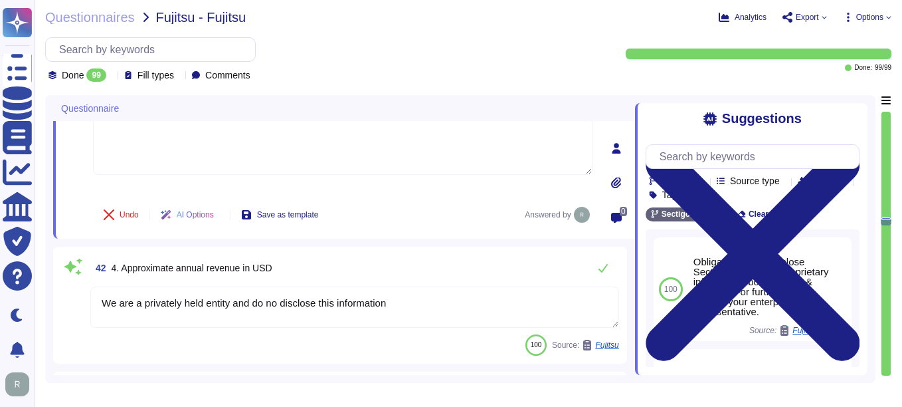
scroll to position [5004, 0]
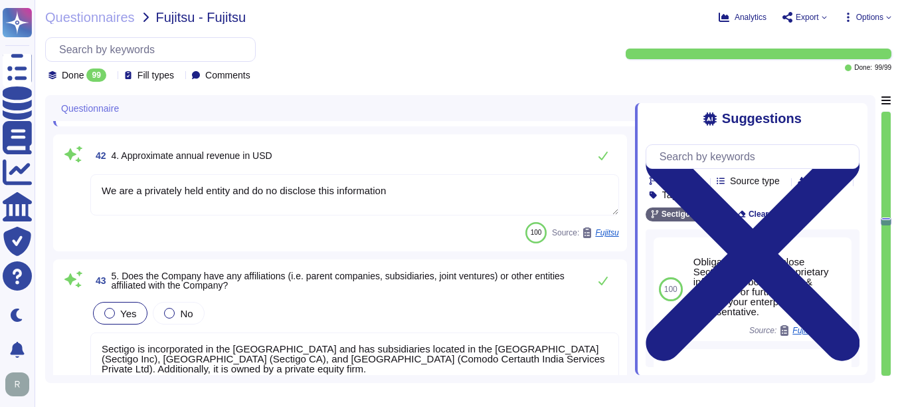
type textarea "Limited company incorporated in the [GEOGRAPHIC_DATA]"
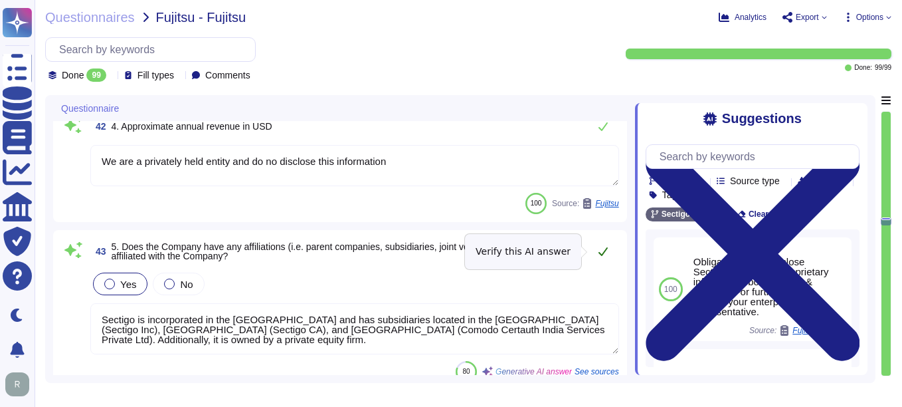
click at [601, 250] on icon at bounding box center [603, 251] width 11 height 11
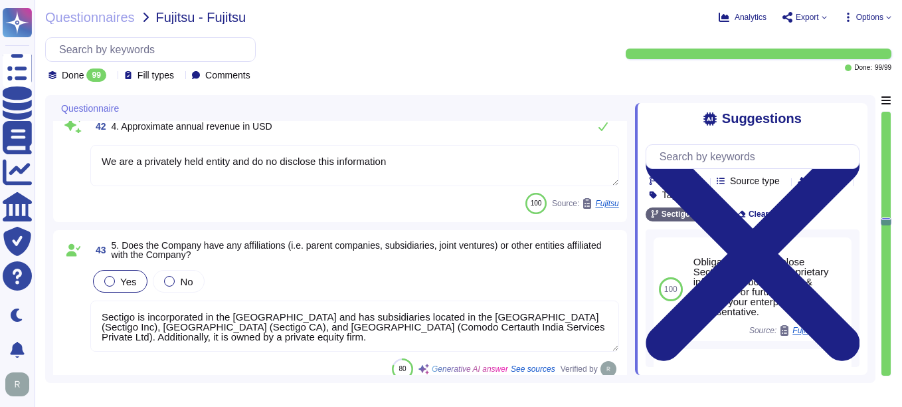
scroll to position [1, 0]
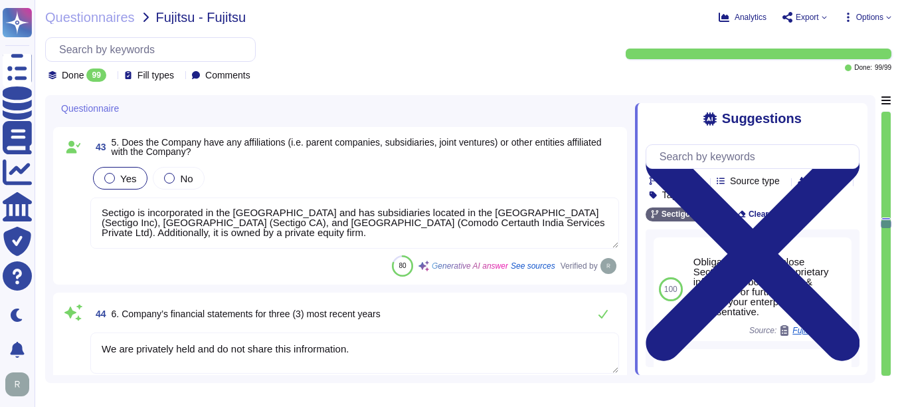
type textarea "No specific professional licenses or permits are mentioned for providing servic…"
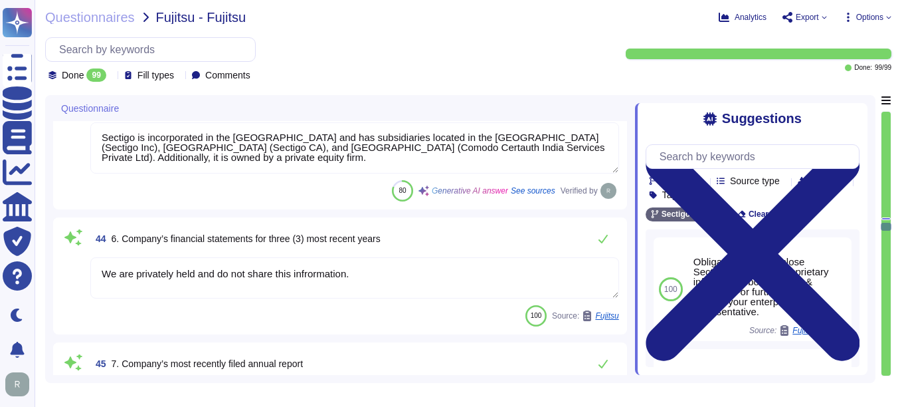
scroll to position [5336, 0]
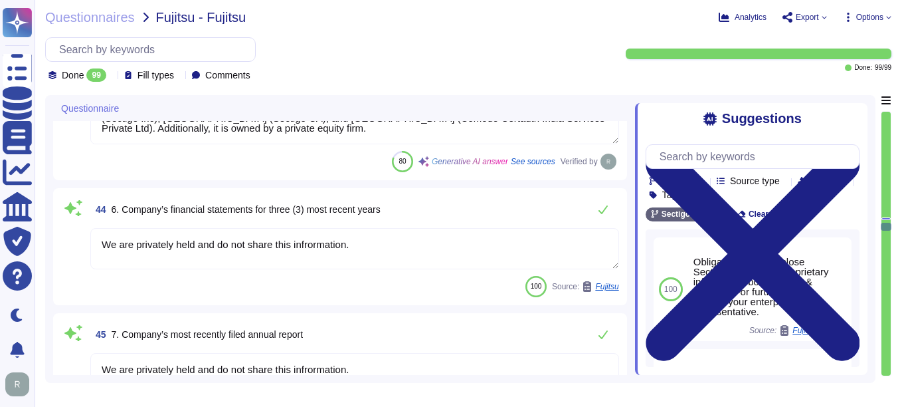
type textarea "Sectigo has been in business for more than 25 years."
click at [603, 205] on icon at bounding box center [603, 209] width 11 height 11
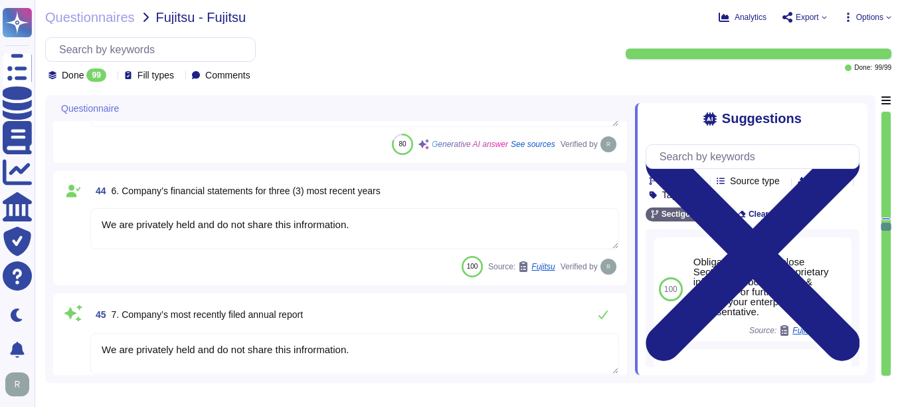
scroll to position [5402, 0]
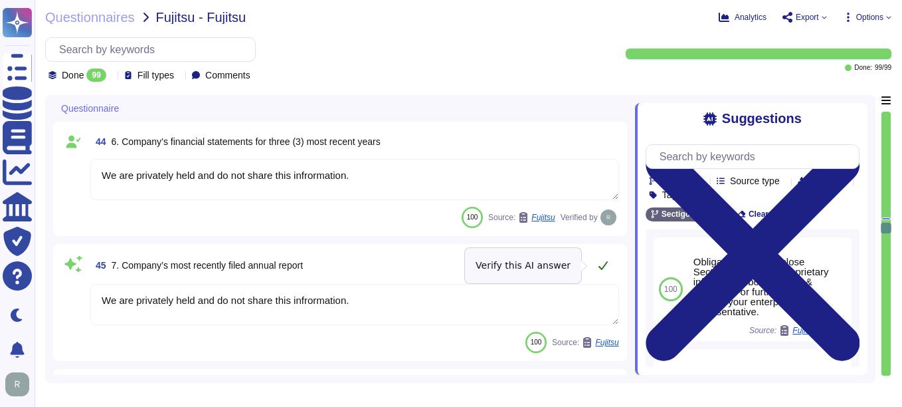
click at [601, 262] on icon at bounding box center [603, 265] width 11 height 11
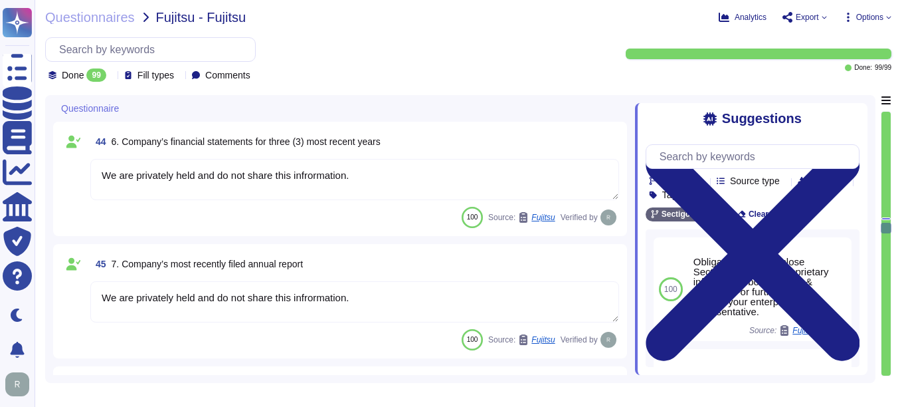
scroll to position [1, 0]
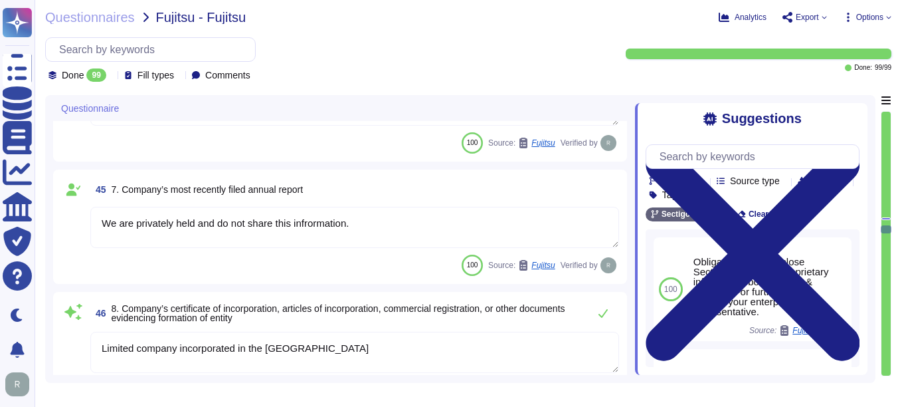
type textarea "Sectigo provides digital identity solutions, including Certificate Lifecycle Ma…"
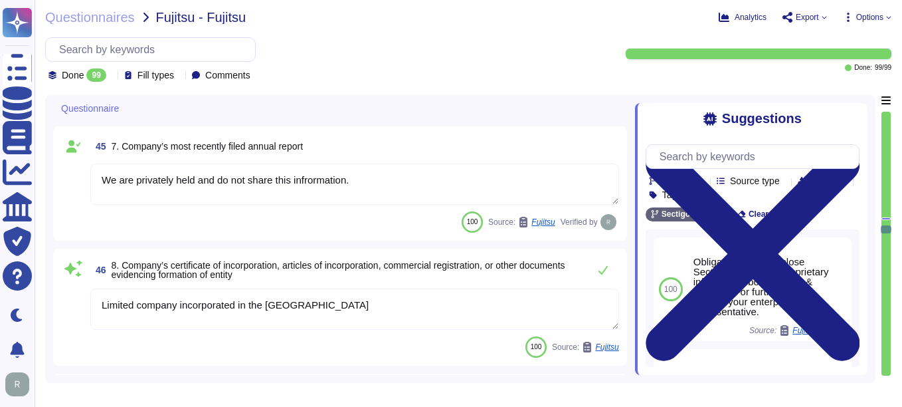
scroll to position [5535, 0]
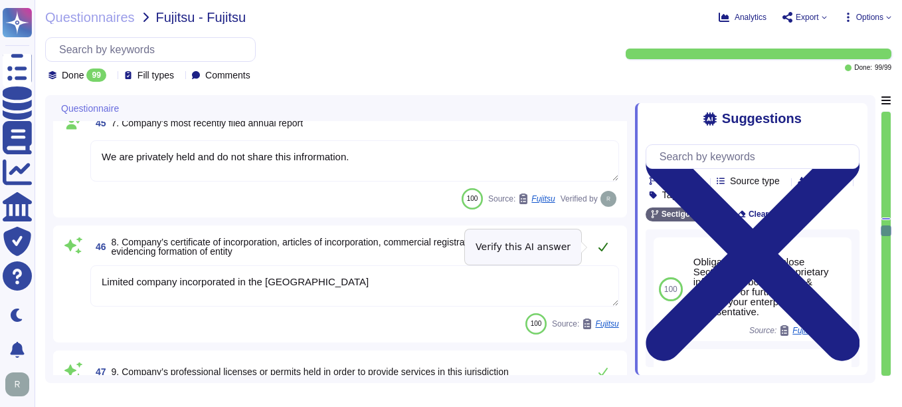
click at [604, 249] on icon at bounding box center [603, 247] width 9 height 9
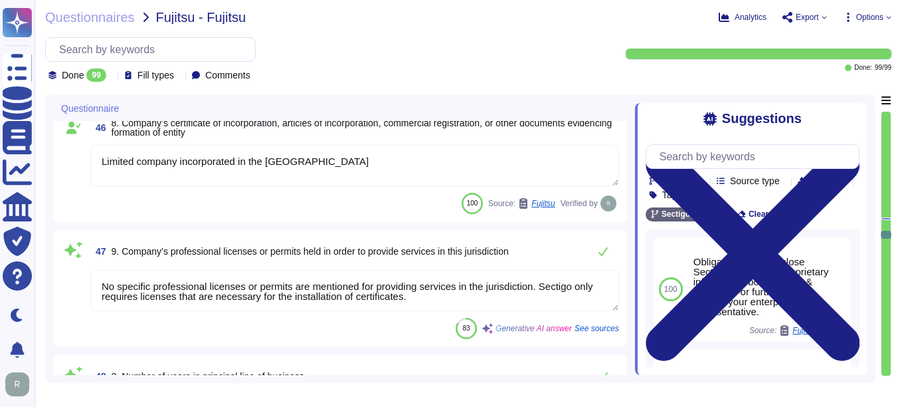
type textarea "No, Sectigo does not use subcontractors for this service, and third parties are…"
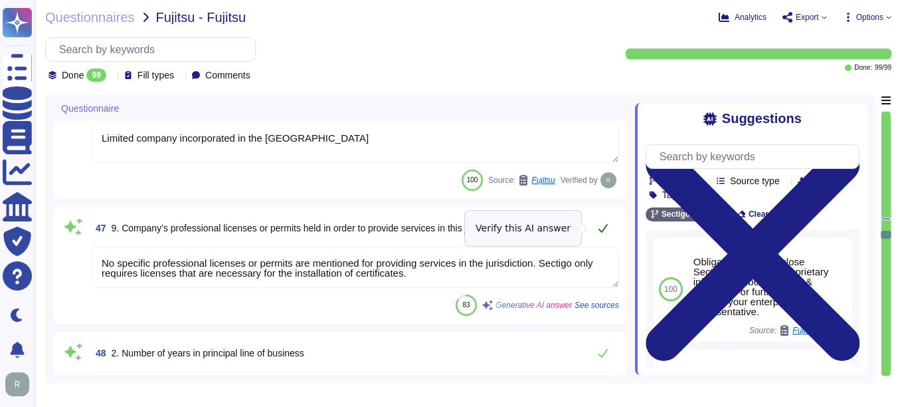
click at [599, 223] on icon at bounding box center [603, 228] width 11 height 11
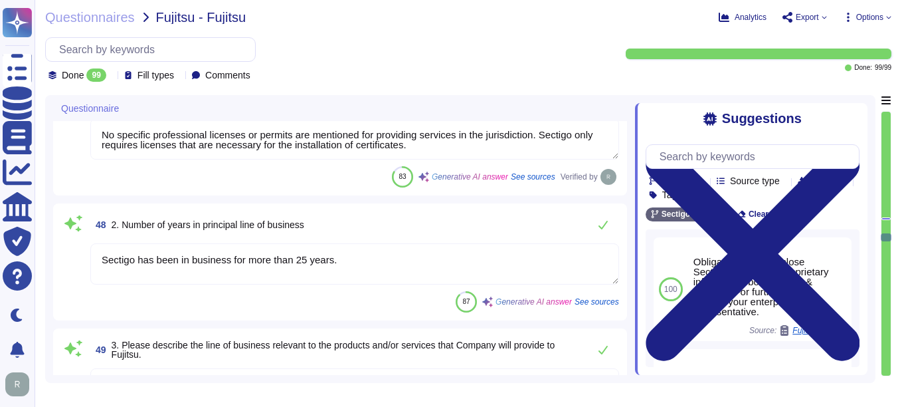
scroll to position [5801, 0]
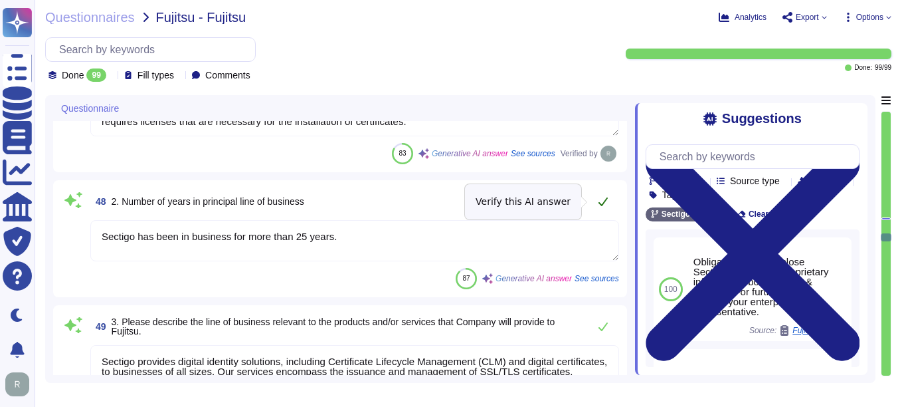
click at [601, 201] on icon at bounding box center [603, 201] width 11 height 11
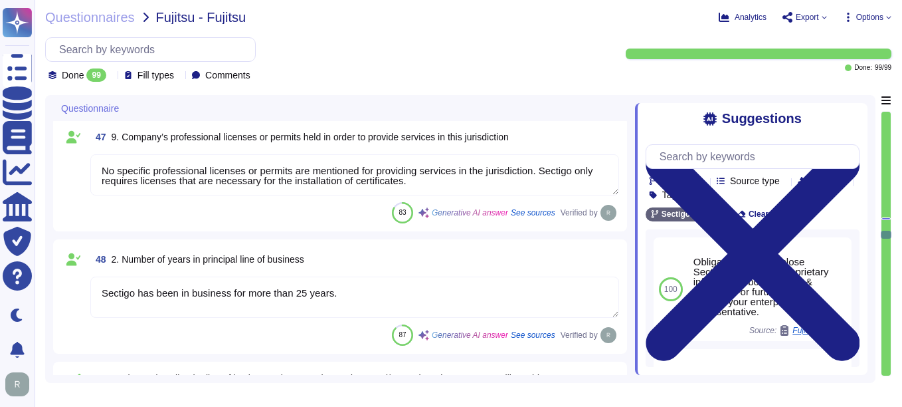
type textarea "We are privately held and do not share this infrormation."
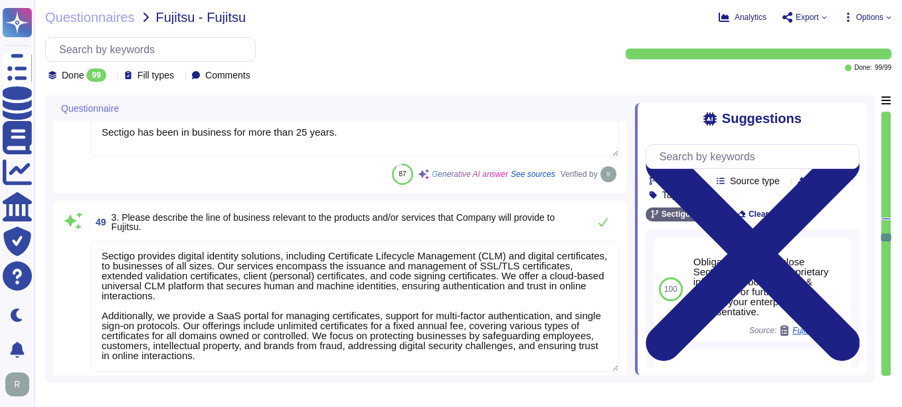
scroll to position [5934, 0]
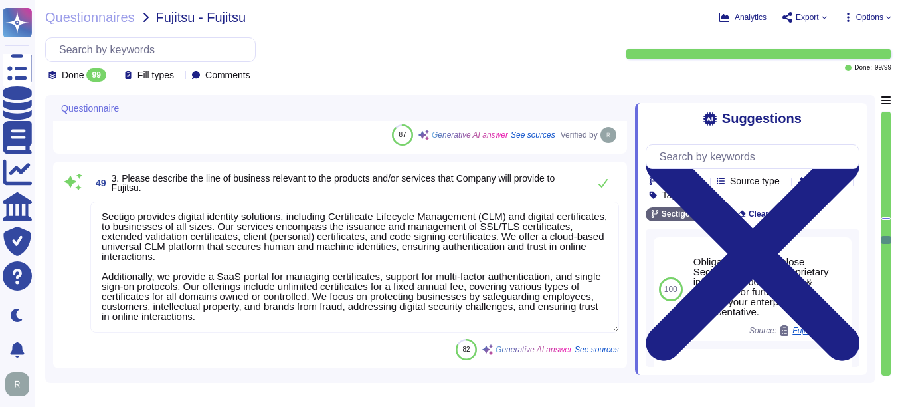
type textarea "Your enterprise representative will provide these details."
drag, startPoint x: 99, startPoint y: 212, endPoint x: 310, endPoint y: 324, distance: 238.4
click at [310, 324] on textarea "Sectigo provides digital identity solutions, including Certificate Lifecycle Ma…" at bounding box center [354, 266] width 529 height 131
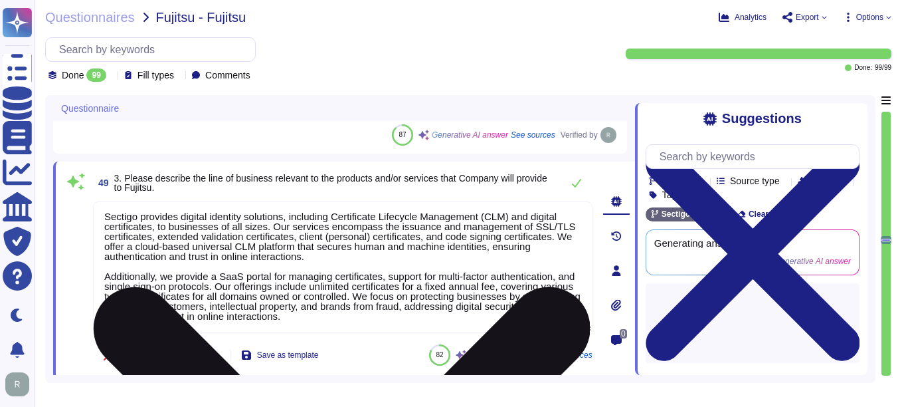
type textarea "Your enterprise representative will provide these details."
paste textarea "is a Public Certificate Authority and a leading Certificate Lifecycle Managemen…"
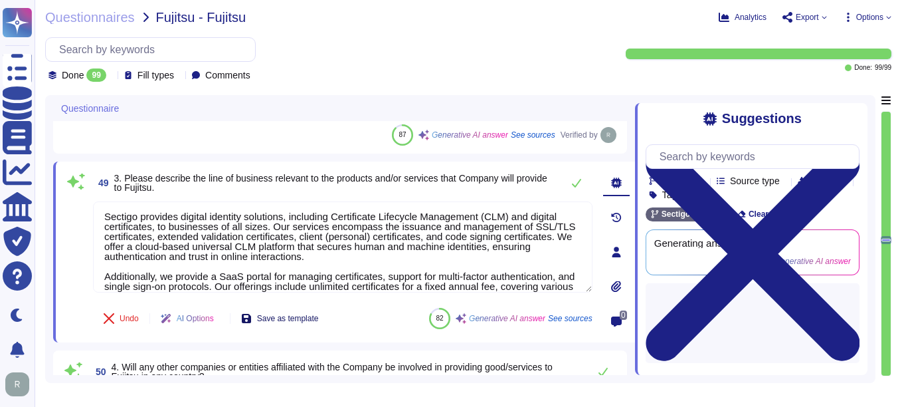
scroll to position [0, 0]
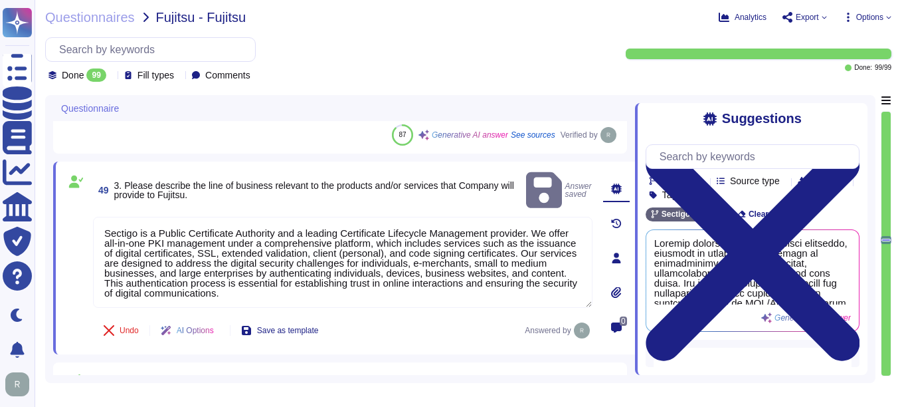
type textarea "Sectigo is a Public Certificate Authority and a leading Certificate Lifecycle M…"
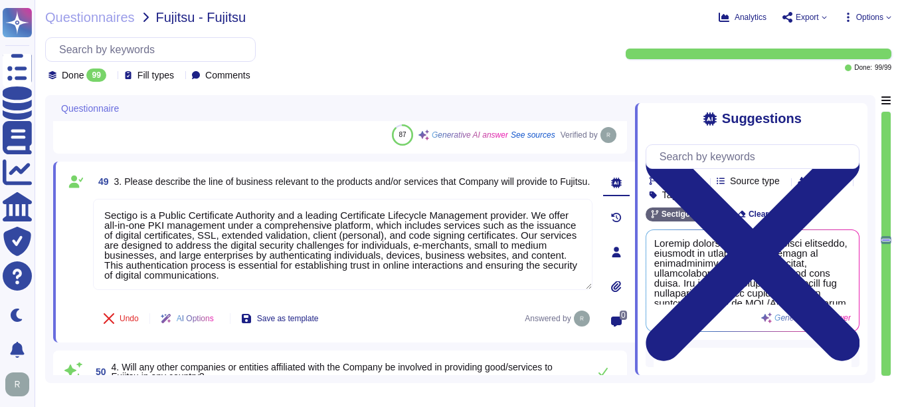
click at [419, 313] on div "Undo AI Options Save as template Answered by" at bounding box center [343, 318] width 500 height 32
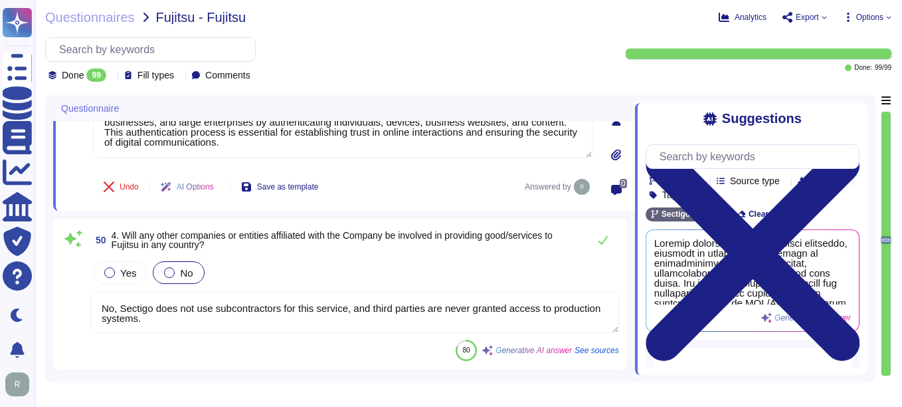
scroll to position [6067, 0]
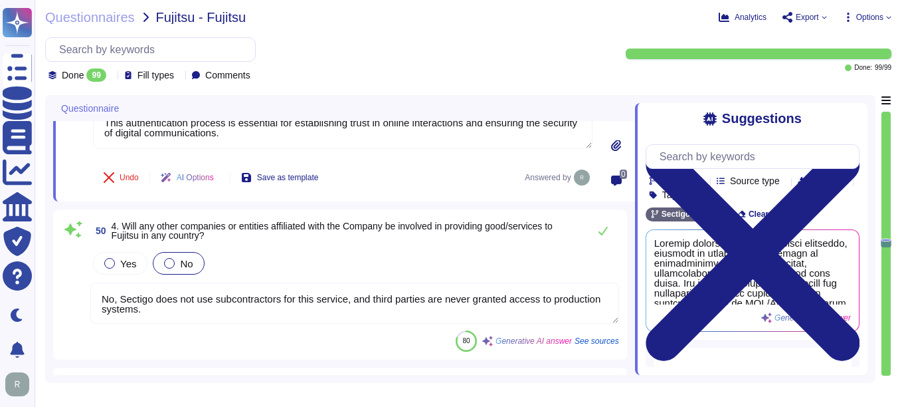
type textarea "Your enterprise representative will provide these details."
click at [601, 229] on icon at bounding box center [603, 230] width 11 height 11
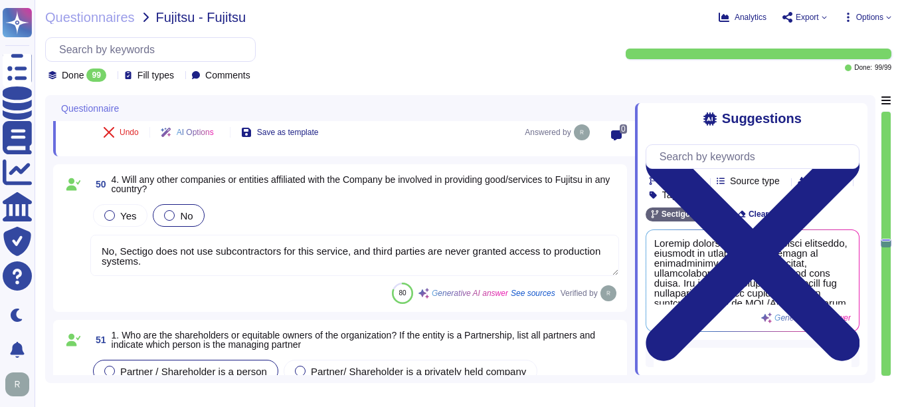
type textarea "n/a we are owned by a limited partnership and no individual person. Please Refe…"
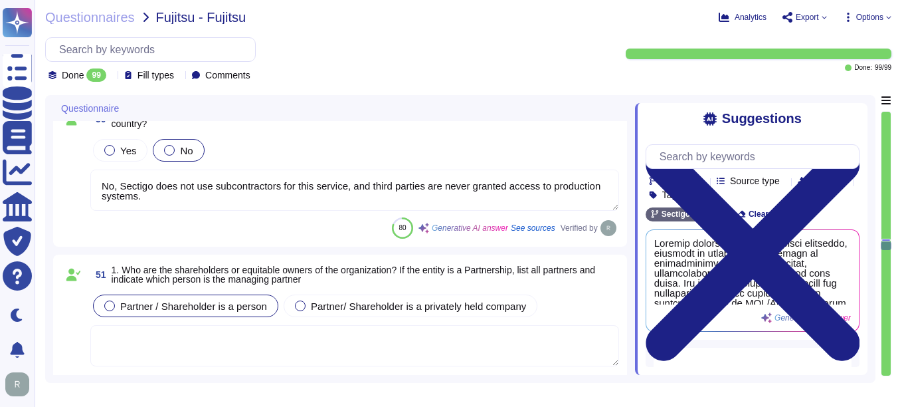
scroll to position [6200, 0]
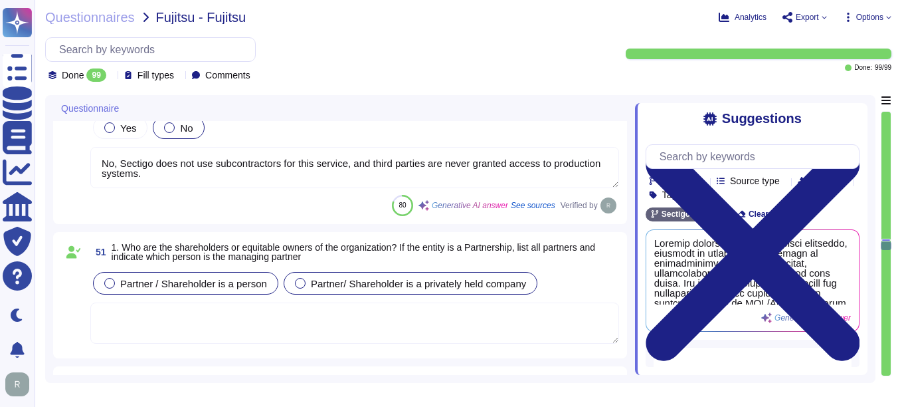
click at [301, 282] on div at bounding box center [300, 283] width 11 height 11
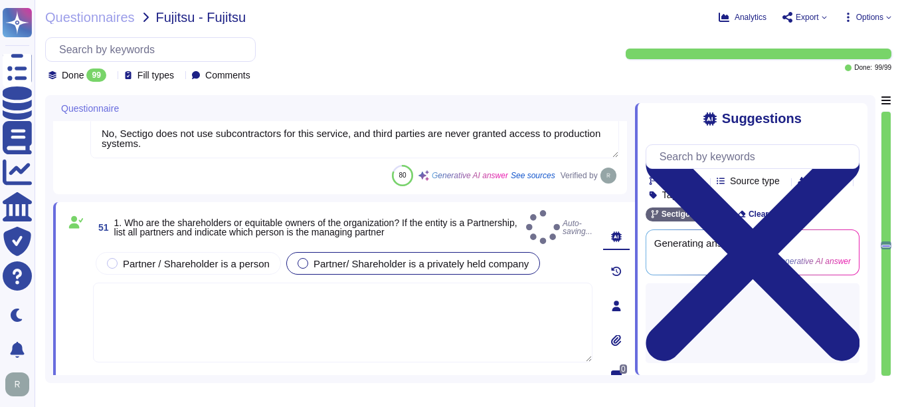
type textarea "n/a we are owned by a limited partnership and no individual person. Please Refe…"
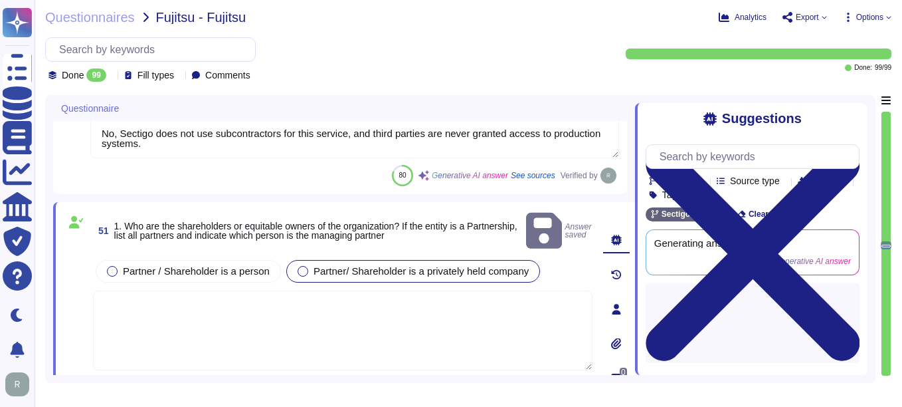
click at [166, 309] on textarea at bounding box center [343, 330] width 500 height 80
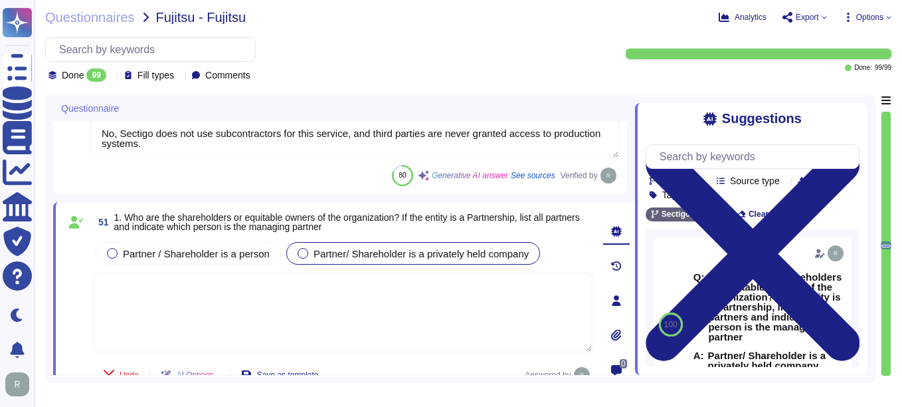
paste textarea "We are a privately owned company."
type textarea "We are a privately owned company."
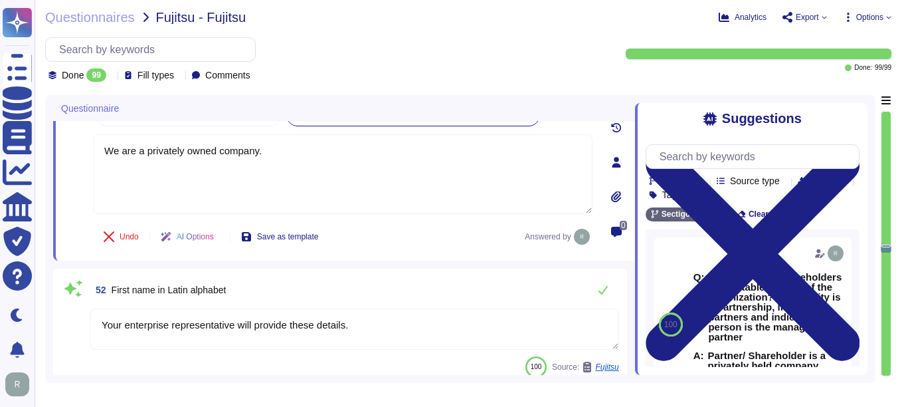
type textarea "n/a we are owned by a limited partnership and no individual person. Please Refe…"
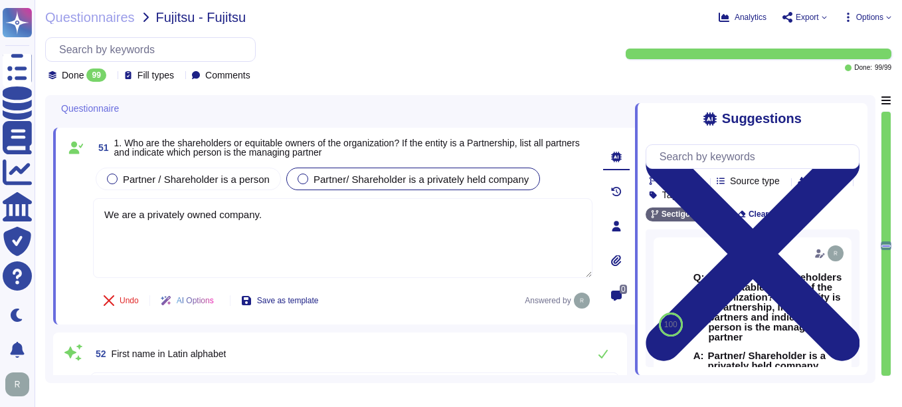
scroll to position [6333, 0]
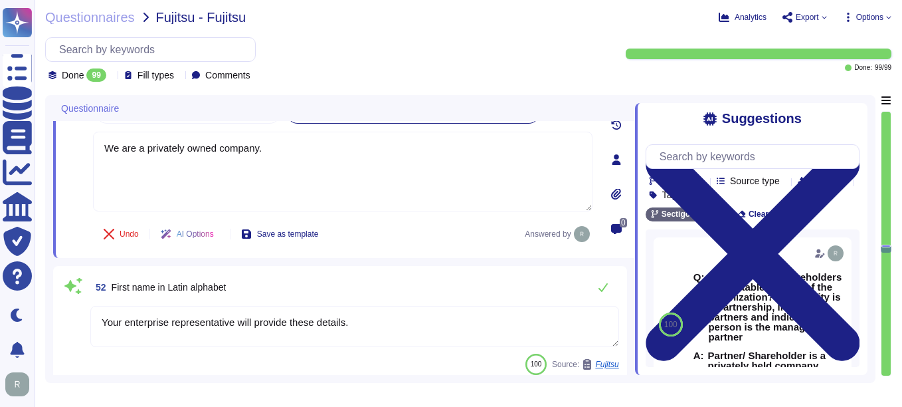
click at [99, 320] on textarea "Your enterprise representative will provide these details." at bounding box center [354, 326] width 529 height 41
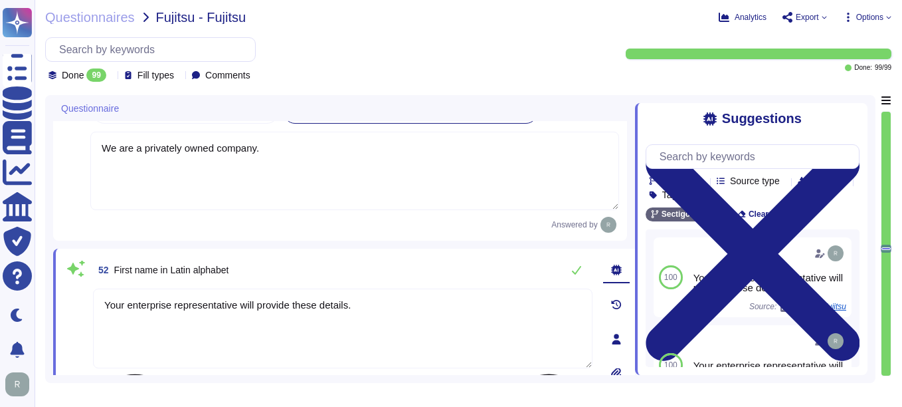
type textarea "n/a we are owned by a limited partnership and no individual person. Please Refe…"
click at [328, 304] on textarea "Regarding Shareholders details, Please reachout to Your enterprise representati…" at bounding box center [343, 328] width 500 height 80
click at [335, 304] on textarea "Regarding Shareholders details, Please reachout to Your enterprise representati…" at bounding box center [343, 328] width 500 height 80
drag, startPoint x: 467, startPoint y: 304, endPoint x: 593, endPoint y: 313, distance: 126.6
click at [593, 313] on div "52 First name in Latin alphabet Regarding Shareholders details, Please reach ou…" at bounding box center [344, 339] width 582 height 181
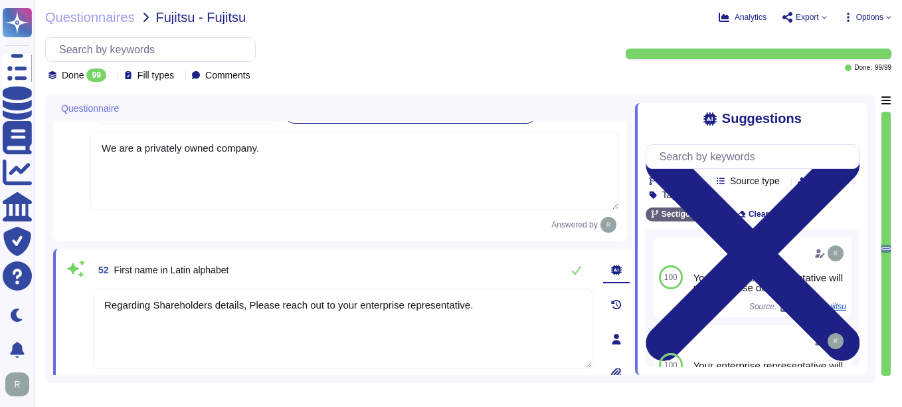
drag, startPoint x: 492, startPoint y: 310, endPoint x: -3, endPoint y: 315, distance: 494.4
click at [0, 315] on html "Questionnaires Knowledge Base Documents Analytics CAIQ / SIG Trust Center Help …" at bounding box center [451, 203] width 902 height 407
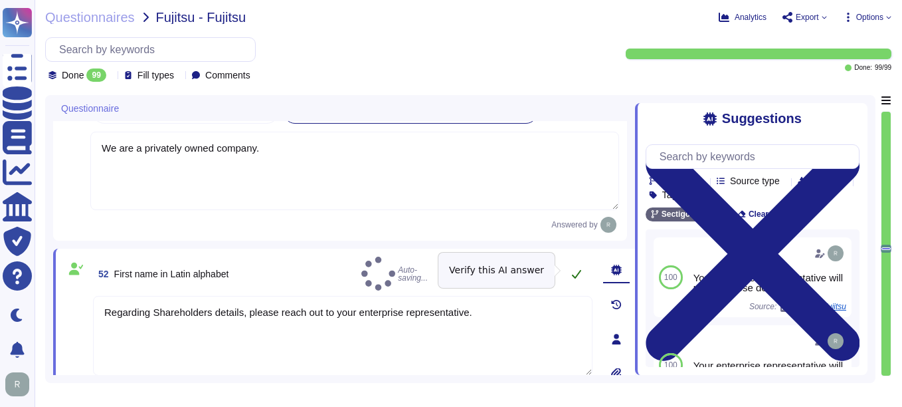
click at [574, 268] on icon at bounding box center [576, 273] width 11 height 11
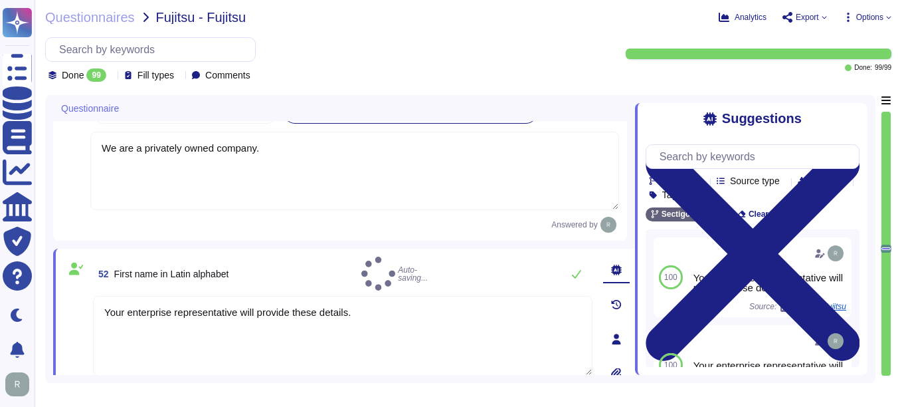
type textarea "Regarding Shareholders details, please reach out to your enterprise representat…"
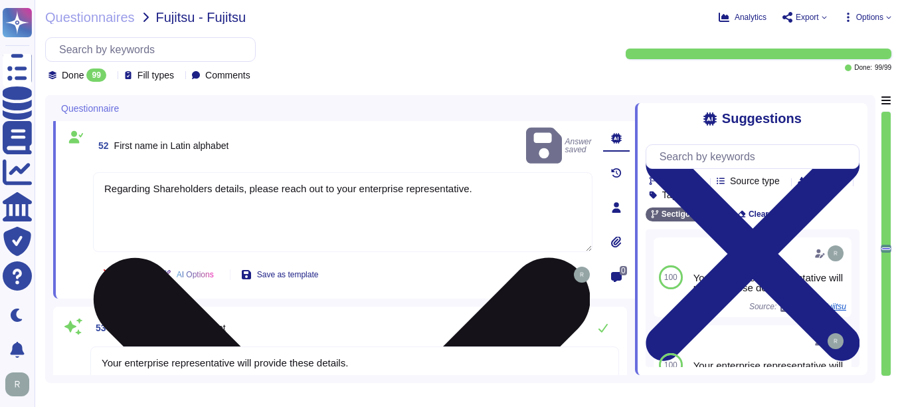
type textarea "We are a privately held entity and do not disclose this information"
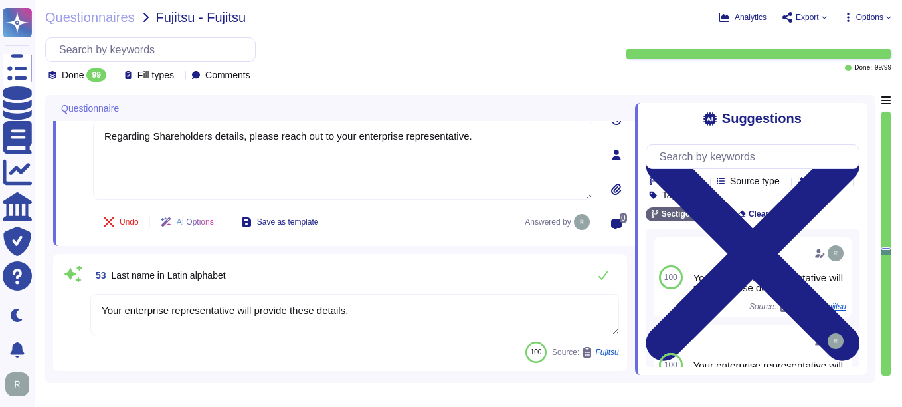
scroll to position [6532, 0]
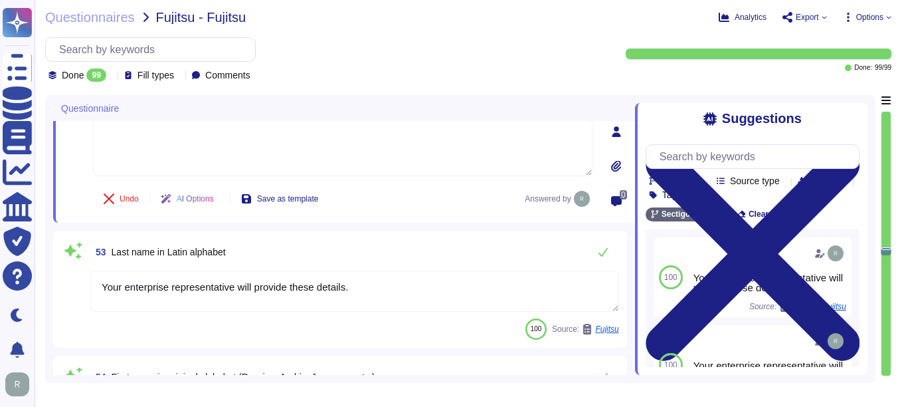
click at [374, 294] on textarea "Your enterprise representative will provide these details." at bounding box center [354, 290] width 529 height 41
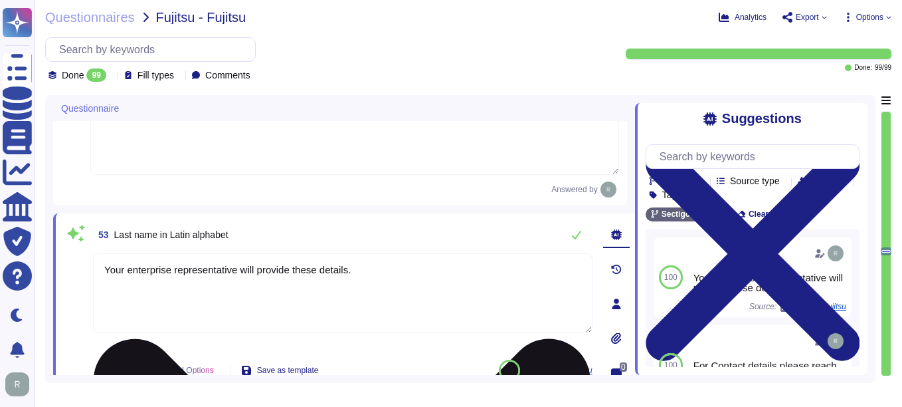
type textarea "We are a privately held entity and do not disclose this information"
drag, startPoint x: 374, startPoint y: 294, endPoint x: 283, endPoint y: 292, distance: 91.0
click at [283, 292] on textarea "Your enterprise representative will provide these details." at bounding box center [343, 293] width 500 height 80
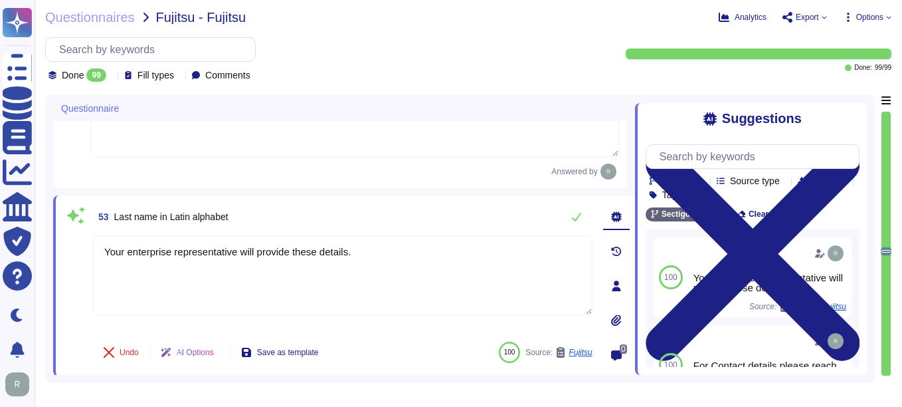
drag, startPoint x: 365, startPoint y: 249, endPoint x: 92, endPoint y: 245, distance: 273.2
click at [92, 245] on div "53 Last name in Latin alphabet Your enterprise representative willprovide these…" at bounding box center [328, 285] width 529 height 165
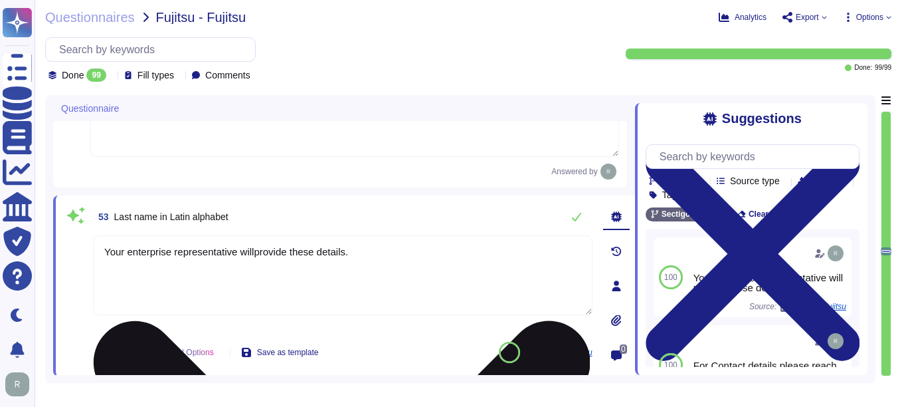
paste textarea "Regarding Shareholders details, please reach out to your enterprise representat…"
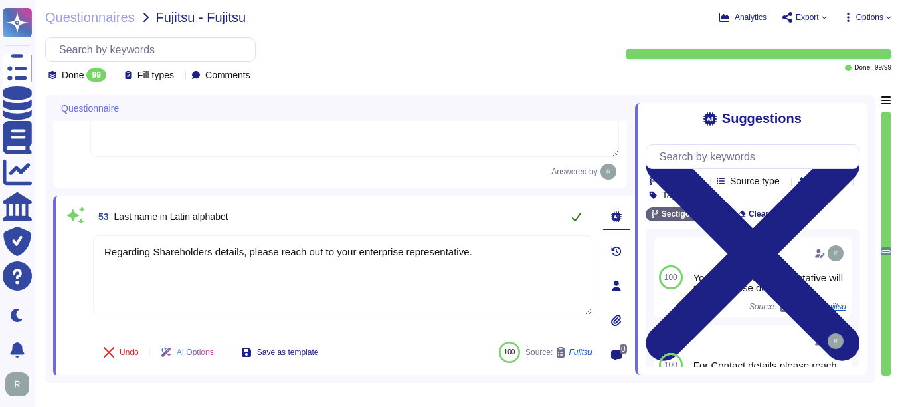
click at [583, 214] on button at bounding box center [577, 216] width 32 height 27
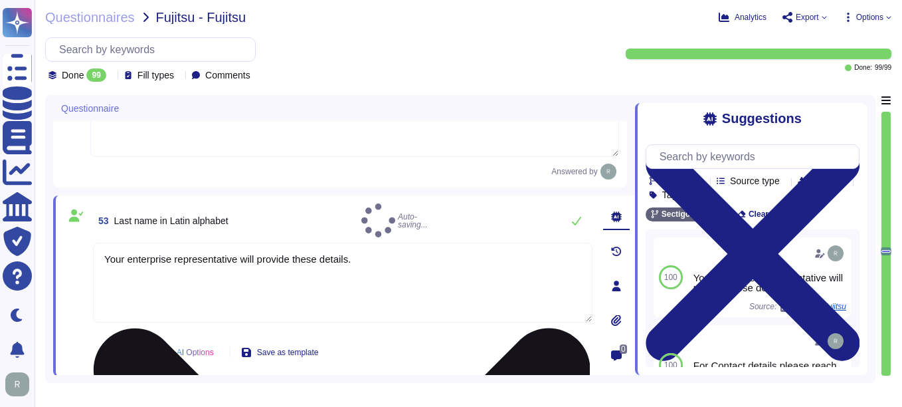
type textarea "Regarding Shareholders details, please reach out to your enterprise representat…"
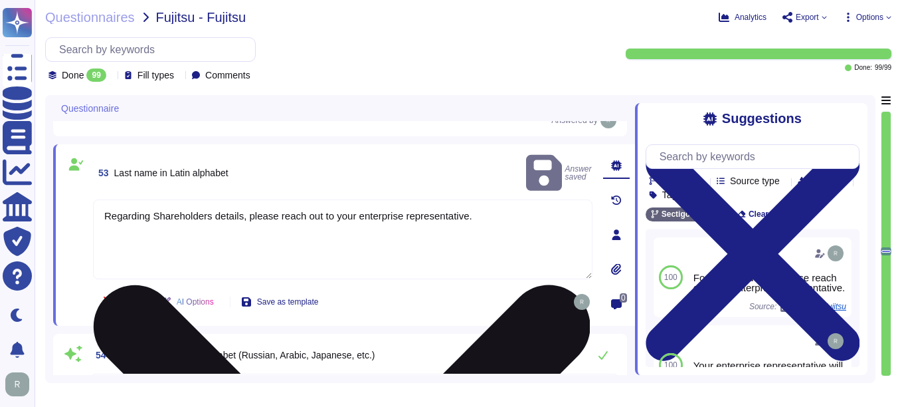
type textarea "Sectigo is incorporated in the [GEOGRAPHIC_DATA]."
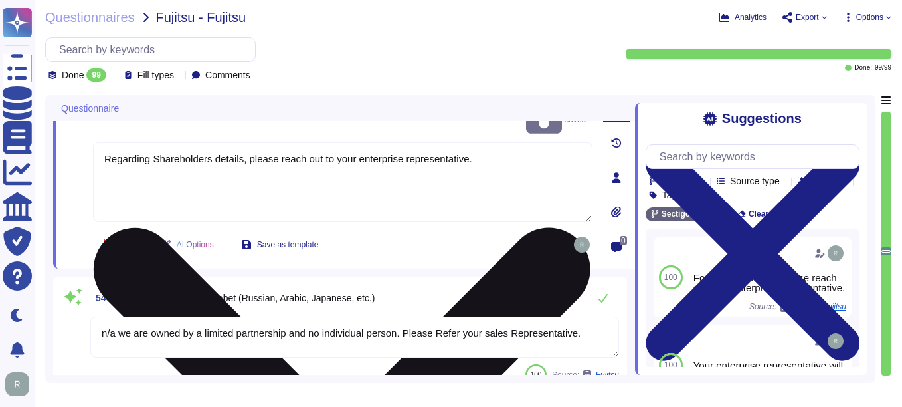
scroll to position [6665, 0]
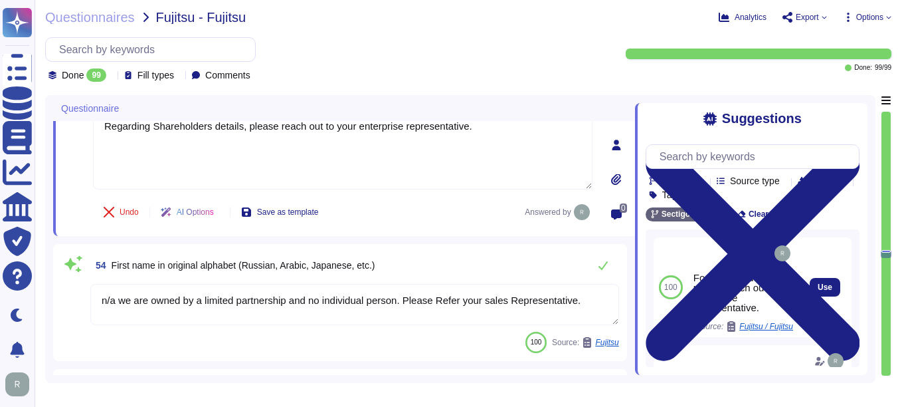
drag, startPoint x: 100, startPoint y: 303, endPoint x: 833, endPoint y: 266, distance: 733.2
click at [833, 266] on div "Questionnaire 51 1. Who are the shareholders or equitable owners of the organiz…" at bounding box center [460, 239] width 831 height 288
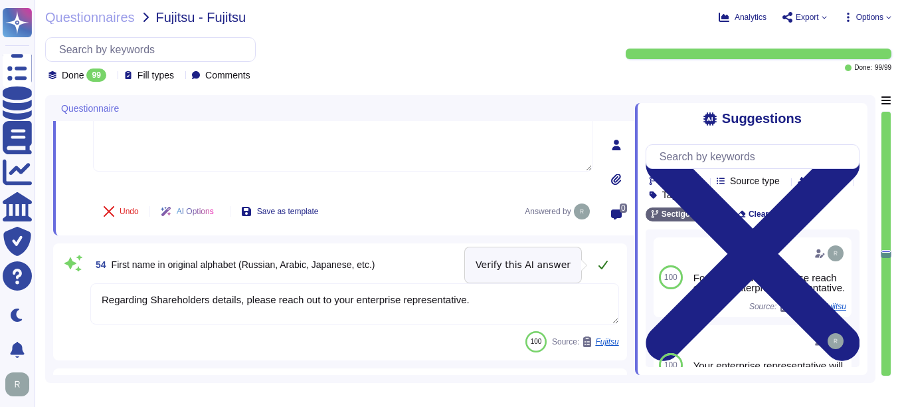
click at [598, 262] on icon at bounding box center [603, 264] width 11 height 11
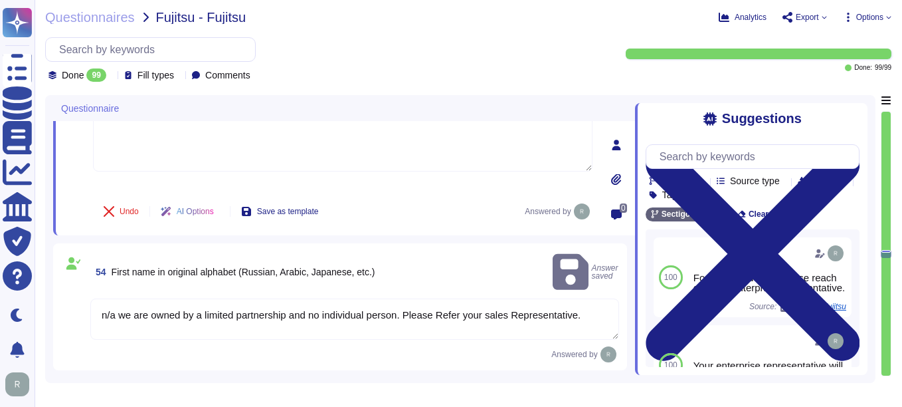
type textarea "Regarding Shareholders details, please reach out to your enterprise representat…"
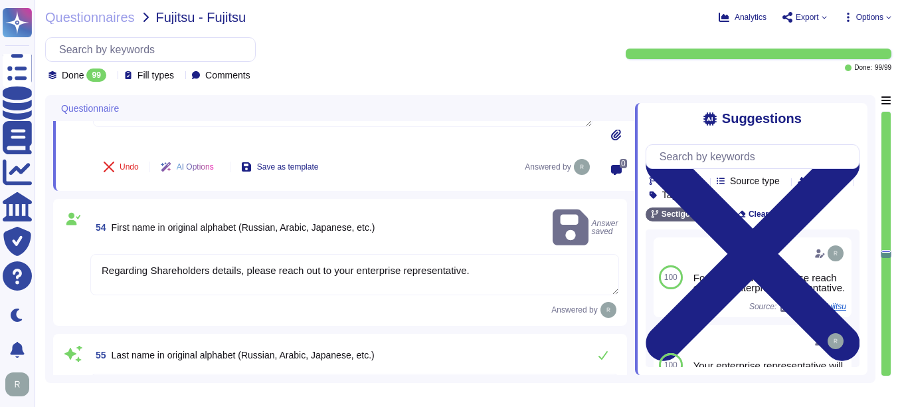
type textarea "1998"
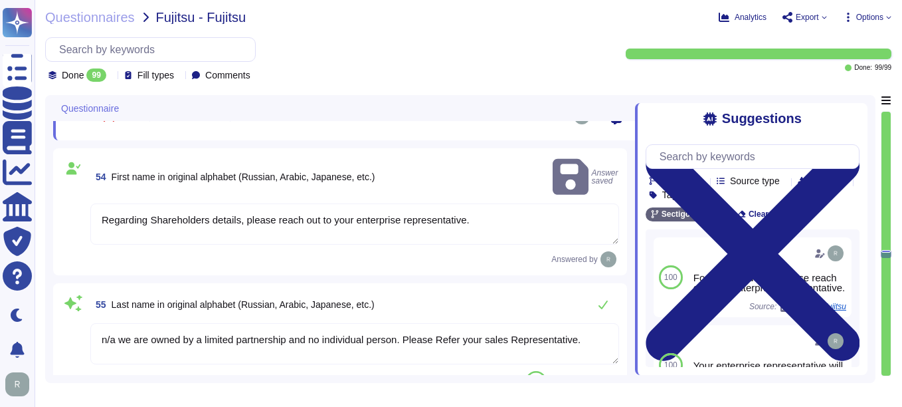
scroll to position [6798, 0]
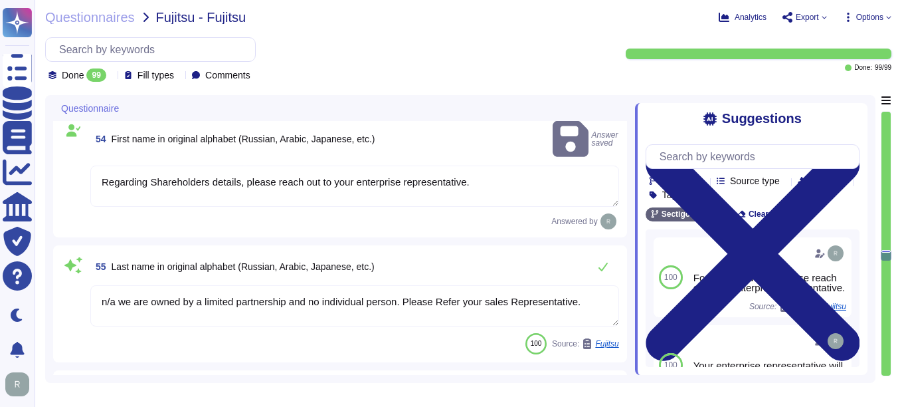
drag, startPoint x: 101, startPoint y: 285, endPoint x: 597, endPoint y: 284, distance: 496.4
click at [597, 285] on textarea "n/a we are owned by a limited partnership and no individual person. Please Refe…" at bounding box center [354, 305] width 529 height 41
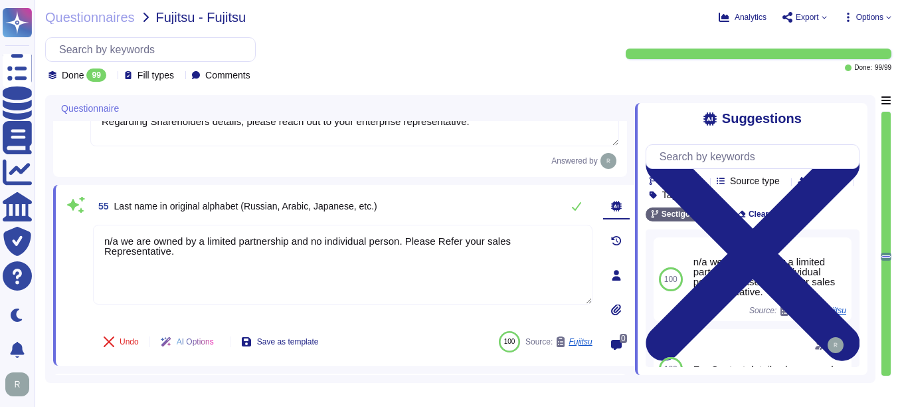
type textarea "1998"
paste textarea "Regarding Shareholders details, please reach out to your enterprise r"
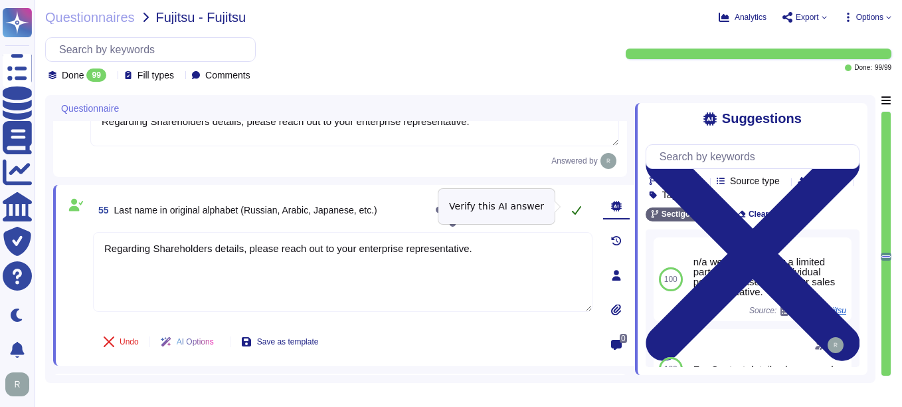
type textarea "Regarding Shareholders details, please reach out to your enterprise representat…"
click at [579, 213] on button at bounding box center [577, 210] width 32 height 27
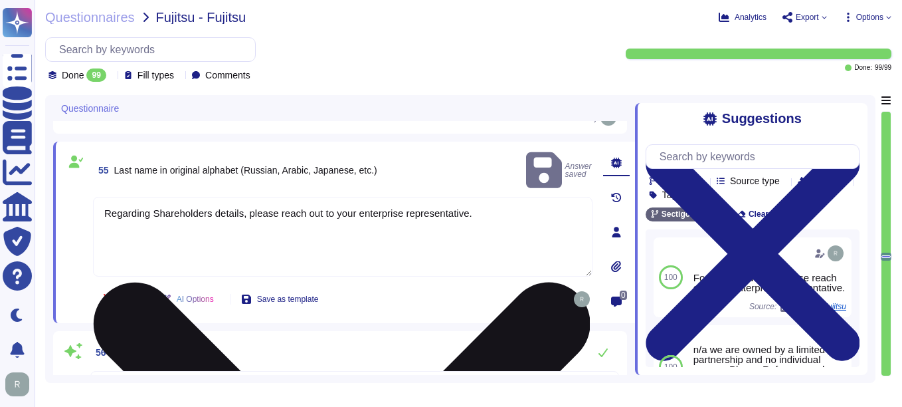
type textarea "We are a privately held entity and do not disclose this information"
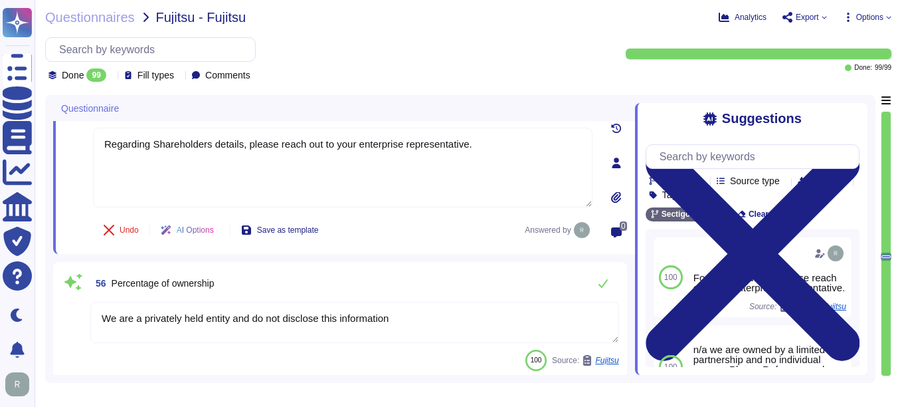
scroll to position [6931, 0]
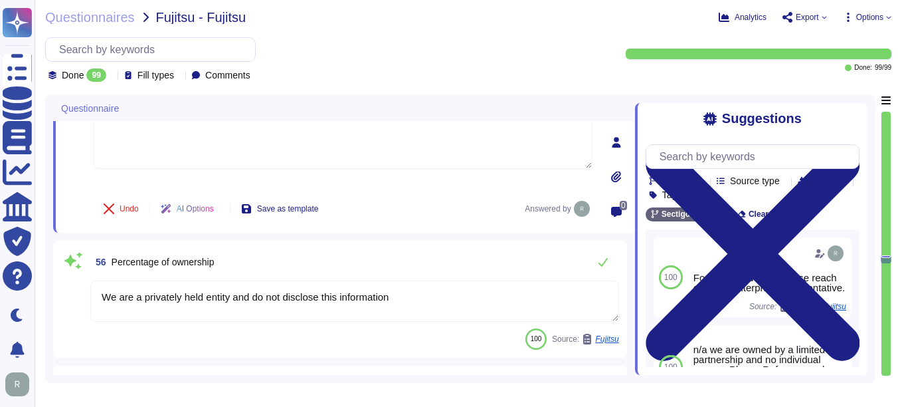
drag, startPoint x: 102, startPoint y: 295, endPoint x: 490, endPoint y: 300, distance: 387.4
click at [490, 300] on textarea "We are a privately held entity and do not disclose this information" at bounding box center [354, 300] width 529 height 41
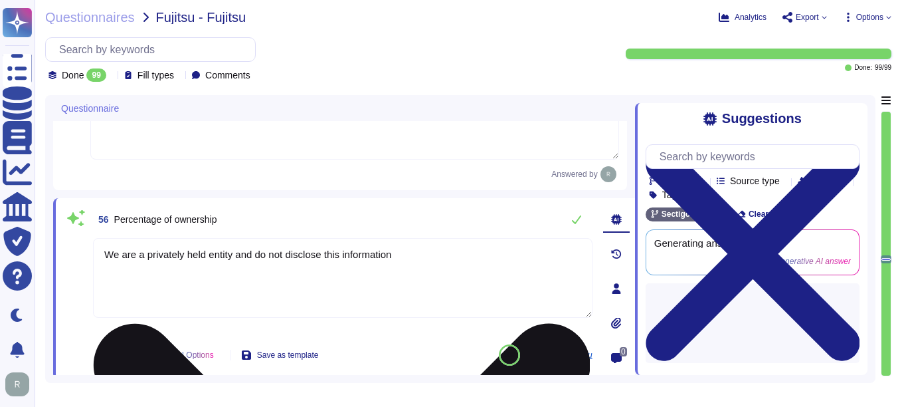
type textarea "We are a privately held entity and do not disclose this information"
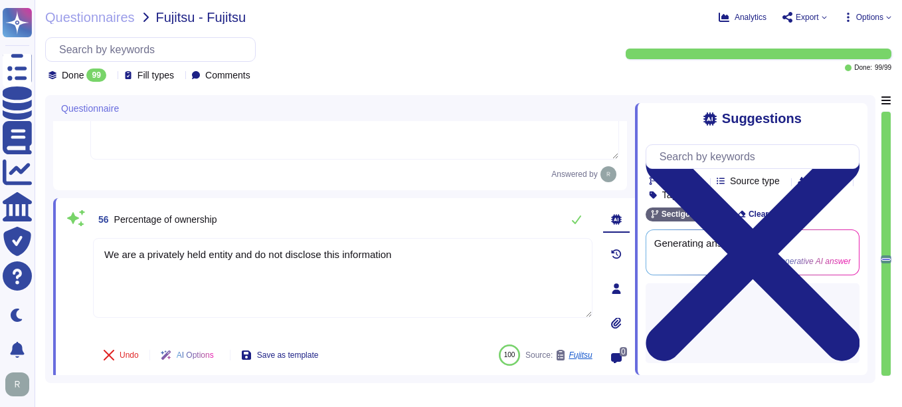
click at [365, 342] on div "Undo AI Options Save as template 100 Source: Fujitsu" at bounding box center [343, 355] width 500 height 32
click at [577, 213] on button at bounding box center [577, 219] width 32 height 27
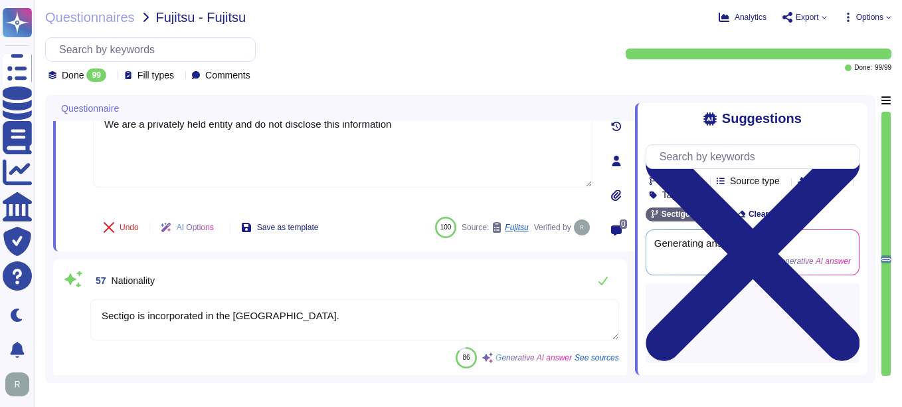
scroll to position [7064, 0]
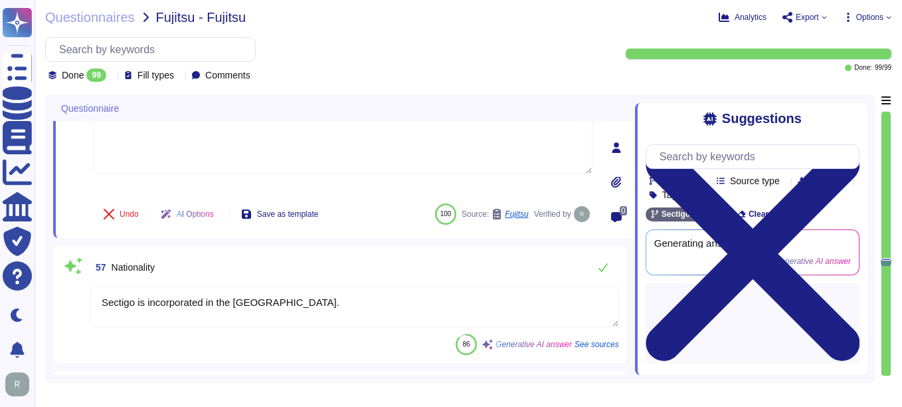
type textarea "The board is established by our private equity ownership. We do not have indepe…"
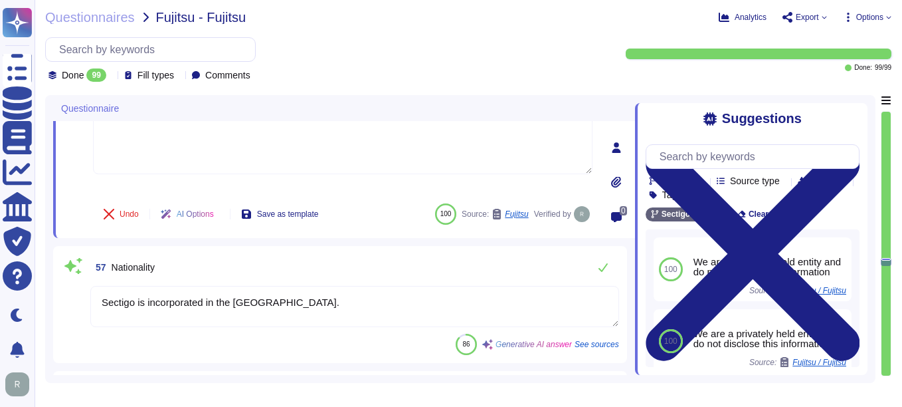
drag, startPoint x: 312, startPoint y: 306, endPoint x: 94, endPoint y: 304, distance: 218.0
click at [94, 304] on textarea "Sectigo is incorporated in the [GEOGRAPHIC_DATA]." at bounding box center [354, 306] width 529 height 41
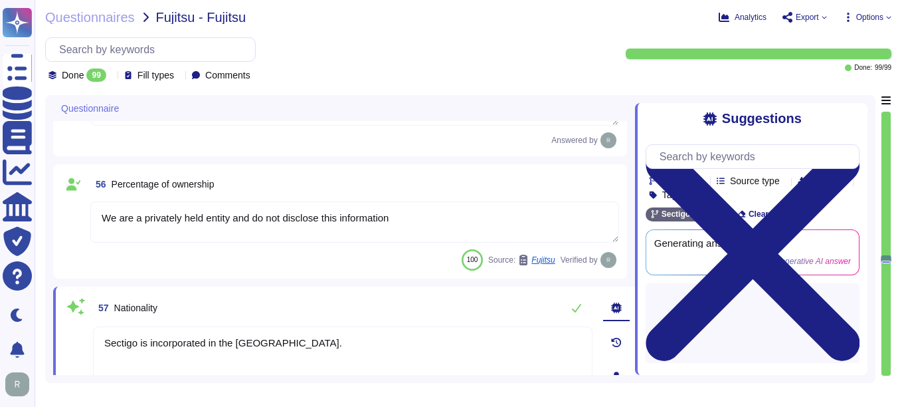
type textarea "Regarding Shareholders details, please reach out to your enterprise representat…"
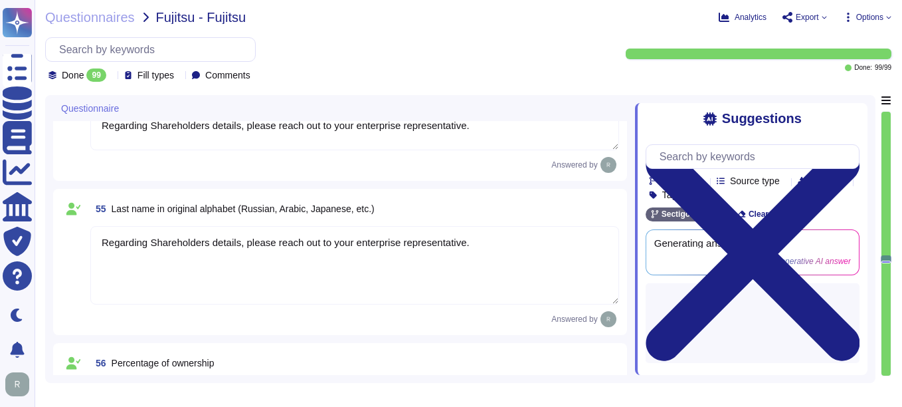
scroll to position [6723, 0]
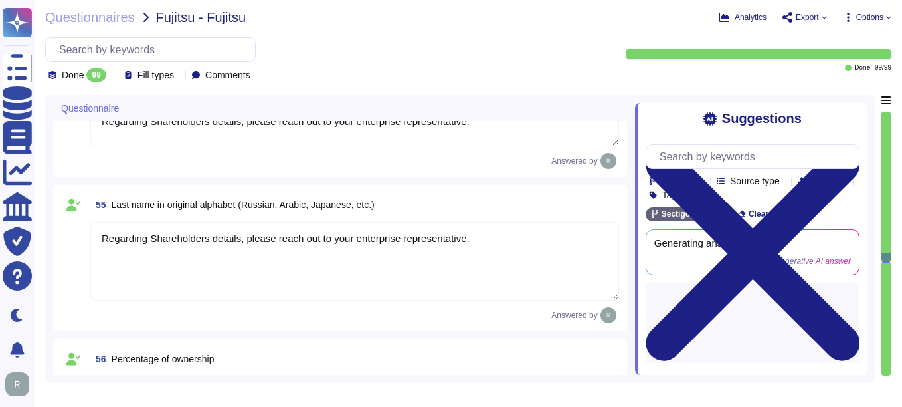
type textarea "Regarding Shareholders details, please reach out to your enterprise representat…"
drag, startPoint x: 488, startPoint y: 242, endPoint x: 59, endPoint y: 241, distance: 428.6
click at [59, 241] on div "55 Last name in original alphabet (Russian, Arabic, Japanese, etc.) Regarding S…" at bounding box center [340, 258] width 574 height 146
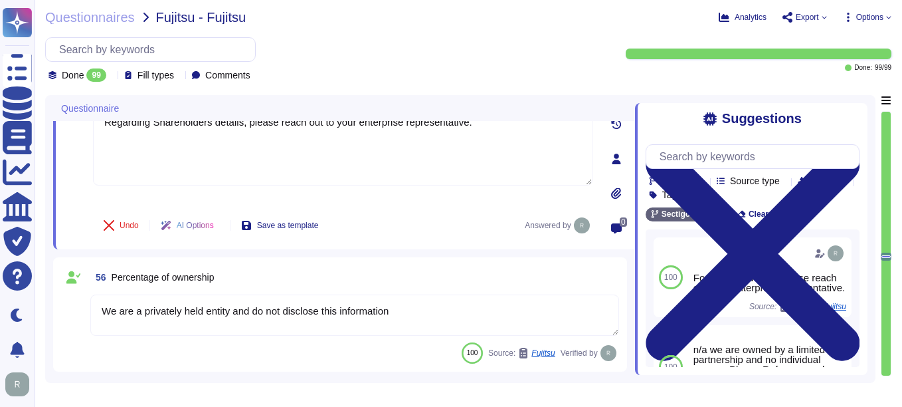
scroll to position [6856, 0]
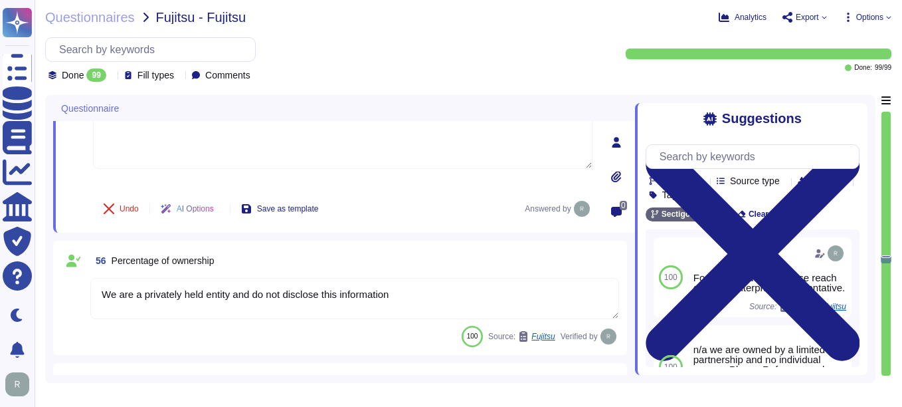
type textarea "We are a privately held entity and do not disclose this information"
drag, startPoint x: 415, startPoint y: 291, endPoint x: 65, endPoint y: 274, distance: 350.0
click at [65, 274] on div "56 Percentage of ownership We are a privately held entity and do not disclose t…" at bounding box center [340, 298] width 558 height 98
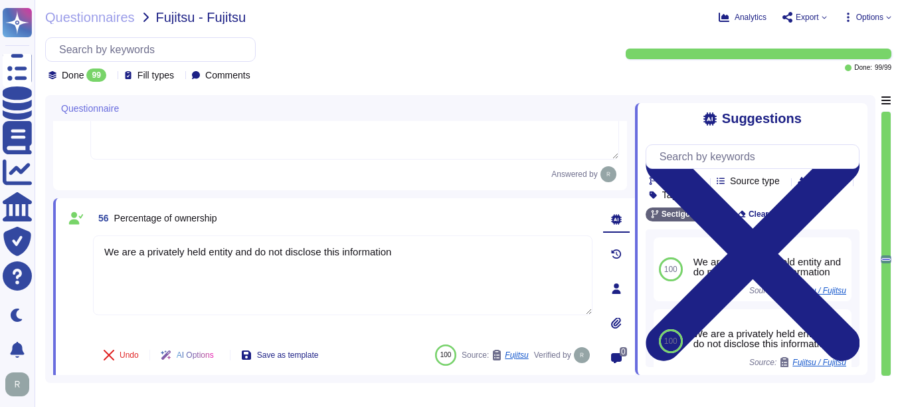
type textarea "We are a privately held entity and do not disclose this information"
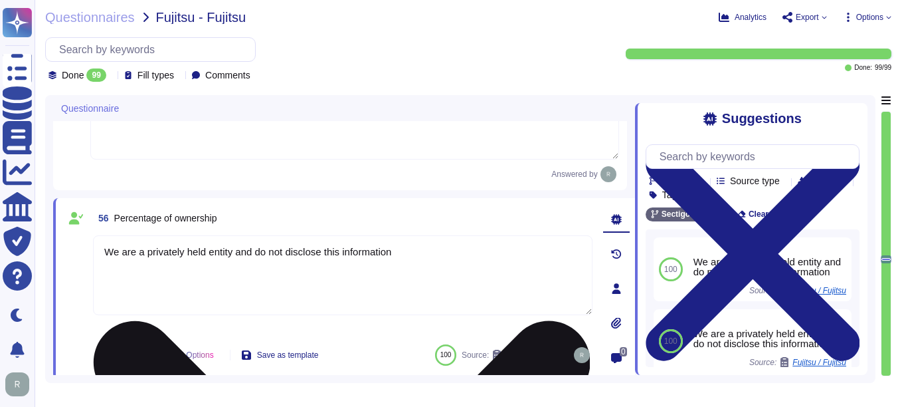
click at [383, 327] on div "We are a privately held entity and do not disclose this information" at bounding box center [343, 284] width 500 height 98
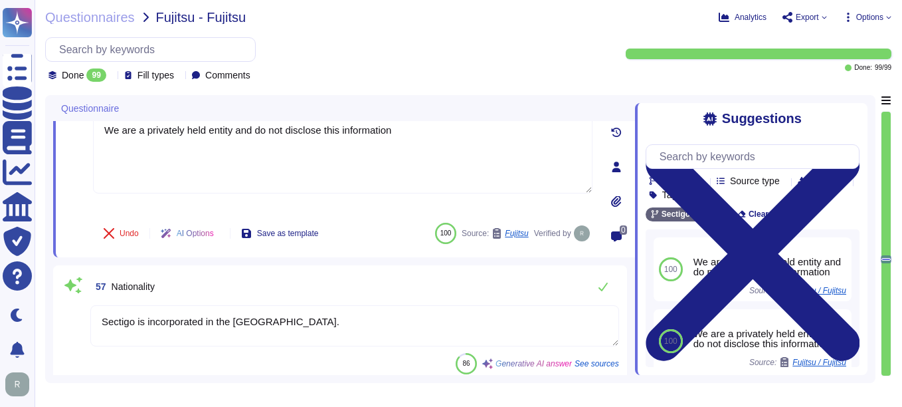
scroll to position [6989, 0]
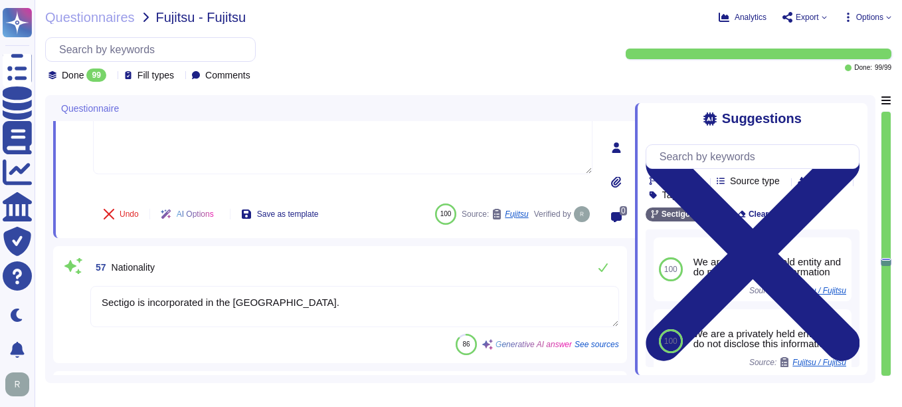
type textarea "The board is established by our private equity ownership. We do not have indepe…"
drag, startPoint x: 340, startPoint y: 308, endPoint x: 76, endPoint y: 300, distance: 264.6
click at [76, 300] on div "57 Nationality Sectigo is incorporated in the [DEMOGRAPHIC_DATA]. 86 Generative…" at bounding box center [340, 304] width 558 height 101
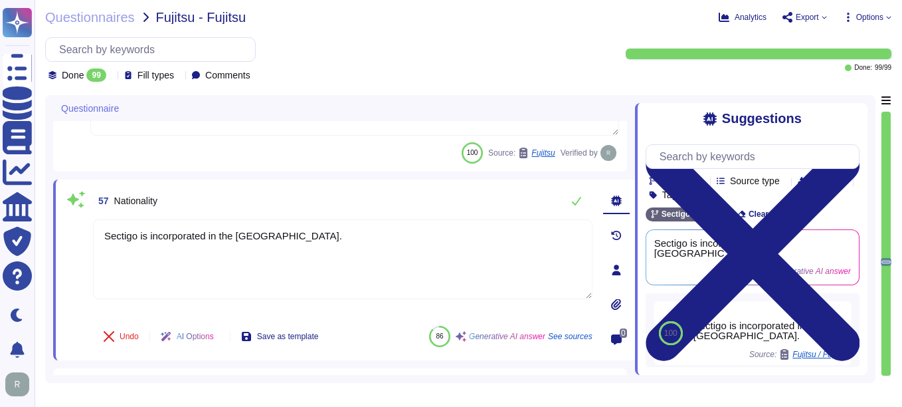
paste textarea "Regarding Shareholders details, please reach out to your enterprise representat…"
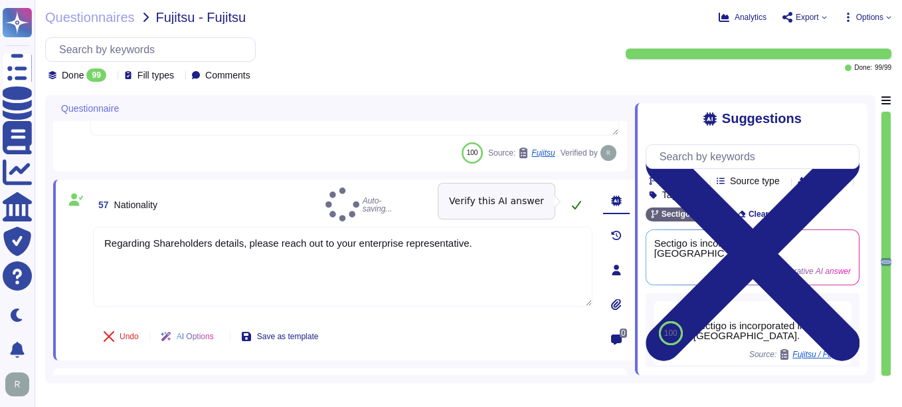
click at [577, 200] on icon at bounding box center [576, 204] width 11 height 11
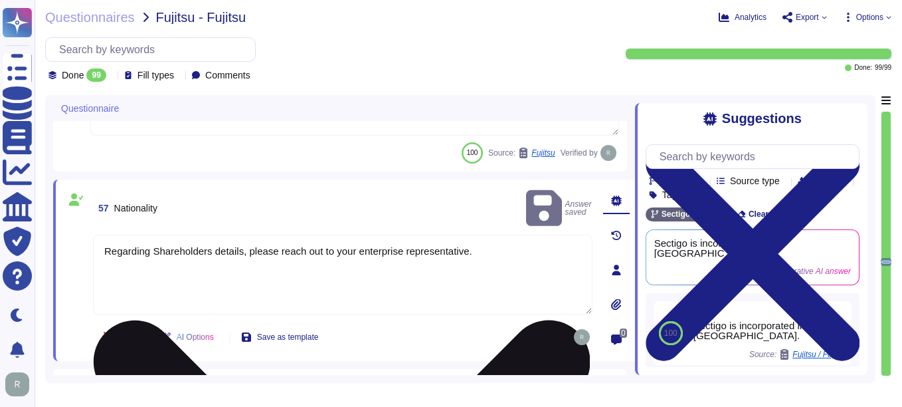
click at [212, 235] on textarea "Regarding Shareholders details, please reach out to your enterprise representat…" at bounding box center [343, 275] width 500 height 80
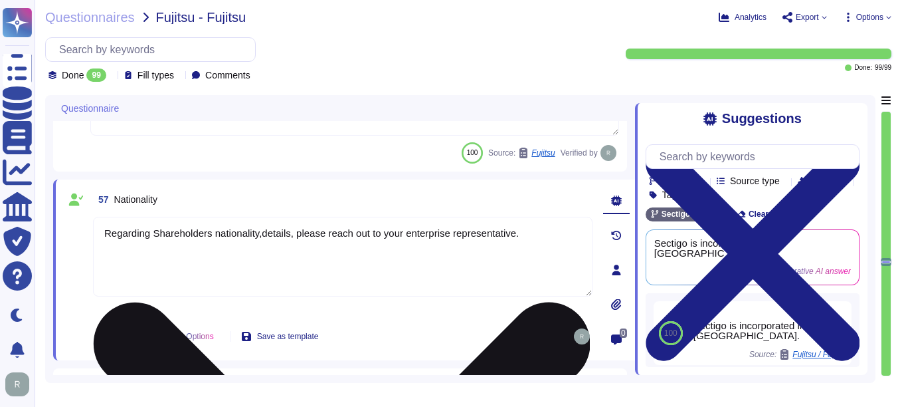
drag, startPoint x: 292, startPoint y: 229, endPoint x: 258, endPoint y: 233, distance: 34.1
click at [258, 233] on textarea "Regarding Shareholders nationality,details, please reach out to your enterprise…" at bounding box center [343, 257] width 500 height 80
click at [269, 232] on textarea "Regarding Shareholders nationality, please reach out to your enterprise represe…" at bounding box center [343, 257] width 500 height 80
type textarea "Regarding Shareholders nationality, Please reach out to your enterprise represe…"
click at [385, 313] on div "Regarding Shareholders nationality, Please reach out to your enterprise represe…" at bounding box center [343, 266] width 500 height 98
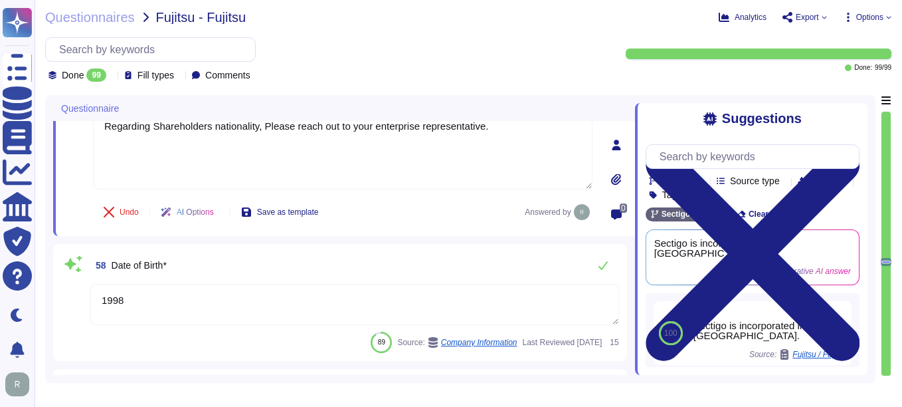
scroll to position [7189, 0]
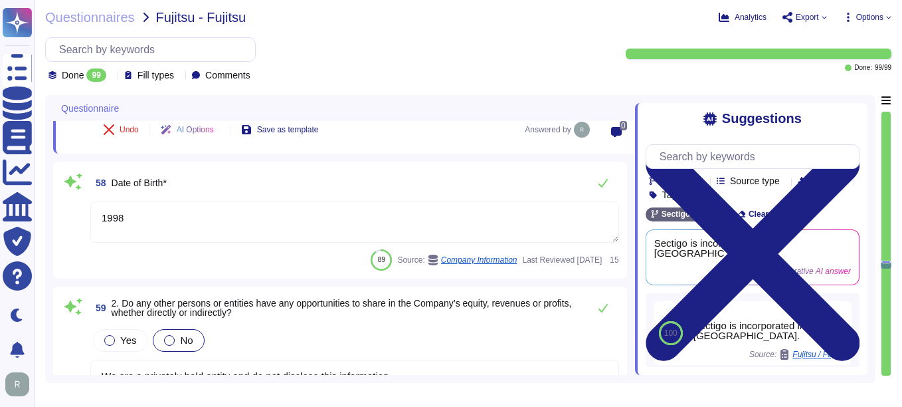
type textarea "Chief Compliance Officer"
type textarea "Your enterprise representative will provide these details."
drag, startPoint x: 129, startPoint y: 214, endPoint x: 92, endPoint y: 210, distance: 36.8
click at [92, 210] on textarea "1998" at bounding box center [354, 221] width 529 height 41
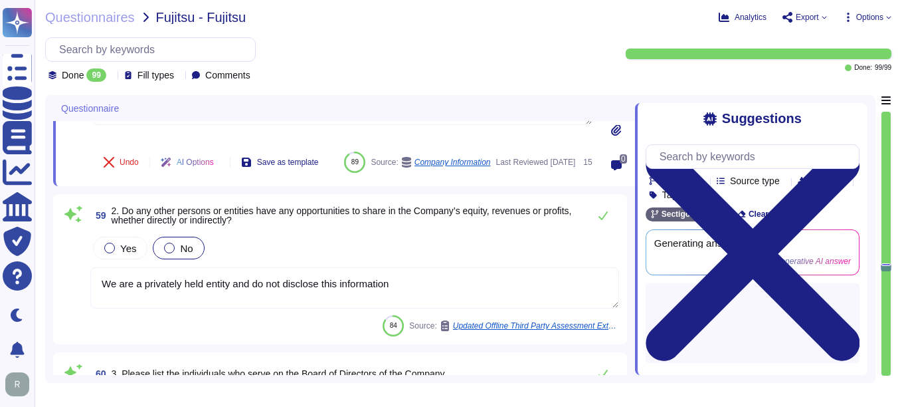
scroll to position [7322, 0]
type textarea "Your enterprise representative will provide these details."
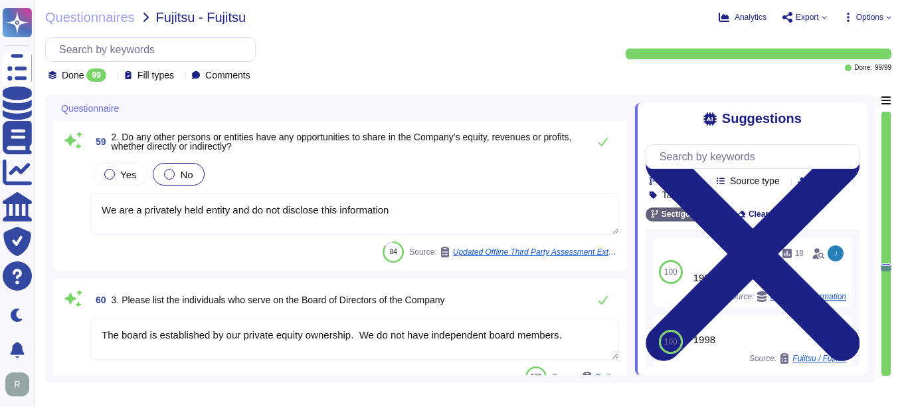
type textarea "Your enterprise representative will provide these details."
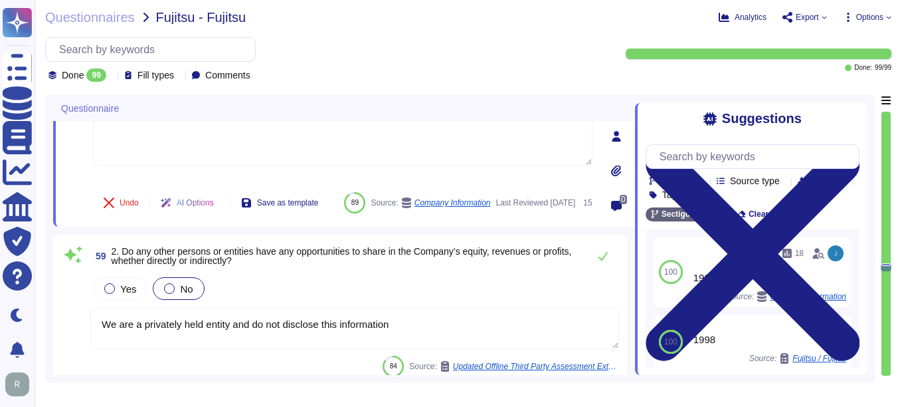
type textarea "We are a privately held entity and do not disclose this information"
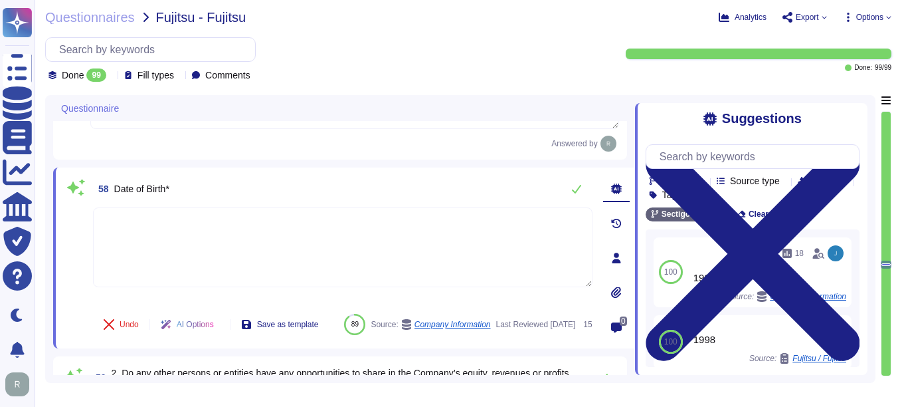
type textarea "Regarding Shareholders details, please reach out to your enterprise representat…"
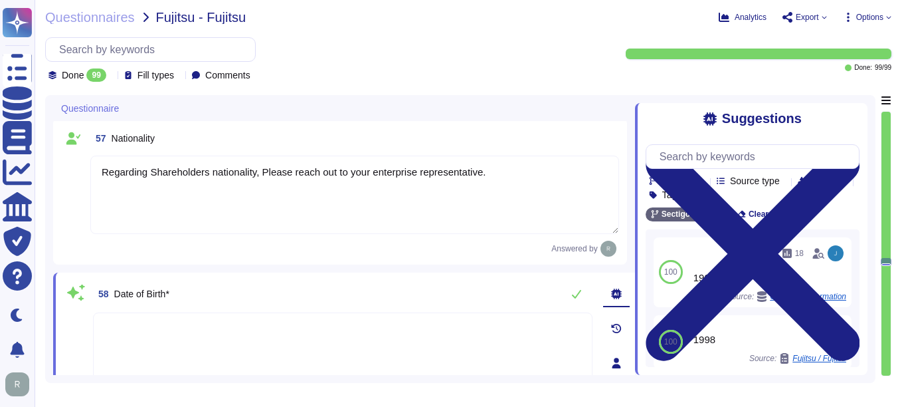
type textarea "Regarding Shareholders details, please reach out to your enterprise representat…"
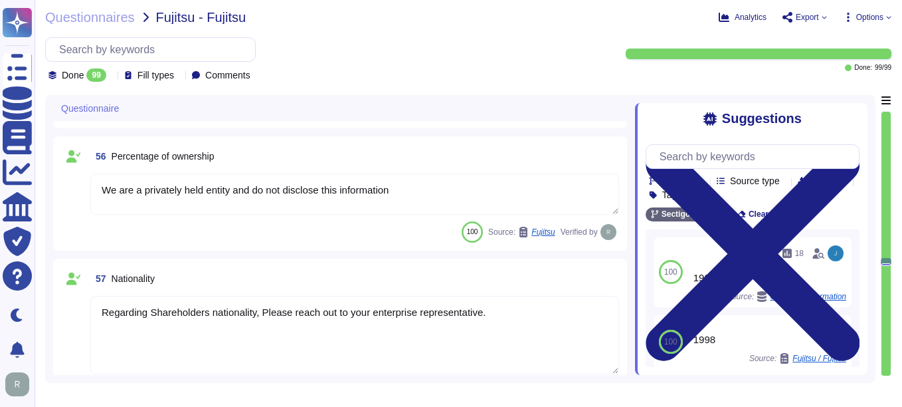
scroll to position [6868, 0]
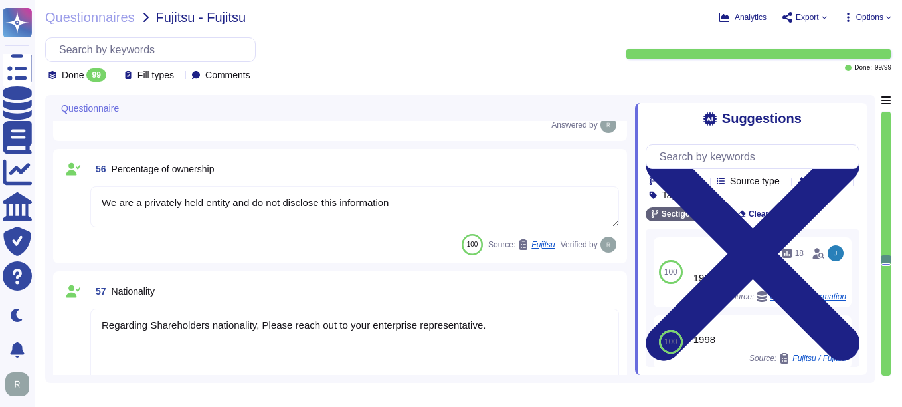
type textarea "Regarding Shareholders details, please reach out to your enterprise representat…"
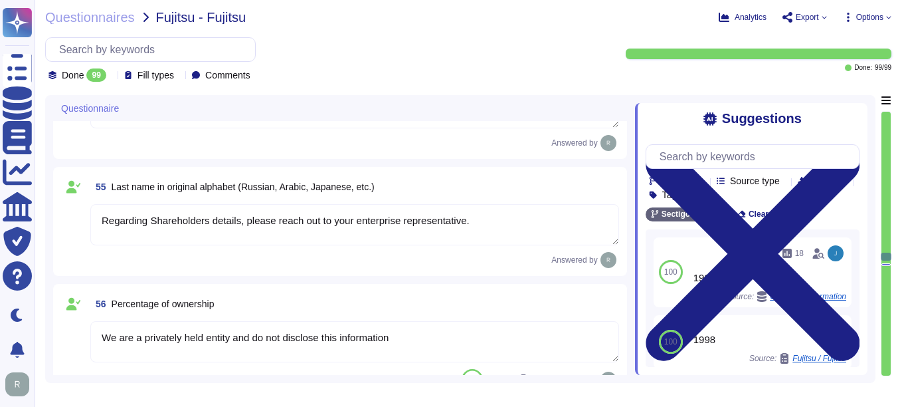
type textarea "Regarding Shareholders details, please reach out to your enterprise representat…"
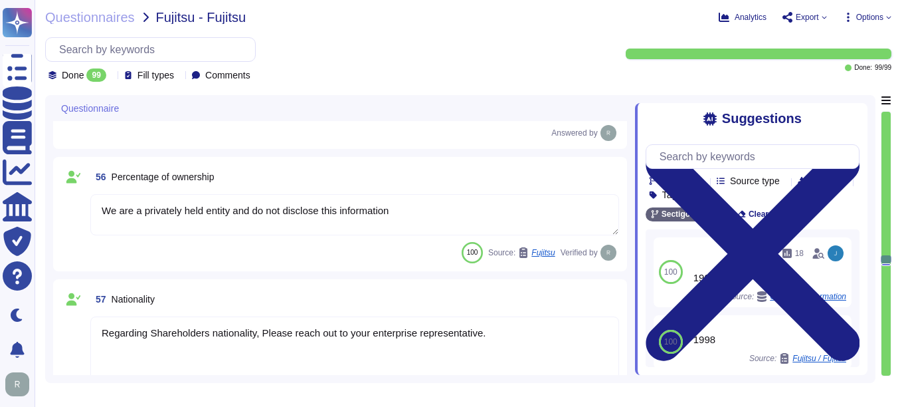
drag, startPoint x: 488, startPoint y: 329, endPoint x: 263, endPoint y: 330, distance: 225.3
click at [263, 330] on textarea "Regarding Shareholders nationality, Please reach out to your enterprise represe…" at bounding box center [354, 355] width 529 height 78
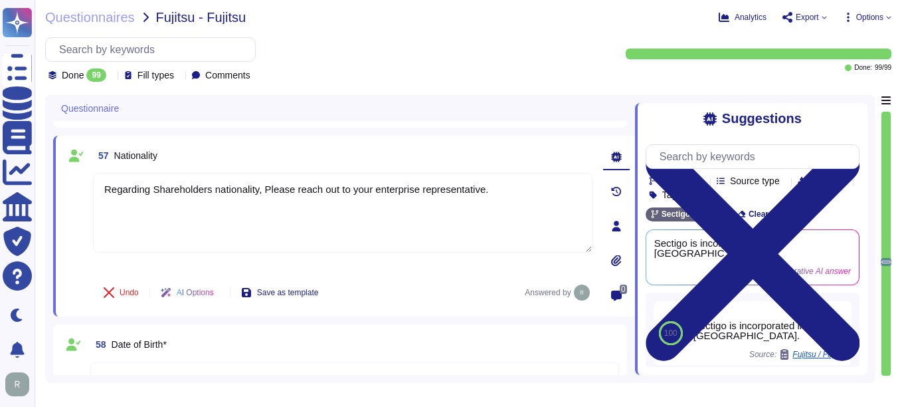
type textarea "The board is established by our private equity ownership. We do not have indepe…"
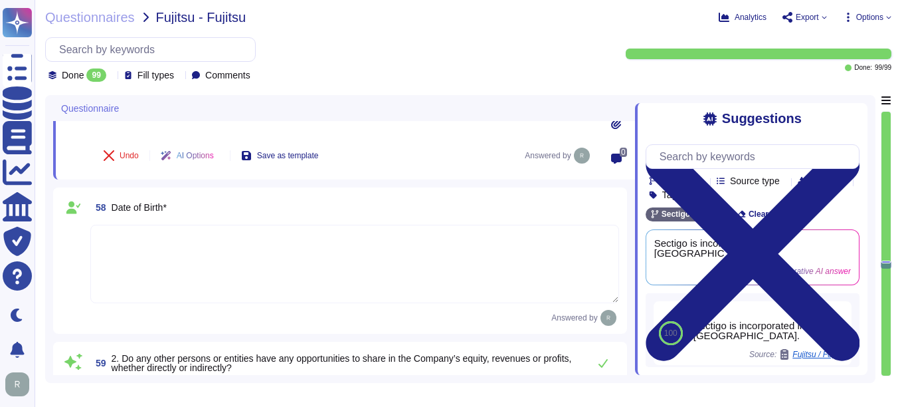
scroll to position [7134, 0]
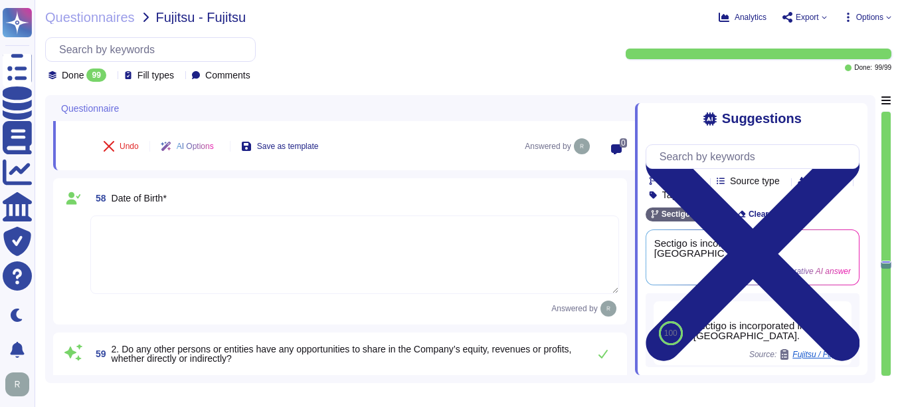
type textarea "Chief Compliance Officer"
click at [157, 243] on textarea at bounding box center [354, 254] width 529 height 78
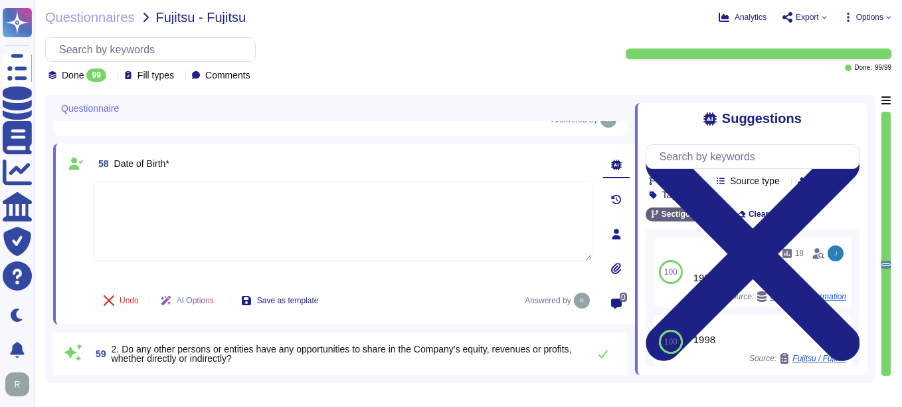
click at [157, 243] on textarea at bounding box center [343, 221] width 500 height 80
paste textarea "Please reach out to your enterprise representative."
type textarea "Please reach out to your enterprise representative."
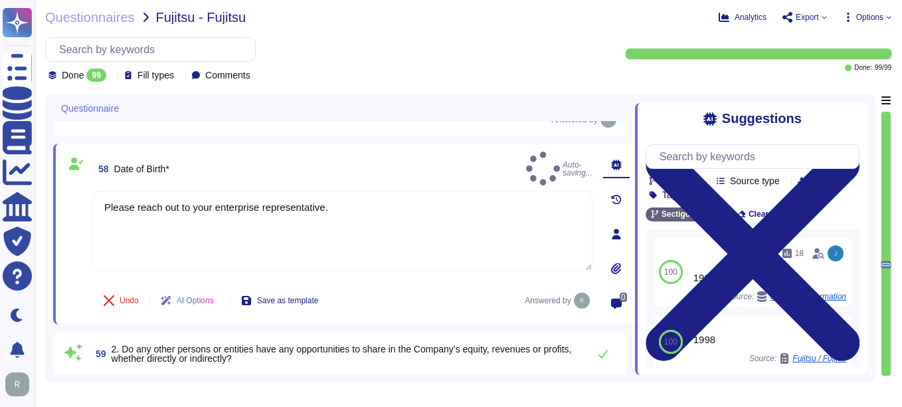
click at [400, 288] on div "Undo AI Options Save as template Answered by" at bounding box center [343, 300] width 500 height 32
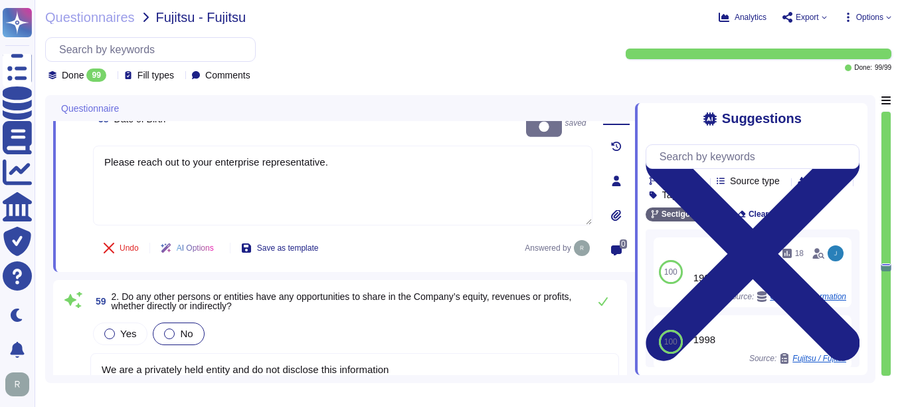
type textarea "Your enterprise representative will provide these details."
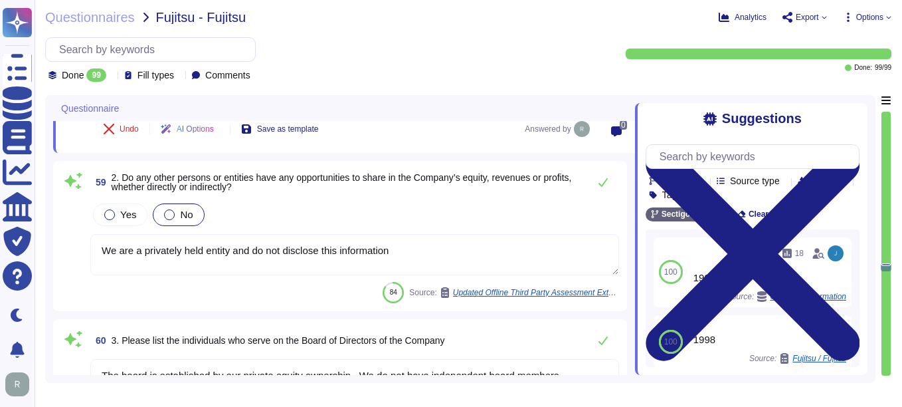
scroll to position [7334, 0]
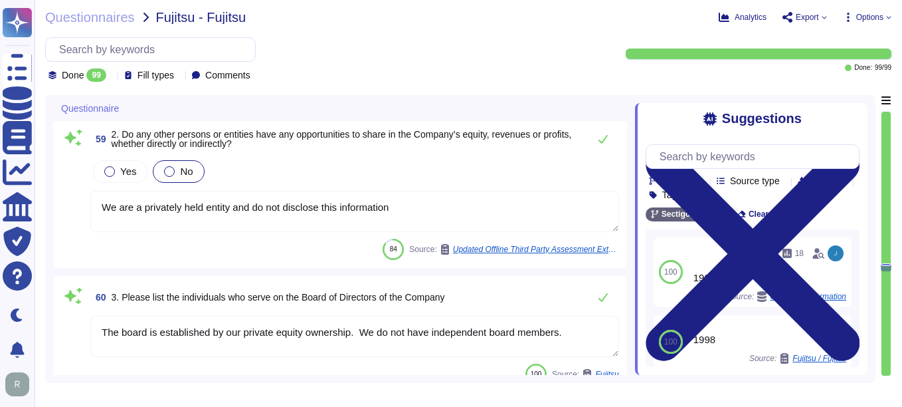
type textarea "Your enterprise representative will provide these details."
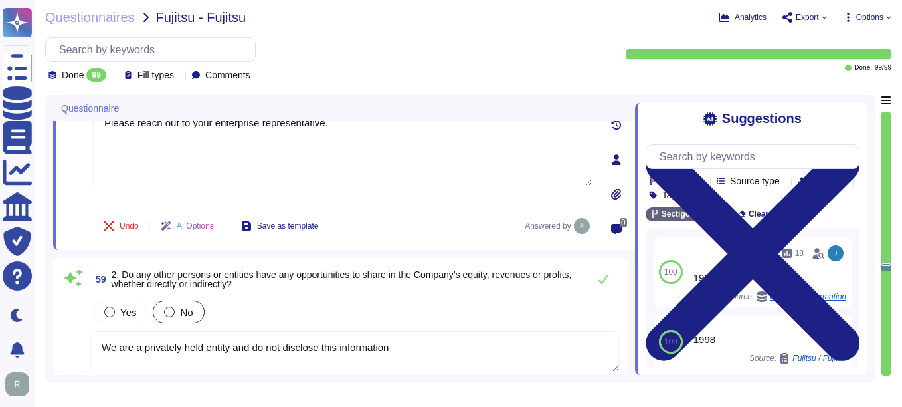
type textarea "We are a privately held entity and do not disclose this information"
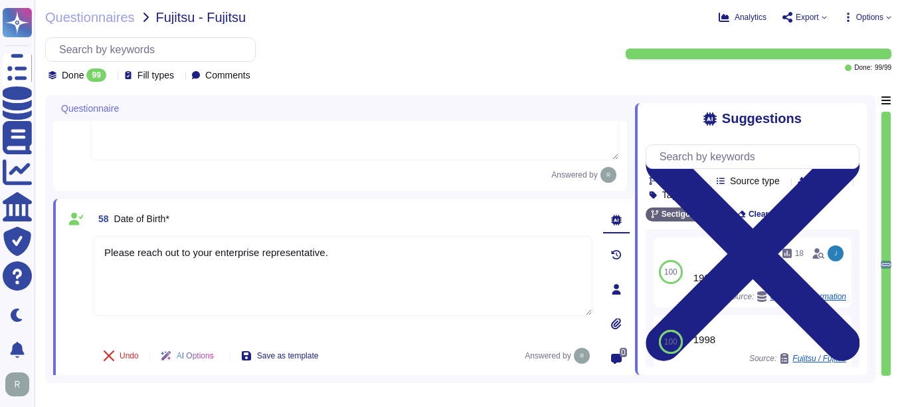
scroll to position [7068, 0]
type textarea "Regarding Shareholders details, please reach out to your enterprise representat…"
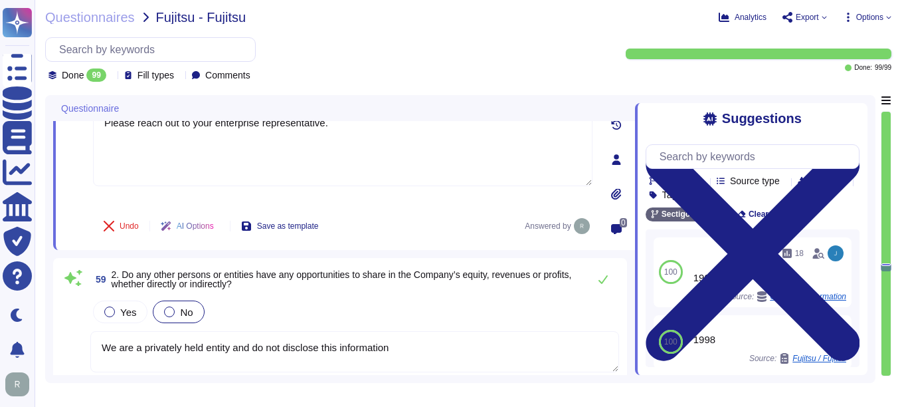
type textarea "Your enterprise representative will provide these details."
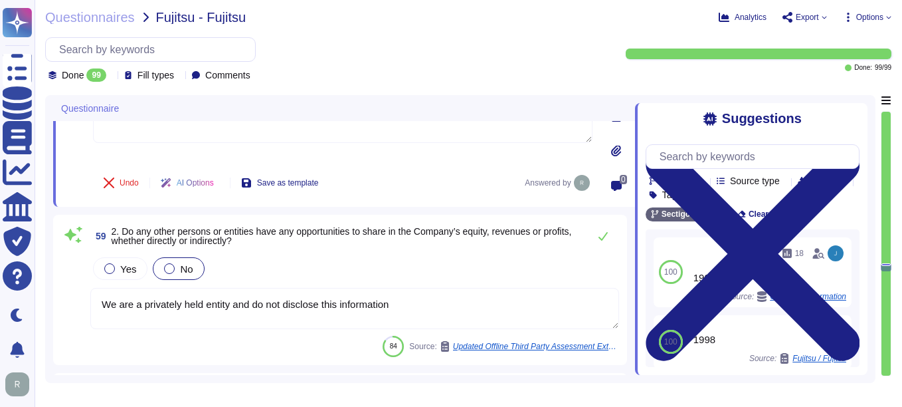
scroll to position [7267, 0]
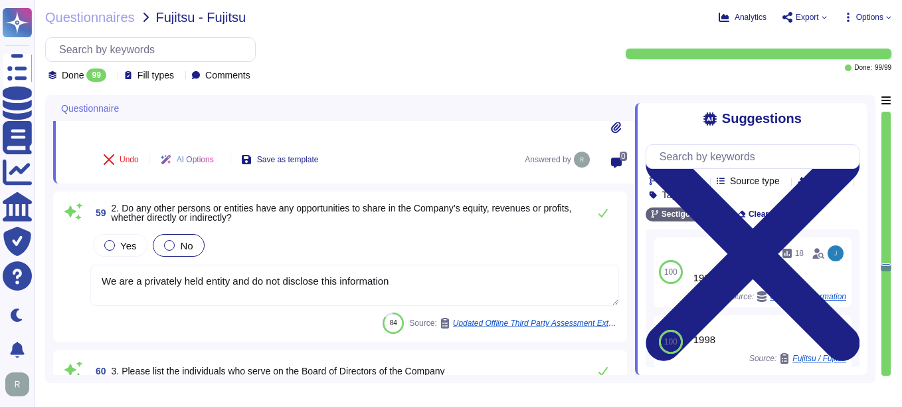
drag, startPoint x: 395, startPoint y: 279, endPoint x: 52, endPoint y: 284, distance: 342.9
click at [52, 284] on div "Questionnaire 56 Percentage of ownership We are a privately held entity and do …" at bounding box center [460, 239] width 831 height 288
type textarea "We are a privately held entity and do not disclose this information o"
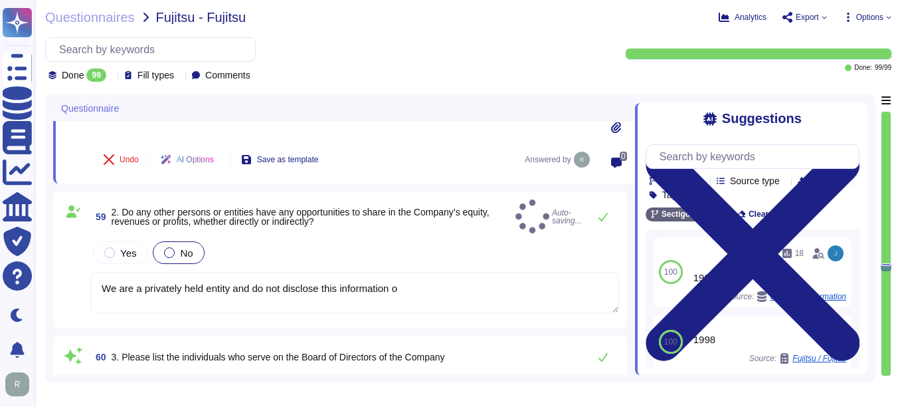
click at [80, 282] on div "59 2. Do any other persons or entities have any opportunities to share in the C…" at bounding box center [340, 259] width 558 height 120
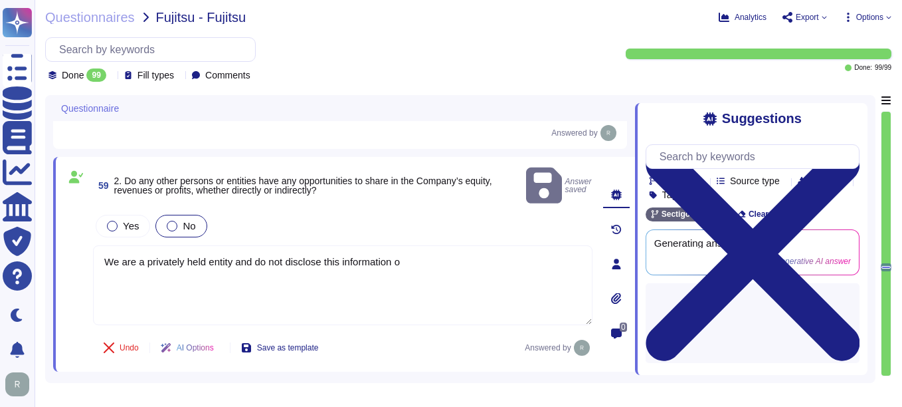
type textarea "Your enterprise representative will provide these details."
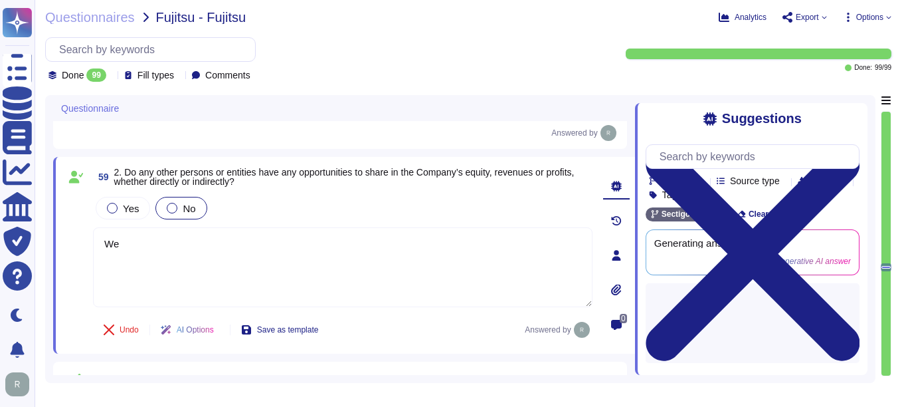
type textarea "W"
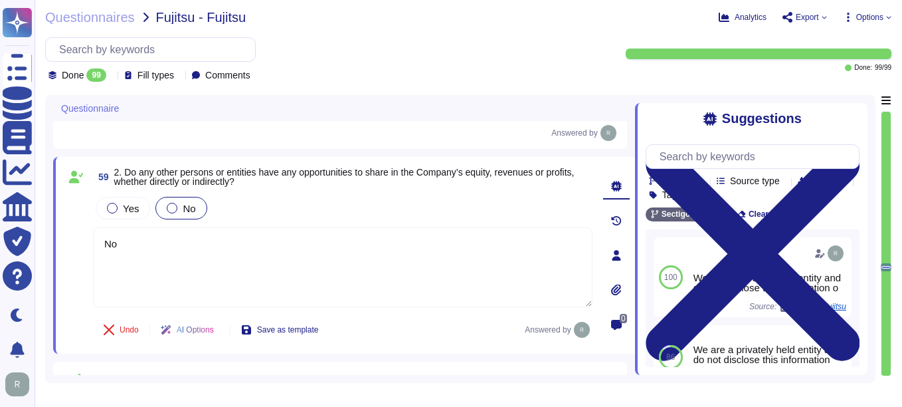
type textarea "No"
click at [435, 350] on div "59 2. Do any other persons or entities have any opportunities to share in the C…" at bounding box center [344, 255] width 582 height 197
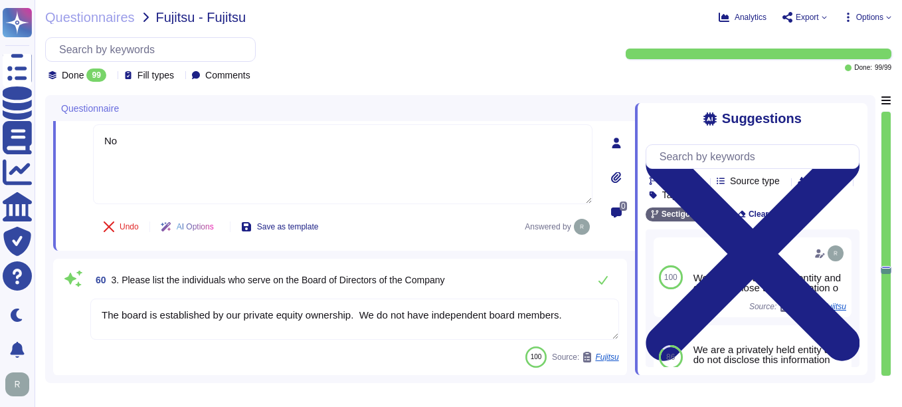
scroll to position [7400, 0]
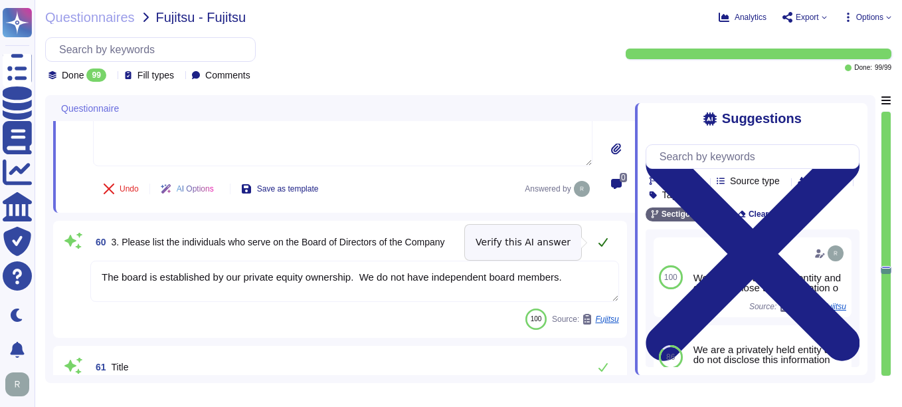
click at [605, 245] on icon at bounding box center [603, 242] width 11 height 11
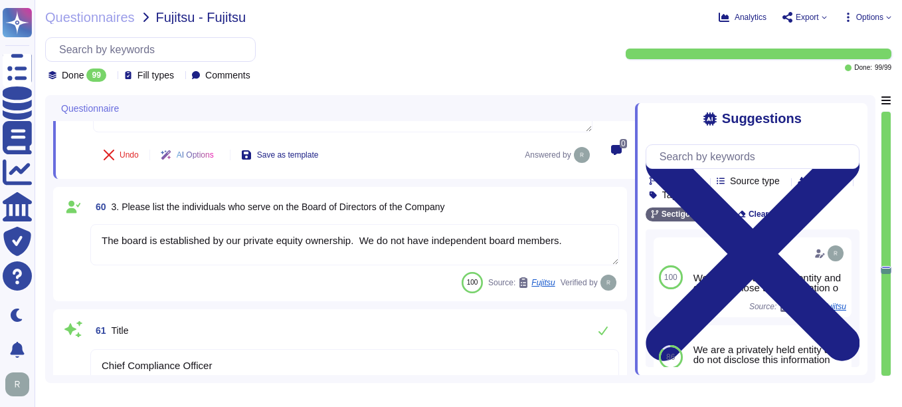
scroll to position [7466, 0]
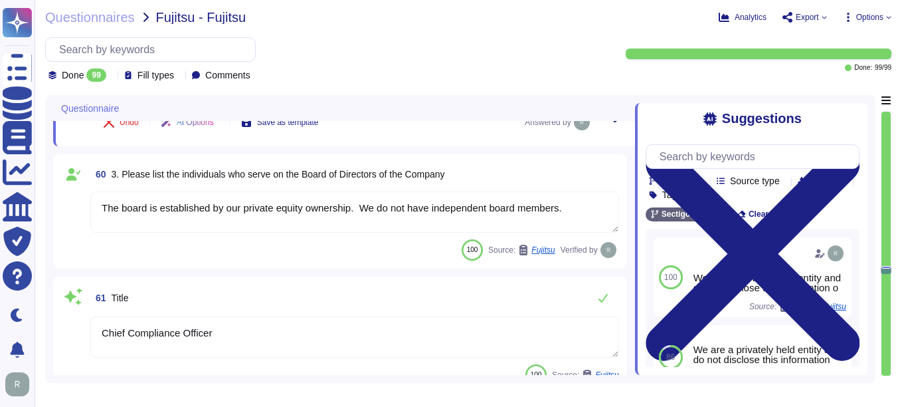
drag, startPoint x: 233, startPoint y: 328, endPoint x: 80, endPoint y: 324, distance: 152.9
click at [80, 324] on div "61 Title Chief Compliance Officer 100 Source: Fujitsu" at bounding box center [340, 334] width 558 height 101
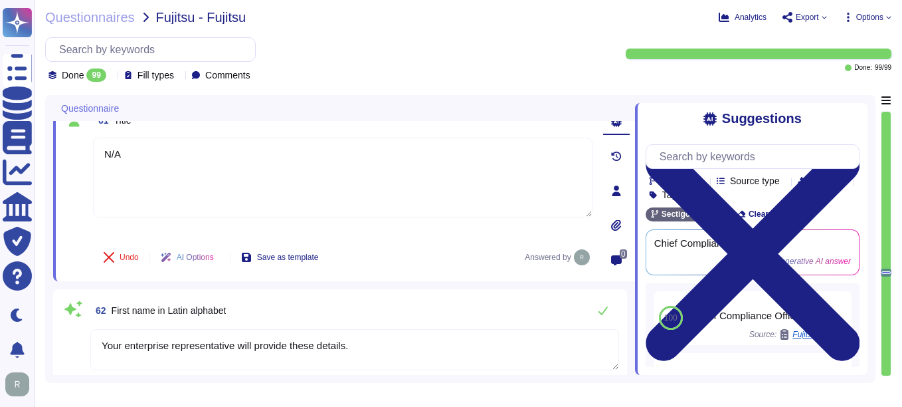
scroll to position [7586, 0]
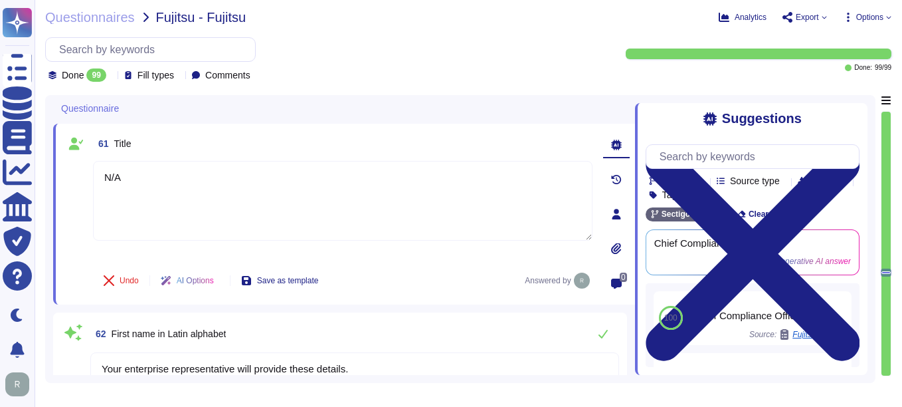
drag, startPoint x: 150, startPoint y: 181, endPoint x: 83, endPoint y: 179, distance: 67.1
click at [83, 179] on div "61 Title N/A Undo AI Options Save as template Answered by" at bounding box center [328, 214] width 529 height 165
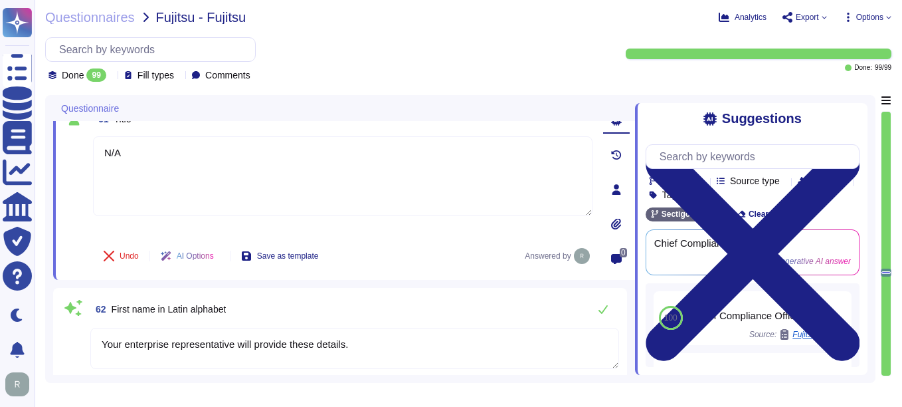
scroll to position [7652, 0]
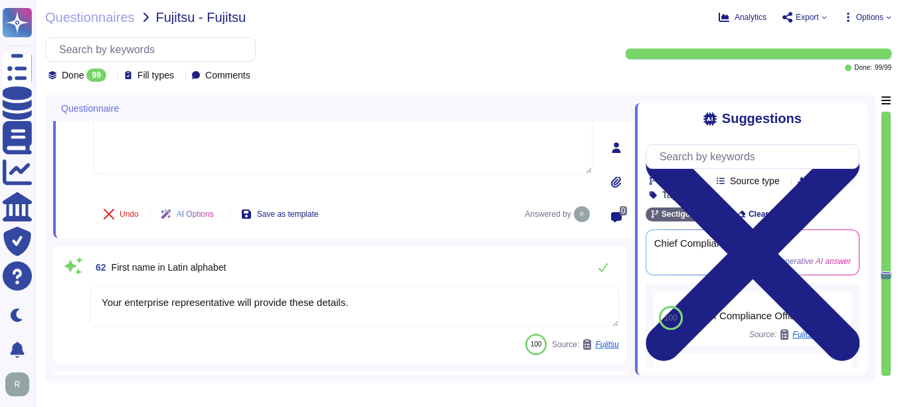
drag, startPoint x: 352, startPoint y: 302, endPoint x: 96, endPoint y: 305, distance: 255.2
click at [96, 305] on textarea "Your enterprise representative will provide these details." at bounding box center [354, 306] width 529 height 41
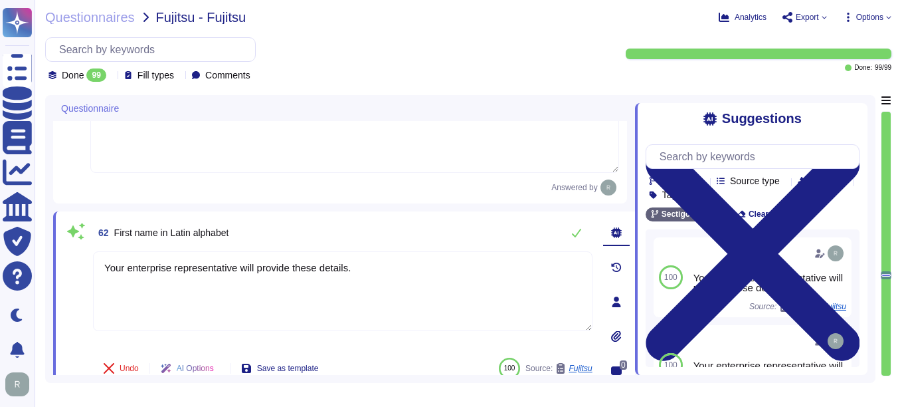
paste textarea "N/A"
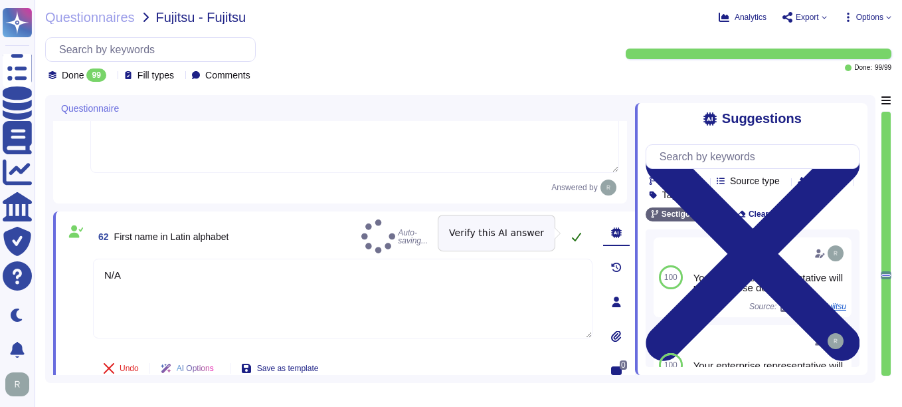
click at [575, 235] on icon at bounding box center [576, 236] width 11 height 11
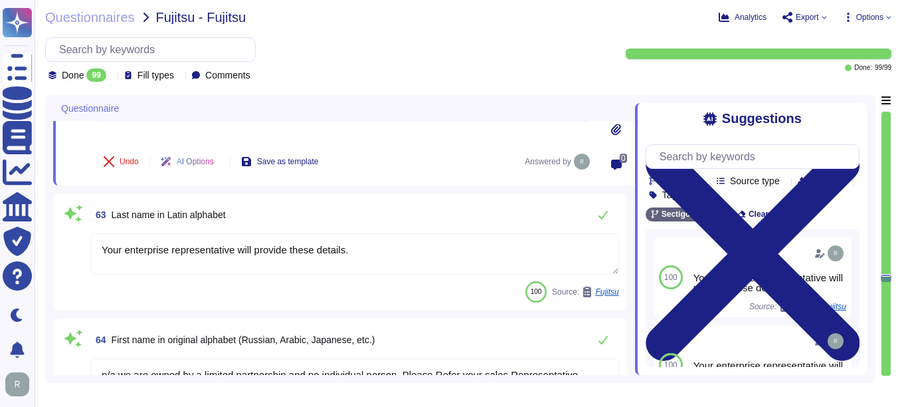
scroll to position [7852, 0]
drag, startPoint x: 362, startPoint y: 248, endPoint x: 96, endPoint y: 244, distance: 265.8
click at [96, 244] on textarea "Your enterprise representative will provide these details." at bounding box center [354, 253] width 529 height 41
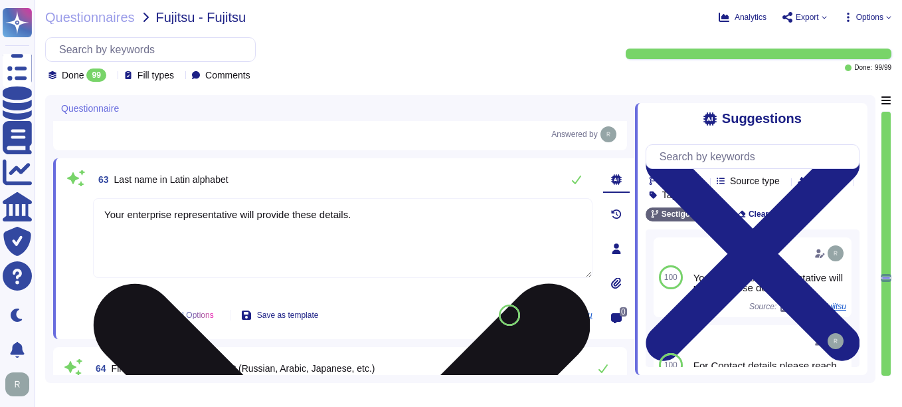
paste textarea "N/A"
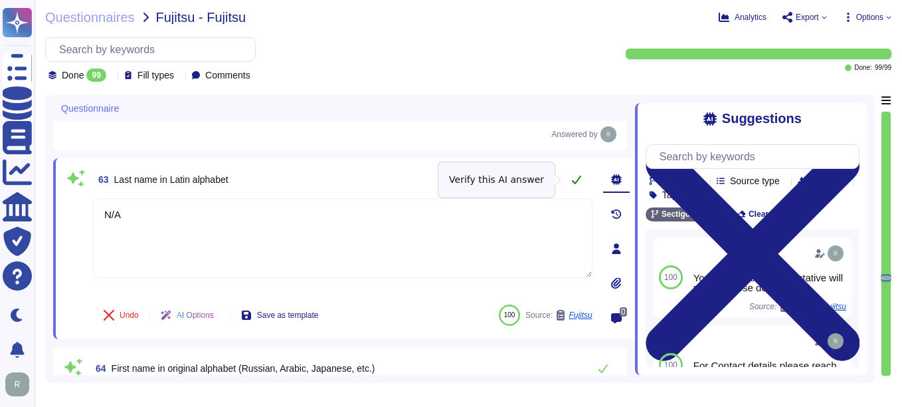
click at [573, 179] on icon at bounding box center [576, 179] width 11 height 11
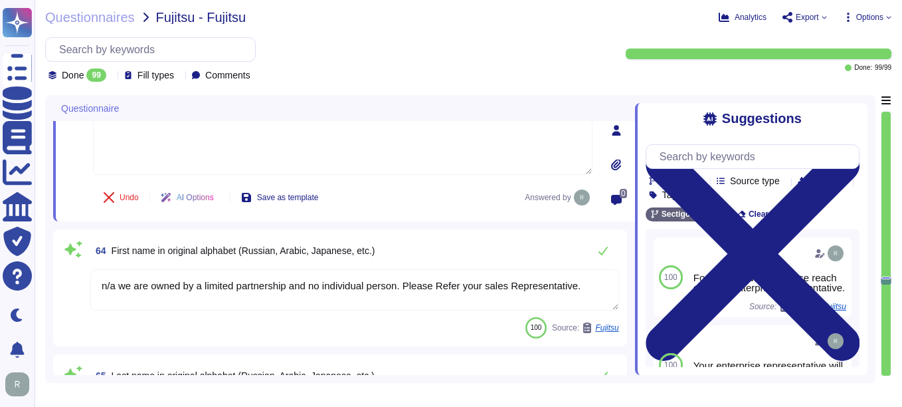
scroll to position [7985, 0]
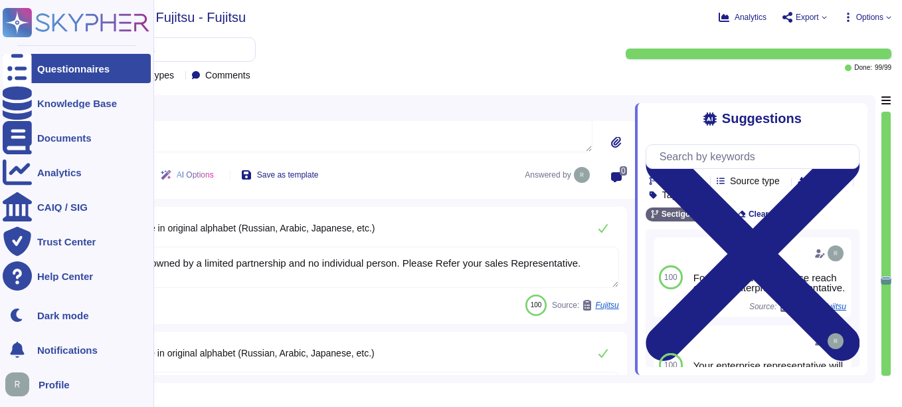
drag, startPoint x: 583, startPoint y: 267, endPoint x: 2, endPoint y: 241, distance: 582.0
click at [2, 241] on div "Questionnaires Knowledge Base Documents Analytics CAIQ / SIG Trust Center Help …" at bounding box center [451, 203] width 902 height 407
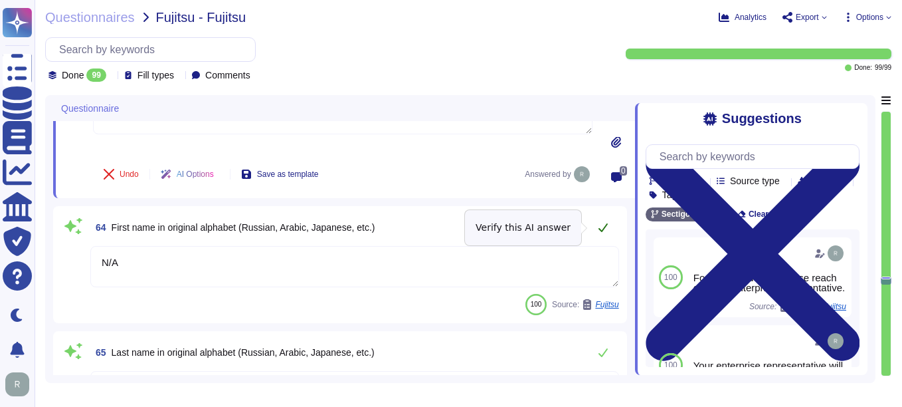
click at [605, 225] on icon at bounding box center [603, 227] width 11 height 11
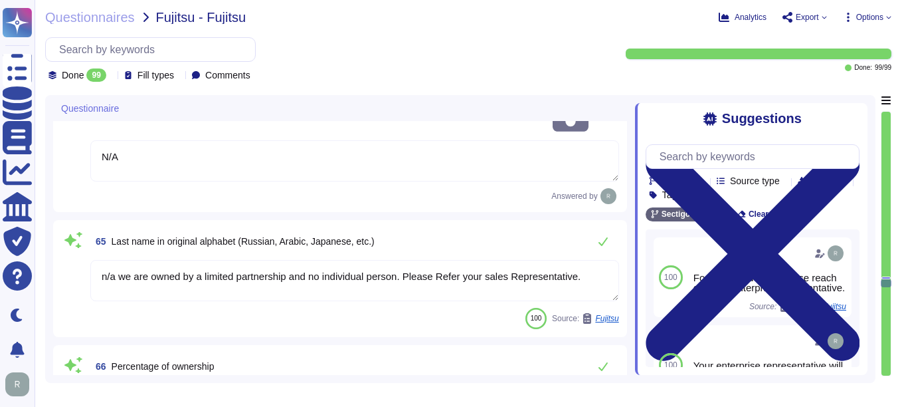
scroll to position [8118, 0]
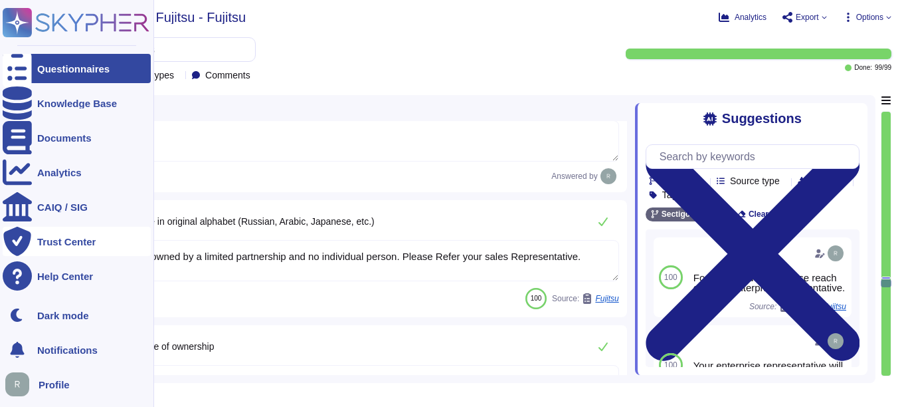
drag, startPoint x: 581, startPoint y: 236, endPoint x: 20, endPoint y: 229, distance: 561.5
click at [20, 229] on div "Questionnaires Knowledge Base Documents Analytics CAIQ / SIG Trust Center Help …" at bounding box center [451, 203] width 902 height 407
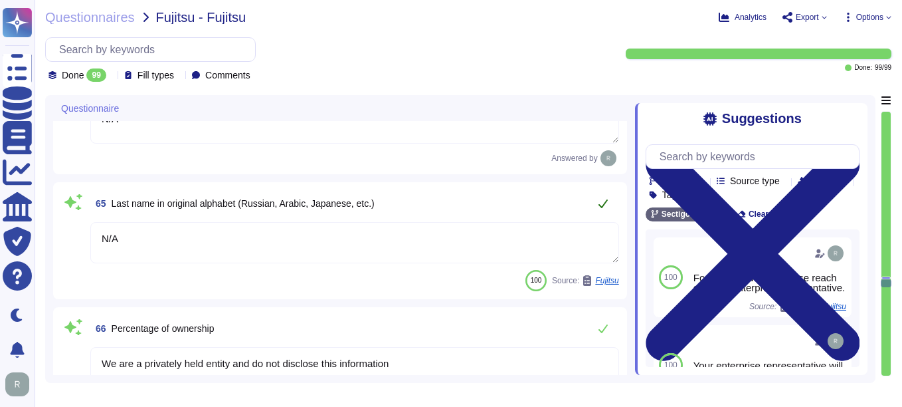
click at [604, 198] on icon at bounding box center [603, 203] width 11 height 11
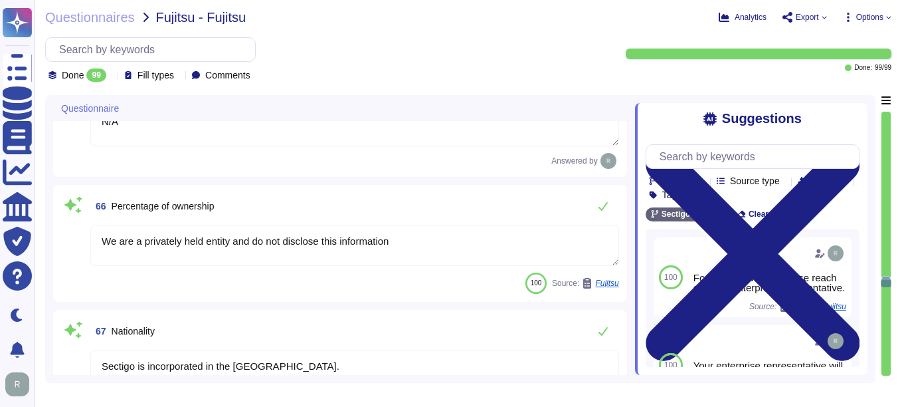
scroll to position [8251, 0]
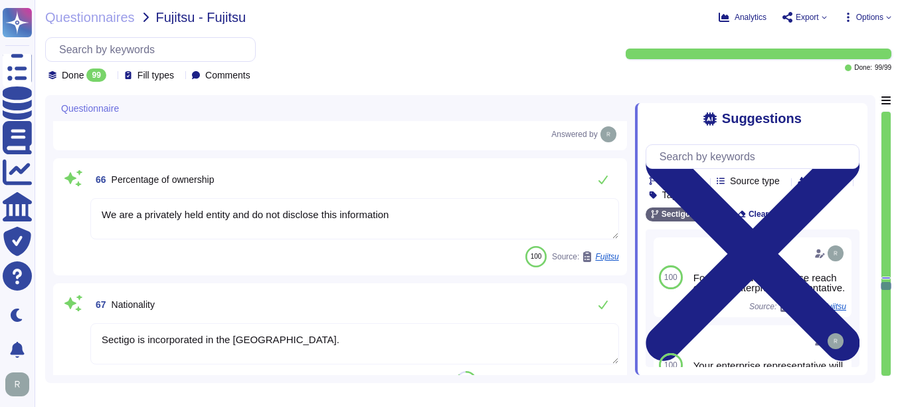
drag, startPoint x: 406, startPoint y: 217, endPoint x: 43, endPoint y: 231, distance: 363.8
click at [43, 231] on div "Questionnaires Fujitsu - Fujitsu Analytics Export Options Done 99 Fill types Co…" at bounding box center [469, 203] width 868 height 407
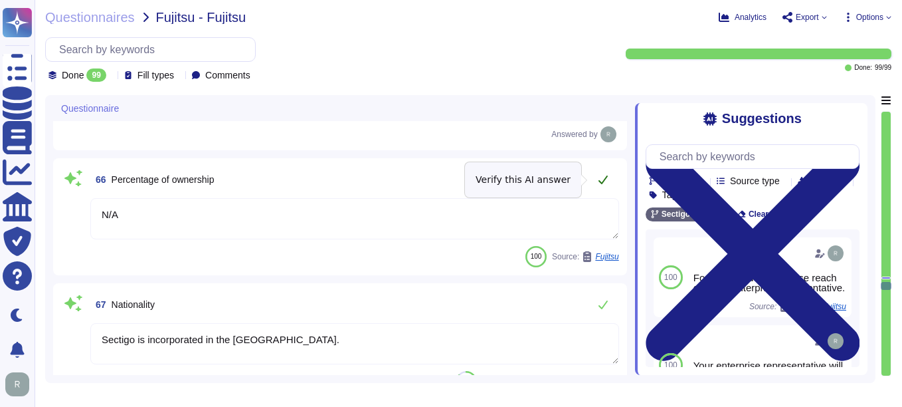
click at [603, 181] on icon at bounding box center [603, 179] width 9 height 9
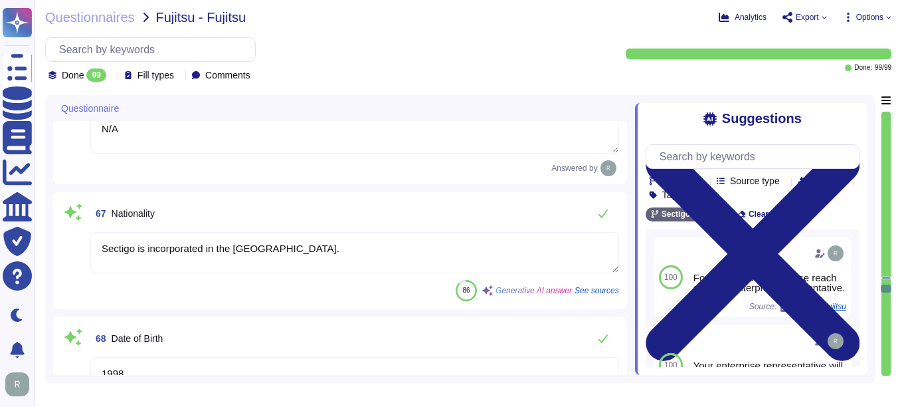
scroll to position [8383, 0]
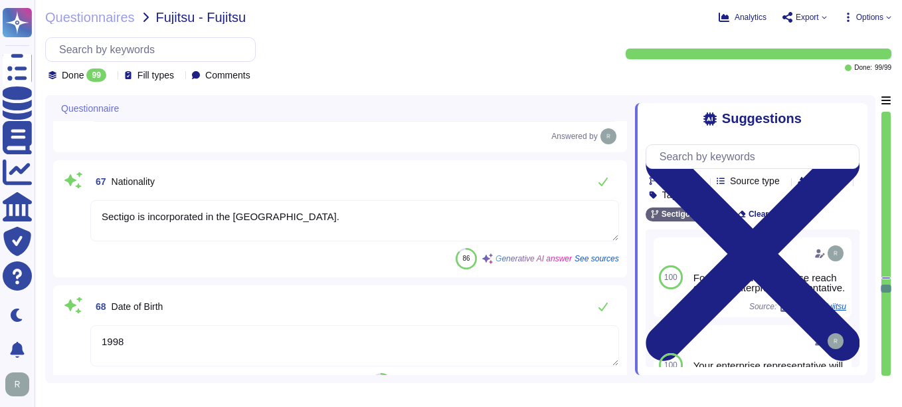
drag, startPoint x: 326, startPoint y: 197, endPoint x: 60, endPoint y: 199, distance: 265.8
click at [60, 199] on div "67 Nationality Sectigo is incorporated in the [DEMOGRAPHIC_DATA]. 86 Generative…" at bounding box center [340, 218] width 574 height 117
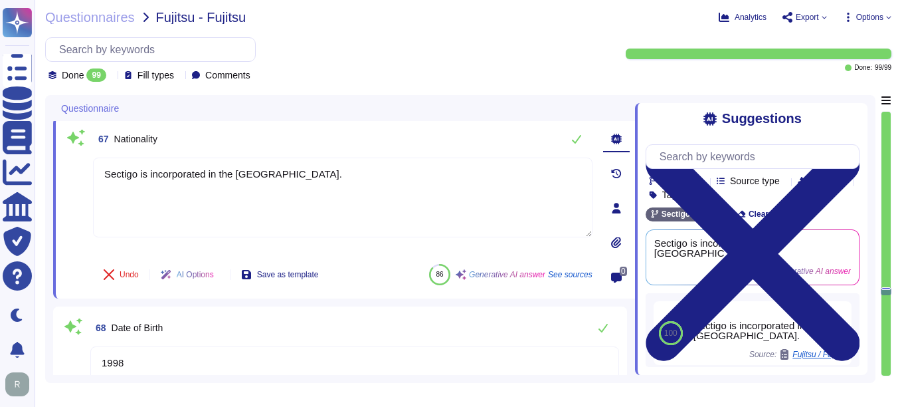
paste textarea "N/A"
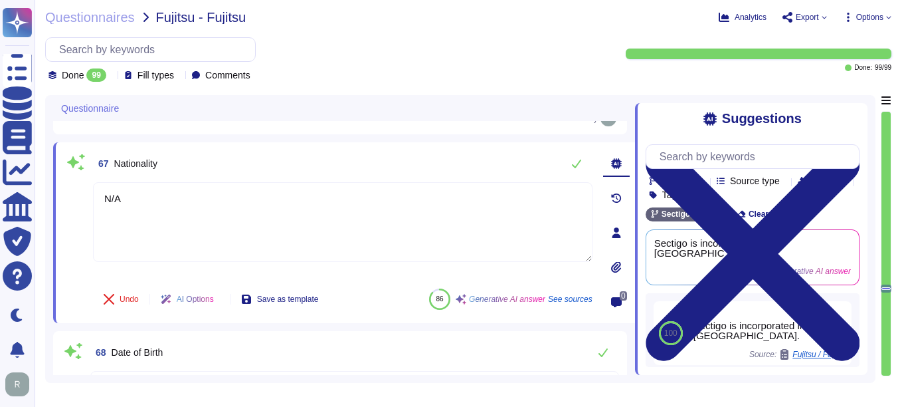
scroll to position [8317, 0]
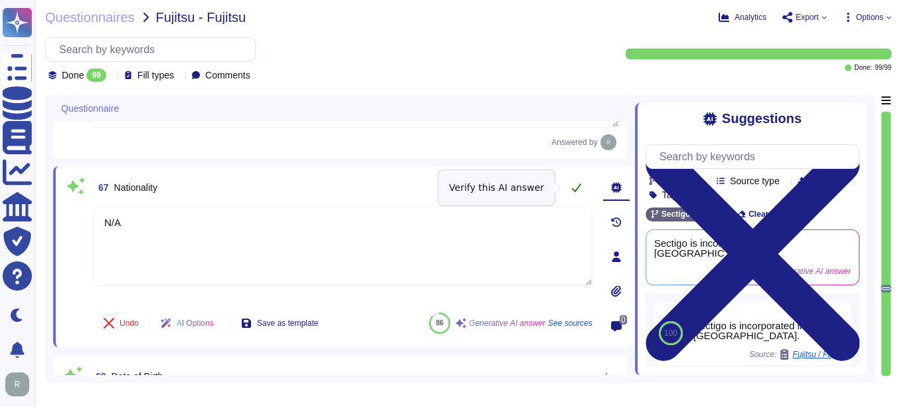
click at [581, 184] on icon at bounding box center [576, 187] width 11 height 11
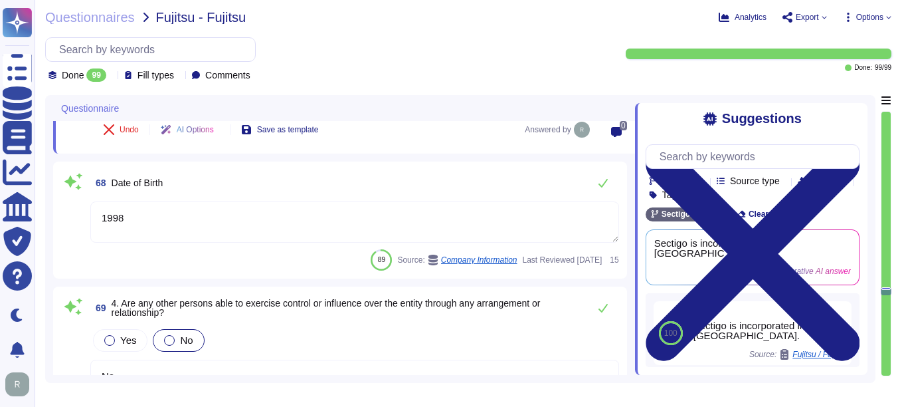
scroll to position [8516, 0]
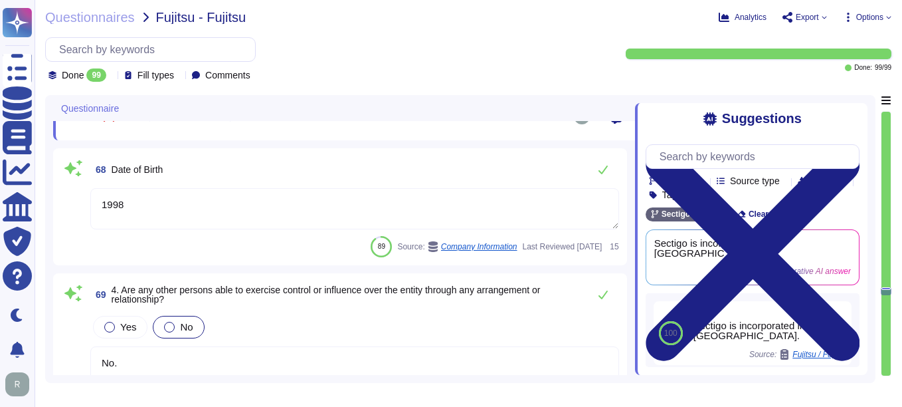
drag, startPoint x: 146, startPoint y: 200, endPoint x: 88, endPoint y: 201, distance: 57.8
click at [88, 201] on div "68 Date of Birth [DEMOGRAPHIC_DATA] 89 Source: Company Information Last Reviewe…" at bounding box center [340, 206] width 558 height 101
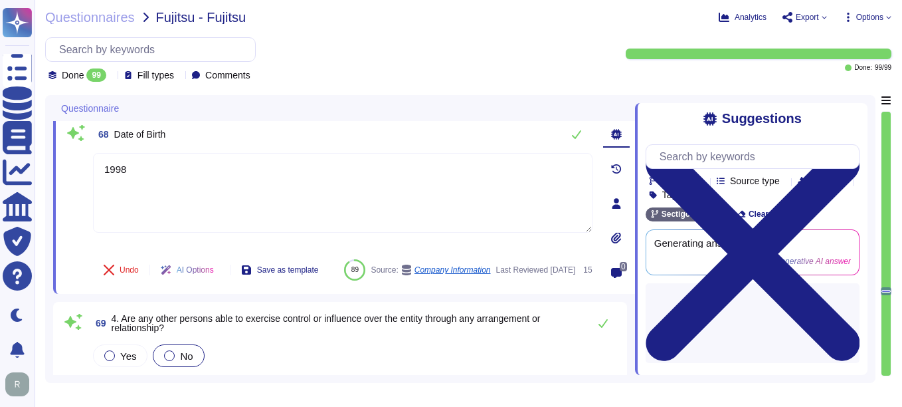
paste textarea "N/A"
click at [578, 134] on icon at bounding box center [576, 134] width 9 height 9
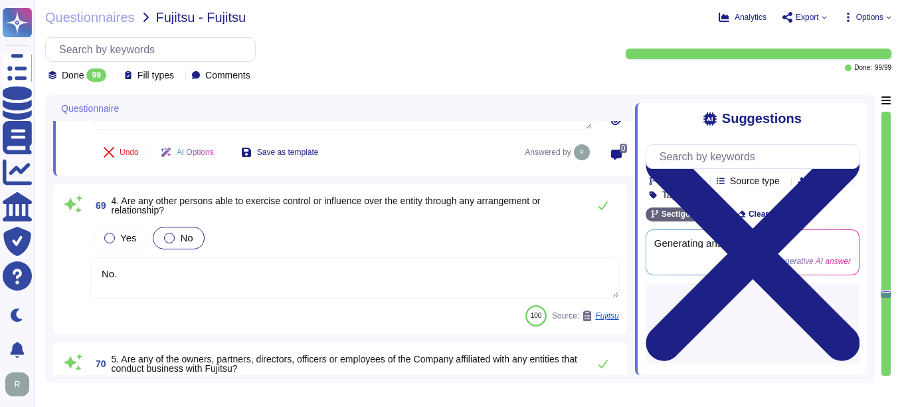
scroll to position [8649, 0]
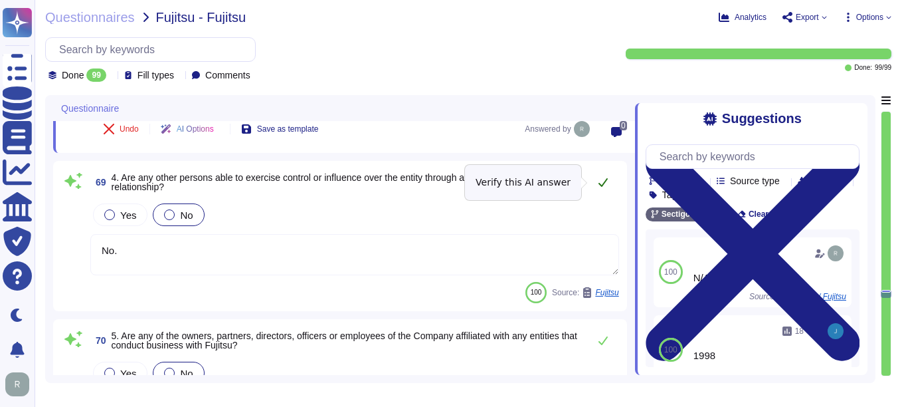
click at [601, 182] on icon at bounding box center [603, 182] width 11 height 11
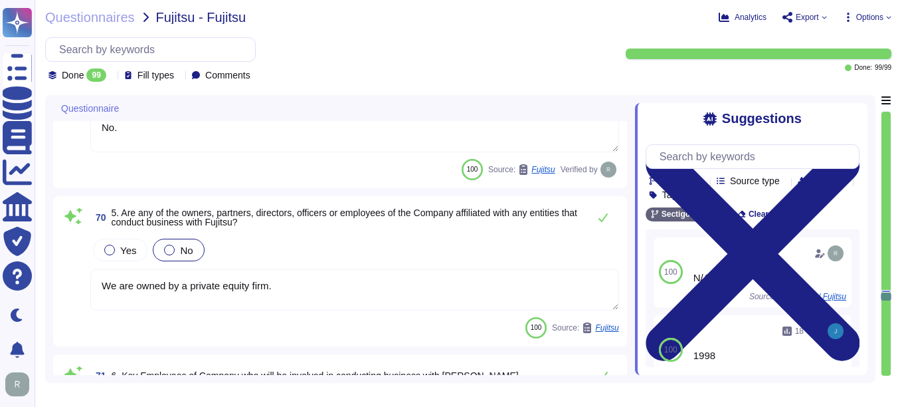
scroll to position [8782, 0]
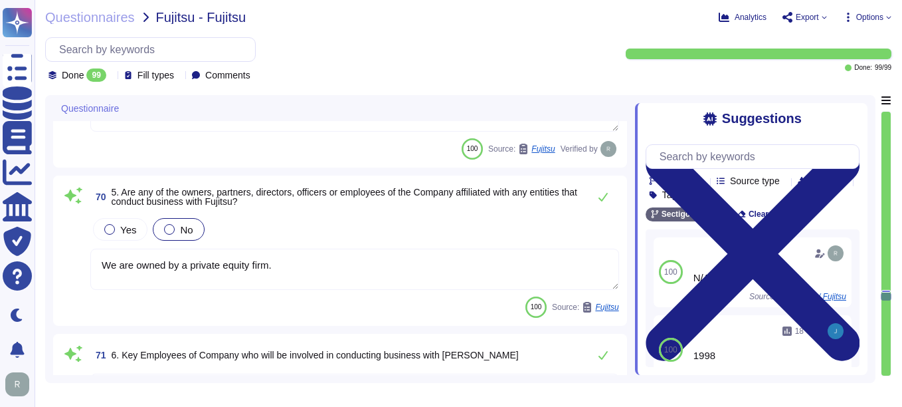
drag, startPoint x: 278, startPoint y: 263, endPoint x: 41, endPoint y: 258, distance: 238.0
click at [41, 258] on div "Questionnaires Fujitsu - Fujitsu Analytics Export Options Done 99 Fill types Co…" at bounding box center [469, 203] width 868 height 407
click at [540, 214] on div "70 5. Are any of the owners, partners, directors, officers or employees of the …" at bounding box center [340, 250] width 558 height 134
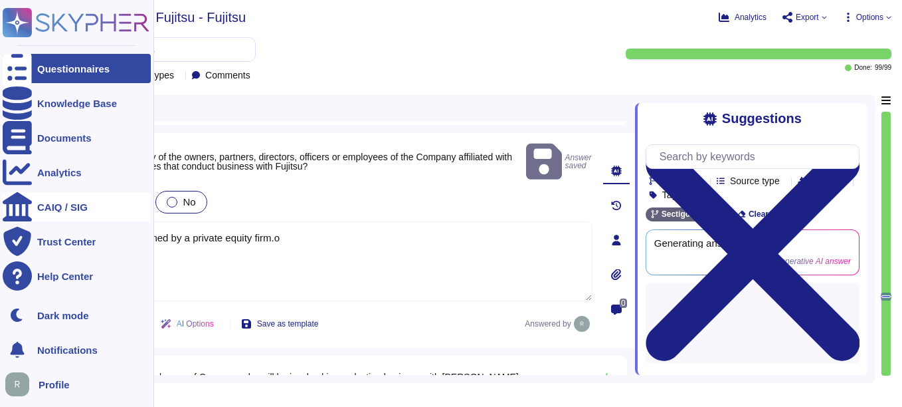
drag, startPoint x: 304, startPoint y: 217, endPoint x: 11, endPoint y: 212, distance: 293.1
click at [11, 212] on div "Questionnaires Knowledge Base Documents Analytics CAIQ / SIG Trust Center Help …" at bounding box center [451, 203] width 902 height 407
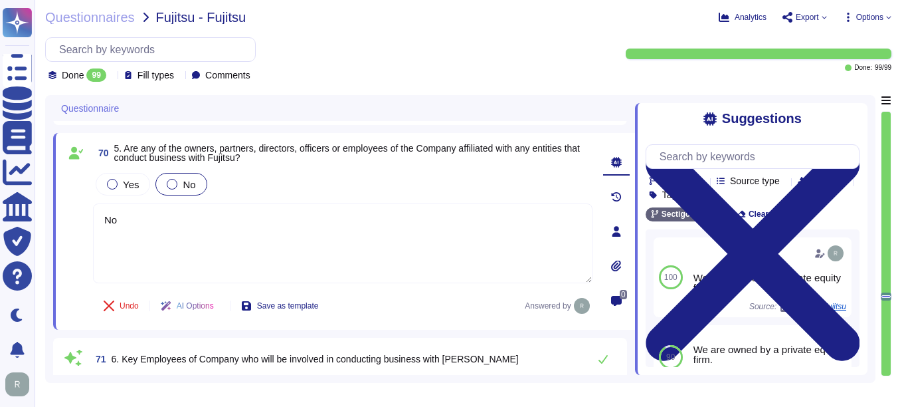
click at [416, 173] on div "Yes No" at bounding box center [343, 184] width 500 height 28
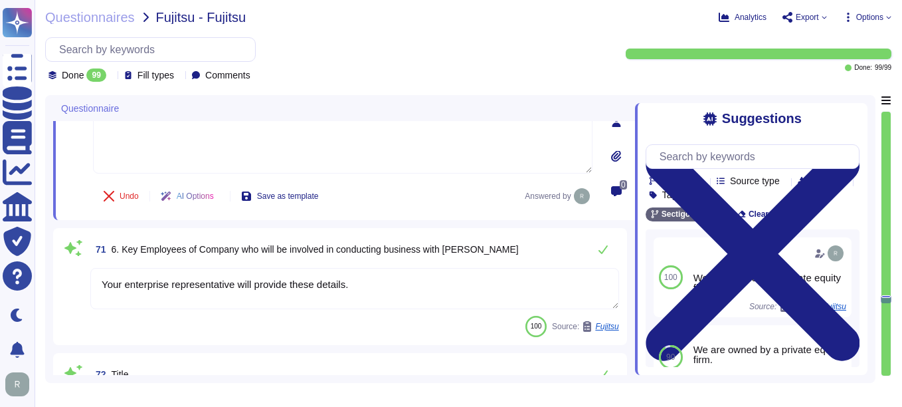
scroll to position [8915, 0]
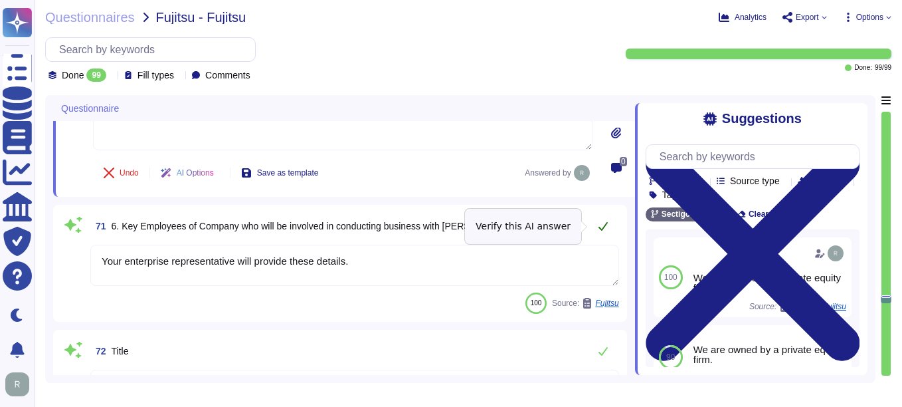
click at [604, 226] on icon at bounding box center [603, 226] width 9 height 9
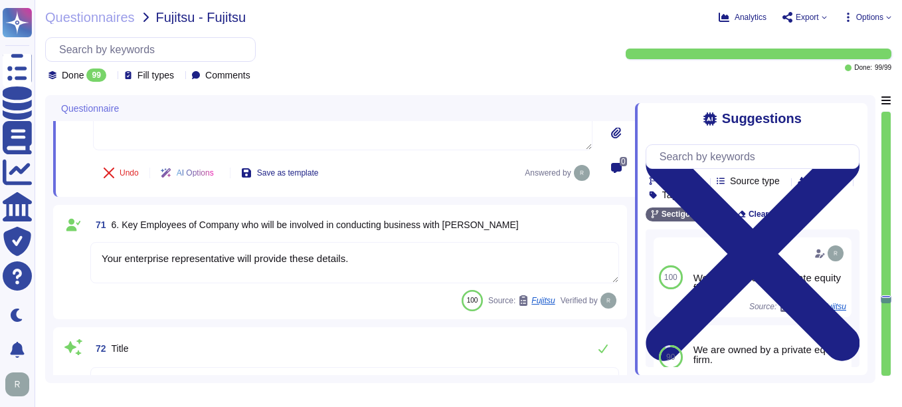
drag, startPoint x: 351, startPoint y: 259, endPoint x: 98, endPoint y: 249, distance: 252.7
click at [98, 249] on textarea "Your enterprise representative will provide these details." at bounding box center [354, 262] width 529 height 41
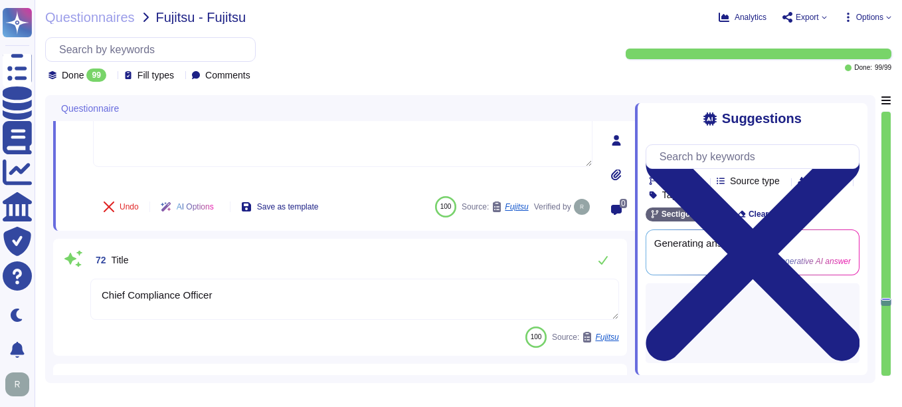
scroll to position [9048, 0]
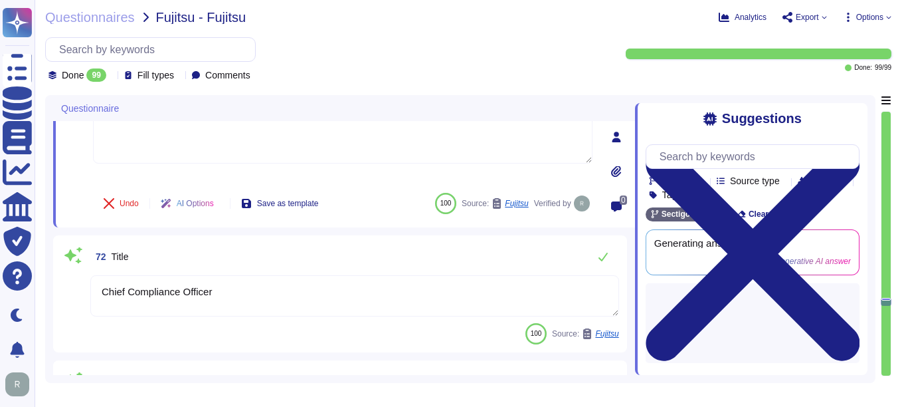
drag, startPoint x: 231, startPoint y: 291, endPoint x: 79, endPoint y: 284, distance: 152.3
click at [79, 284] on div "72 Title Chief Compliance Officer 100 Source: Fujitsu" at bounding box center [340, 293] width 558 height 101
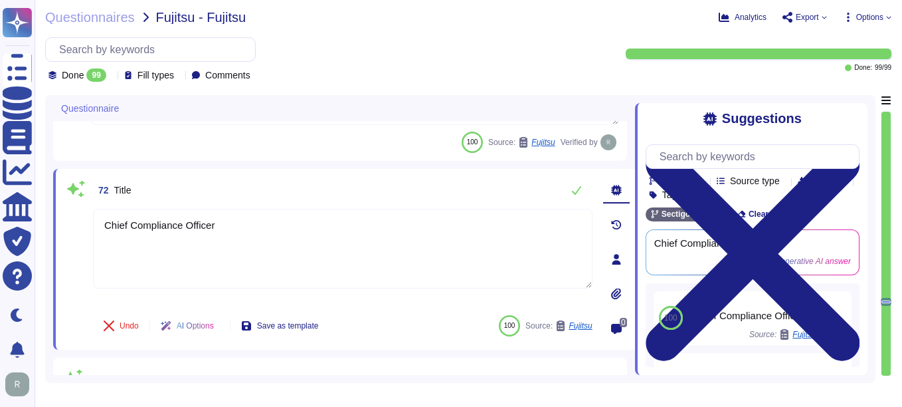
paste textarea "Your enterprise representative will provide these details."
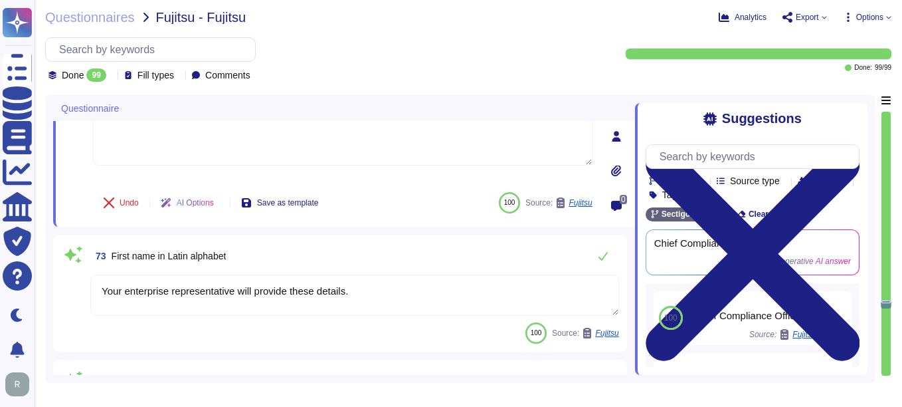
scroll to position [9181, 0]
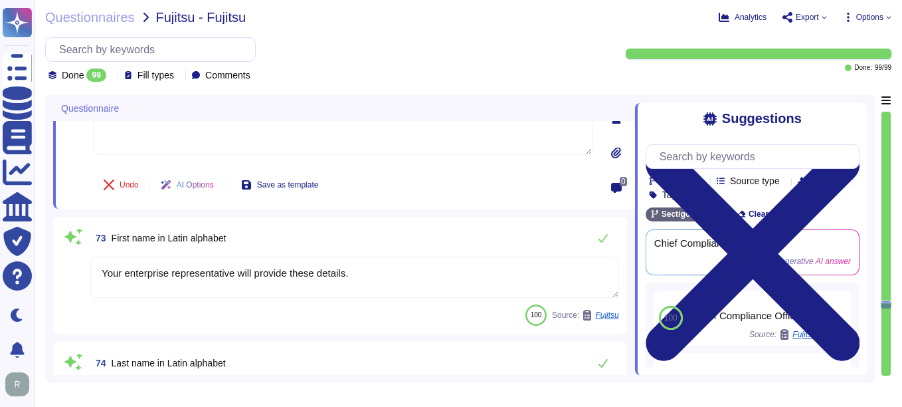
drag, startPoint x: 379, startPoint y: 278, endPoint x: 74, endPoint y: 257, distance: 305.8
click at [74, 257] on div "73 First name in Latin alphabet Your enterprise representative will provide the…" at bounding box center [340, 275] width 558 height 101
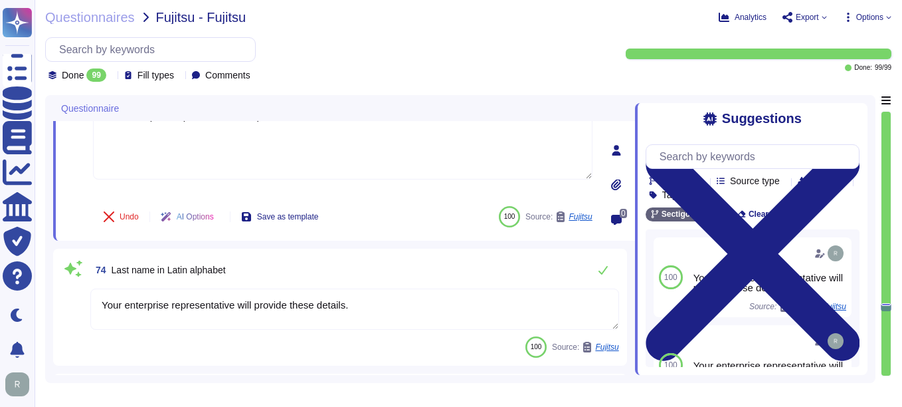
scroll to position [9380, 0]
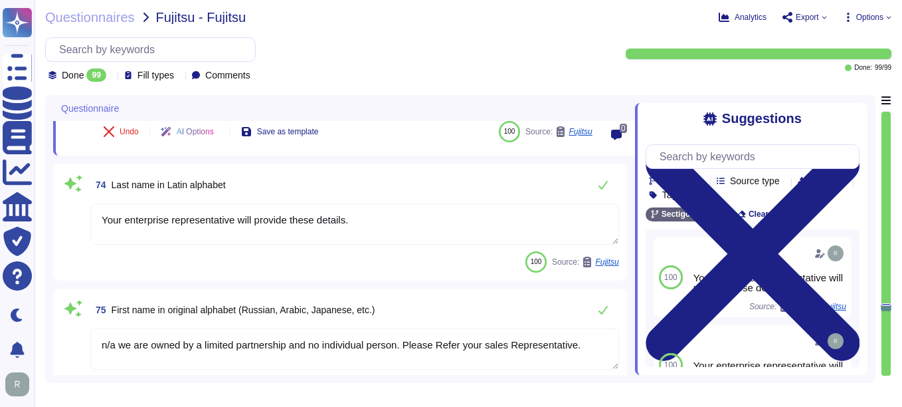
drag, startPoint x: 365, startPoint y: 223, endPoint x: 89, endPoint y: 223, distance: 276.4
click at [89, 223] on div "74 Last name in Latin alphabet Your enterprise representative will provide thes…" at bounding box center [340, 221] width 558 height 101
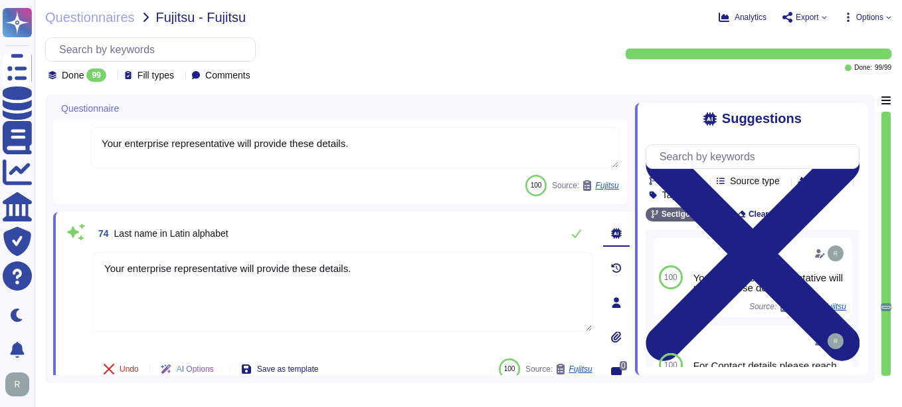
scroll to position [9205, 0]
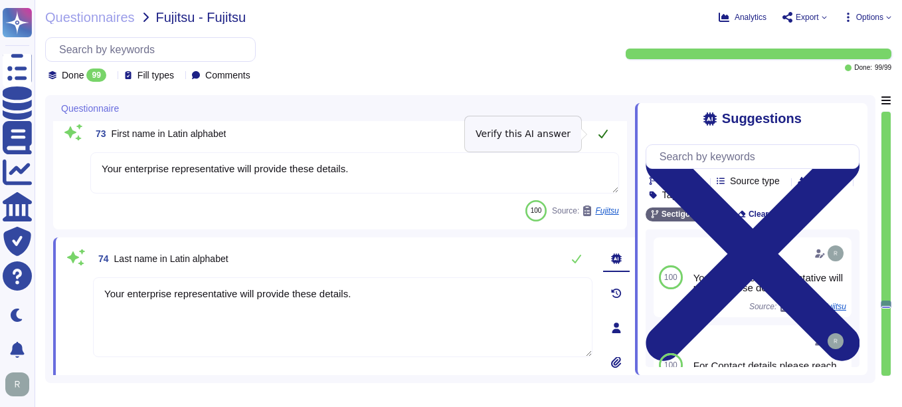
click at [601, 136] on icon at bounding box center [603, 133] width 11 height 11
click at [602, 129] on icon at bounding box center [603, 133] width 11 height 11
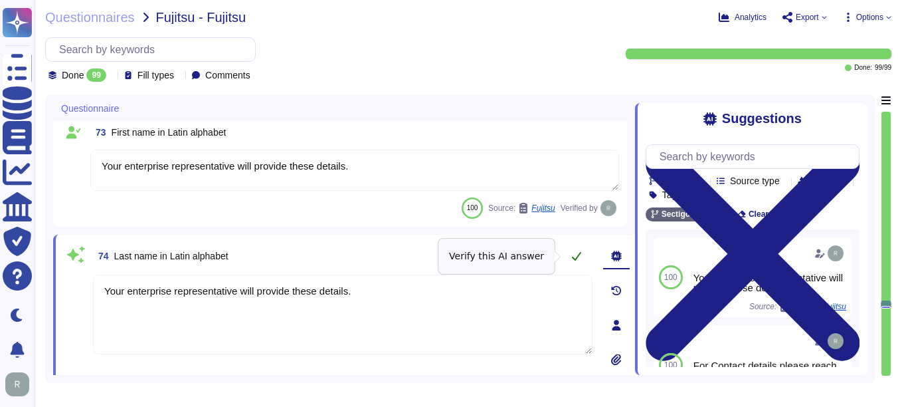
click at [576, 255] on icon at bounding box center [576, 256] width 11 height 11
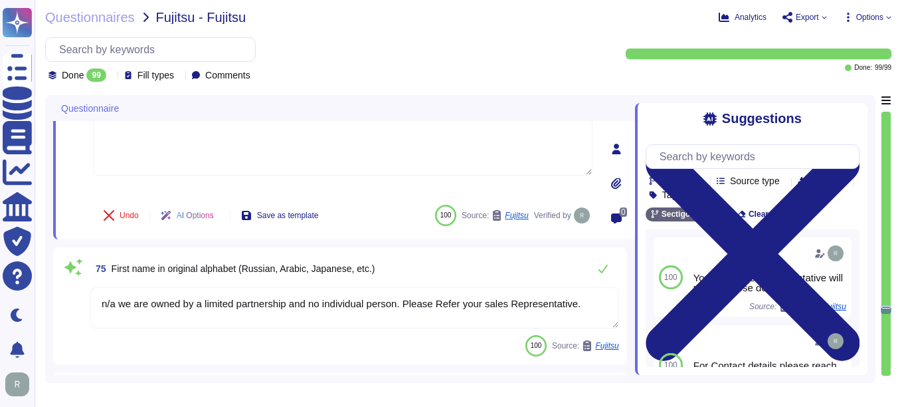
scroll to position [9405, 0]
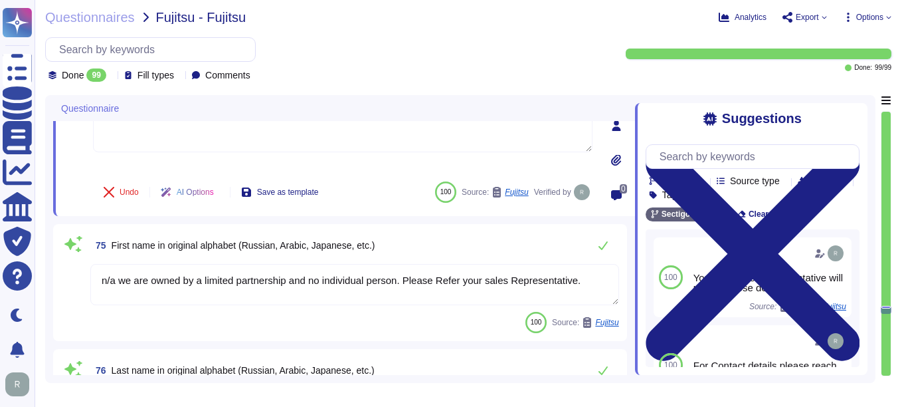
drag, startPoint x: 581, startPoint y: 279, endPoint x: 88, endPoint y: 258, distance: 494.2
click at [88, 258] on div "75 First name in original alphabet (Russian, Arabic, Japanese, etc.) n/a we are…" at bounding box center [340, 282] width 558 height 101
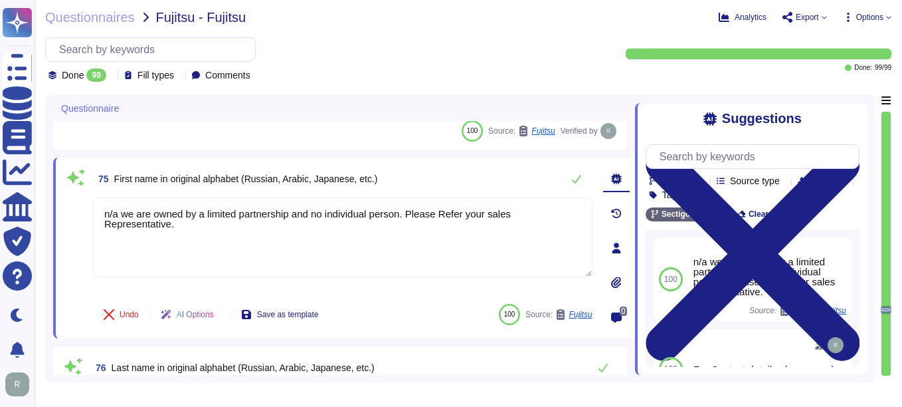
paste textarea "Your enterprise representative will provide these details"
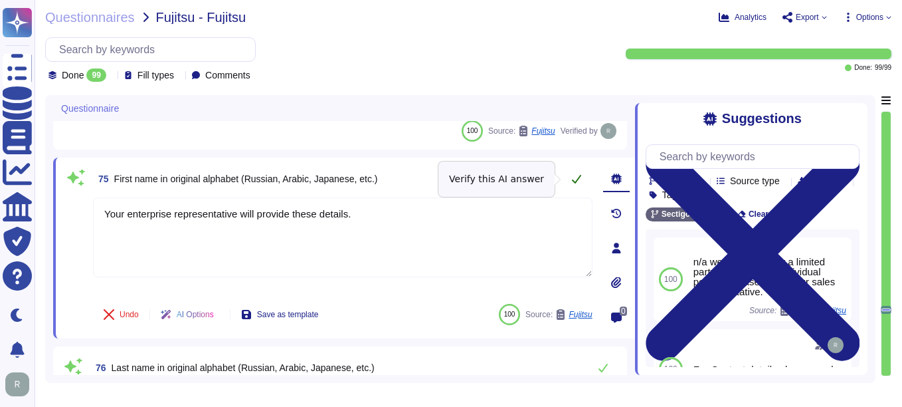
click at [577, 180] on icon at bounding box center [576, 179] width 9 height 9
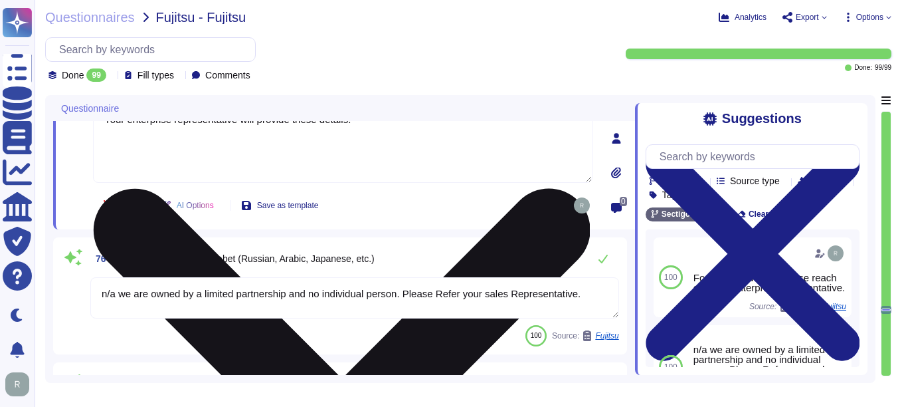
scroll to position [9538, 0]
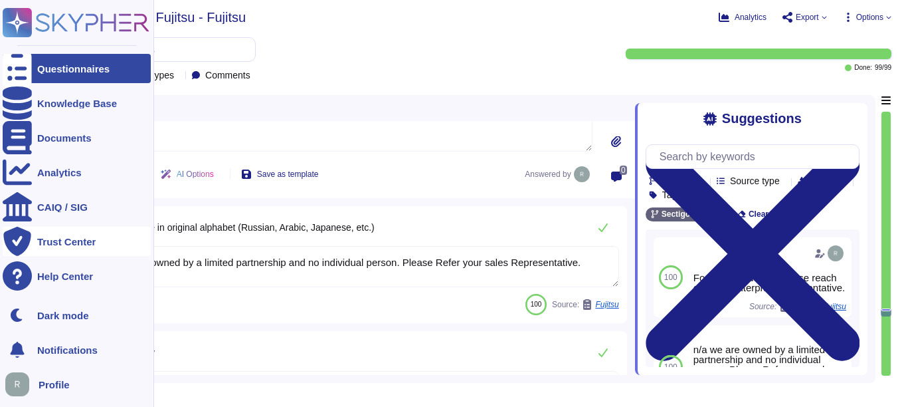
drag, startPoint x: 583, startPoint y: 258, endPoint x: 25, endPoint y: 252, distance: 558.2
click at [25, 252] on div "Questionnaires Knowledge Base Documents Analytics CAIQ / SIG Trust Center Help …" at bounding box center [451, 203] width 902 height 407
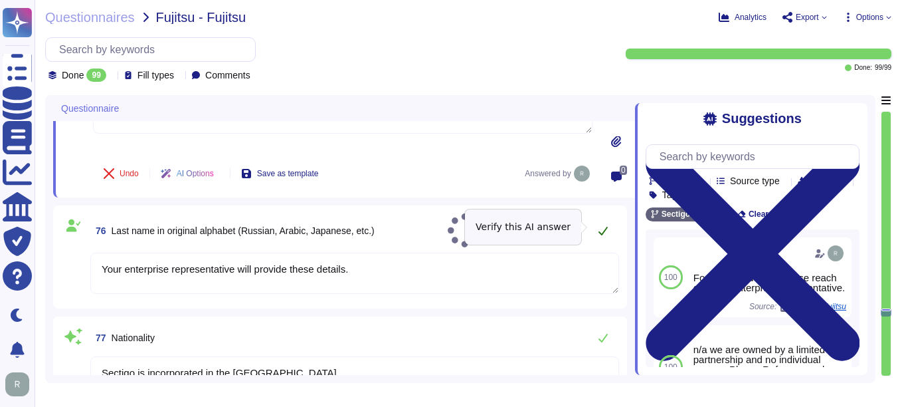
click at [600, 225] on icon at bounding box center [603, 230] width 11 height 11
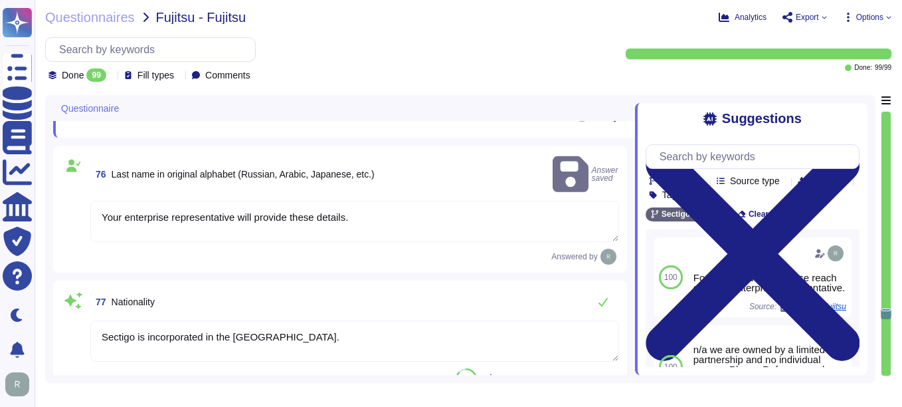
scroll to position [9604, 0]
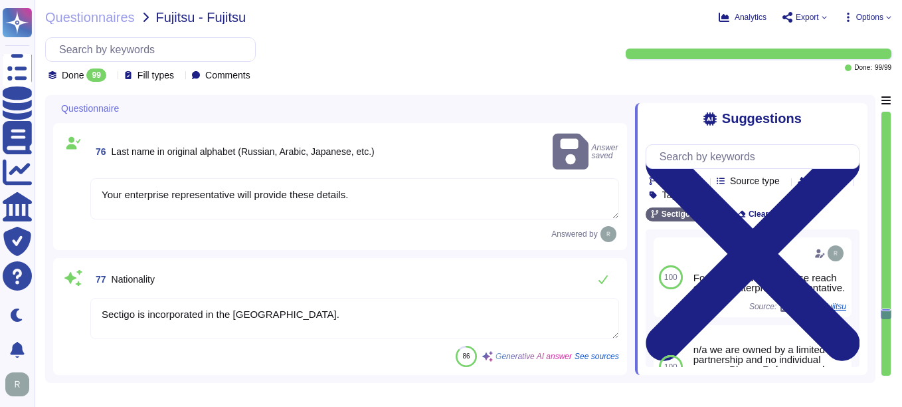
drag, startPoint x: 340, startPoint y: 296, endPoint x: 85, endPoint y: 300, distance: 254.5
click at [85, 300] on div "77 Nationality Sectigo is incorporated in the [DEMOGRAPHIC_DATA]. 86 Generative…" at bounding box center [340, 316] width 558 height 101
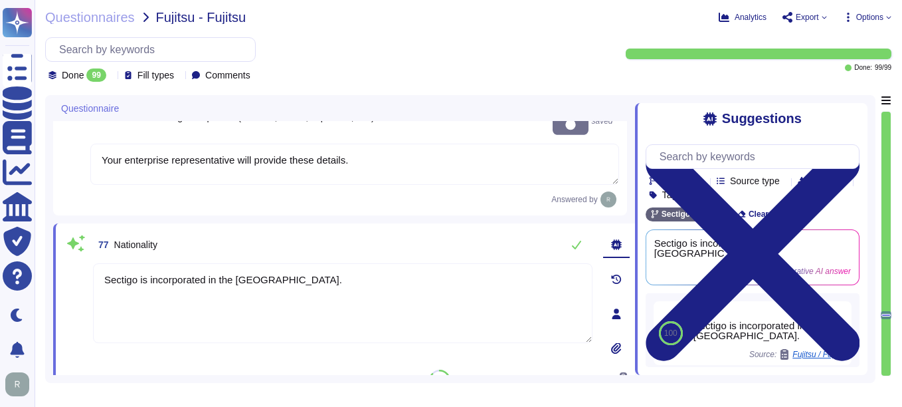
paste textarea "Your enterprise representative will provide these details"
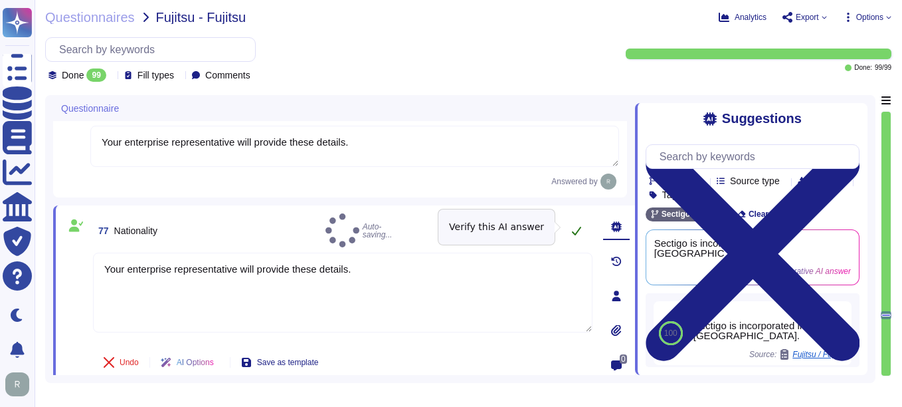
click at [575, 225] on icon at bounding box center [576, 230] width 11 height 11
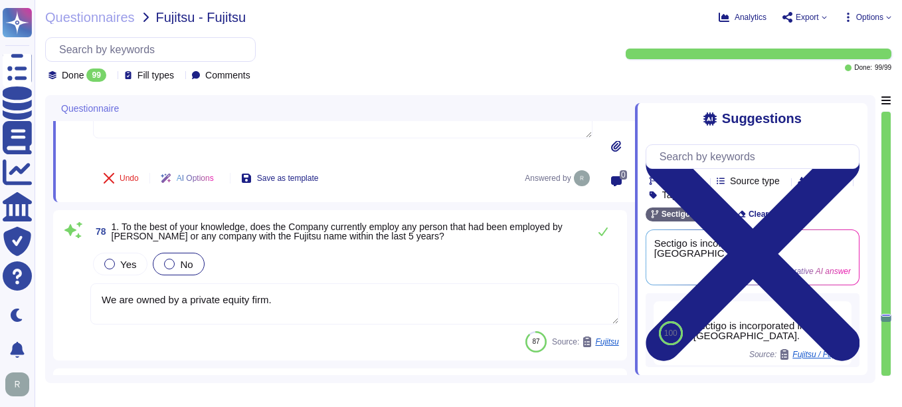
scroll to position [9803, 0]
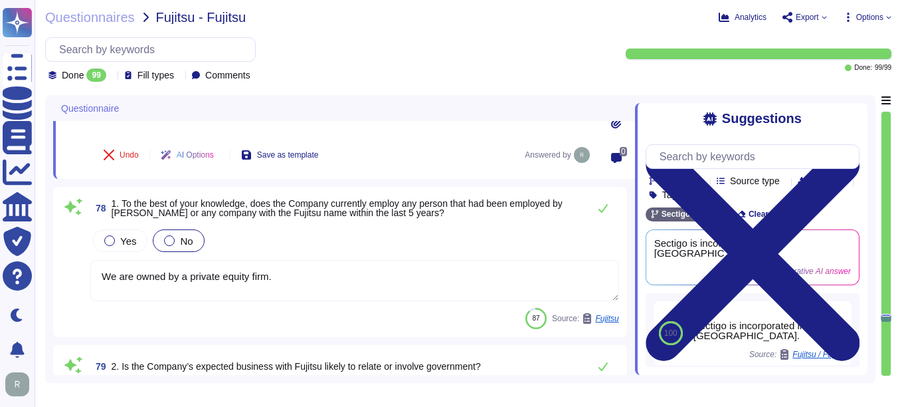
drag, startPoint x: 279, startPoint y: 274, endPoint x: 73, endPoint y: 267, distance: 206.1
click at [73, 267] on div "78 1. To the best of your knowledge, does the Company currently employ any pers…" at bounding box center [340, 262] width 558 height 134
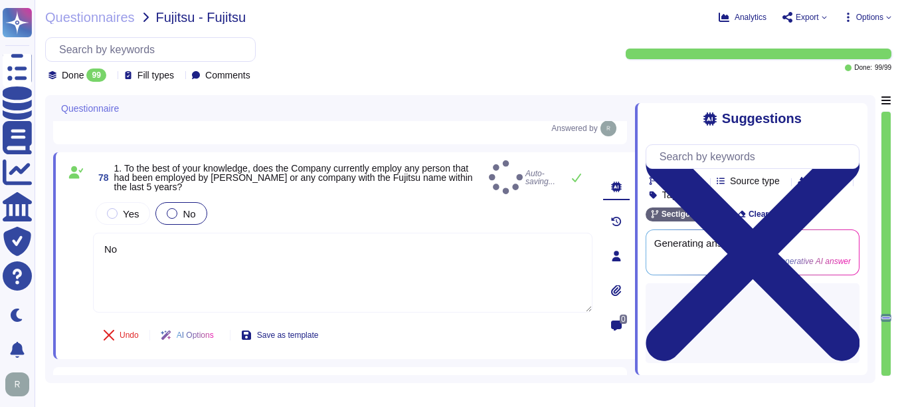
click at [368, 322] on div "Undo AI Options Save as template" at bounding box center [343, 335] width 500 height 32
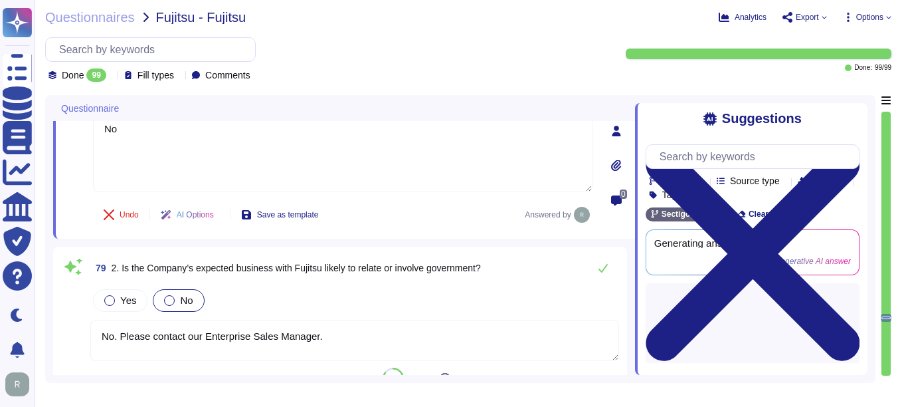
scroll to position [9936, 0]
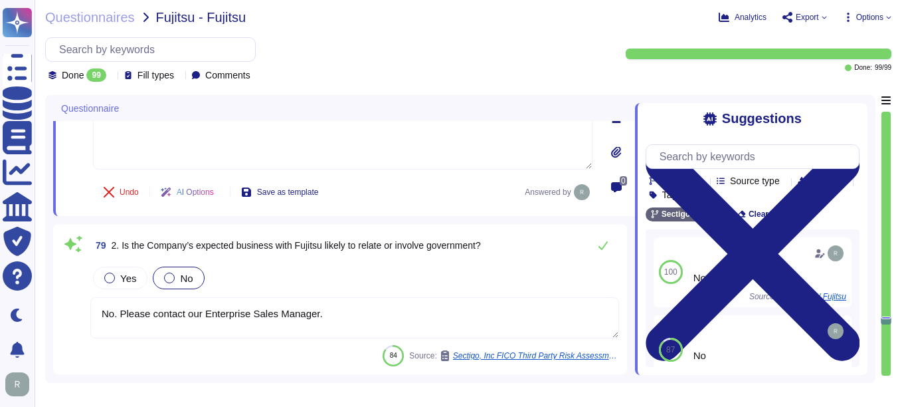
drag, startPoint x: 366, startPoint y: 319, endPoint x: 121, endPoint y: 319, distance: 245.2
click at [121, 319] on textarea "No. Please contact our Enterprise Sales Manager." at bounding box center [354, 317] width 529 height 41
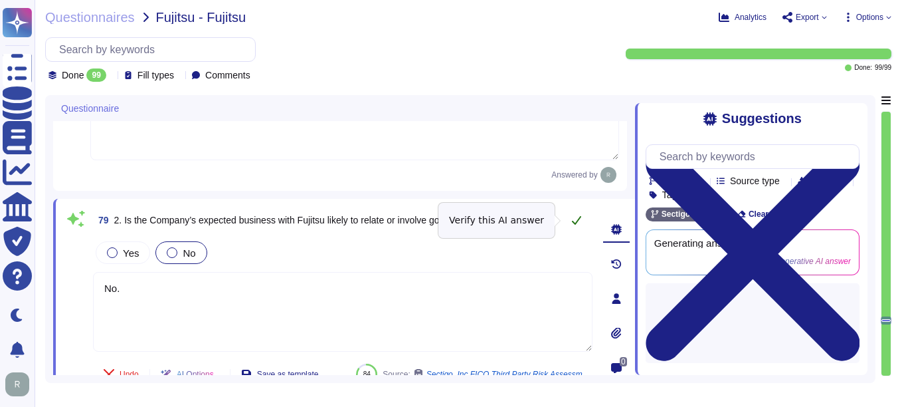
click at [572, 219] on icon at bounding box center [576, 220] width 11 height 11
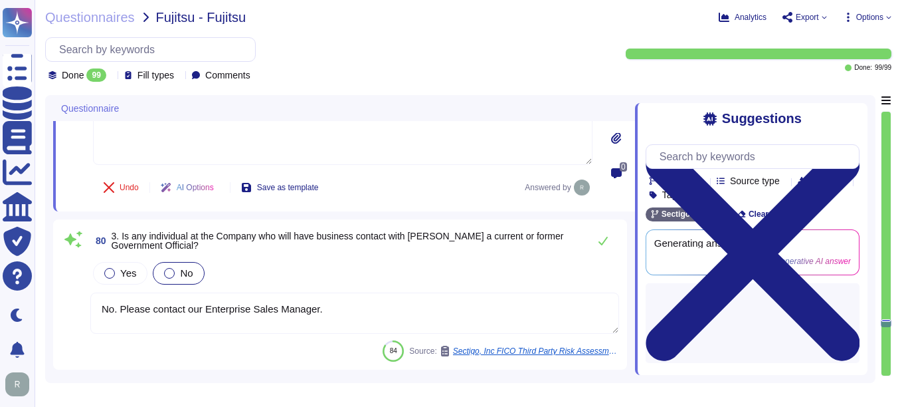
scroll to position [10136, 0]
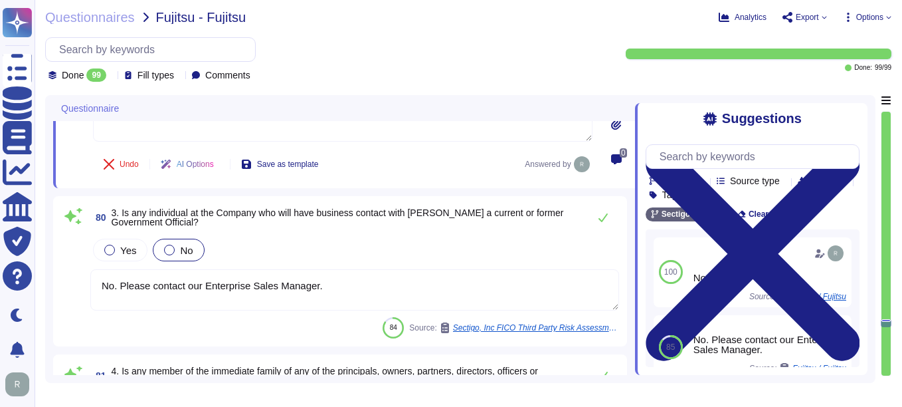
drag, startPoint x: 319, startPoint y: 286, endPoint x: 117, endPoint y: 294, distance: 202.2
click at [117, 294] on textarea "No. Please contact our Enterprise Sales Manager." at bounding box center [354, 289] width 529 height 41
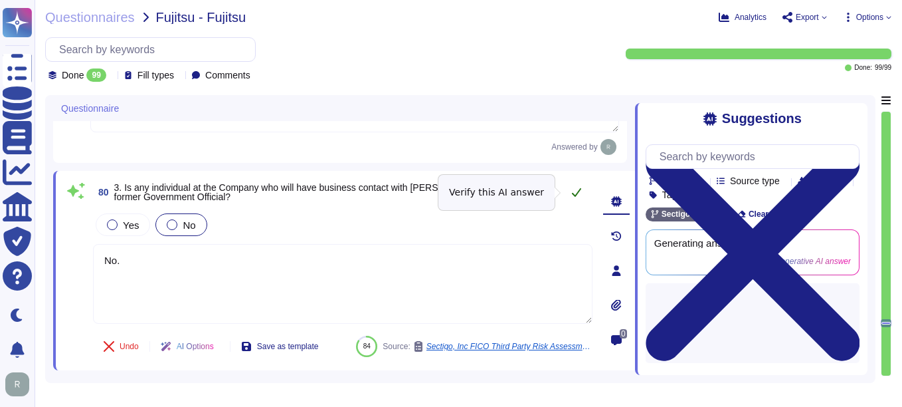
click at [577, 189] on icon at bounding box center [576, 192] width 11 height 11
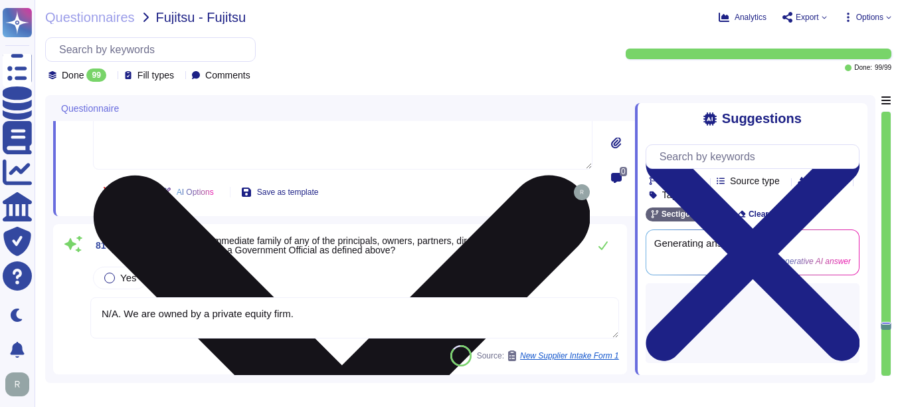
scroll to position [10335, 0]
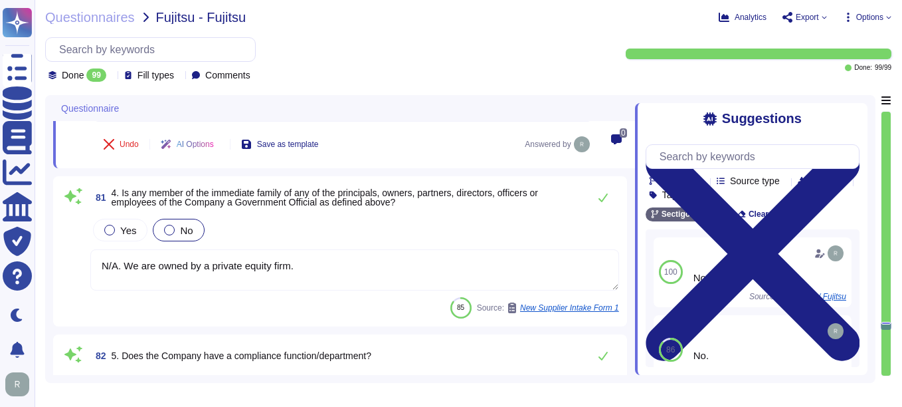
drag, startPoint x: 322, startPoint y: 266, endPoint x: 125, endPoint y: 272, distance: 197.4
click at [125, 272] on textarea "N/A. We are owned by a private equity firm." at bounding box center [354, 269] width 529 height 41
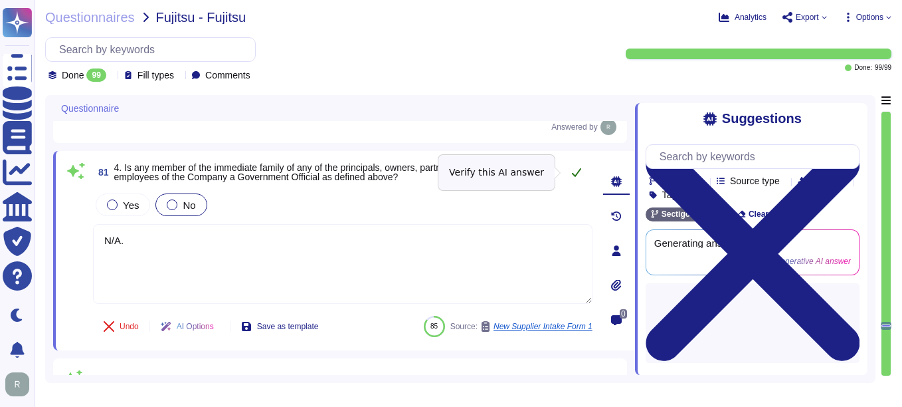
click at [573, 173] on icon at bounding box center [576, 172] width 11 height 11
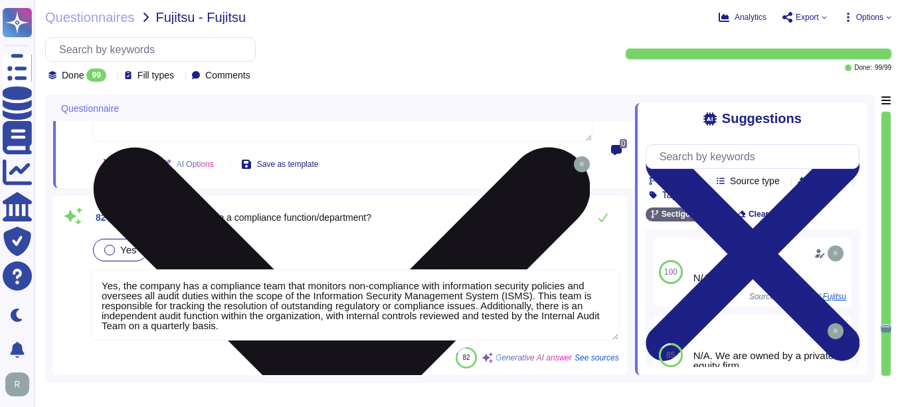
scroll to position [10534, 0]
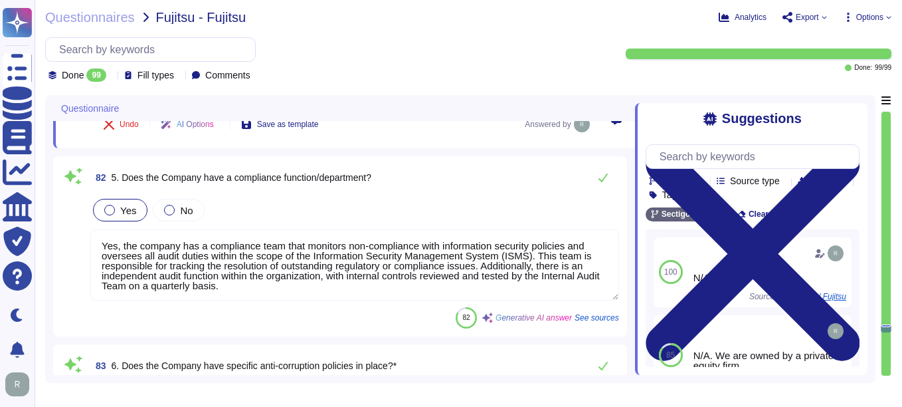
drag, startPoint x: 266, startPoint y: 289, endPoint x: 96, endPoint y: 236, distance: 178.2
click at [96, 236] on textarea "Yes, the company has a compliance team that monitors non-compliance with inform…" at bounding box center [354, 264] width 529 height 71
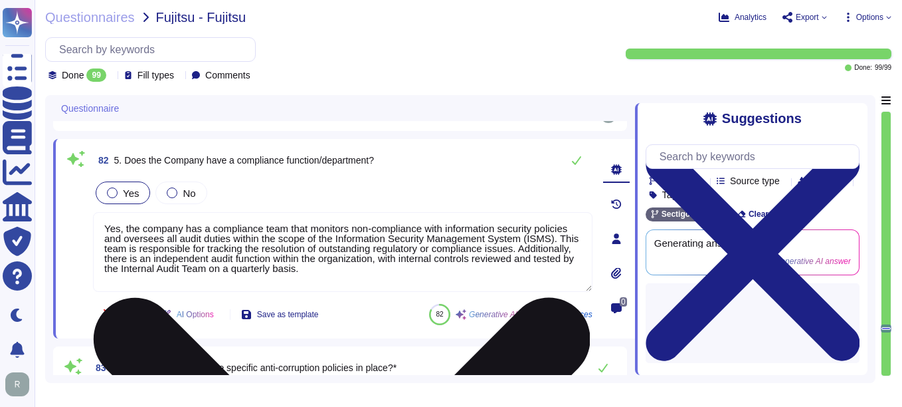
paste textarea "we have a compliance team that monitors non-compliance with our information sec…"
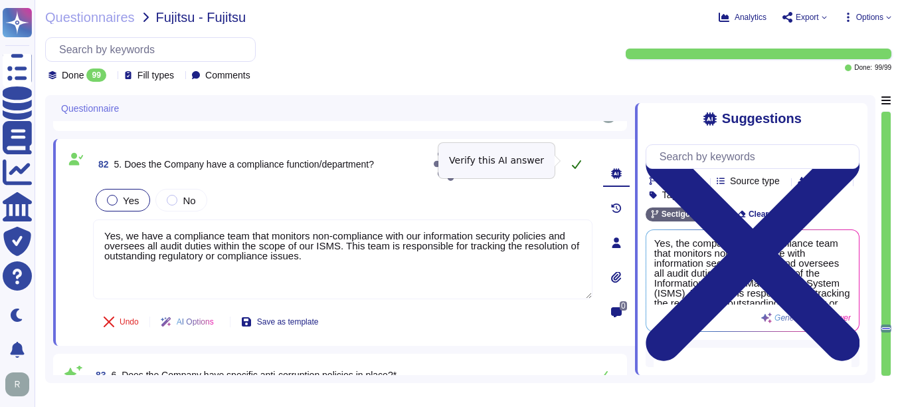
click at [571, 159] on icon at bounding box center [576, 164] width 11 height 11
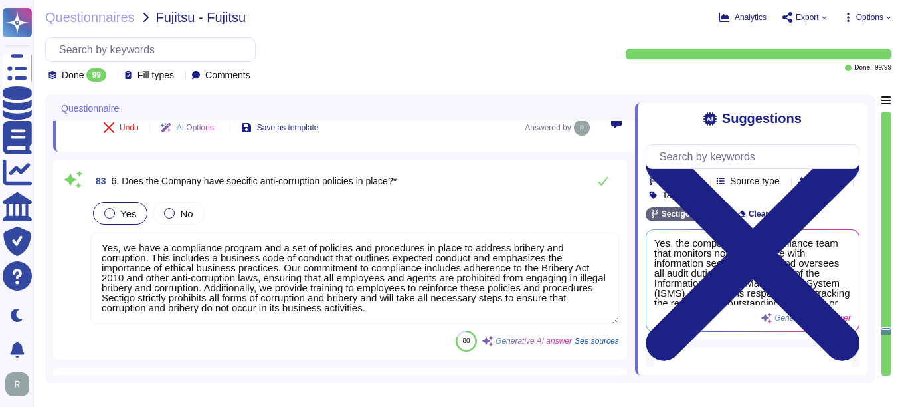
scroll to position [10734, 0]
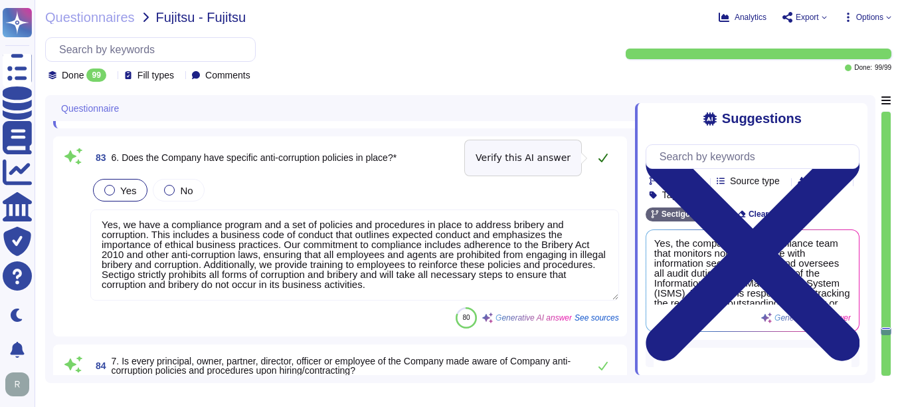
click at [599, 157] on icon at bounding box center [603, 157] width 11 height 11
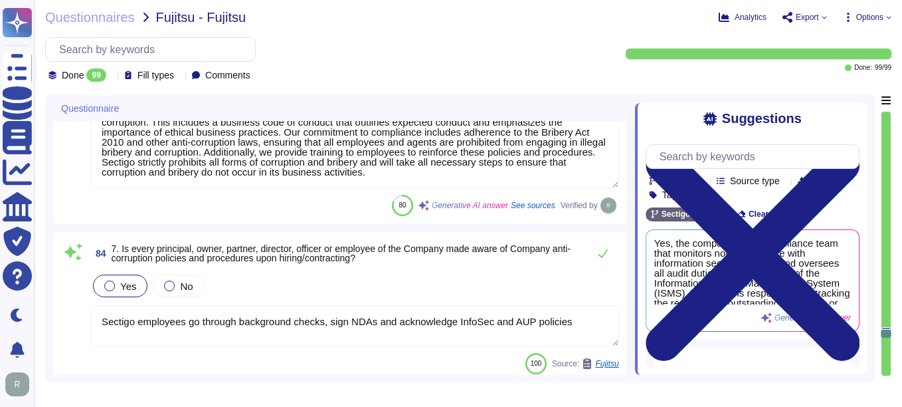
scroll to position [10867, 0]
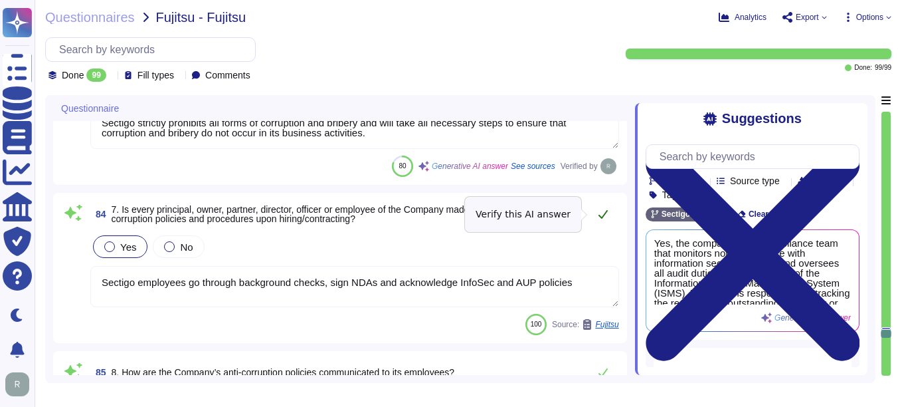
click at [602, 209] on icon at bounding box center [603, 214] width 11 height 11
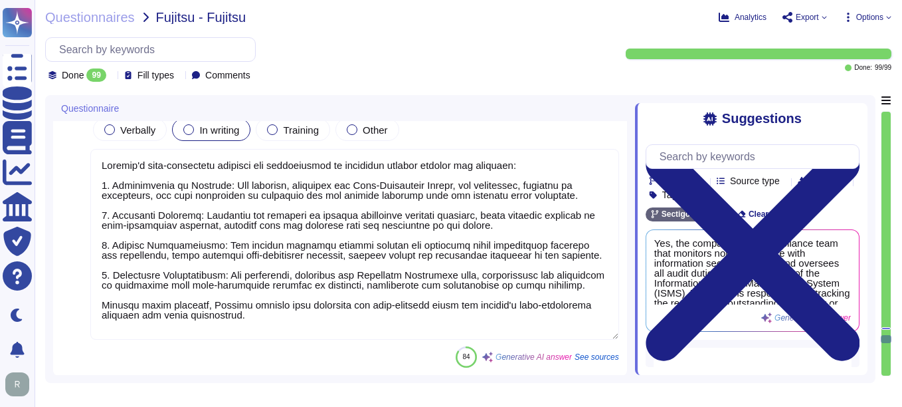
scroll to position [11066, 0]
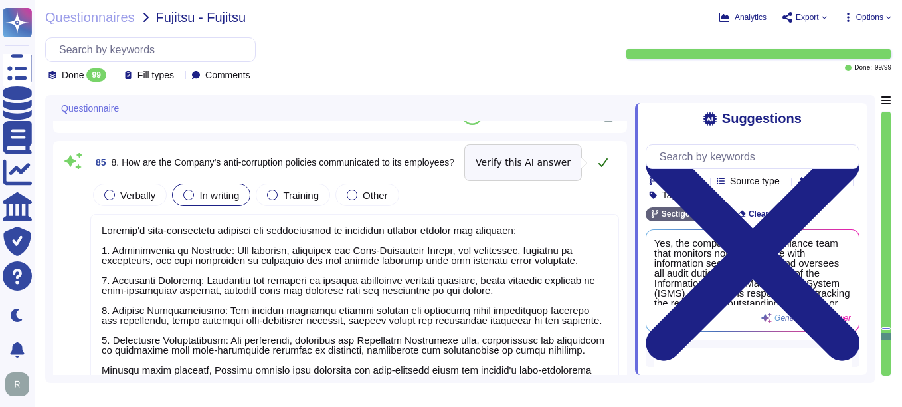
click at [601, 159] on icon at bounding box center [603, 162] width 11 height 11
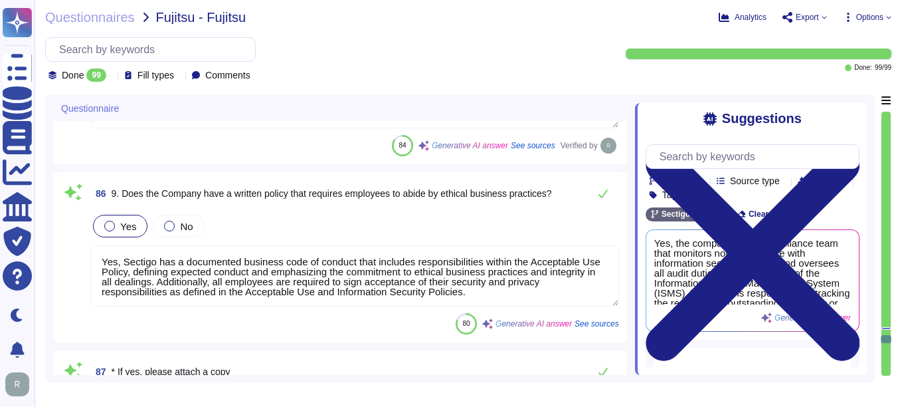
scroll to position [1, 0]
drag, startPoint x: 480, startPoint y: 294, endPoint x: 98, endPoint y: 264, distance: 383.3
click at [98, 264] on textarea "Yes, Sectigo has a documented business code of conduct that includes responsibi…" at bounding box center [354, 275] width 529 height 61
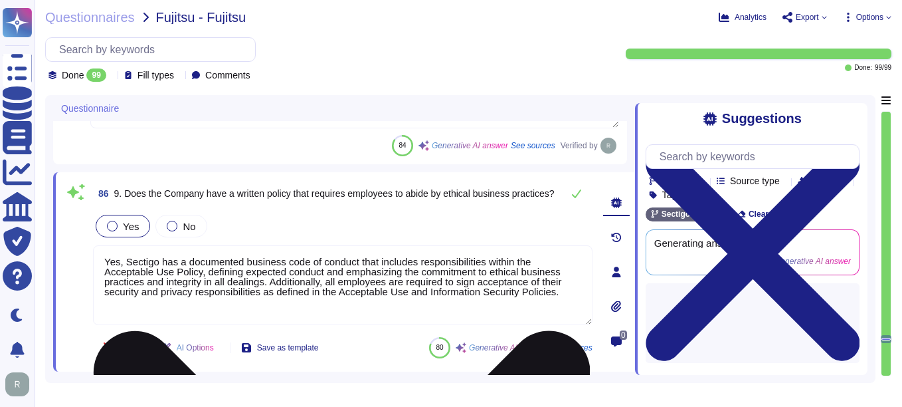
scroll to position [0, 0]
paste textarea "documented responsibilities within the Acceptable Use Policy that defines emplo…"
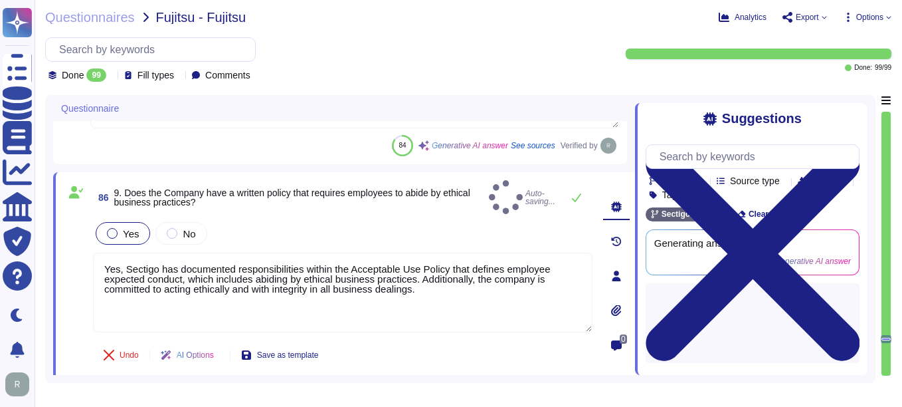
click at [482, 220] on div "Yes No" at bounding box center [343, 233] width 500 height 28
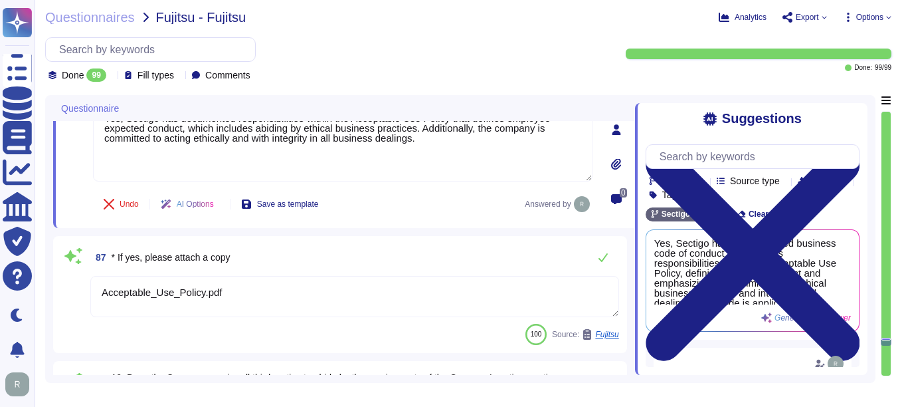
scroll to position [11369, 0]
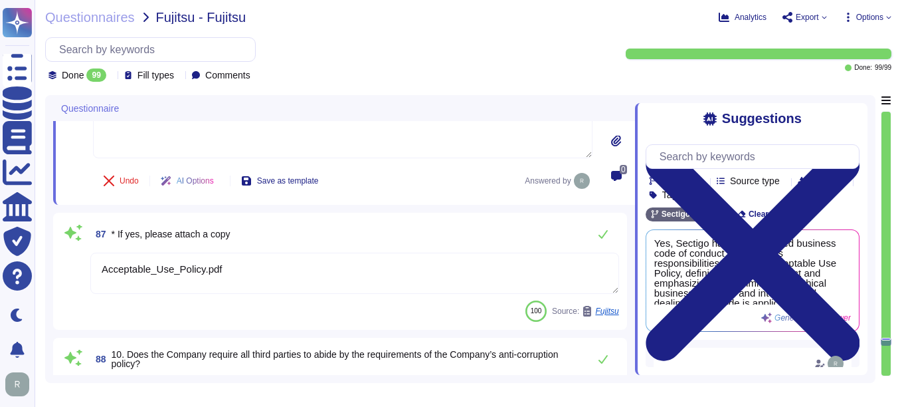
click at [488, 280] on textarea "Acceptable_Use_Policy.pdf" at bounding box center [354, 273] width 529 height 41
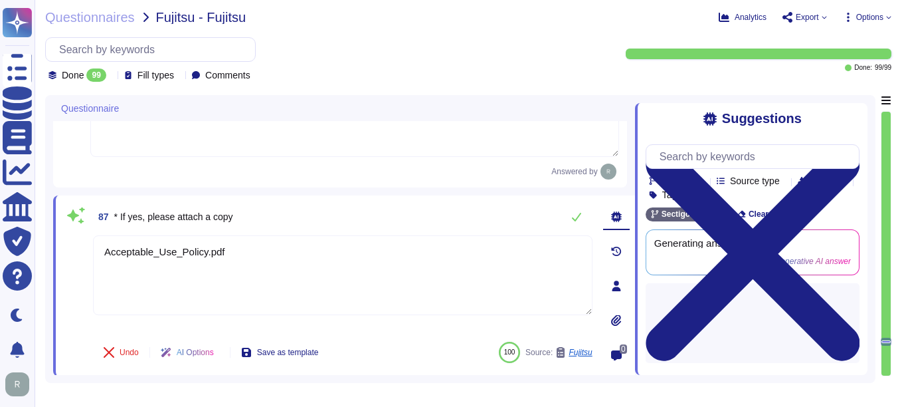
click at [613, 318] on icon at bounding box center [616, 319] width 10 height 11
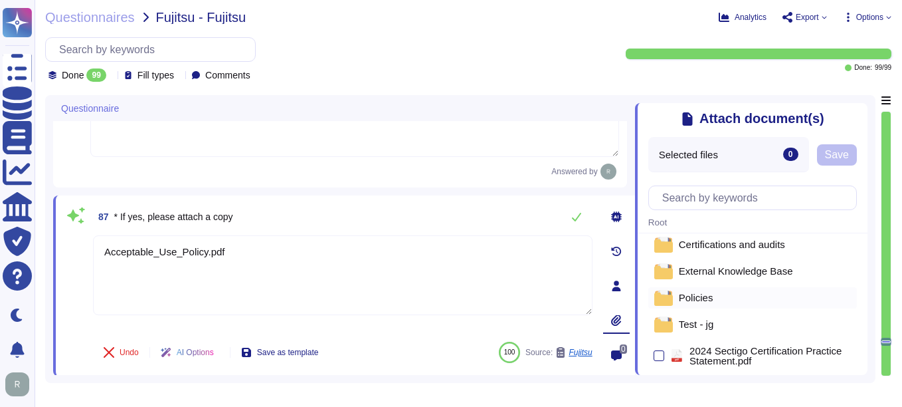
scroll to position [0, 0]
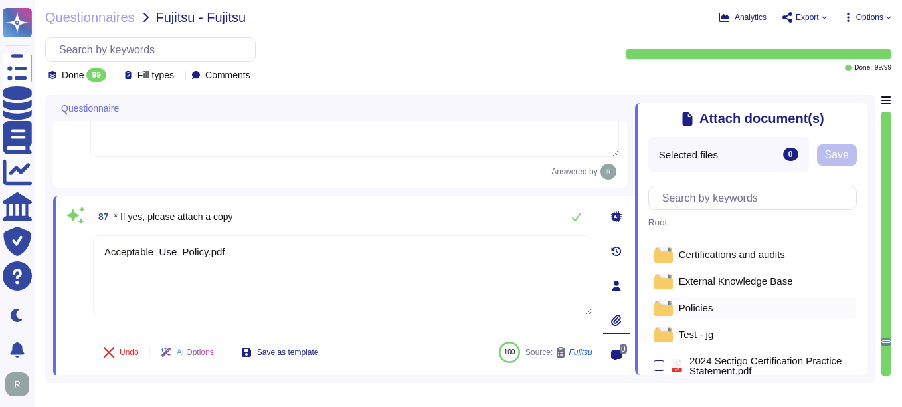
click at [698, 318] on div "Policies" at bounding box center [753, 307] width 209 height 21
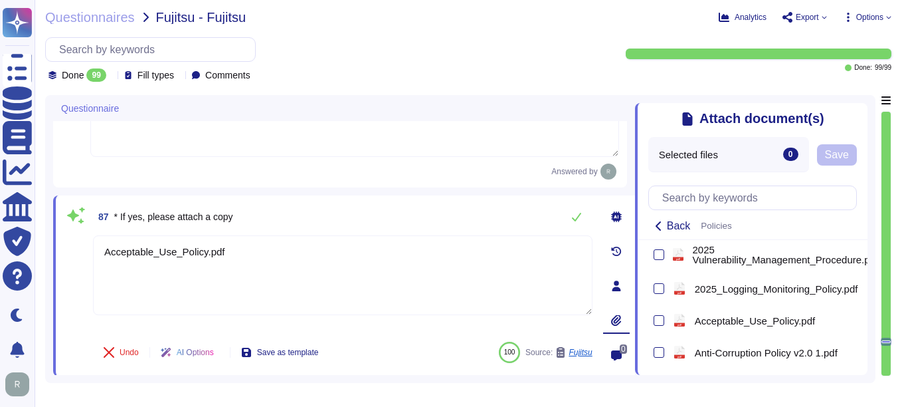
scroll to position [731, 0]
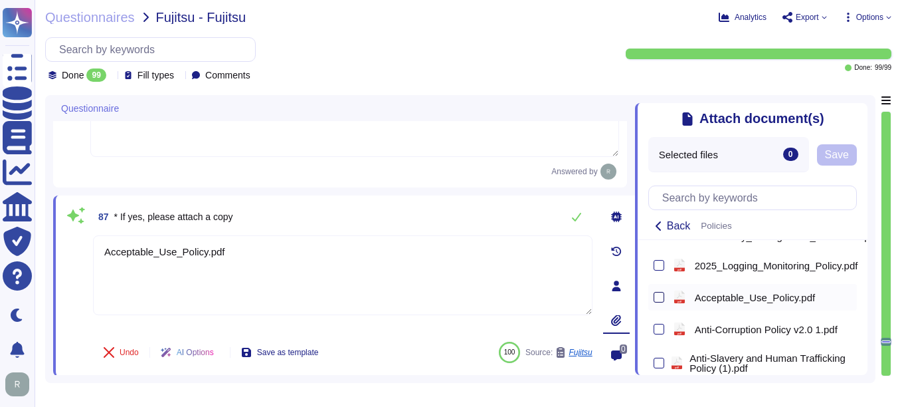
click at [660, 299] on div at bounding box center [659, 297] width 11 height 11
click at [0, 0] on input "checkbox" at bounding box center [0, 0] width 0 height 0
click at [846, 155] on span "Save" at bounding box center [839, 155] width 24 height 11
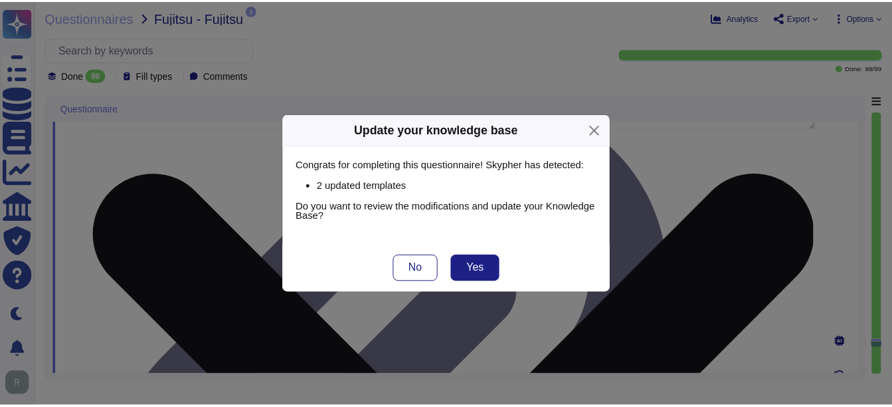
scroll to position [11568, 0]
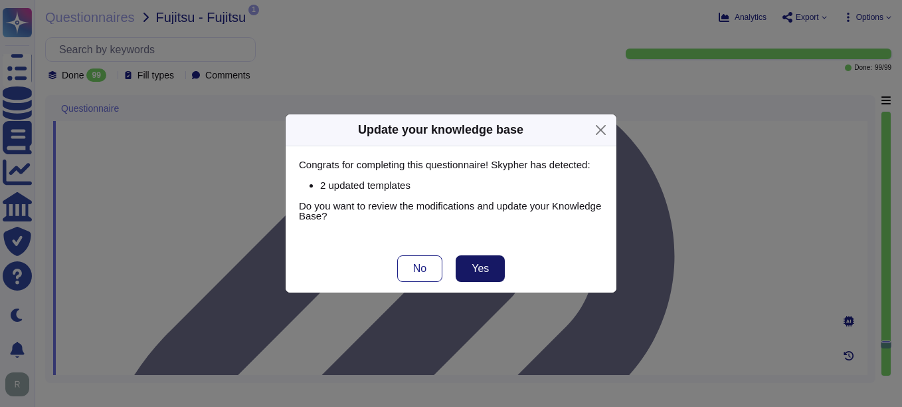
click at [499, 272] on button "Yes" at bounding box center [480, 268] width 49 height 27
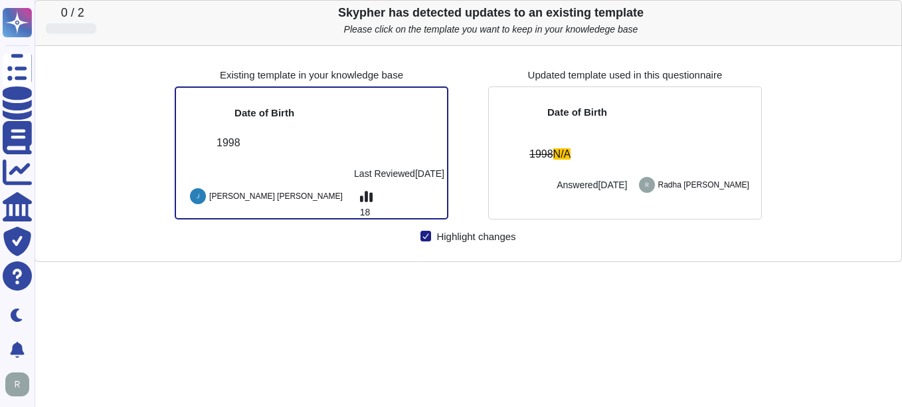
click at [886, 13] on icon at bounding box center [886, 13] width 0 height 0
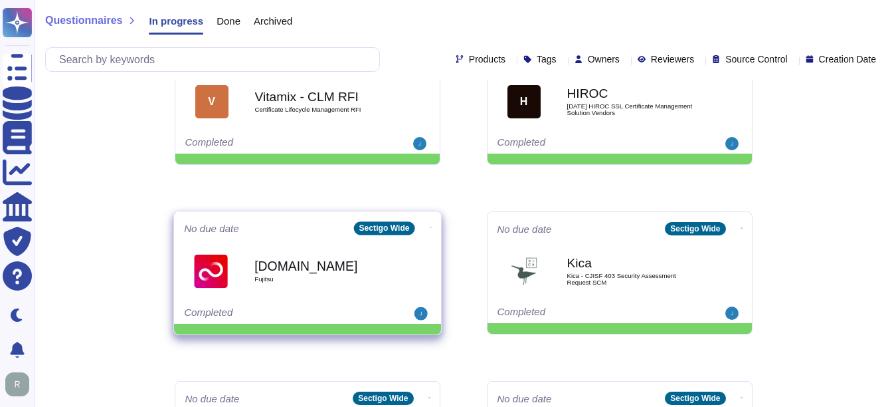
scroll to position [266, 0]
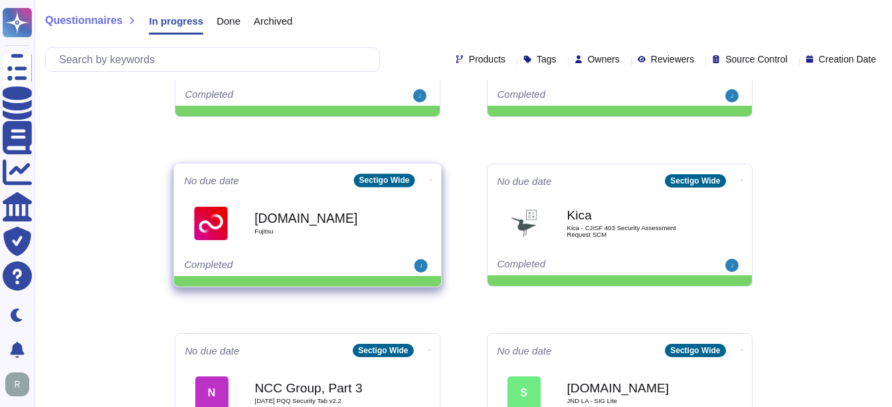
click at [318, 219] on b "[DOMAIN_NAME]" at bounding box center [322, 217] width 134 height 13
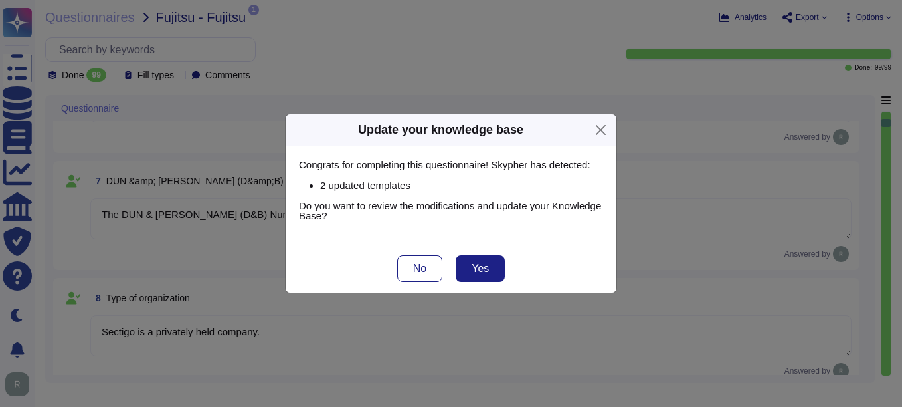
scroll to position [797, 0]
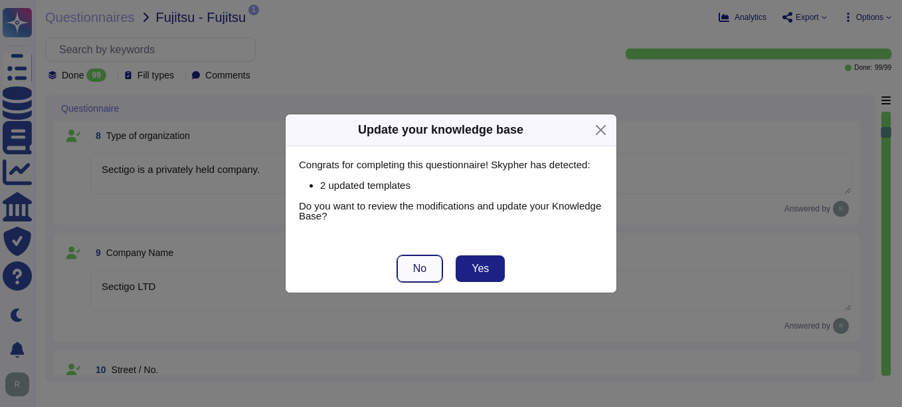
click at [427, 263] on span "No" at bounding box center [419, 268] width 13 height 11
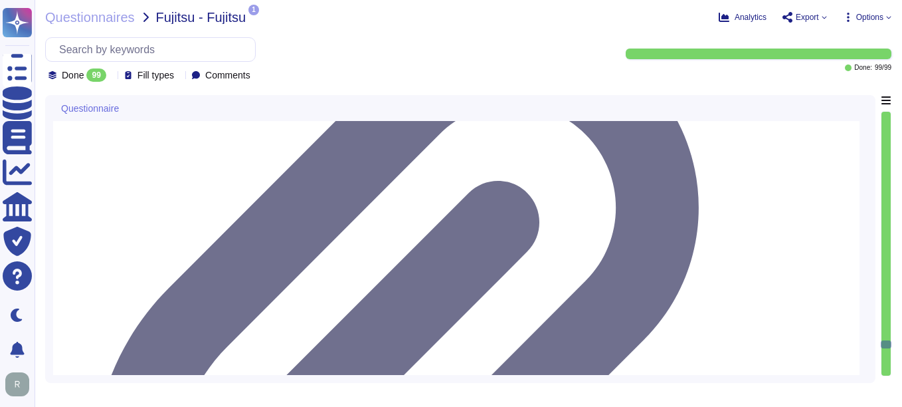
scroll to position [1, 0]
drag, startPoint x: 116, startPoint y: 203, endPoint x: 617, endPoint y: 226, distance: 501.5
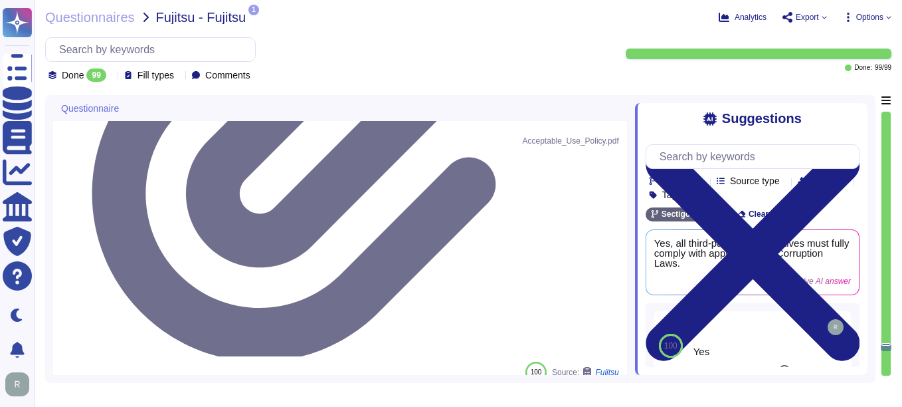
drag, startPoint x: 367, startPoint y: 299, endPoint x: 94, endPoint y: 265, distance: 274.5
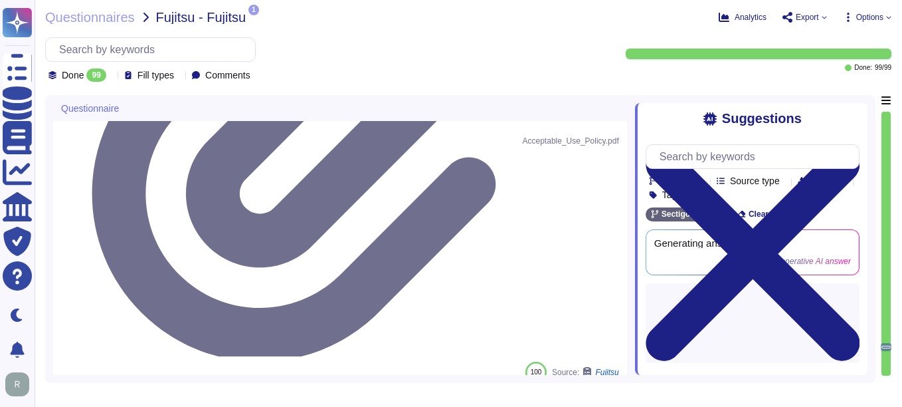
paste textarea
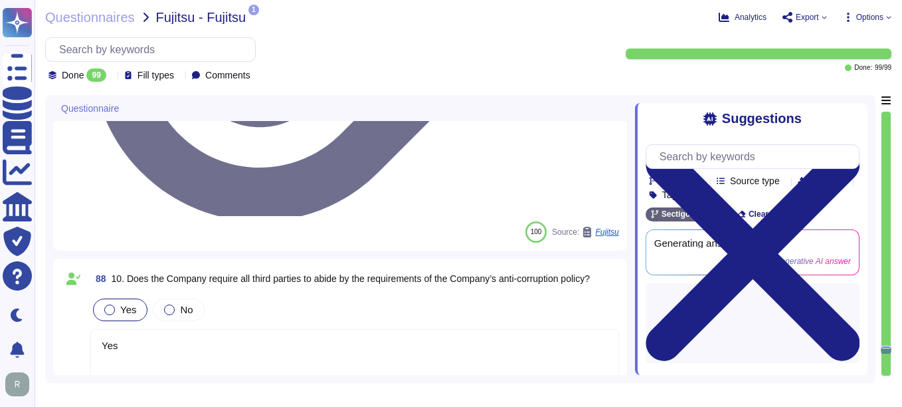
scroll to position [10699, 0]
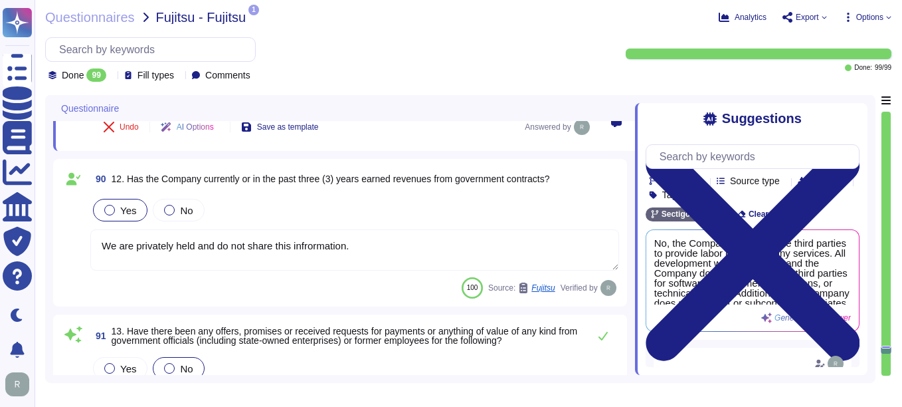
scroll to position [10831, 0]
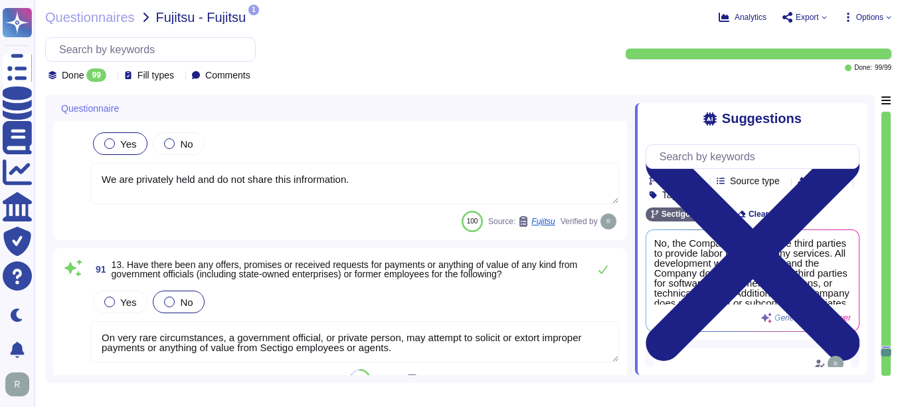
drag, startPoint x: 408, startPoint y: 348, endPoint x: 96, endPoint y: 328, distance: 313.0
click at [96, 328] on textarea "On very rare circumstances, a government official, or private person, may attem…" at bounding box center [354, 341] width 529 height 41
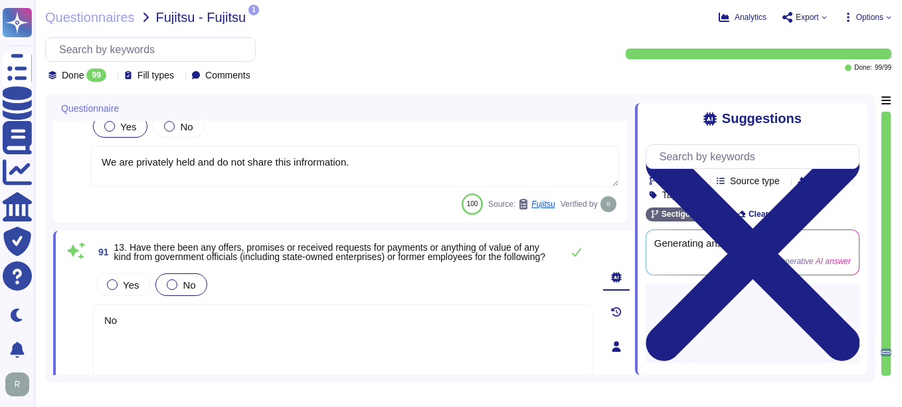
click at [363, 282] on div "Yes No" at bounding box center [343, 284] width 500 height 28
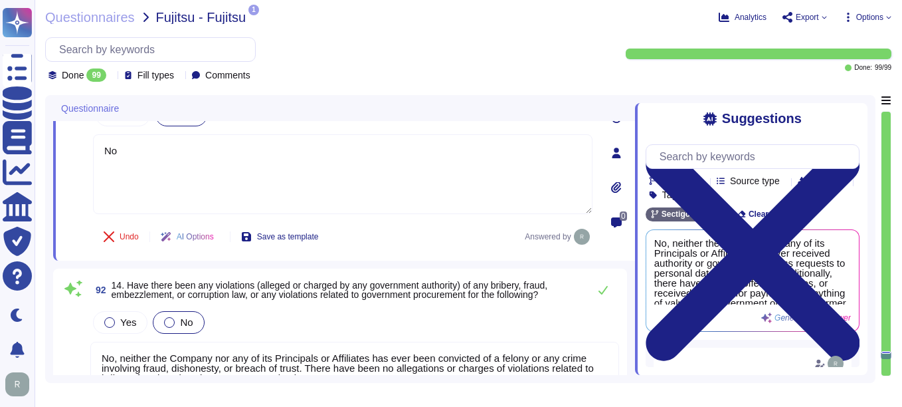
scroll to position [11031, 0]
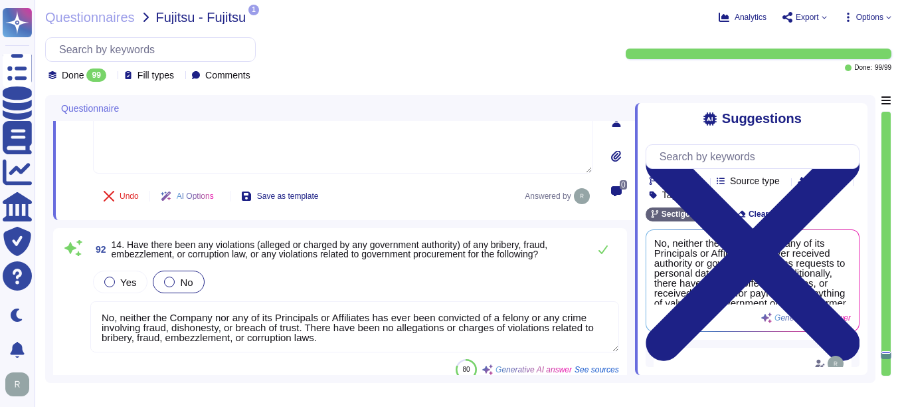
drag, startPoint x: 114, startPoint y: 318, endPoint x: 342, endPoint y: 339, distance: 229.5
click at [342, 339] on textarea "No, neither the Company nor any of its Principals or Affiliates has ever been c…" at bounding box center [354, 326] width 529 height 51
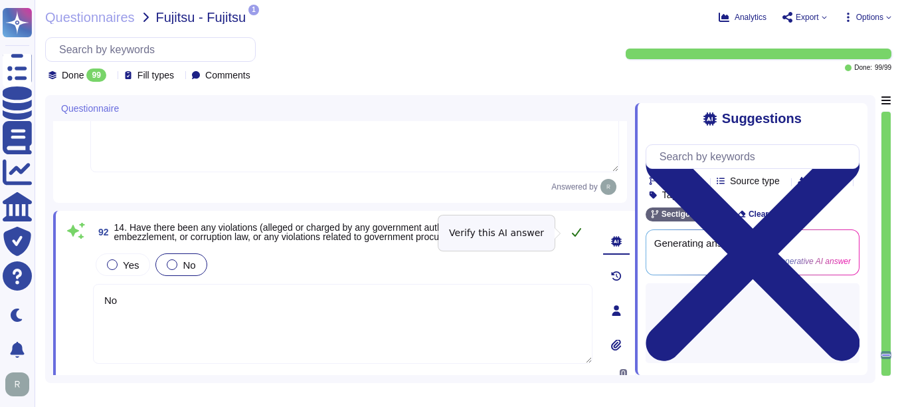
click at [576, 230] on icon at bounding box center [576, 232] width 11 height 11
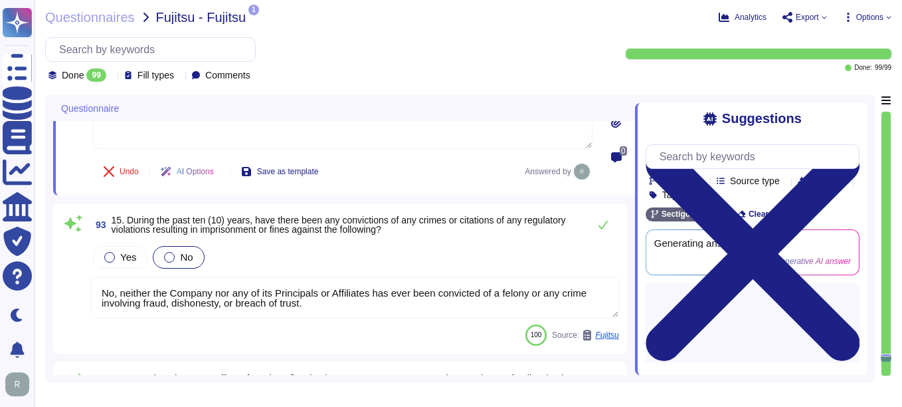
scroll to position [11297, 0]
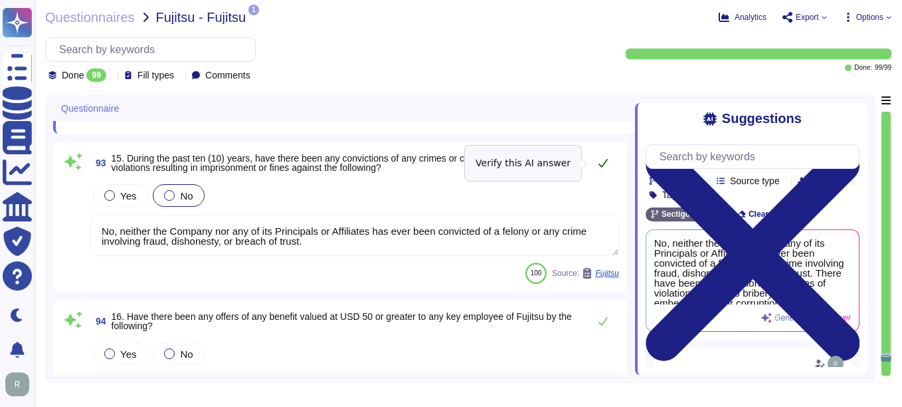
click at [603, 159] on icon at bounding box center [603, 162] width 11 height 11
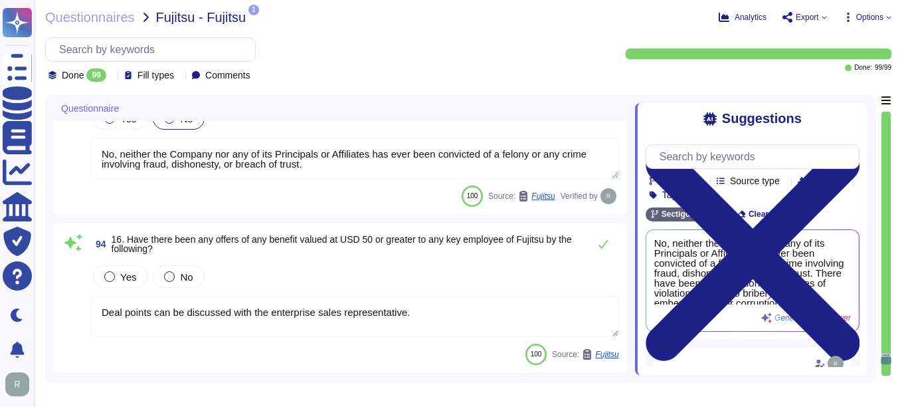
scroll to position [11430, 0]
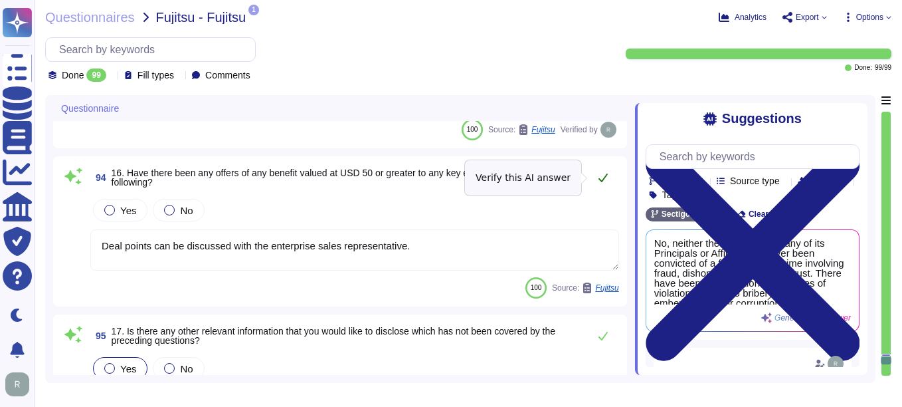
click at [599, 174] on icon at bounding box center [603, 177] width 11 height 11
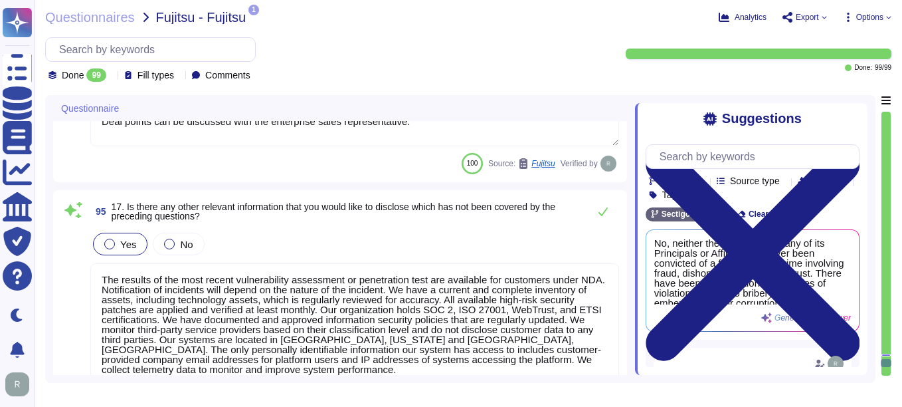
scroll to position [11562, 0]
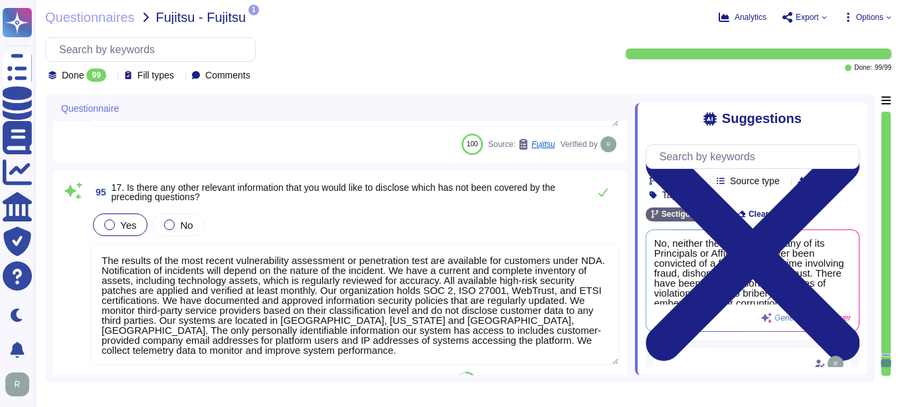
drag, startPoint x: 320, startPoint y: 355, endPoint x: 84, endPoint y: 233, distance: 266.3
click at [84, 233] on div "95 17. Is there any other relevant information that you would like to disclose …" at bounding box center [340, 286] width 558 height 214
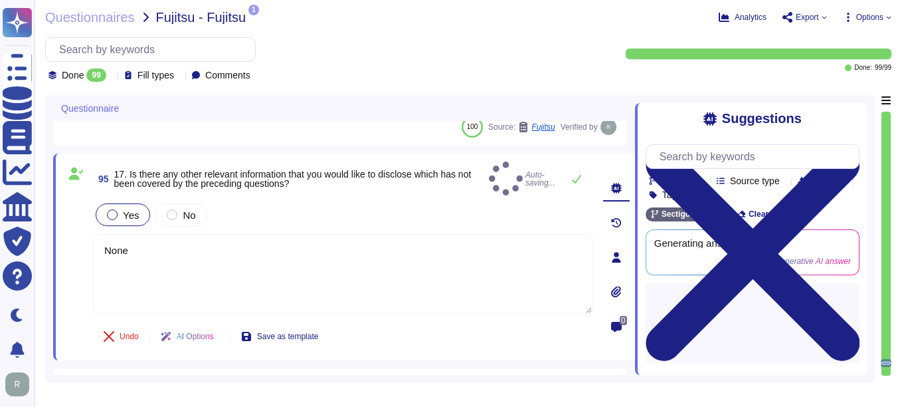
click at [116, 209] on div at bounding box center [112, 214] width 11 height 11
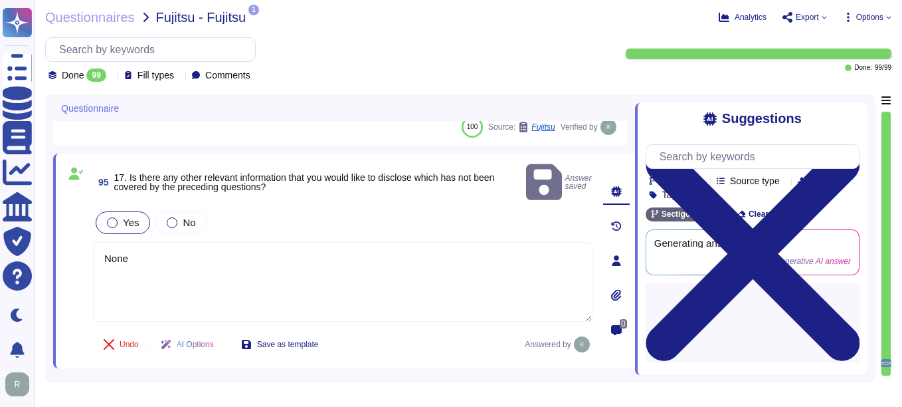
click at [112, 217] on div at bounding box center [112, 222] width 11 height 11
click at [167, 217] on div at bounding box center [172, 222] width 11 height 11
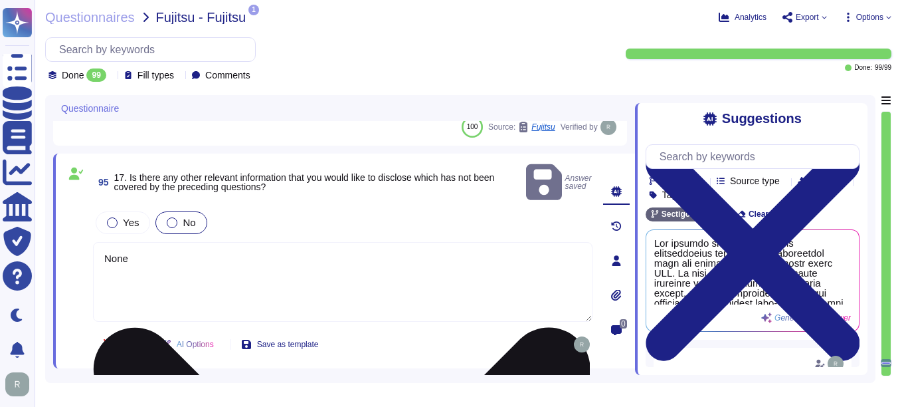
click at [194, 254] on textarea "None" at bounding box center [343, 282] width 500 height 80
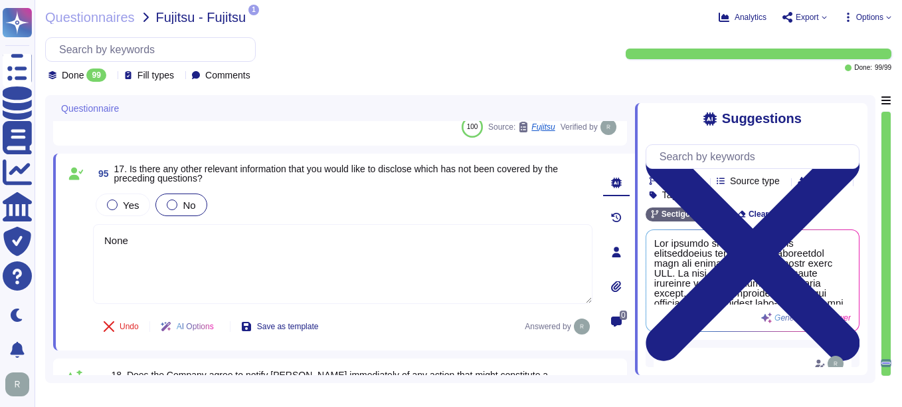
click at [504, 326] on div "Undo AI Options Save as template Answered by" at bounding box center [343, 326] width 500 height 32
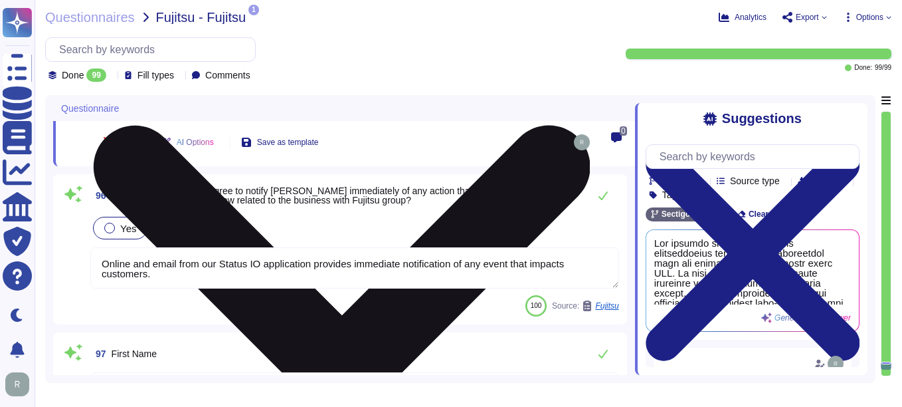
scroll to position [11762, 0]
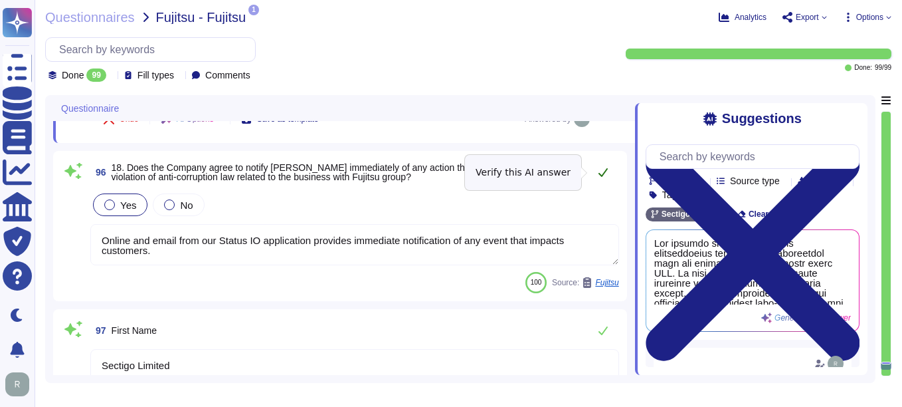
click at [602, 170] on icon at bounding box center [603, 172] width 11 height 11
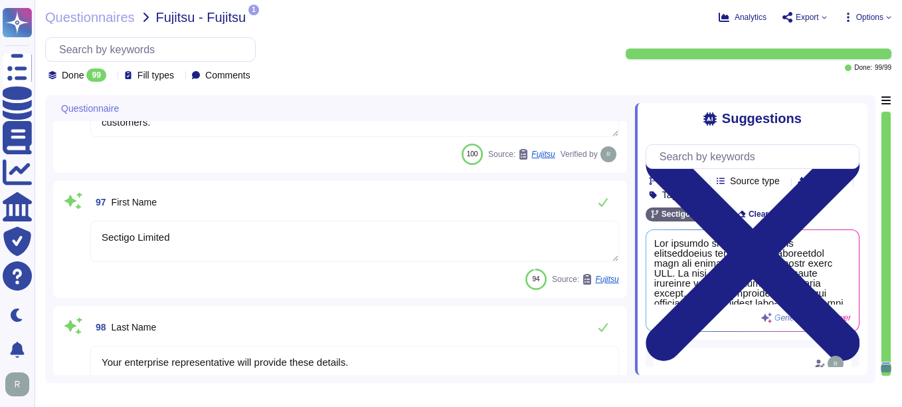
scroll to position [11895, 0]
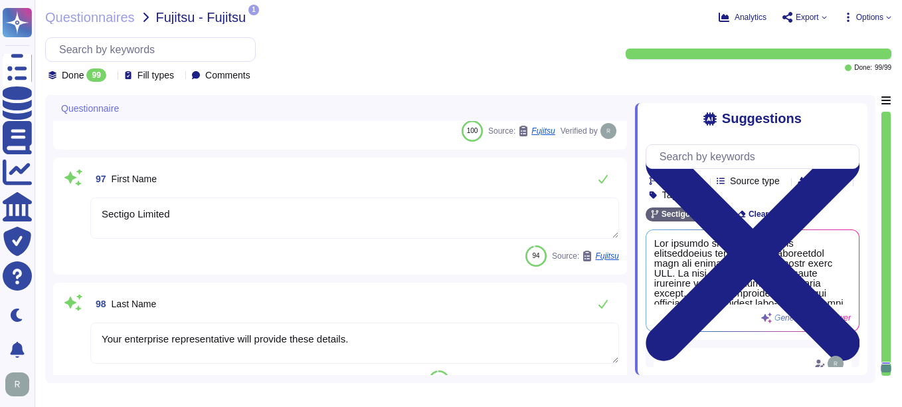
click at [98, 206] on textarea "Sectigo Limited" at bounding box center [354, 217] width 529 height 41
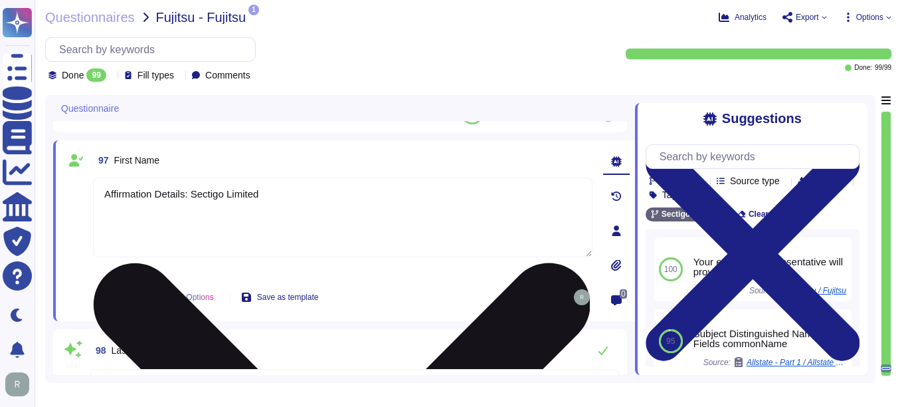
drag, startPoint x: 284, startPoint y: 189, endPoint x: 191, endPoint y: 193, distance: 93.8
click at [191, 193] on textarea "Affirmation Details: Sectigo Limited" at bounding box center [343, 217] width 500 height 80
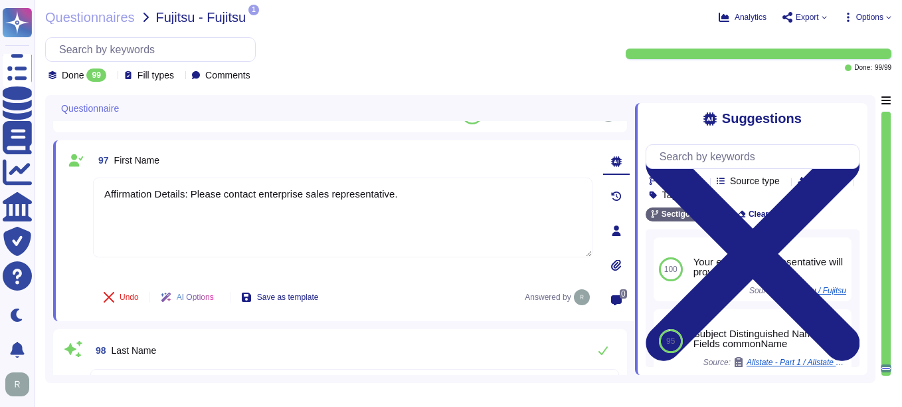
click at [399, 288] on div "Undo AI Options Save as template Answered by" at bounding box center [343, 297] width 500 height 32
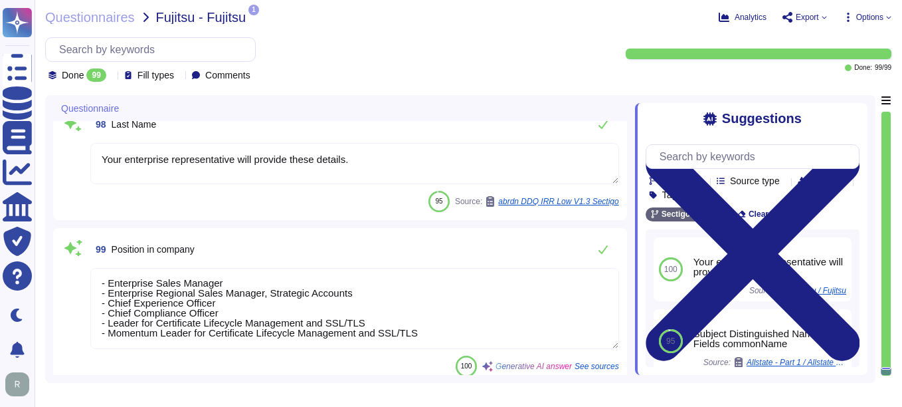
scroll to position [12123, 0]
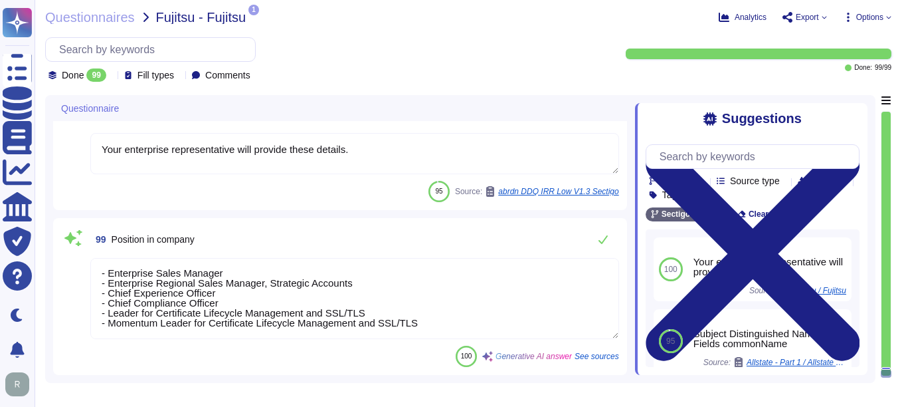
drag, startPoint x: 354, startPoint y: 152, endPoint x: 82, endPoint y: 148, distance: 272.5
click at [82, 148] on div "98 Last Name Your enterprise representative will provide these details. 95 Sour…" at bounding box center [340, 151] width 558 height 101
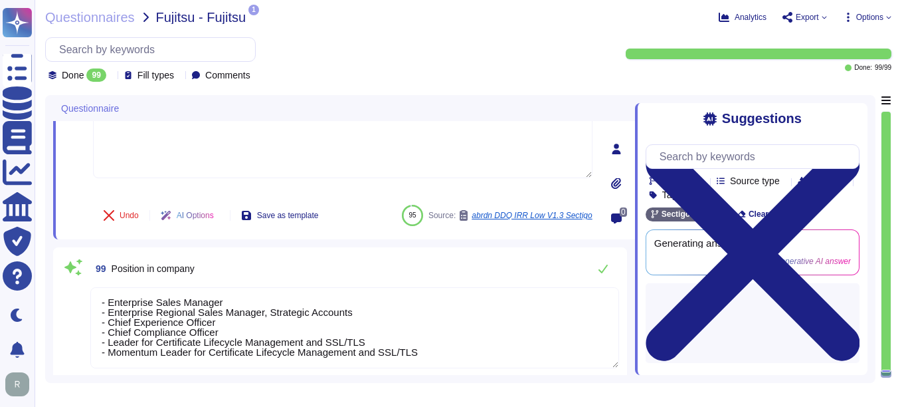
scroll to position [0, 0]
drag, startPoint x: 427, startPoint y: 355, endPoint x: 71, endPoint y: 286, distance: 362.2
click at [71, 286] on div "99 Position in company - Enterprise Sales Manager - Enterprise Regional Sales M…" at bounding box center [340, 325] width 558 height 141
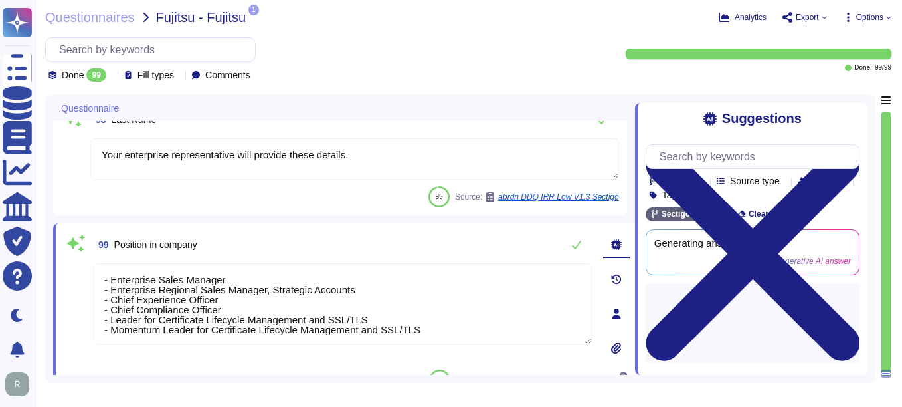
paste textarea "Your enterprise representative will provide these details."
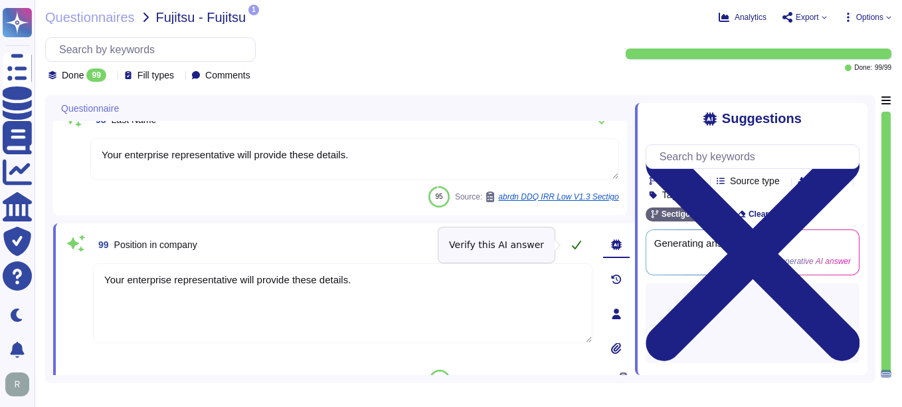
click at [575, 245] on icon at bounding box center [576, 244] width 11 height 11
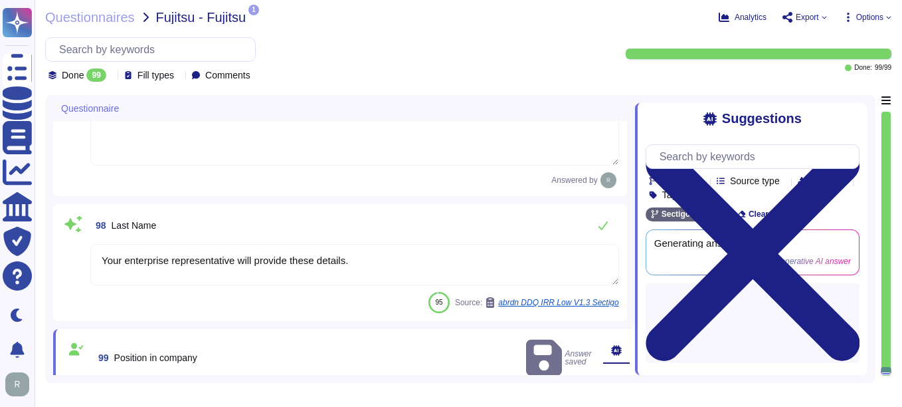
scroll to position [11942, 0]
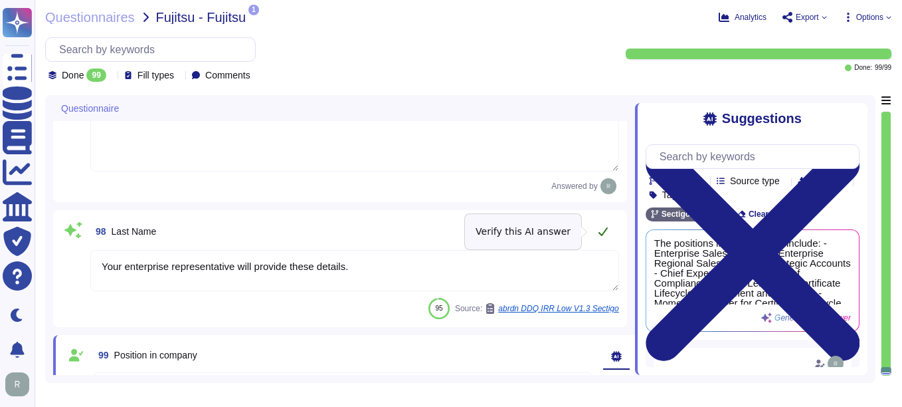
click at [604, 232] on icon at bounding box center [603, 231] width 9 height 9
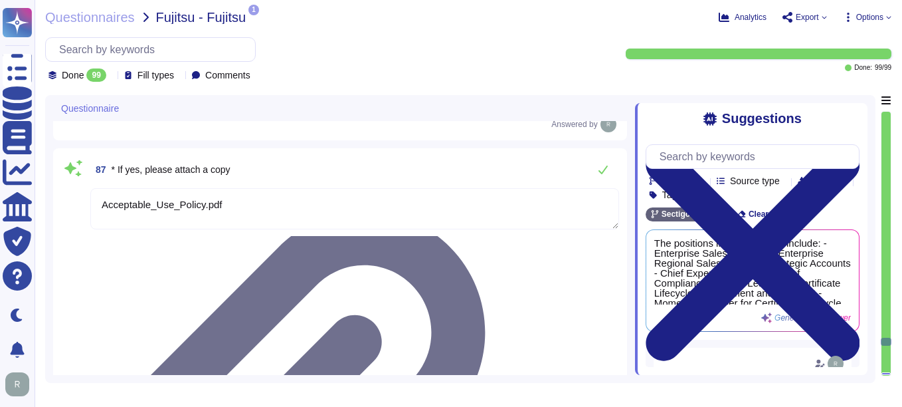
scroll to position [10324, 0]
click at [598, 168] on icon at bounding box center [603, 168] width 11 height 11
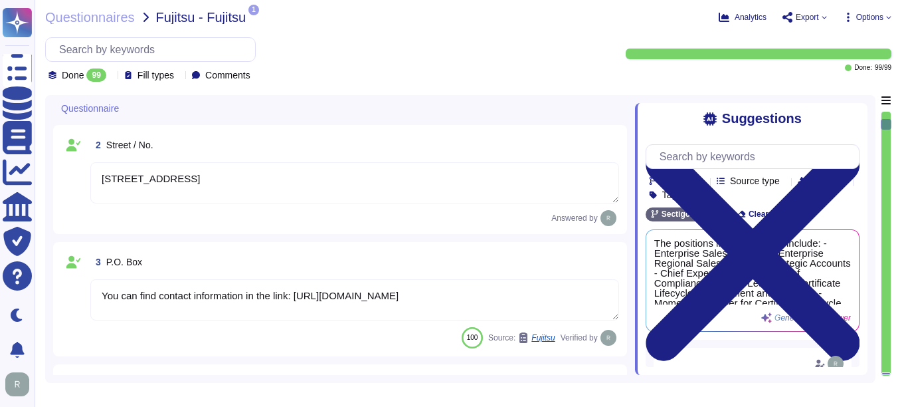
scroll to position [0, 0]
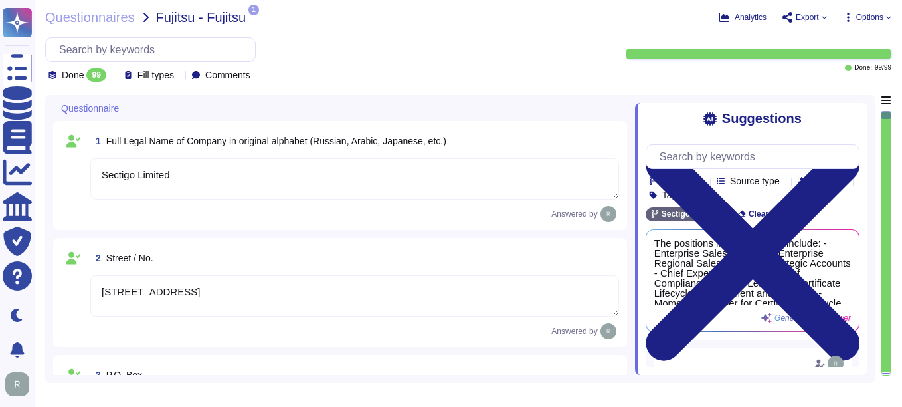
click at [854, 108] on div "Suggestions Products Source type Section Tags Sectigo Wide Clear filters The po…" at bounding box center [751, 239] width 233 height 272
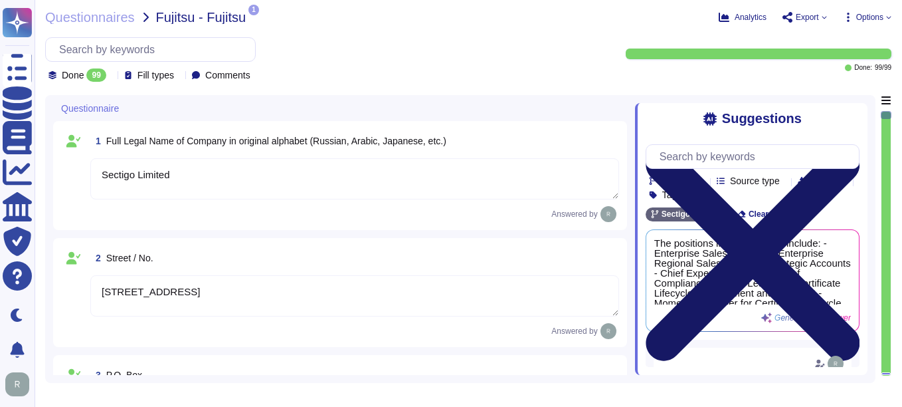
click at [847, 119] on icon at bounding box center [753, 254] width 214 height 286
